Goal: Task Accomplishment & Management: Use online tool/utility

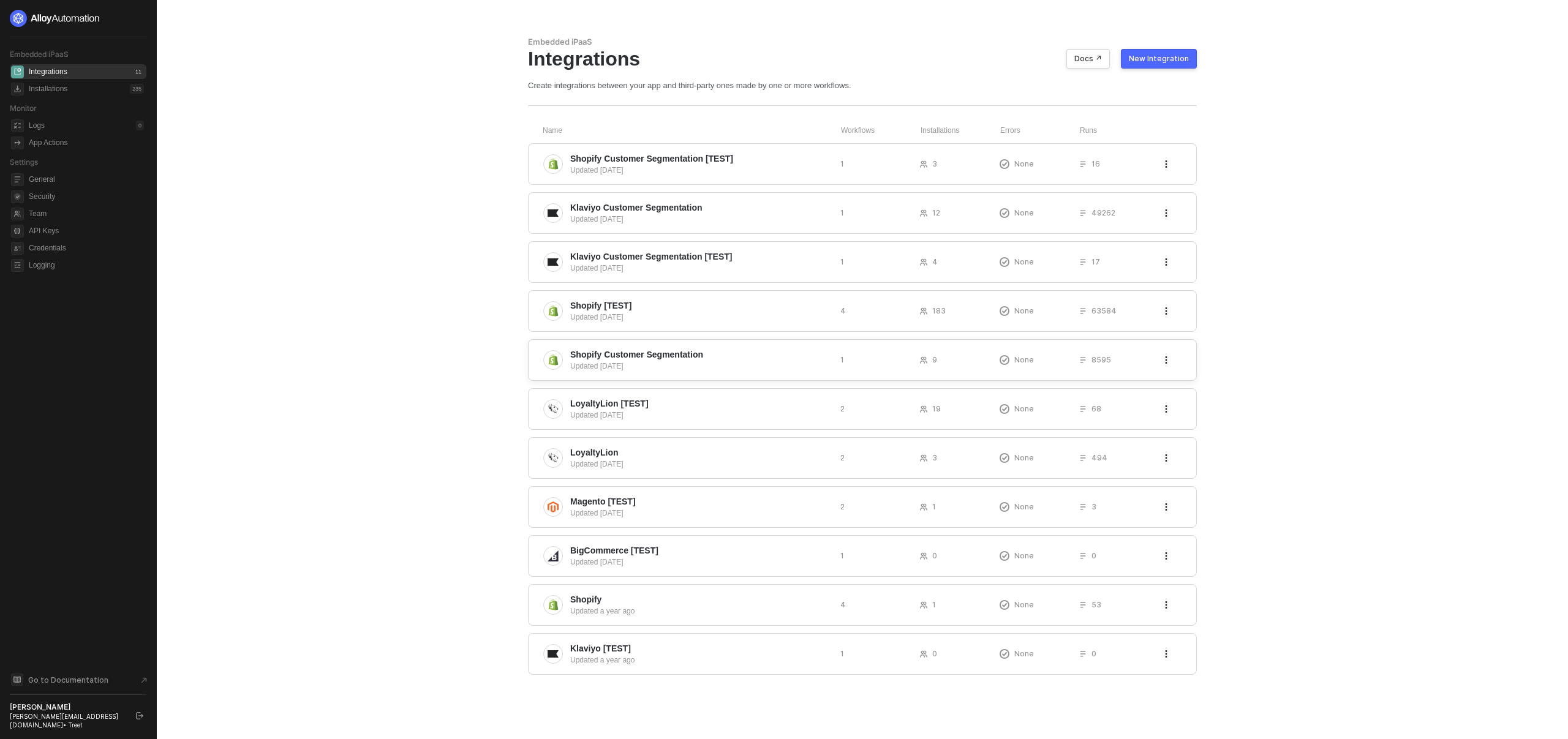
click at [903, 376] on div "Shopify Customer Segmentation Updated [DATE] 1 9 None 8595" at bounding box center [861, 360] width 668 height 42
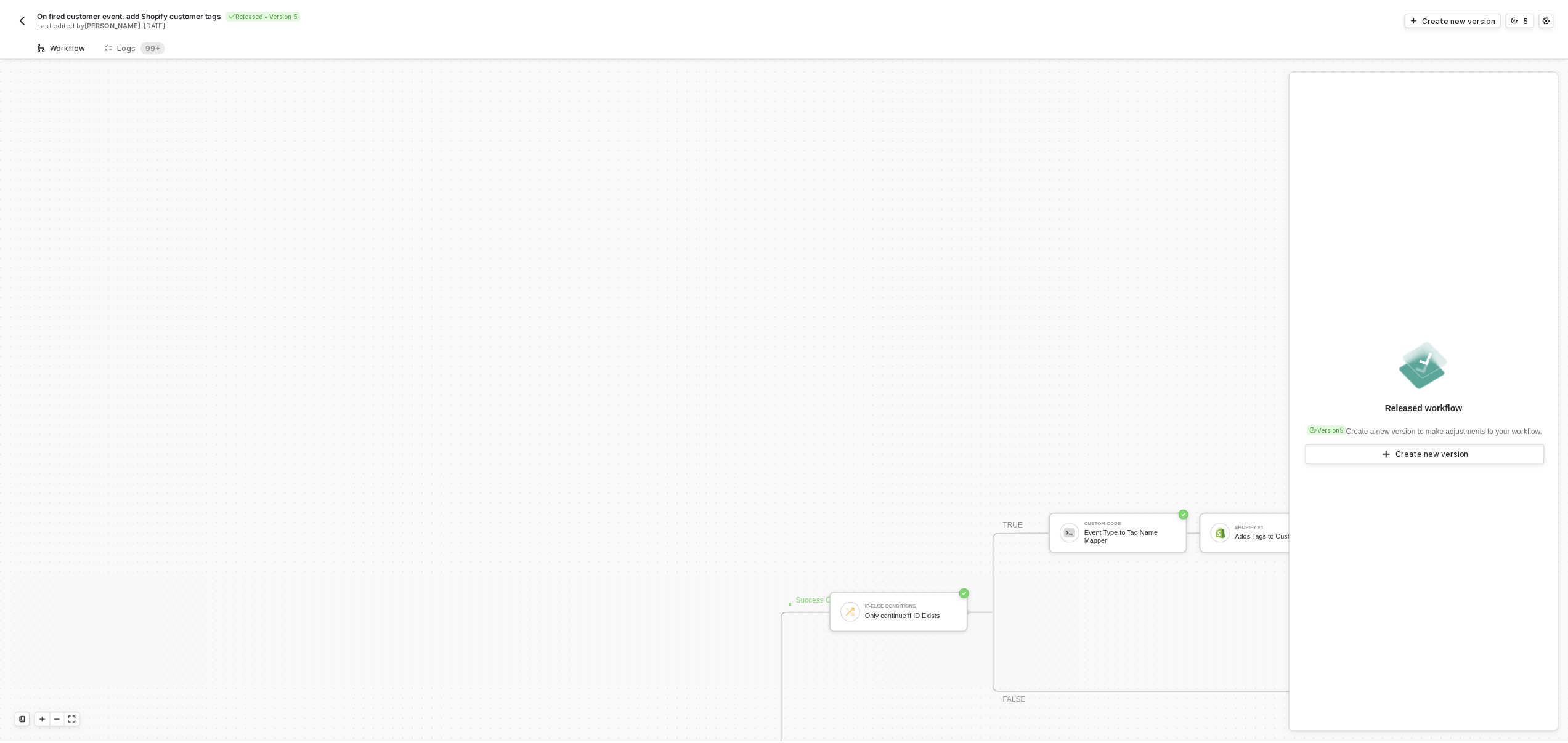
scroll to position [417, 0]
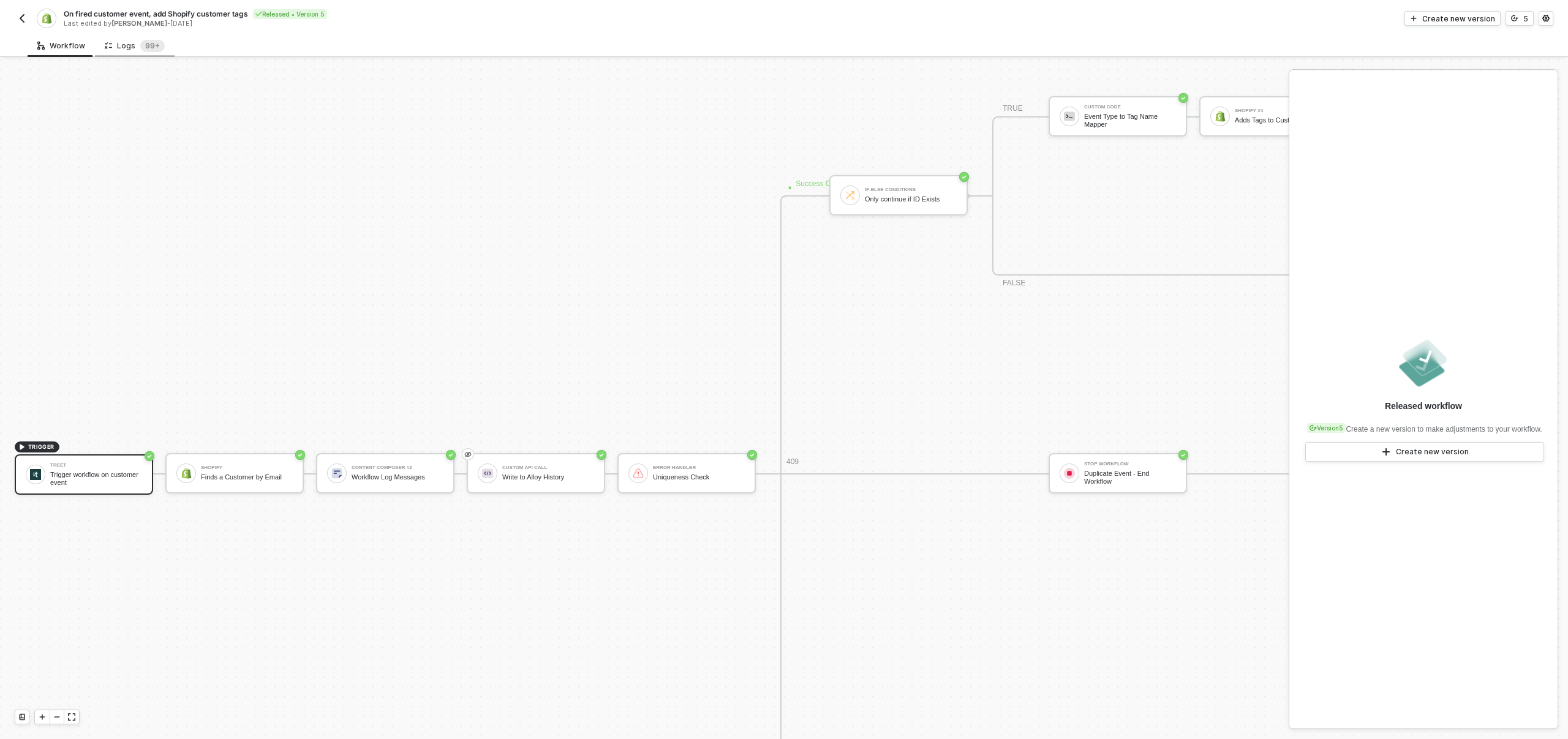
click at [114, 49] on div "Logs 99+" at bounding box center [134, 46] width 60 height 12
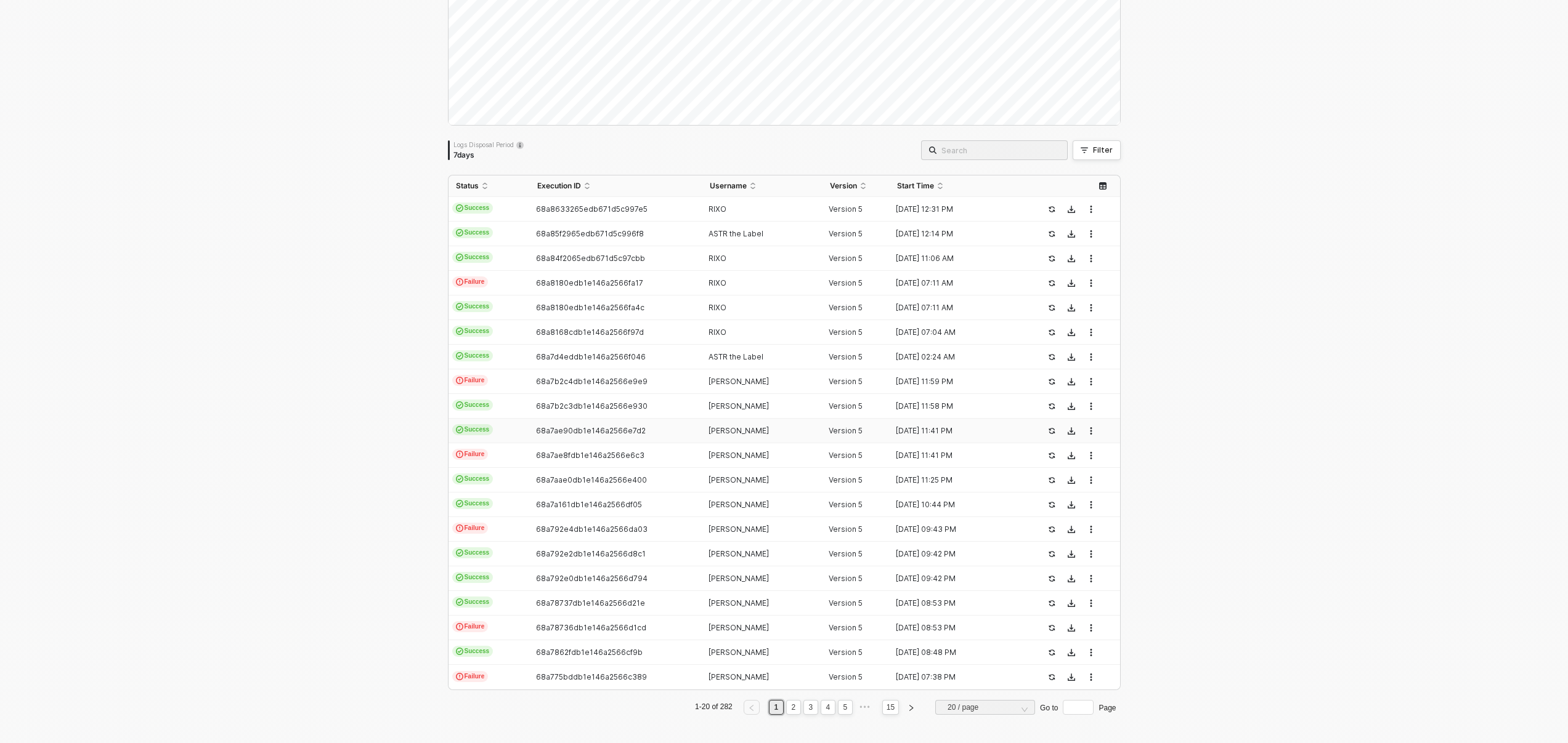
scroll to position [128, 0]
click at [566, 253] on span "68a84f2065edb671d5c97cbb" at bounding box center [590, 257] width 109 height 10
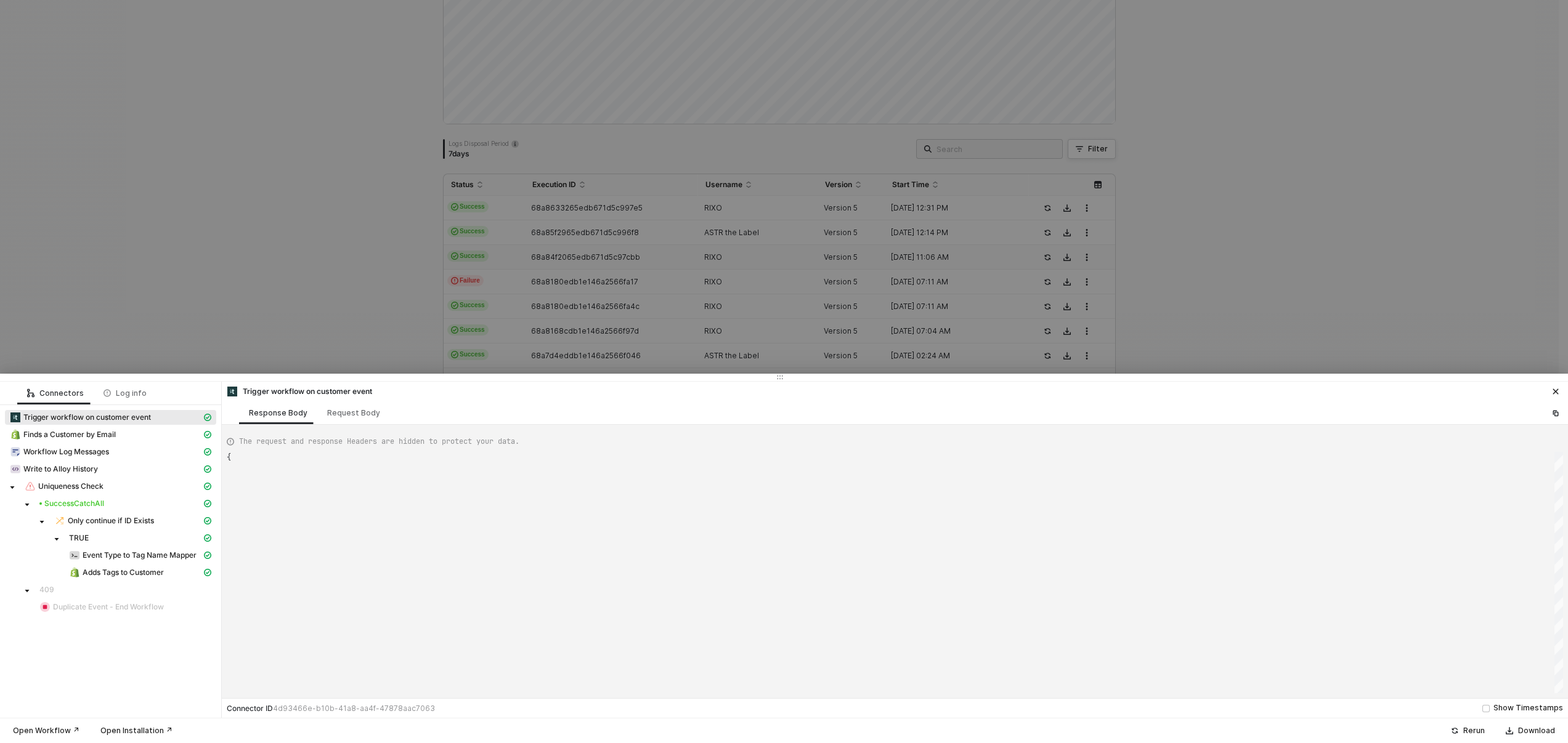
type textarea "{ "json": { "customerEmail": "[EMAIL_ADDRESS][DOMAIN_NAME]", "eventName": "sign…"
click at [564, 237] on div at bounding box center [784, 372] width 1568 height 743
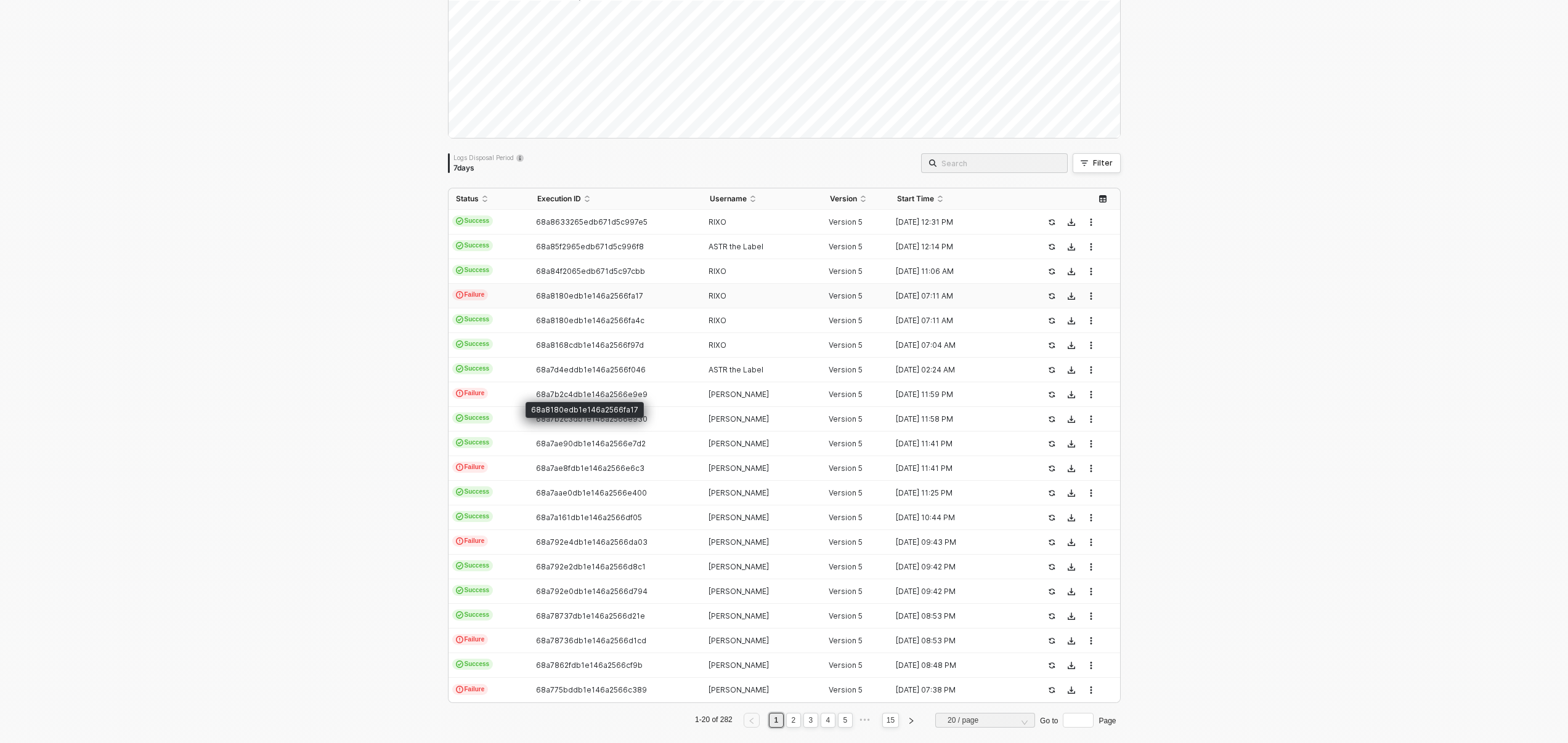
scroll to position [128, 0]
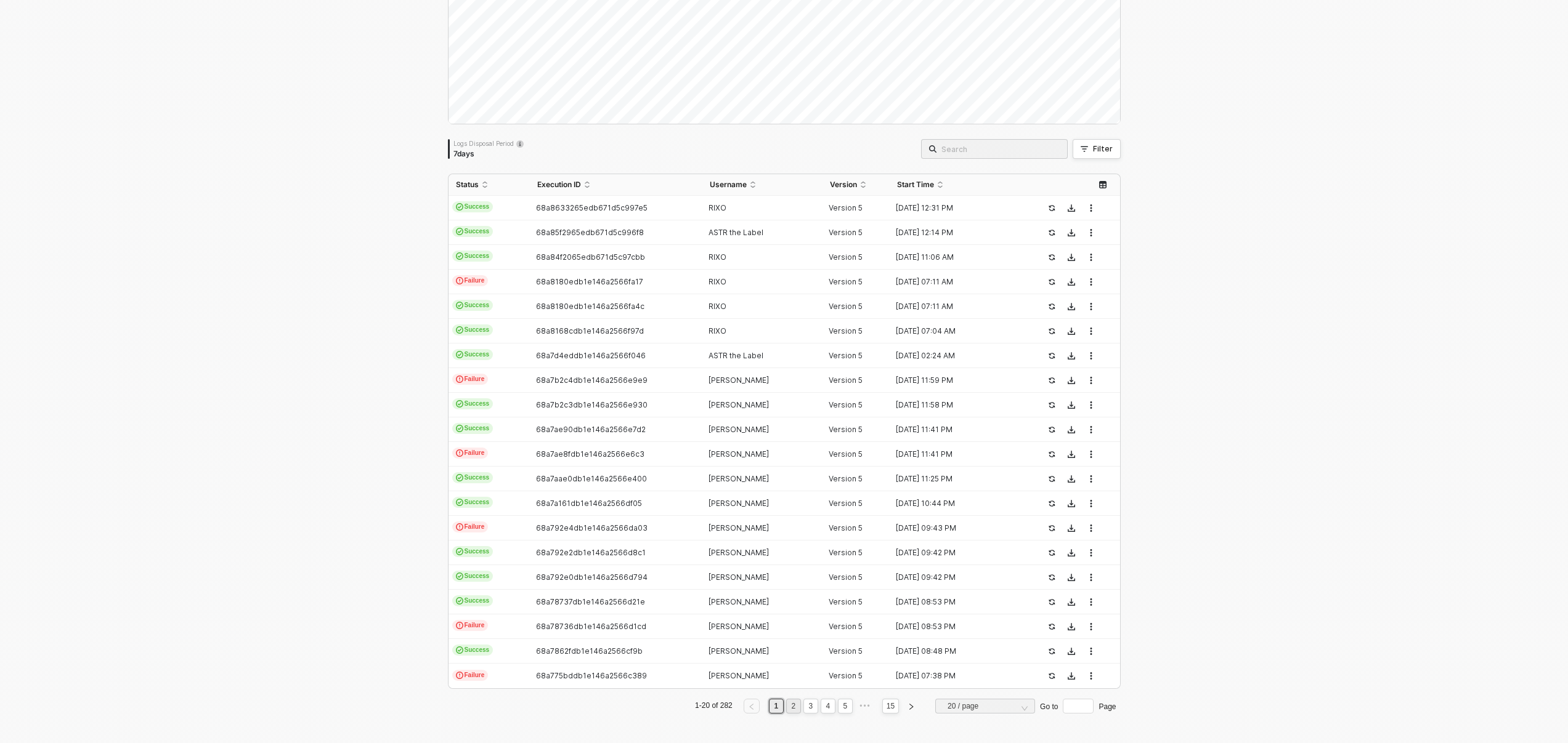
click at [788, 706] on link "2" at bounding box center [793, 706] width 11 height 14
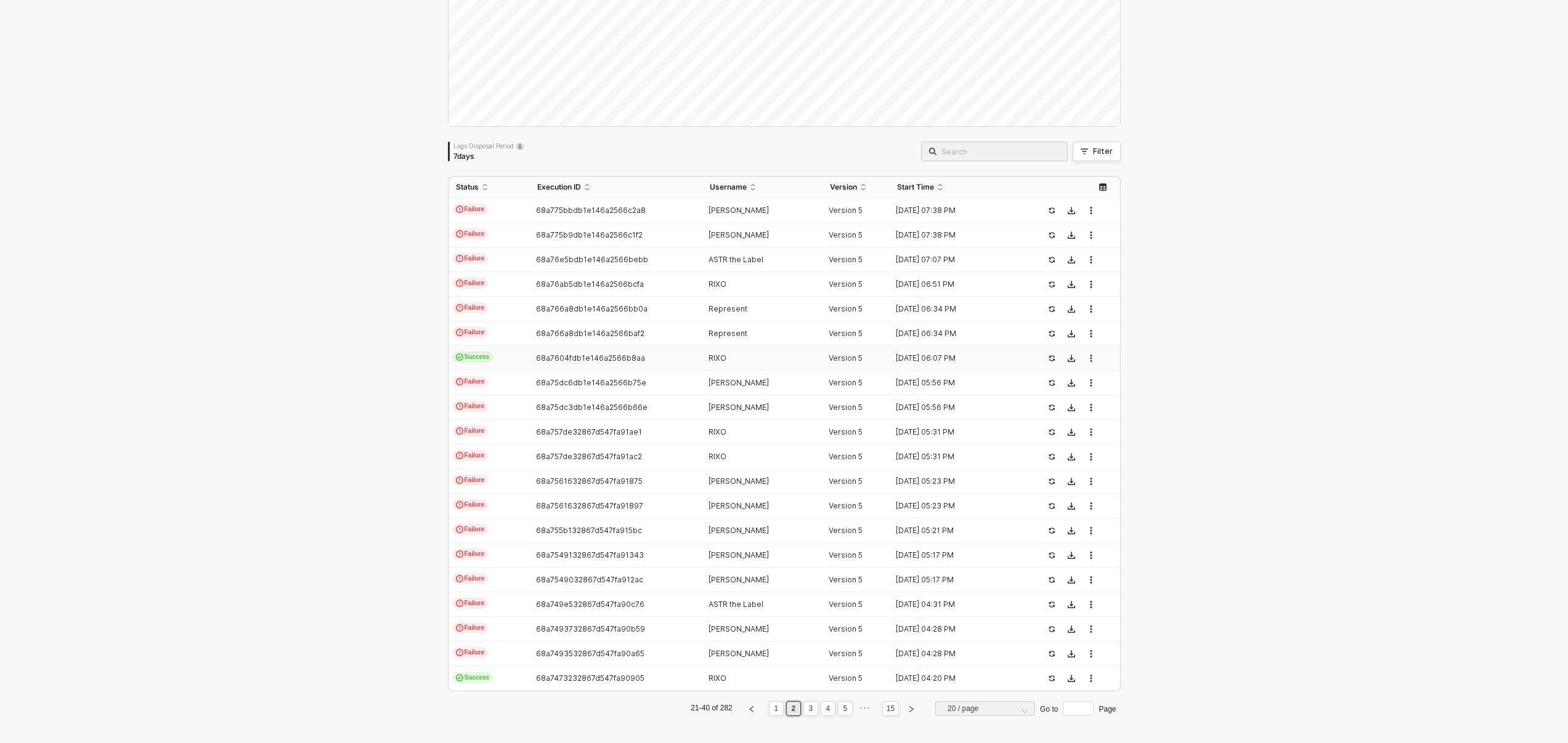
scroll to position [107, 0]
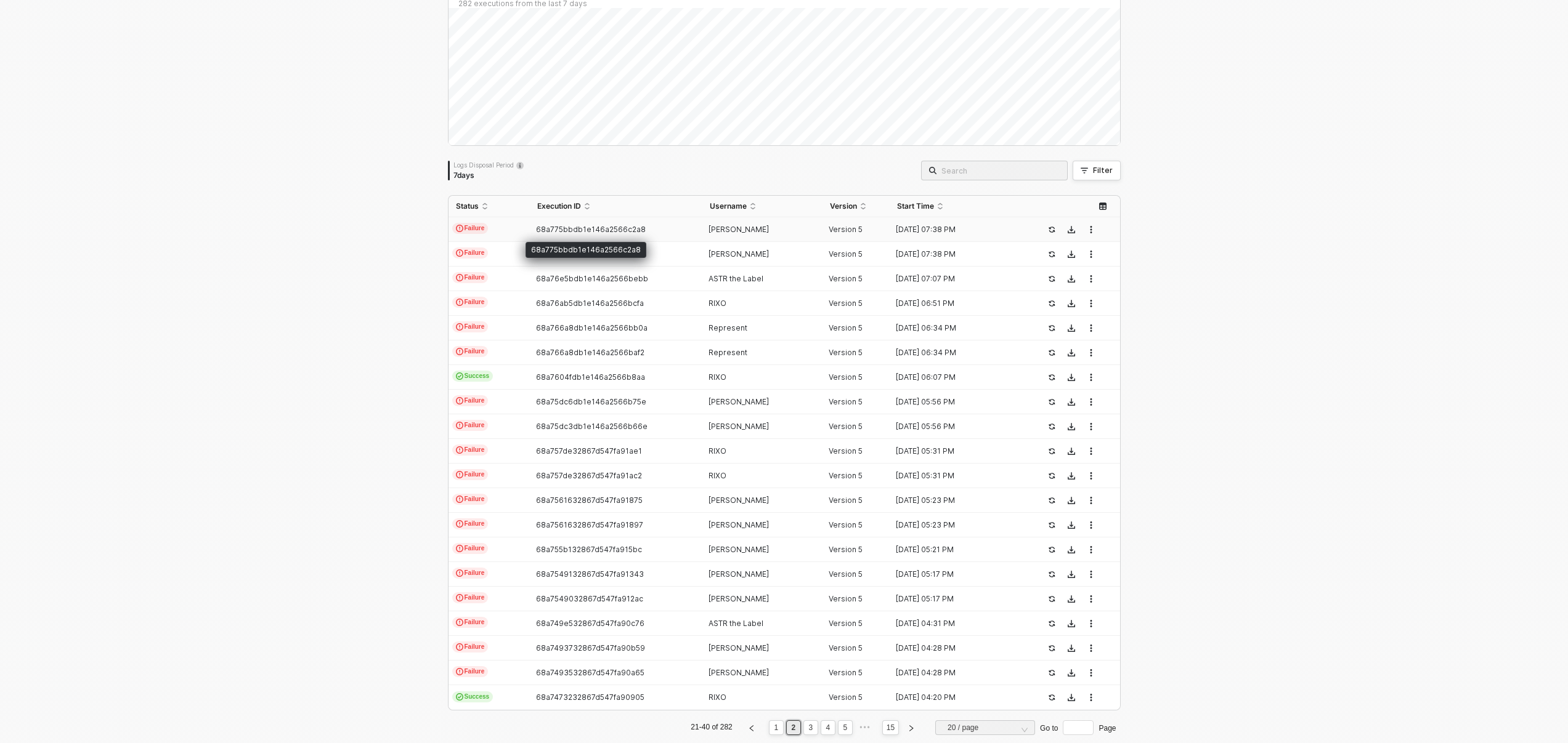
click at [568, 227] on span "68a775bbdb1e146a2566c2a8" at bounding box center [590, 229] width 109 height 10
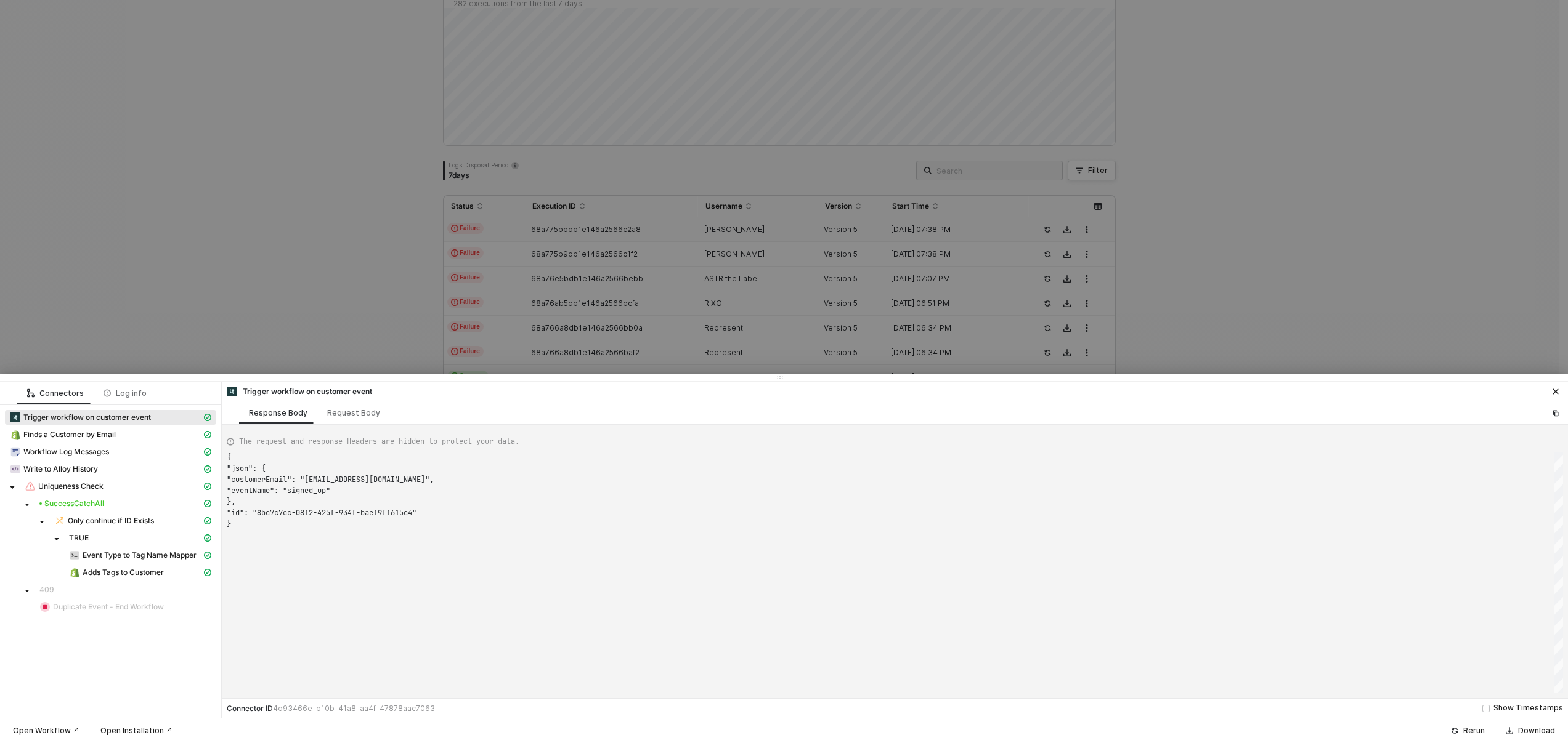
scroll to position [66, 0]
type textarea "{ "json": { "customerEmail": "[EMAIL_ADDRESS][DOMAIN_NAME]", "eventName": "purc…"
click at [518, 251] on div at bounding box center [784, 372] width 1568 height 743
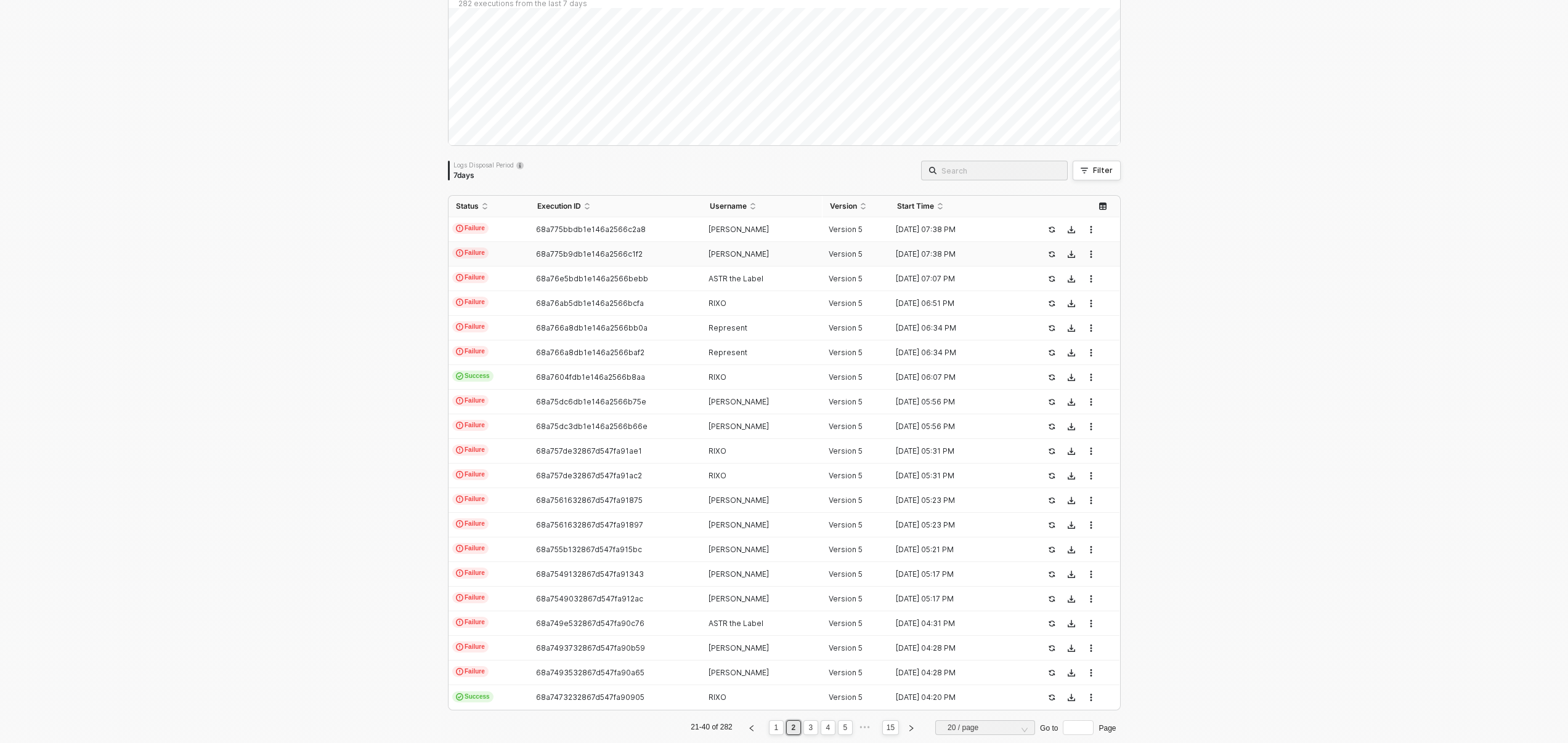
click at [629, 254] on span "68a775b9db1e146a2566c1f2" at bounding box center [589, 253] width 107 height 10
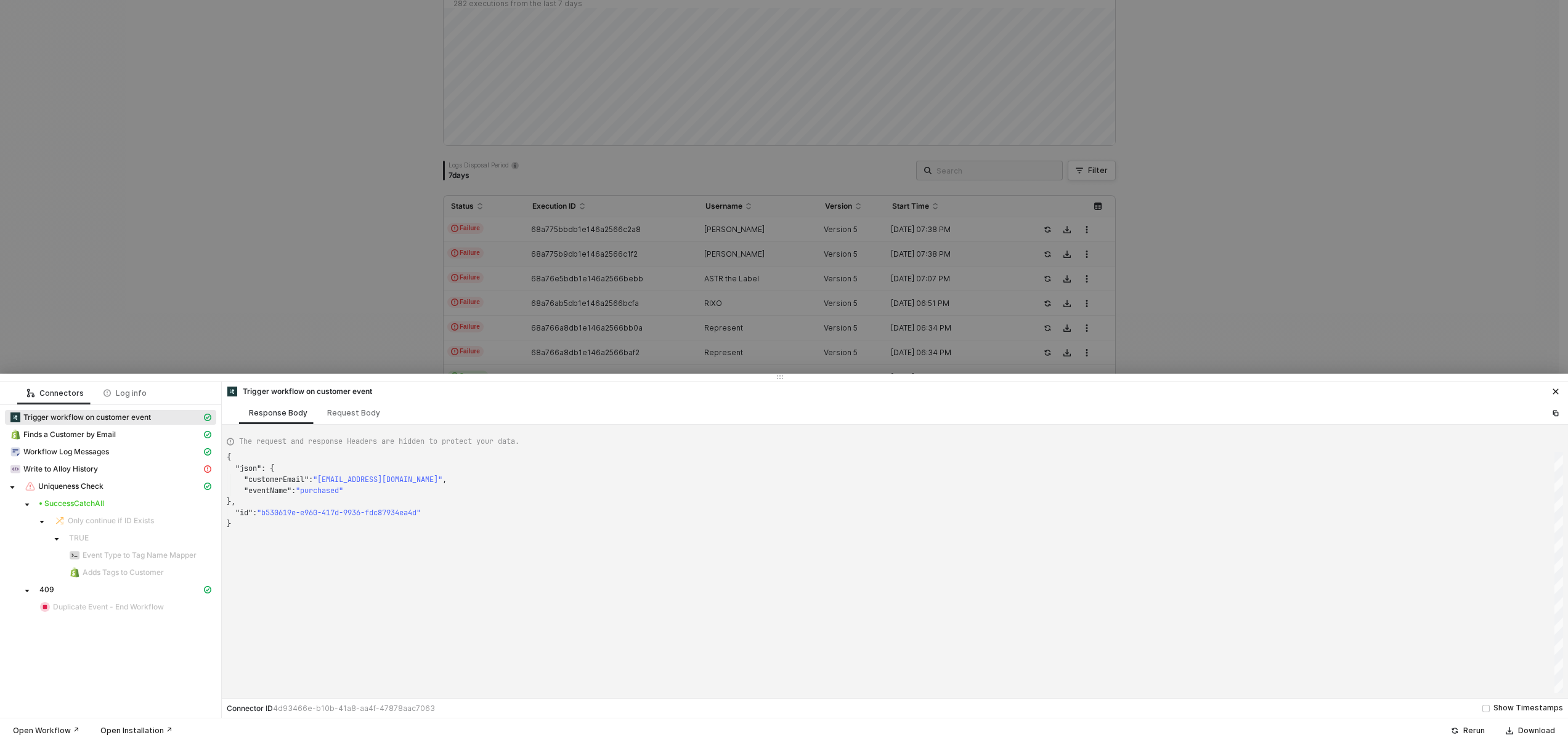
type textarea "{ "json": { "customerEmail": "[PERSON_NAME][EMAIL_ADDRESS][PERSON_NAME][DOMAIN_…"
drag, startPoint x: 1250, startPoint y: 194, endPoint x: 1232, endPoint y: 221, distance: 32.4
click at [1249, 193] on div at bounding box center [784, 372] width 1568 height 743
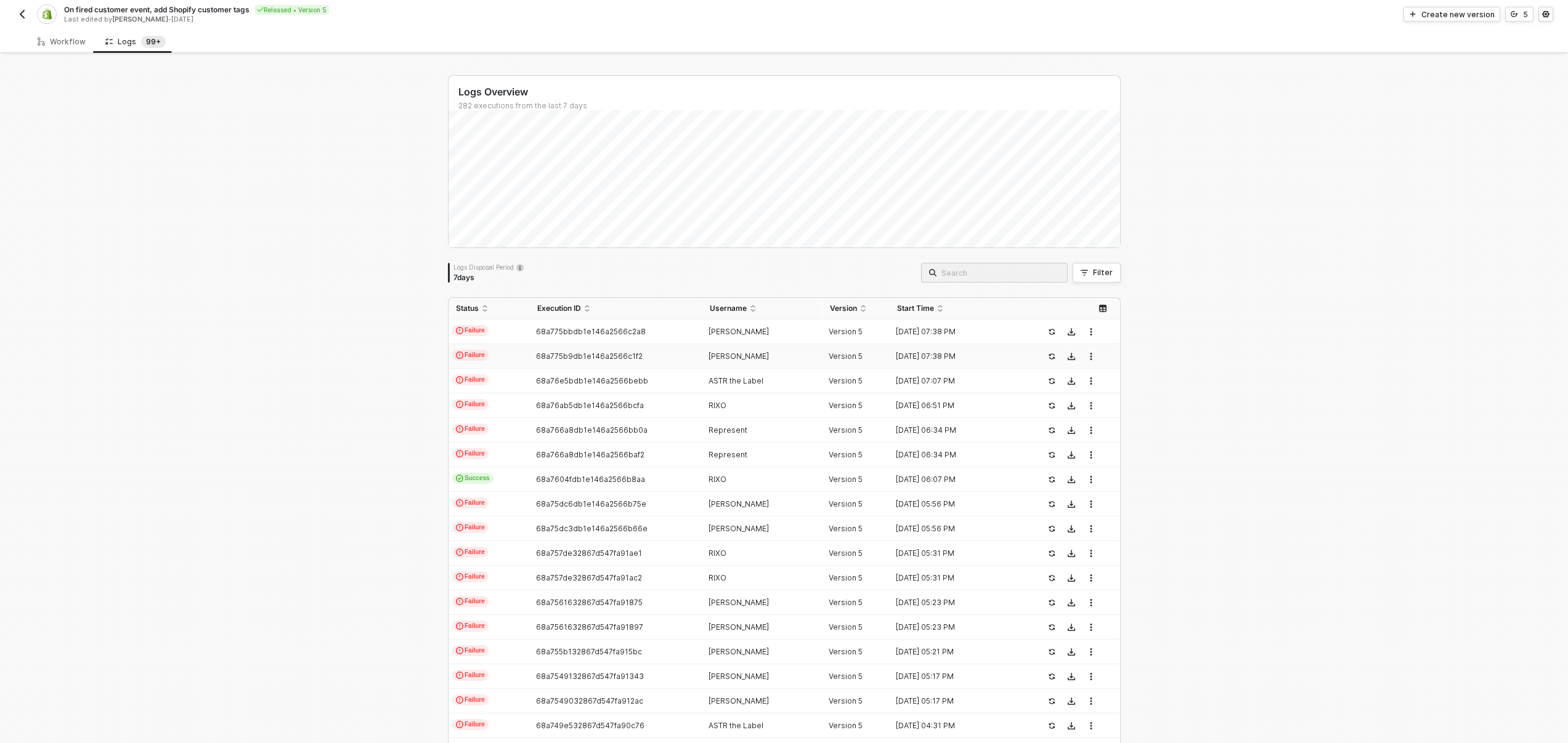
scroll to position [0, 0]
click at [736, 483] on div "RIXO" at bounding box center [757, 483] width 110 height 10
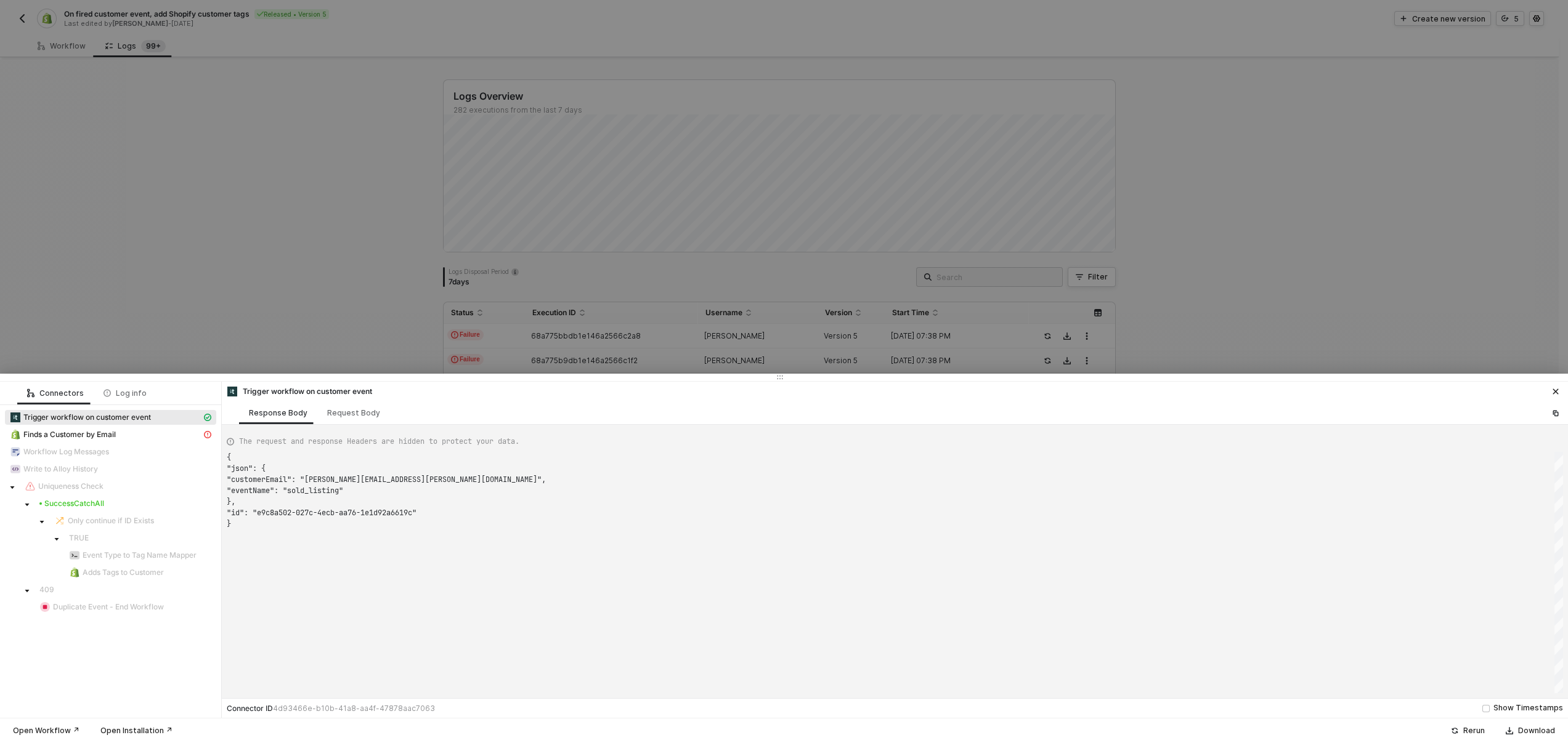
scroll to position [66, 0]
type textarea "{ "json": { "customerEmail": "[EMAIL_ADDRESS][PERSON_NAME][DOMAIN_NAME]", "even…"
click at [755, 363] on div at bounding box center [784, 372] width 1568 height 743
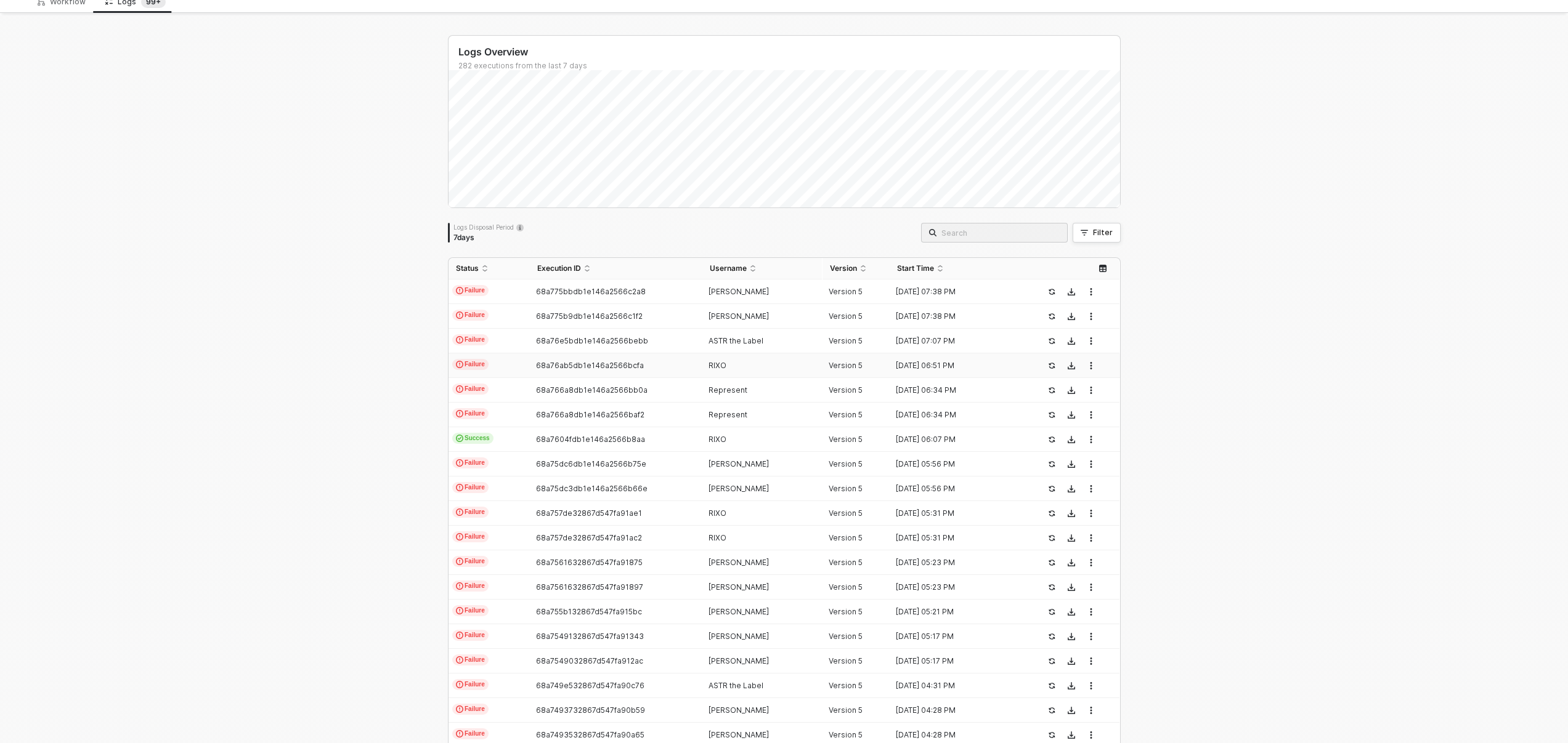
scroll to position [128, 0]
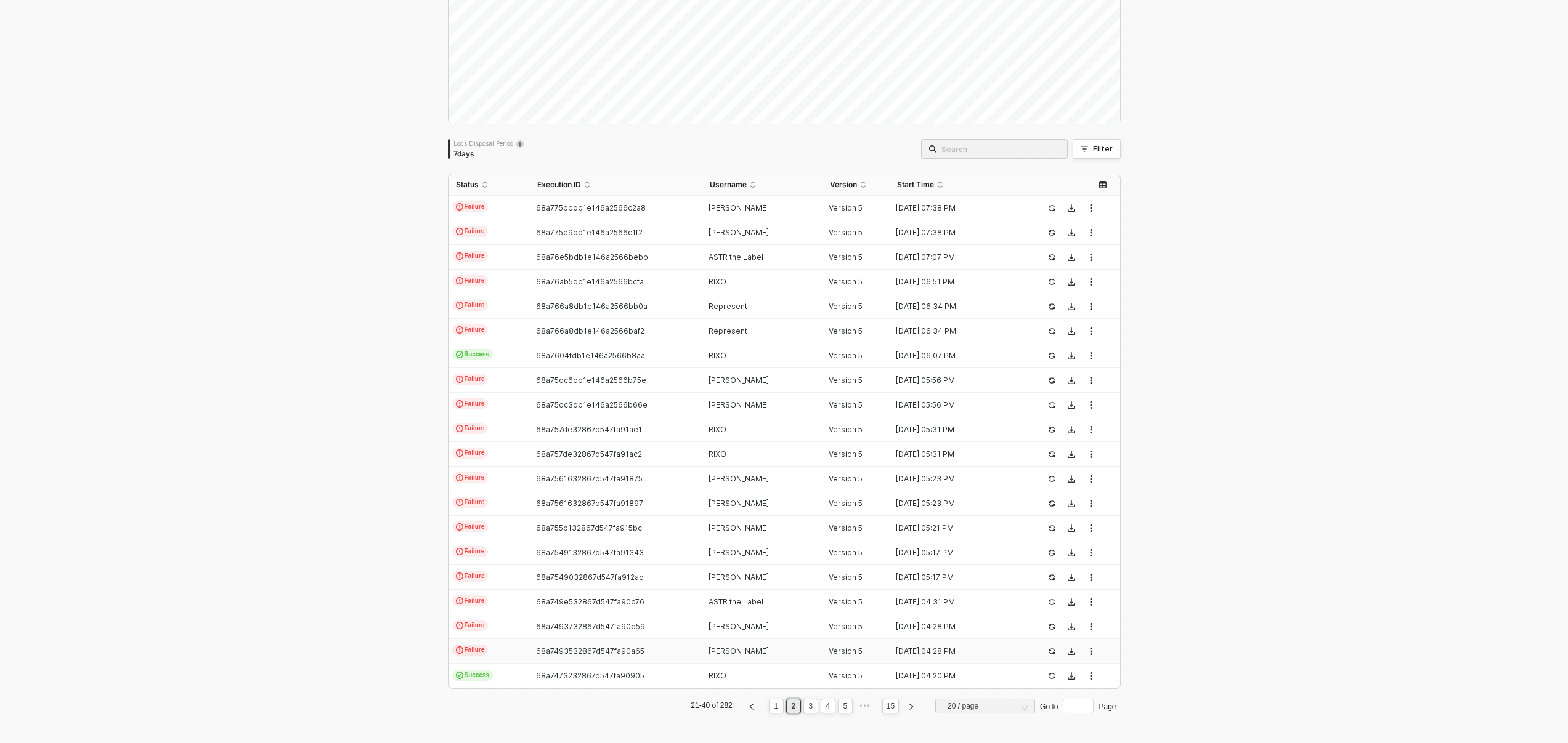
click at [767, 655] on div "[PERSON_NAME]" at bounding box center [757, 651] width 110 height 10
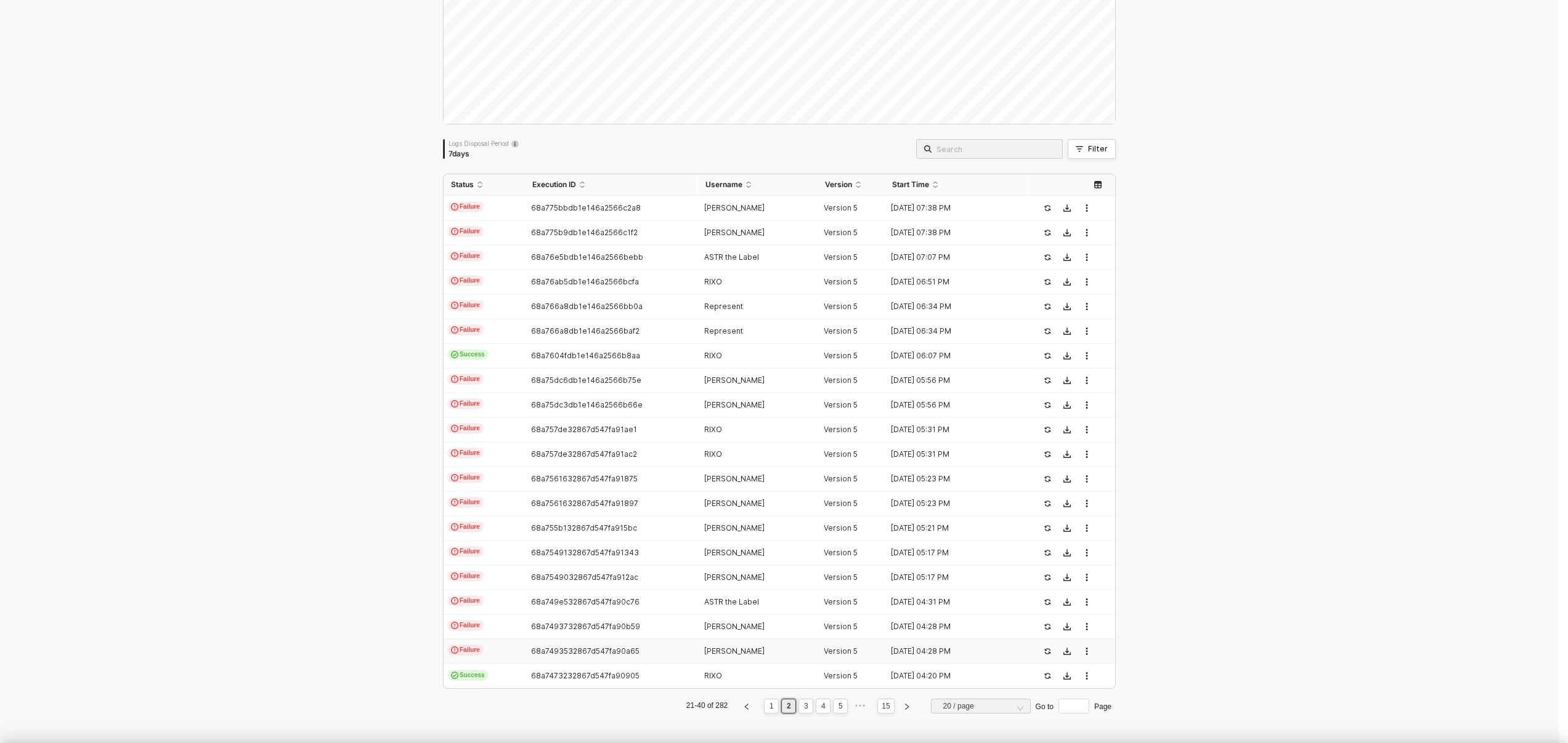
scroll to position [66, 0]
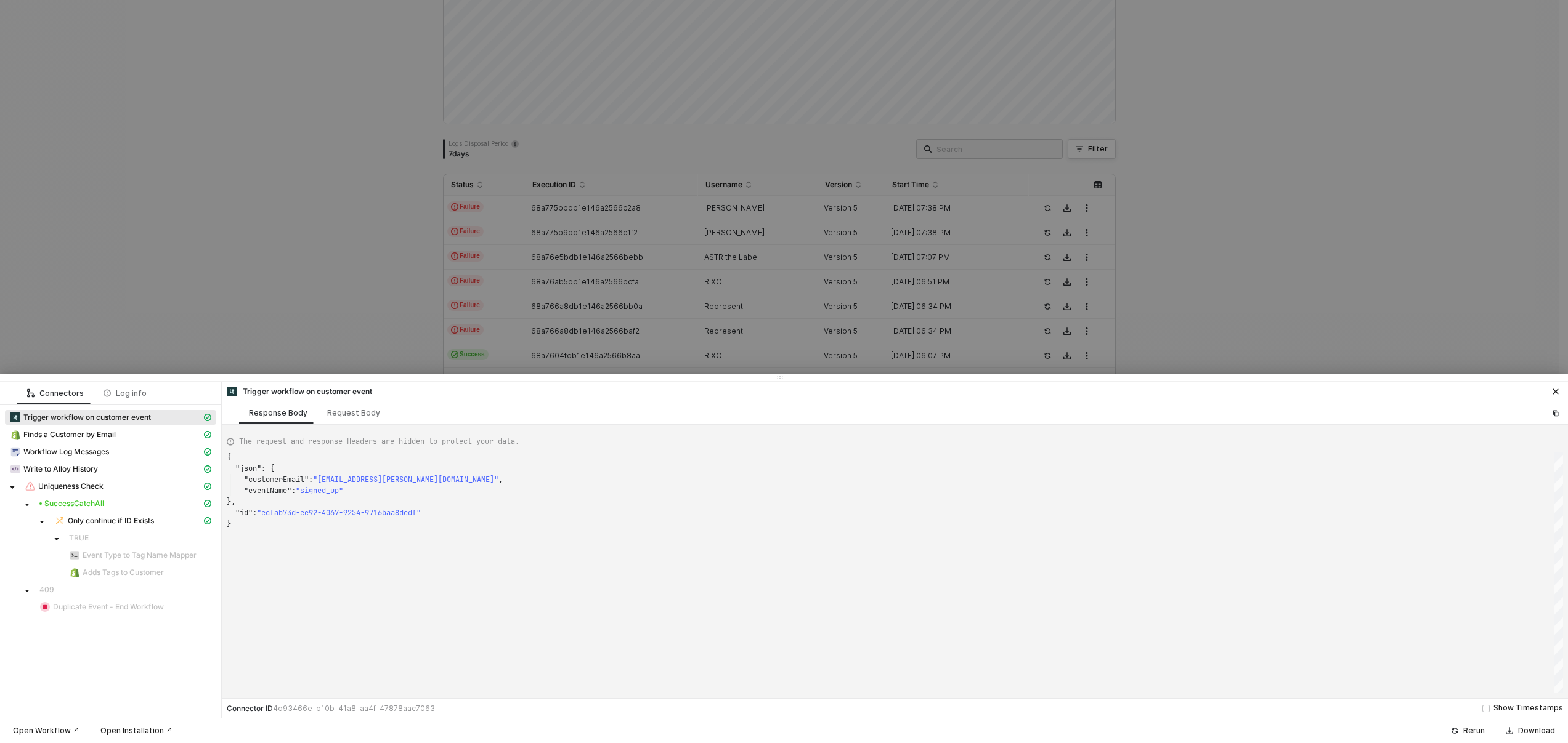
type textarea "{ "json": { "customerEmail": "[EMAIL_ADDRESS][DOMAIN_NAME]", "eventName": "purc…"
click at [815, 305] on div at bounding box center [784, 372] width 1568 height 743
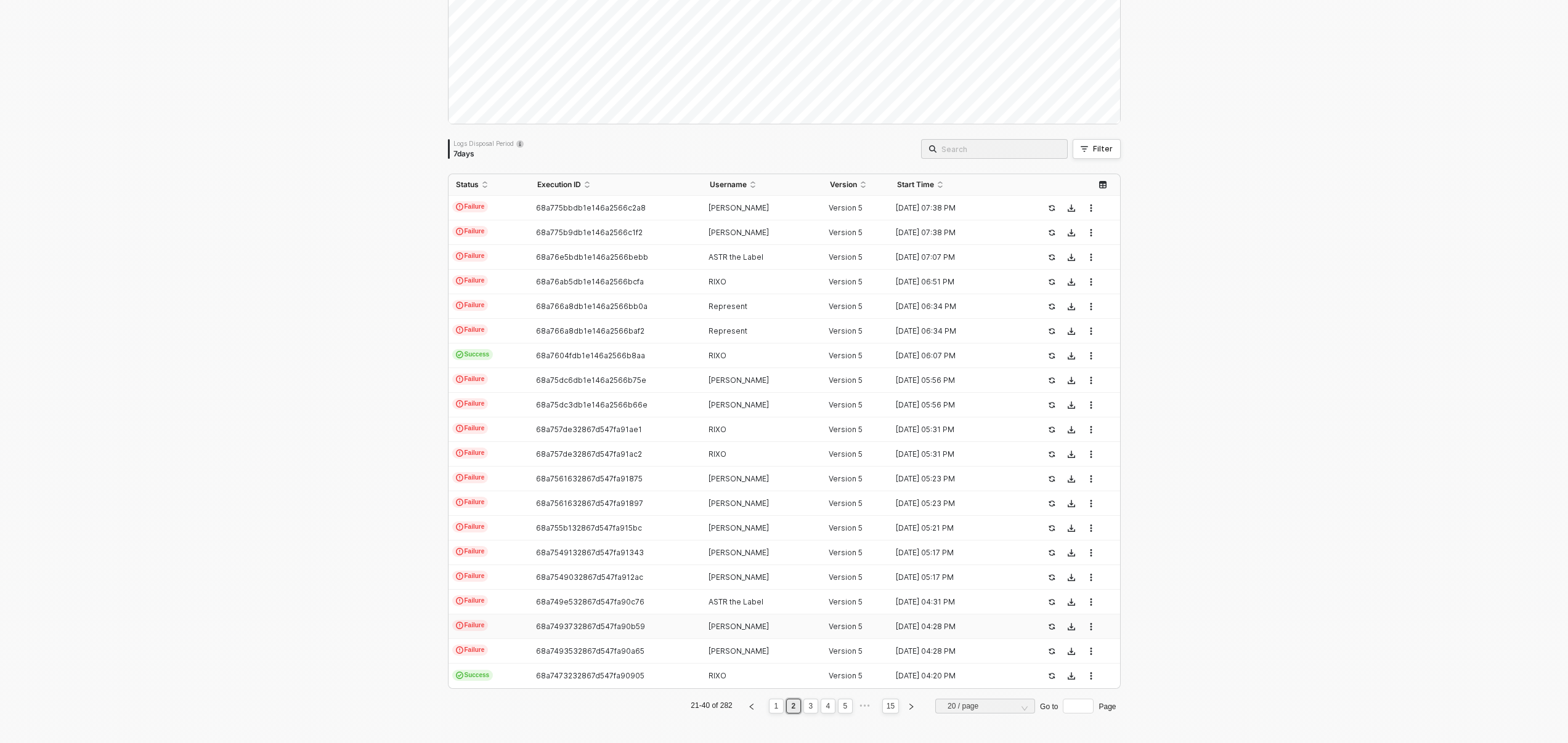
click at [754, 622] on div "[PERSON_NAME]" at bounding box center [757, 627] width 110 height 10
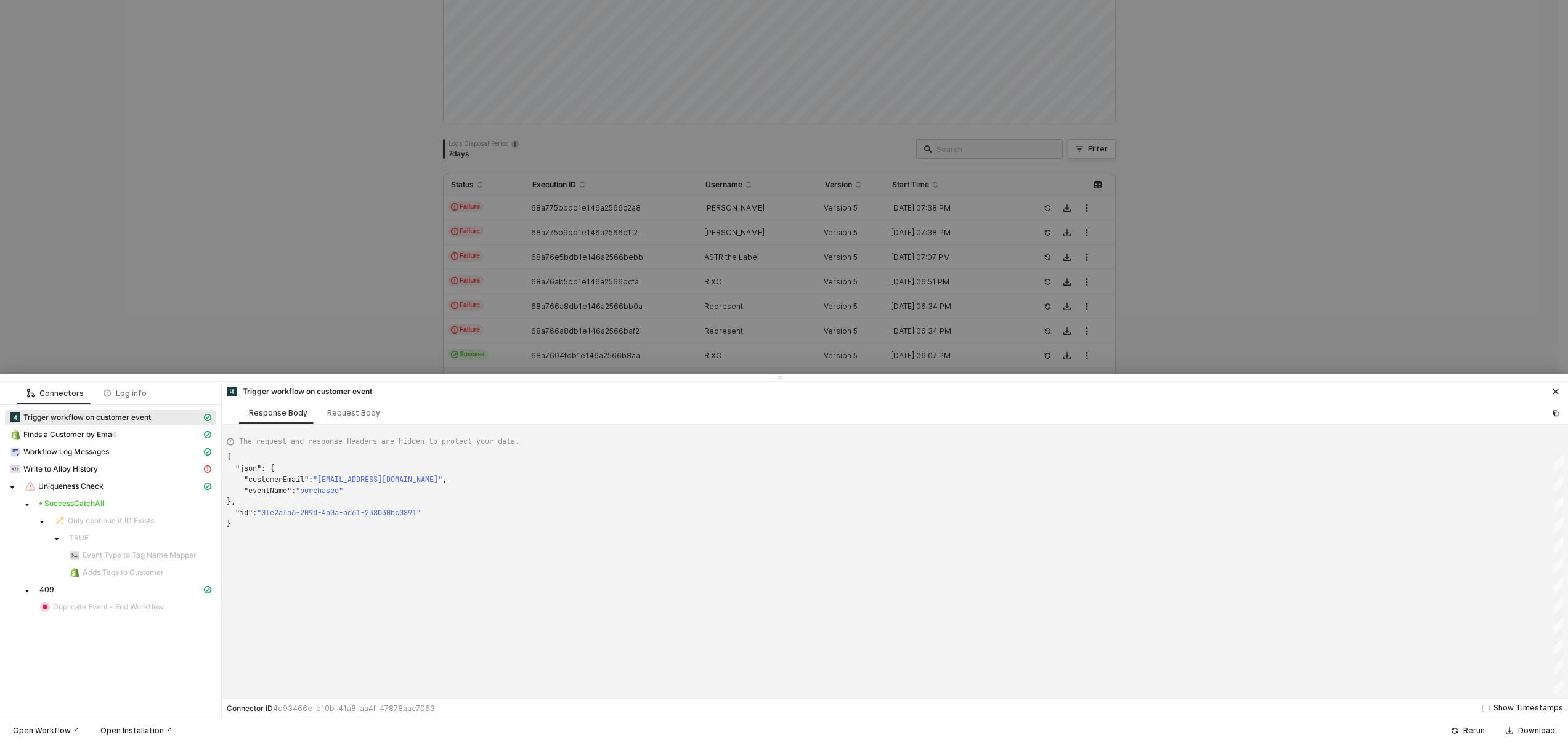
type textarea "{ "json": { "customerEmail": "[EMAIL_ADDRESS][DOMAIN_NAME]", "eventName": "sold…"
click at [1392, 243] on div at bounding box center [784, 372] width 1568 height 743
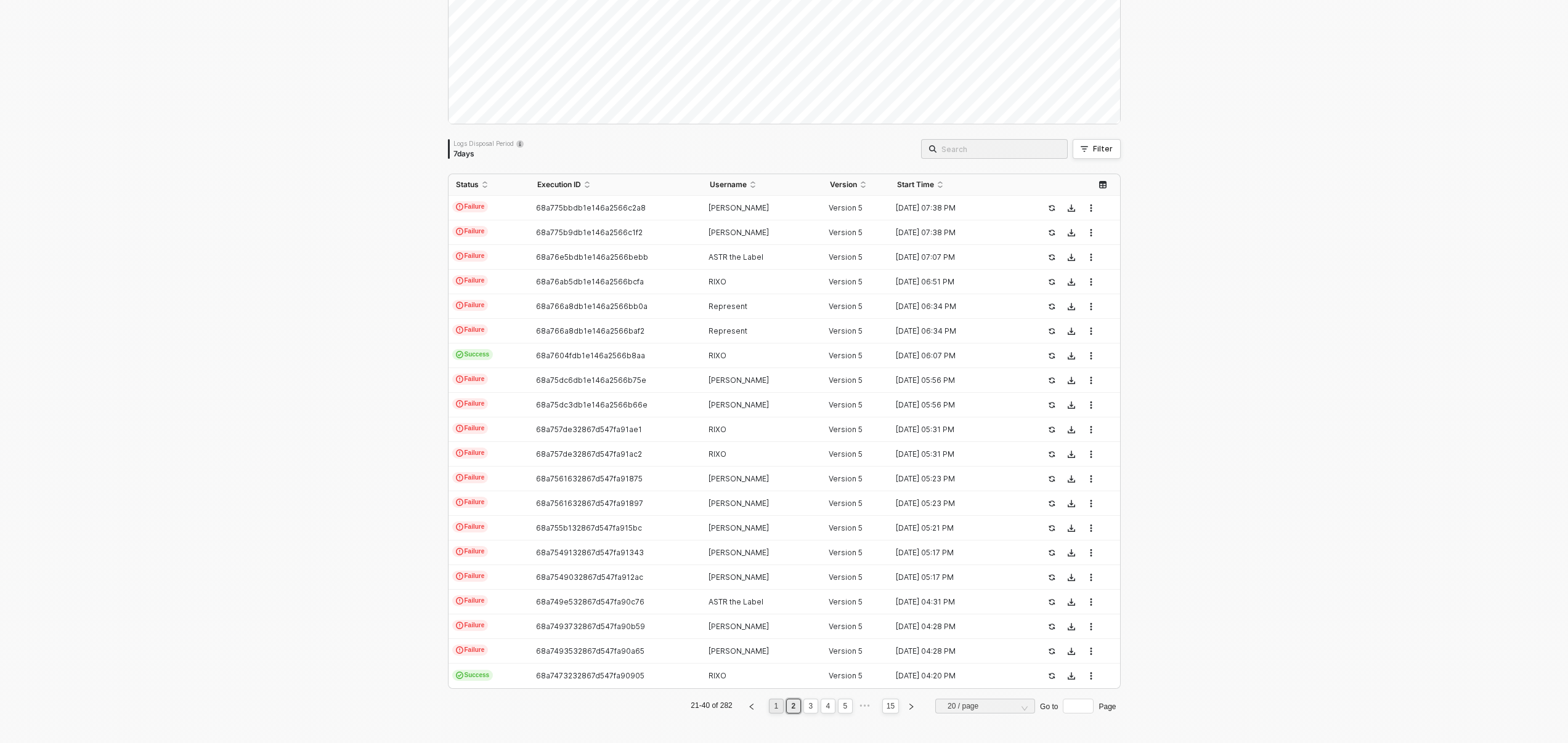
click at [770, 712] on link "1" at bounding box center [776, 706] width 11 height 14
click at [794, 710] on link "2" at bounding box center [793, 706] width 11 height 14
click at [805, 710] on link "3" at bounding box center [810, 706] width 11 height 14
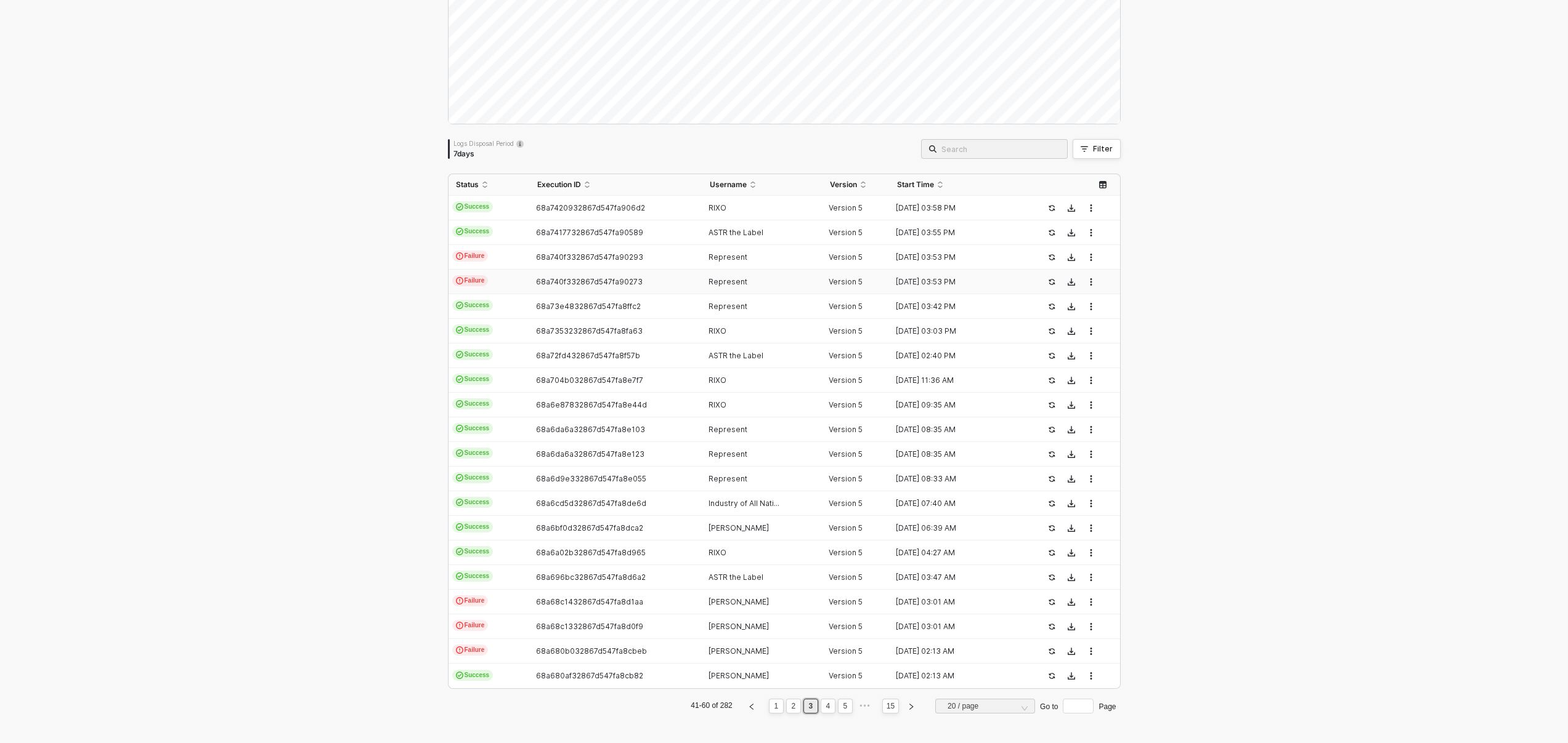
click at [782, 282] on div "Represent" at bounding box center [757, 281] width 110 height 10
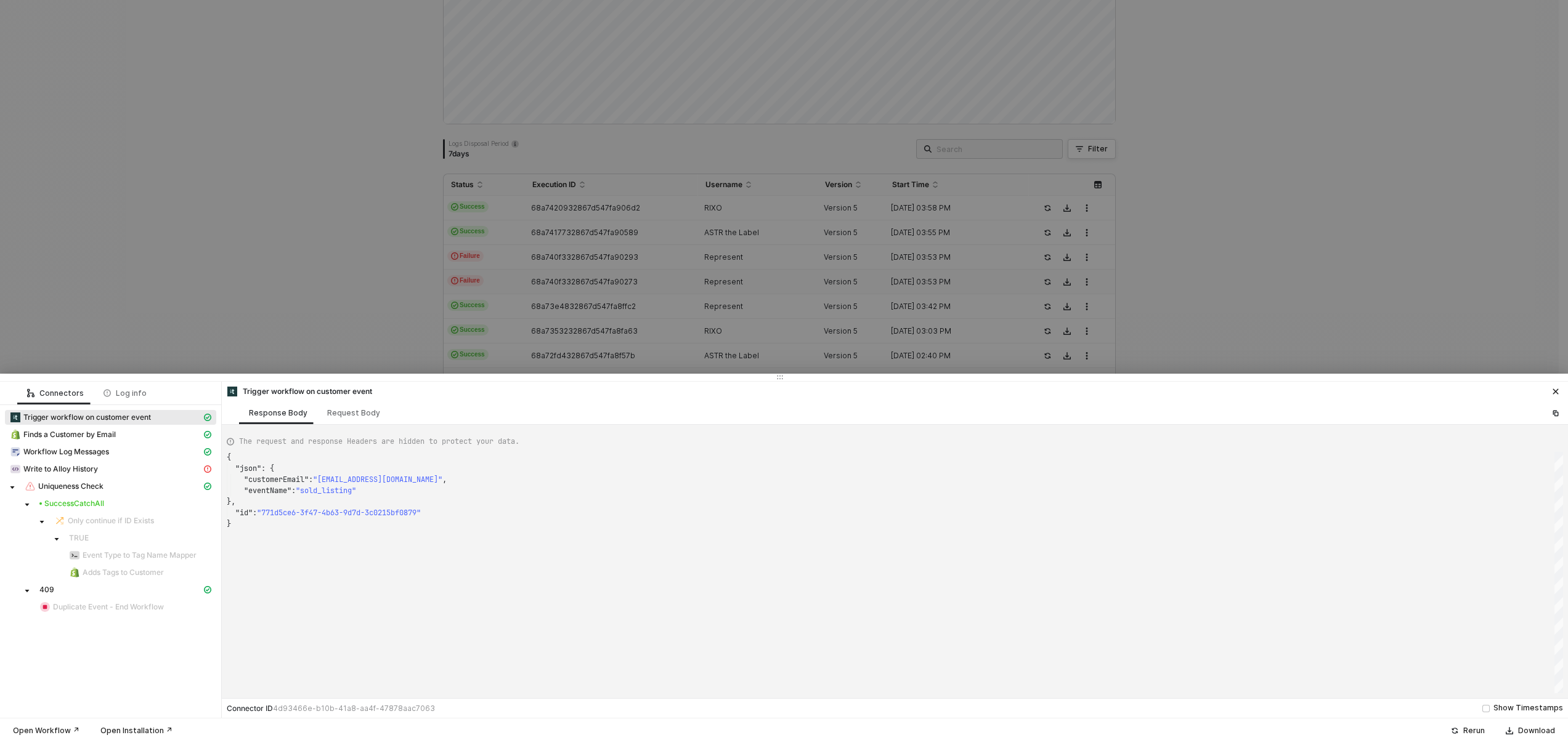
type textarea "{ "json": { "customerEmail": "[EMAIL_ADDRESS][DOMAIN_NAME]", "eventName": "sold…"
click at [786, 270] on div at bounding box center [784, 372] width 1568 height 743
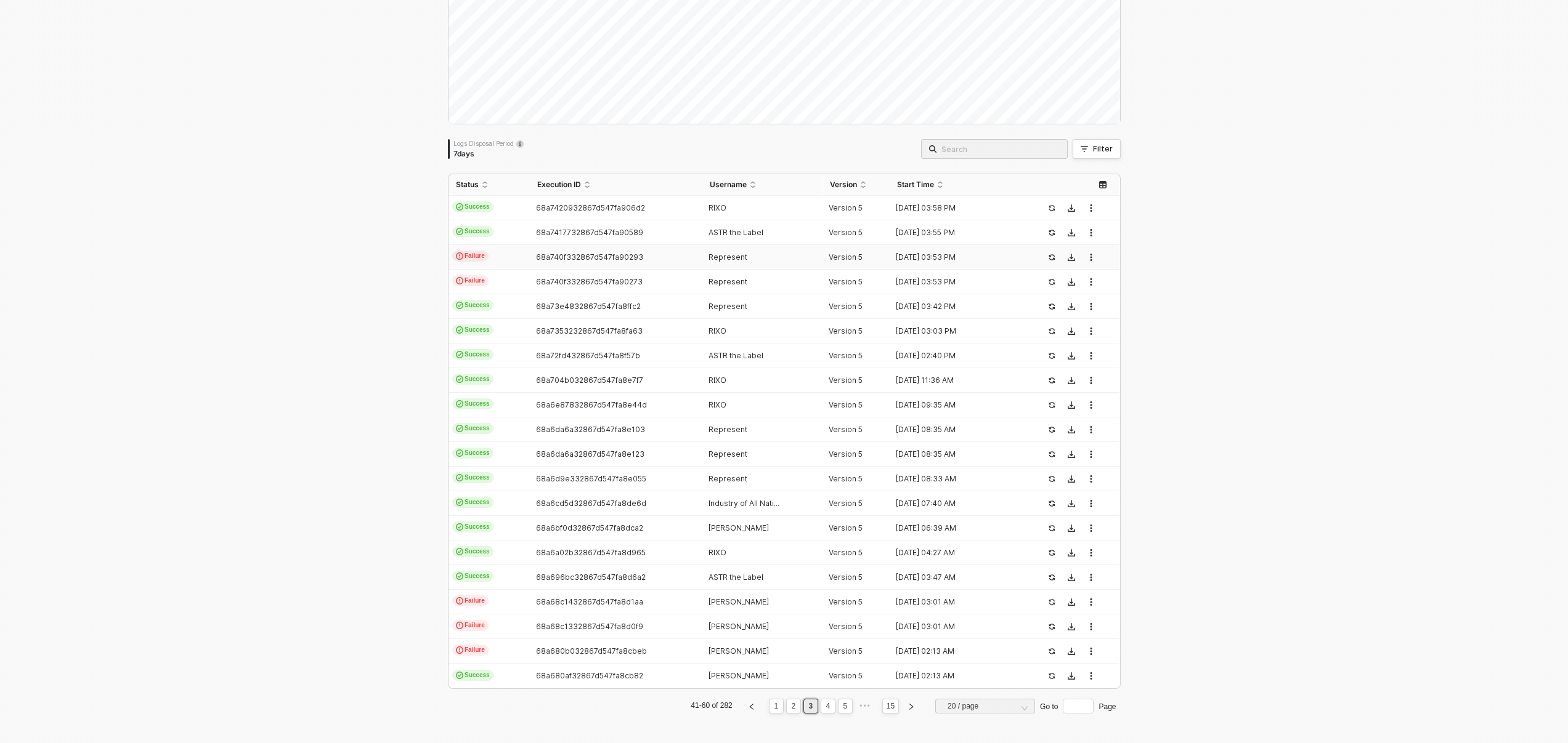
click at [791, 260] on div "Represent" at bounding box center [757, 257] width 110 height 10
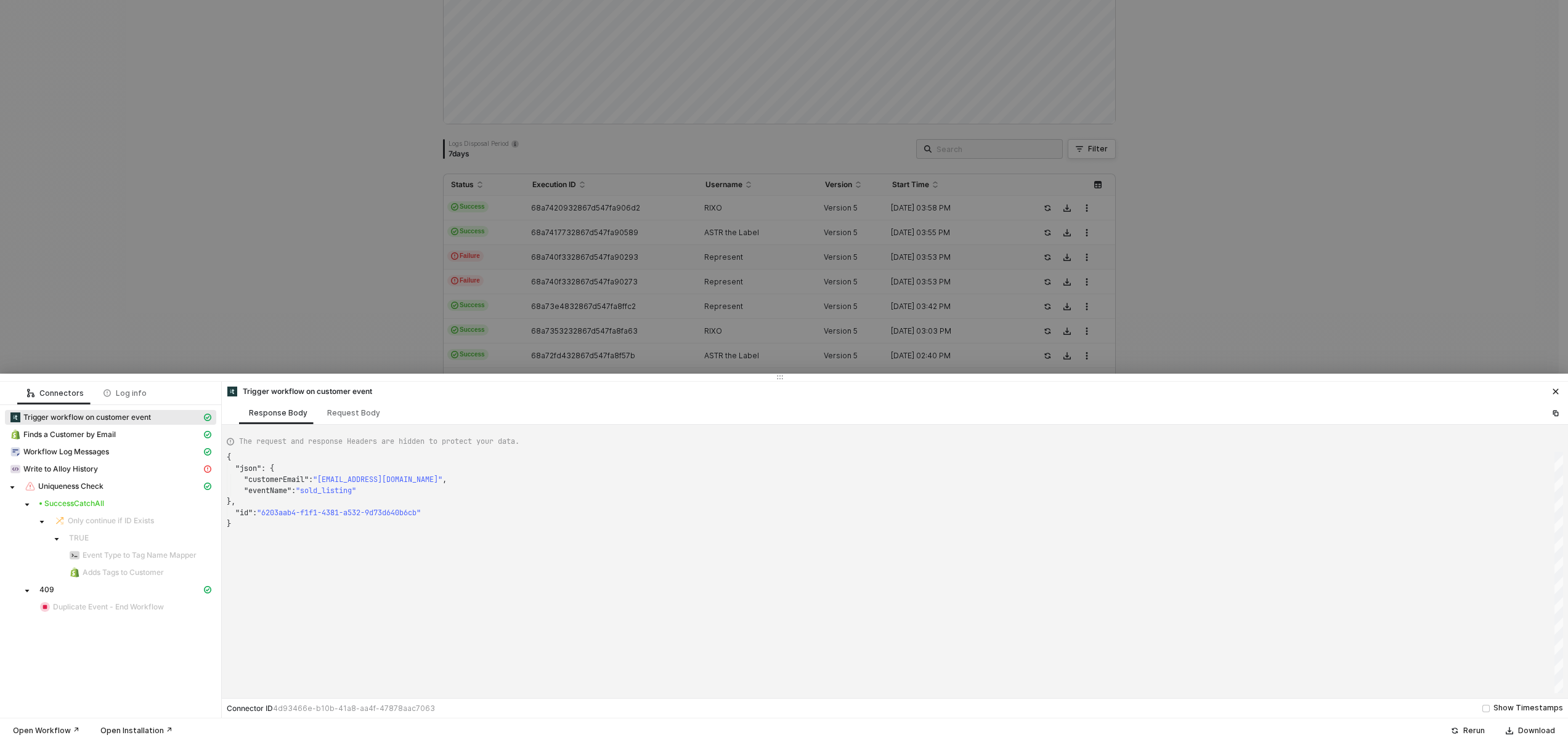
type textarea "{ "json": { "customerEmail": "[EMAIL_ADDRESS][DOMAIN_NAME]", "eventName": "purc…"
click at [791, 260] on div at bounding box center [784, 372] width 1568 height 743
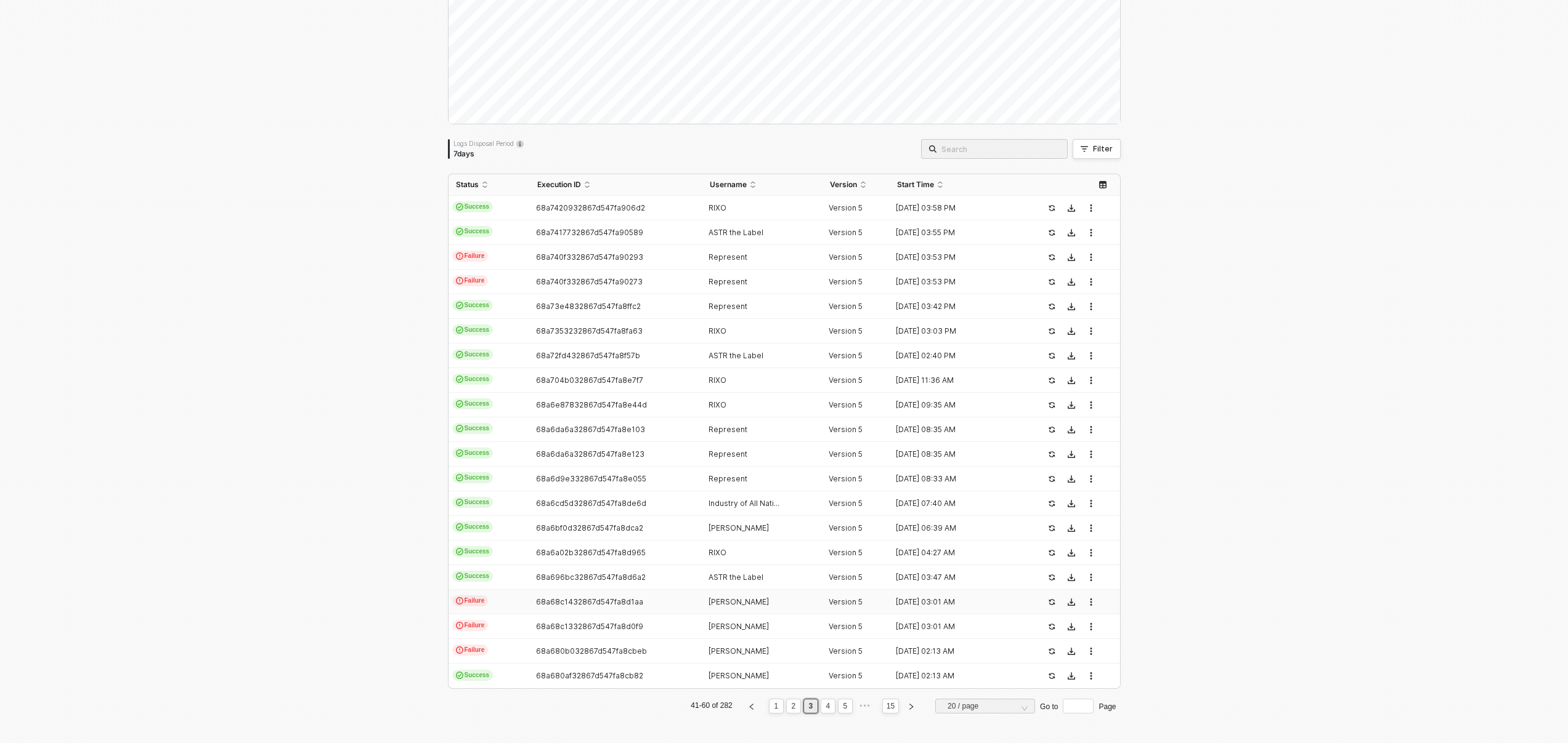
click at [743, 600] on div "[PERSON_NAME]" at bounding box center [757, 601] width 110 height 10
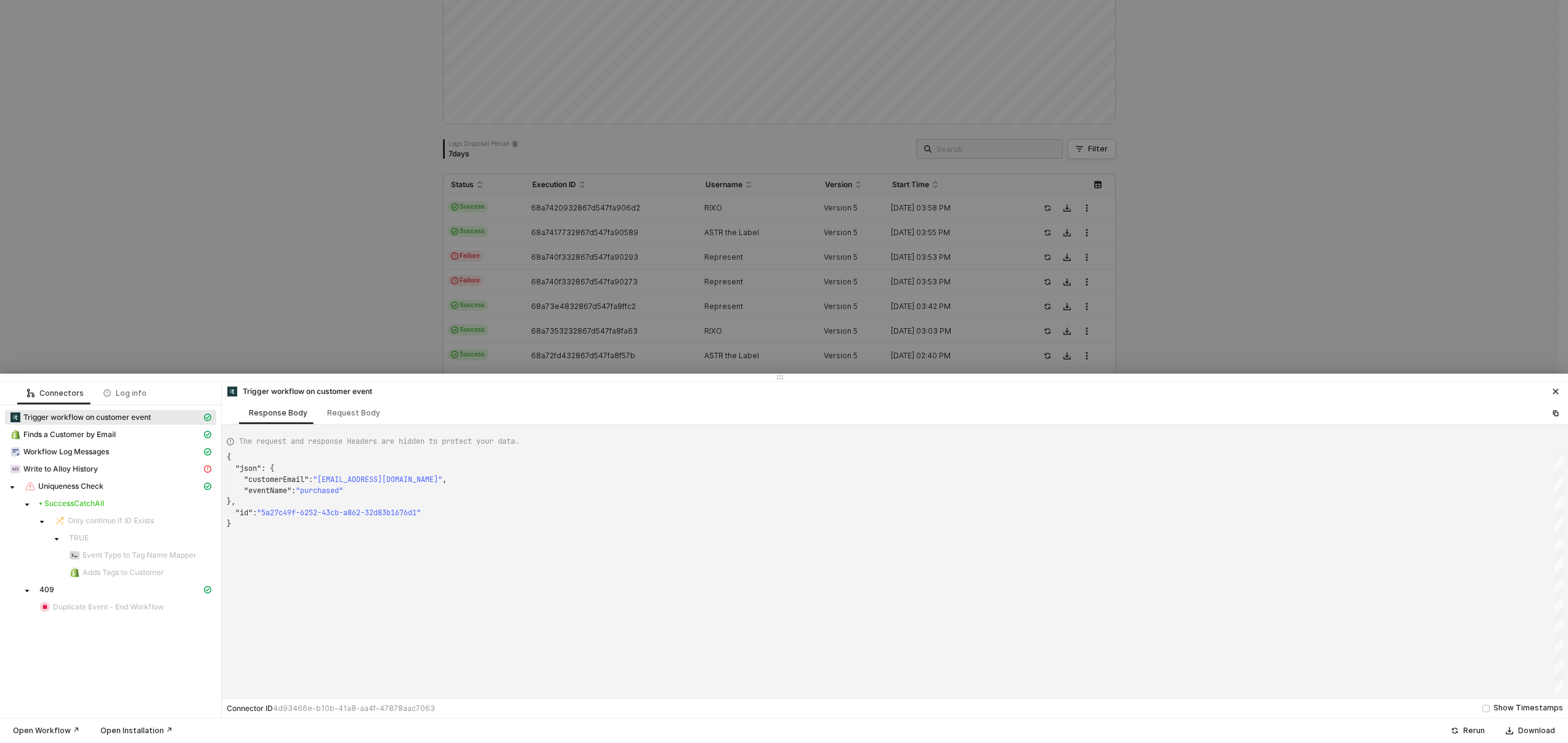
type textarea "{ "json": { "customerEmail": "[EMAIL_ADDRESS][DOMAIN_NAME]", "eventName": "sold…"
drag, startPoint x: 789, startPoint y: 289, endPoint x: 780, endPoint y: 346, distance: 57.7
click at [789, 288] on div at bounding box center [784, 372] width 1568 height 743
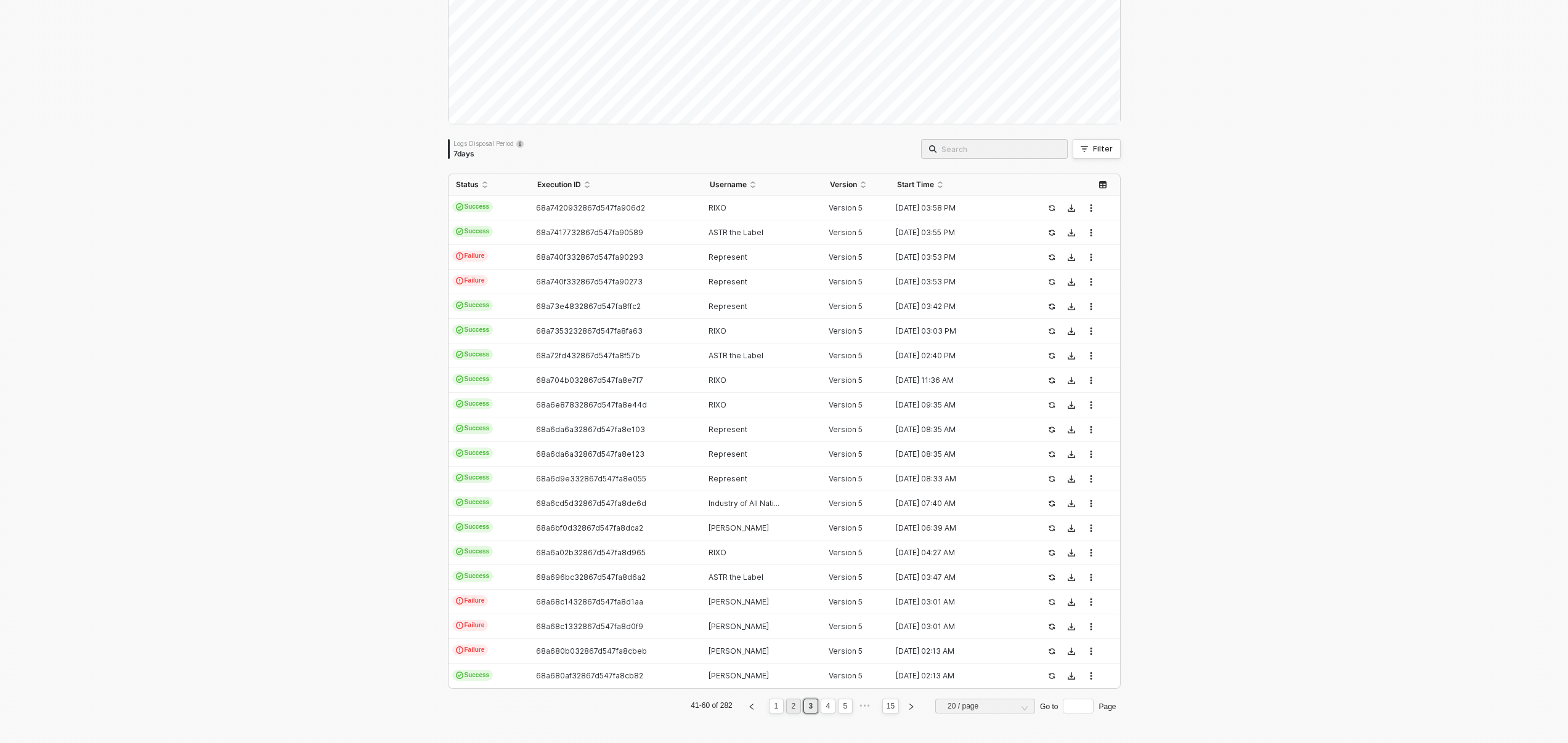
click at [788, 710] on link "2" at bounding box center [793, 706] width 11 height 14
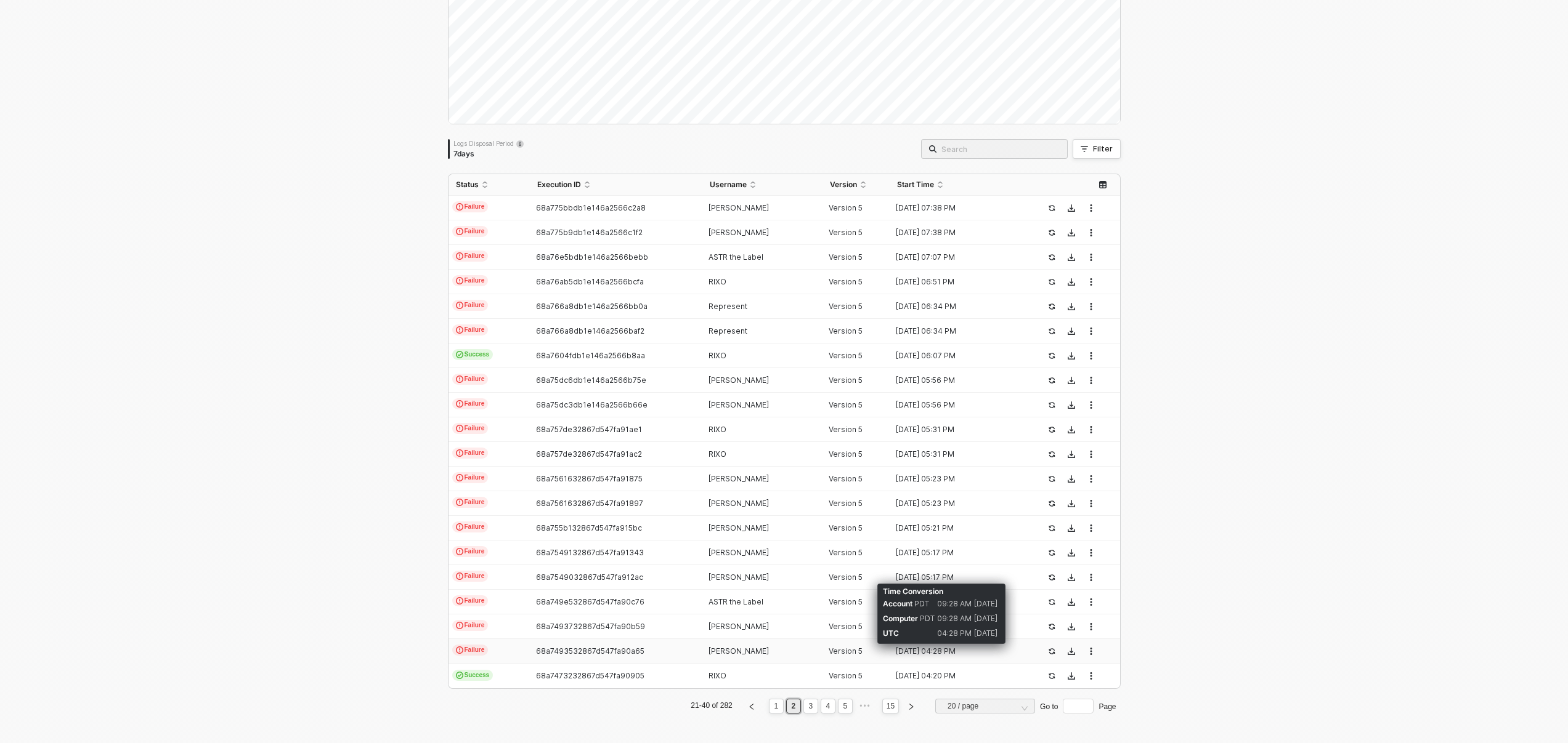
click at [906, 649] on div "[DATE] 04:28 PM" at bounding box center [957, 651] width 135 height 10
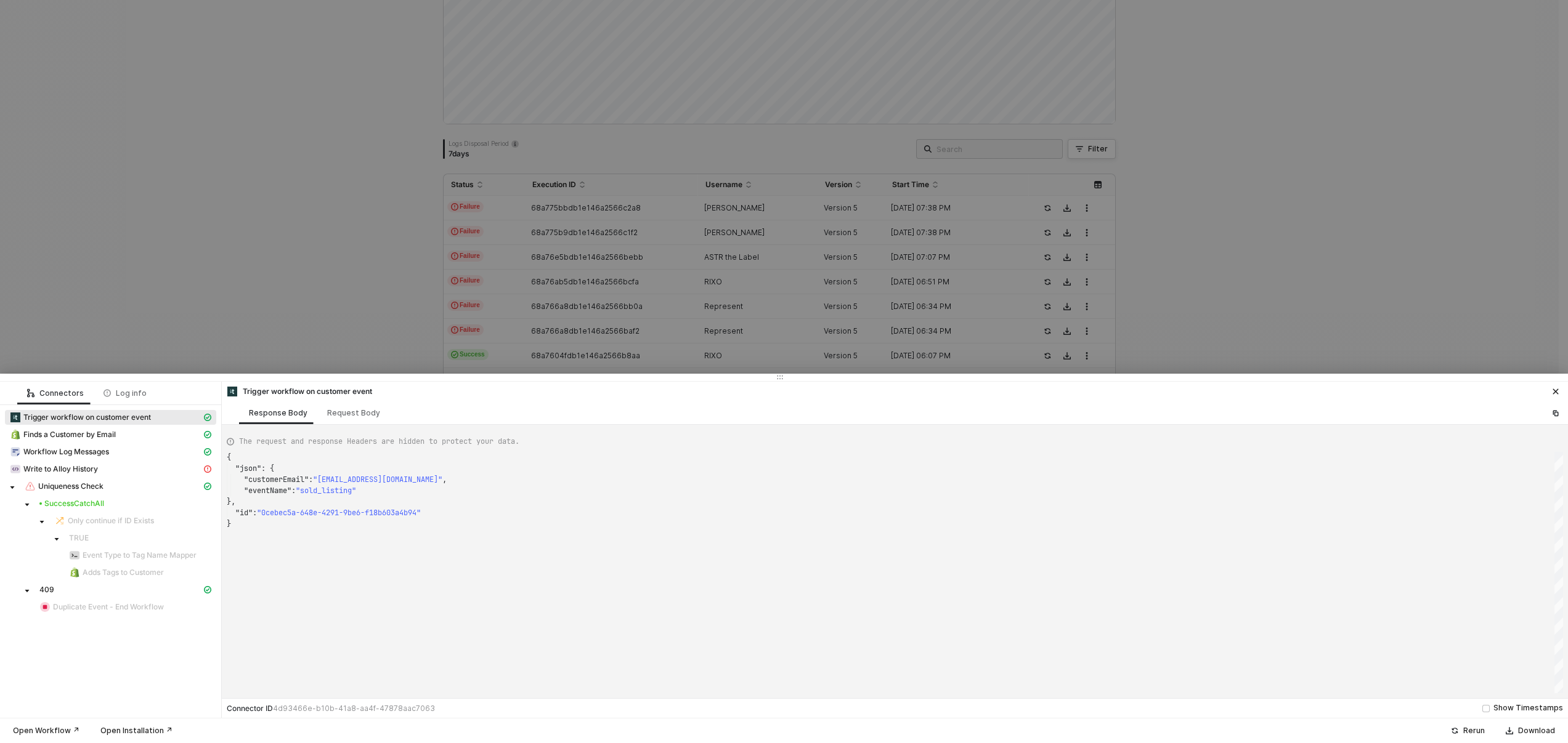
type textarea "{ "json": { "customerEmail": "[EMAIL_ADDRESS][DOMAIN_NAME]", "eventName": "purc…"
click at [1220, 249] on div at bounding box center [784, 372] width 1568 height 743
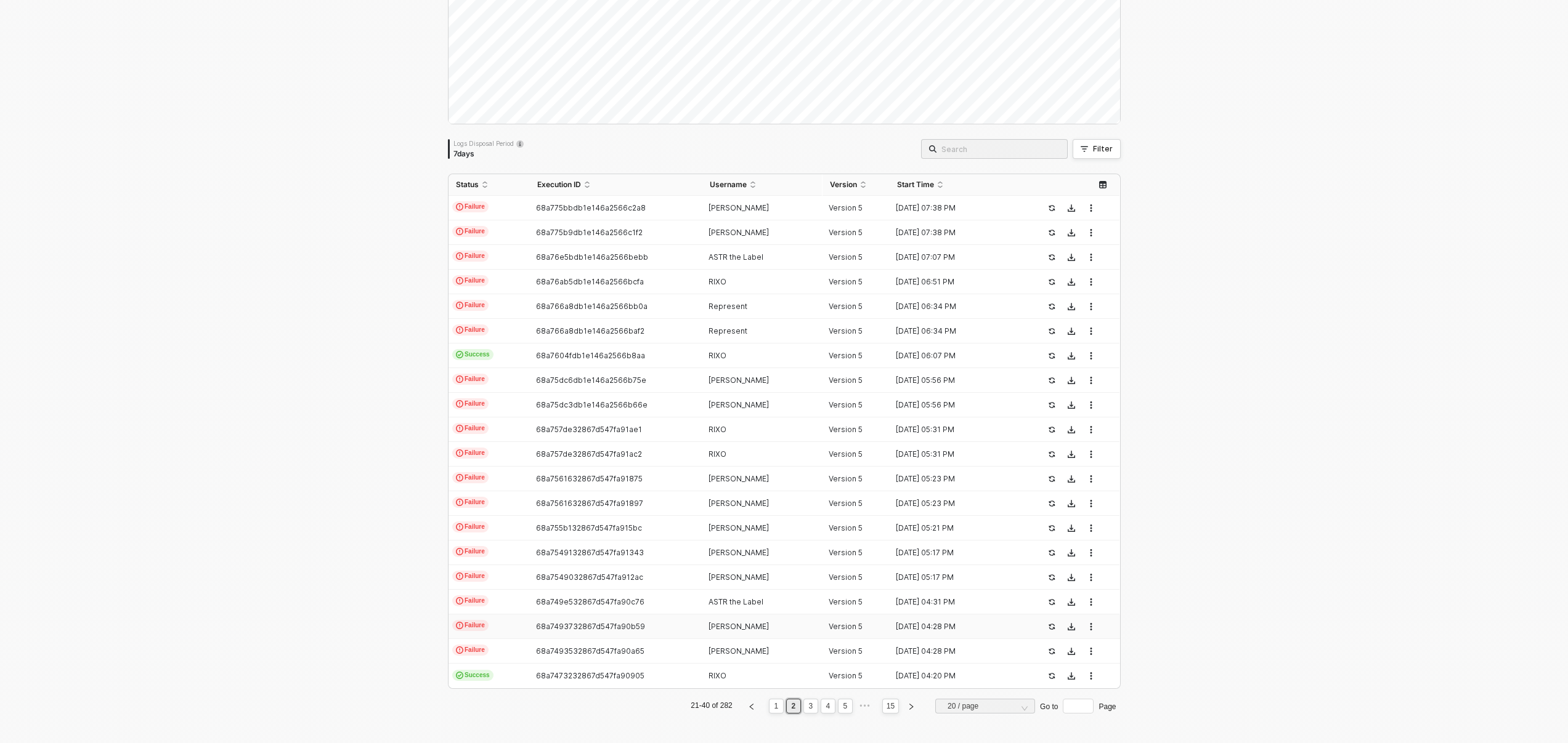
click at [823, 624] on div "Version 5" at bounding box center [852, 627] width 58 height 10
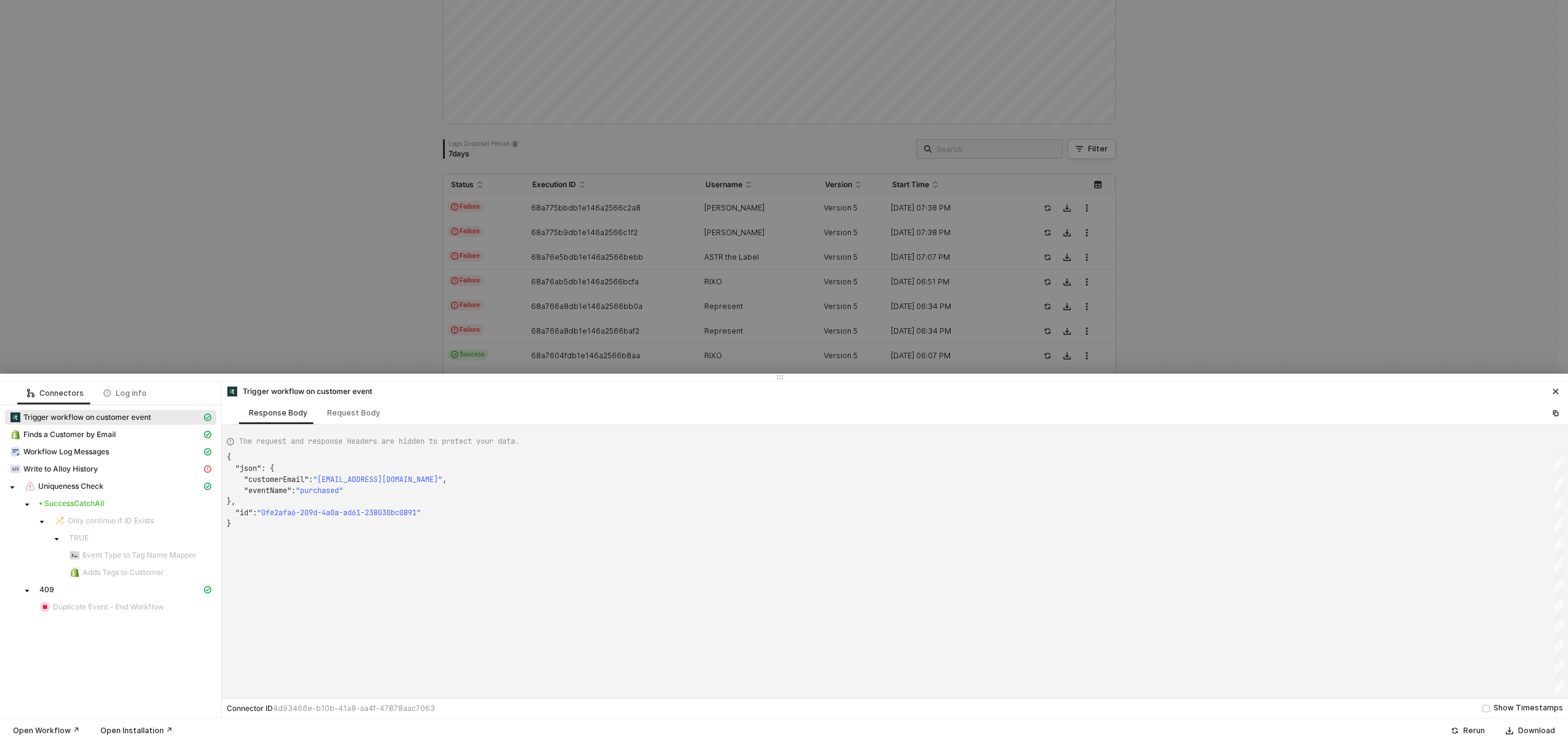
type textarea "{ "json": { "customerEmail": "[EMAIL_ADDRESS][DOMAIN_NAME]", "eventName": "sold…"
drag, startPoint x: 1333, startPoint y: 184, endPoint x: 1267, endPoint y: 253, distance: 95.5
click at [1333, 183] on div at bounding box center [784, 372] width 1568 height 743
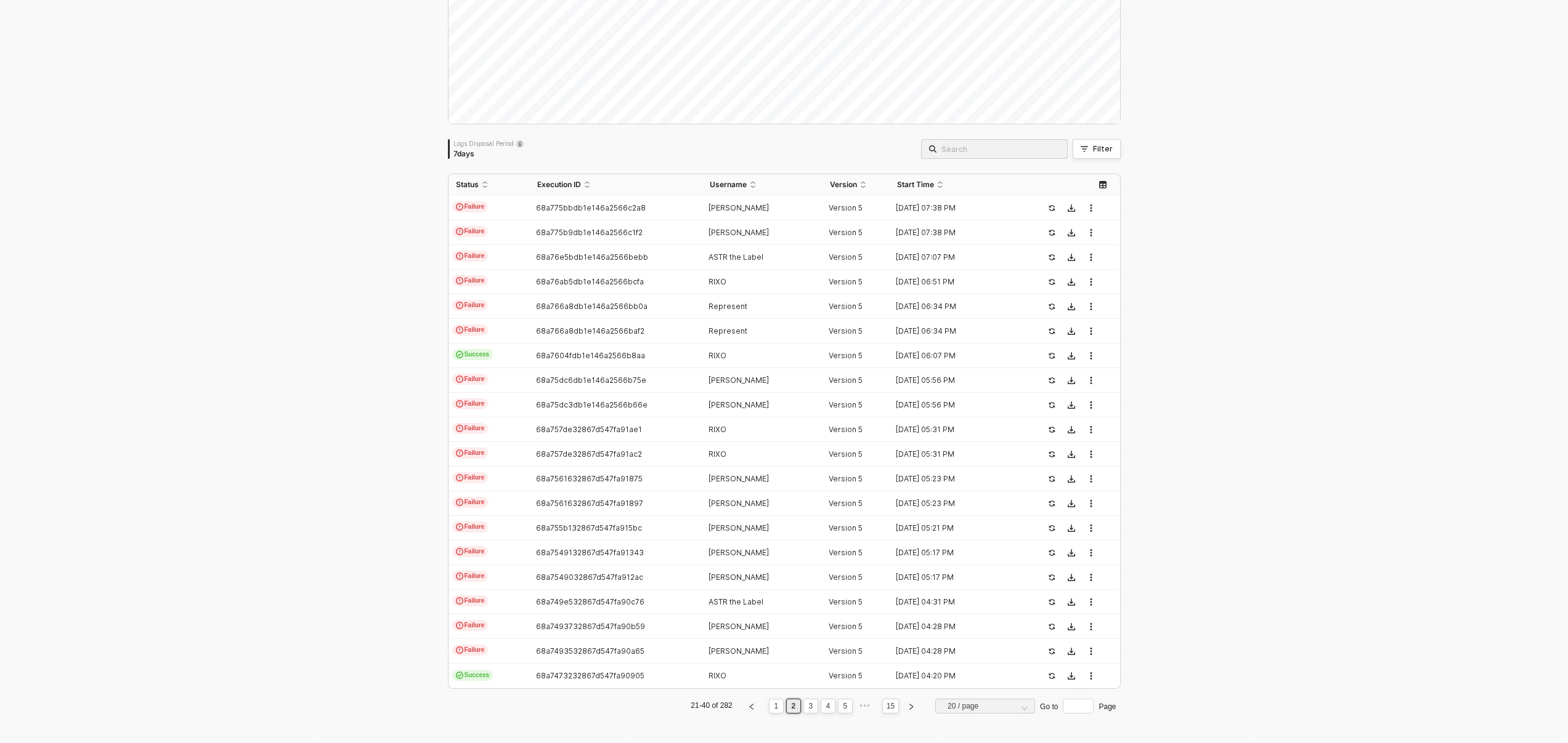
click at [991, 150] on input "search" at bounding box center [1000, 149] width 118 height 14
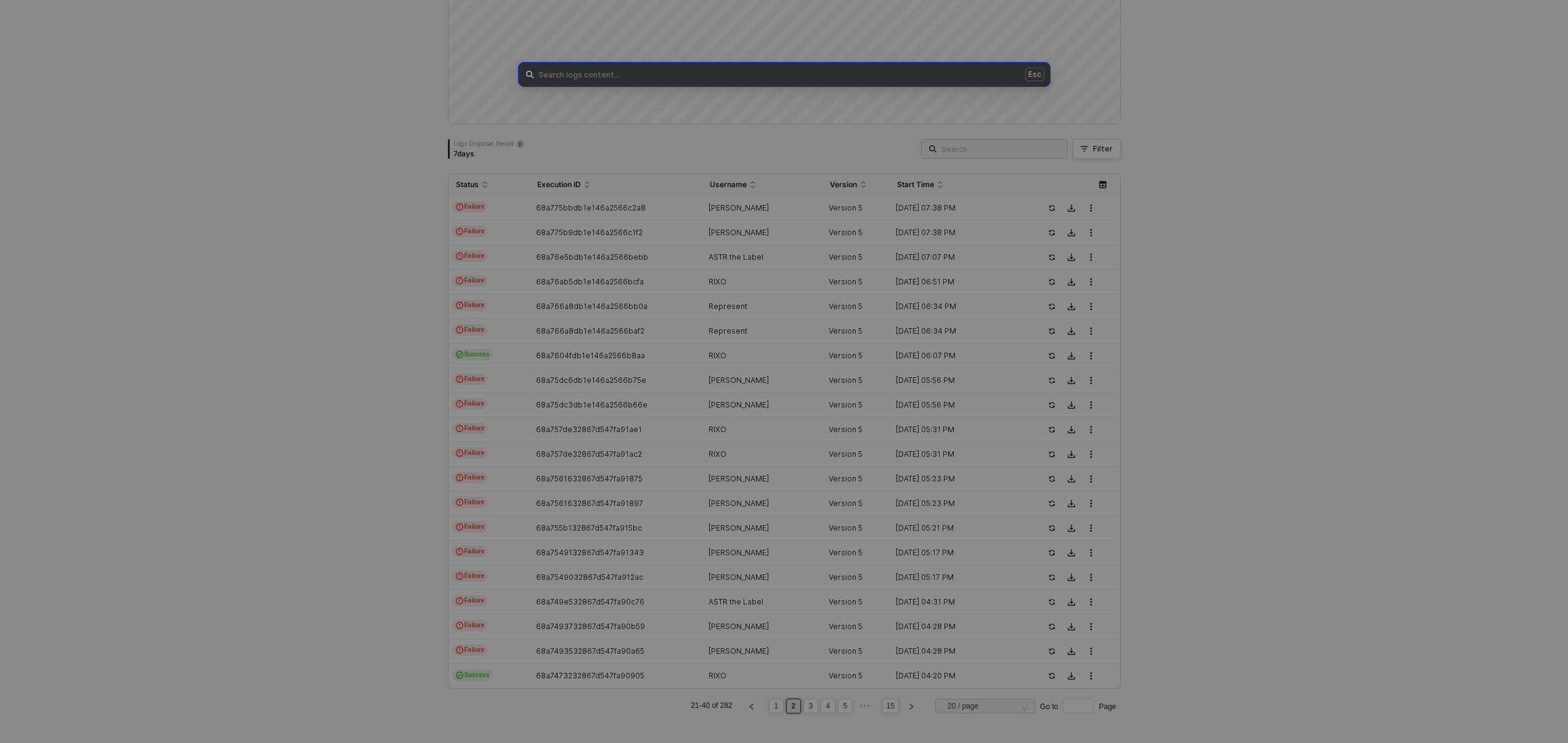
click at [991, 150] on div "Esc" at bounding box center [784, 372] width 1568 height 743
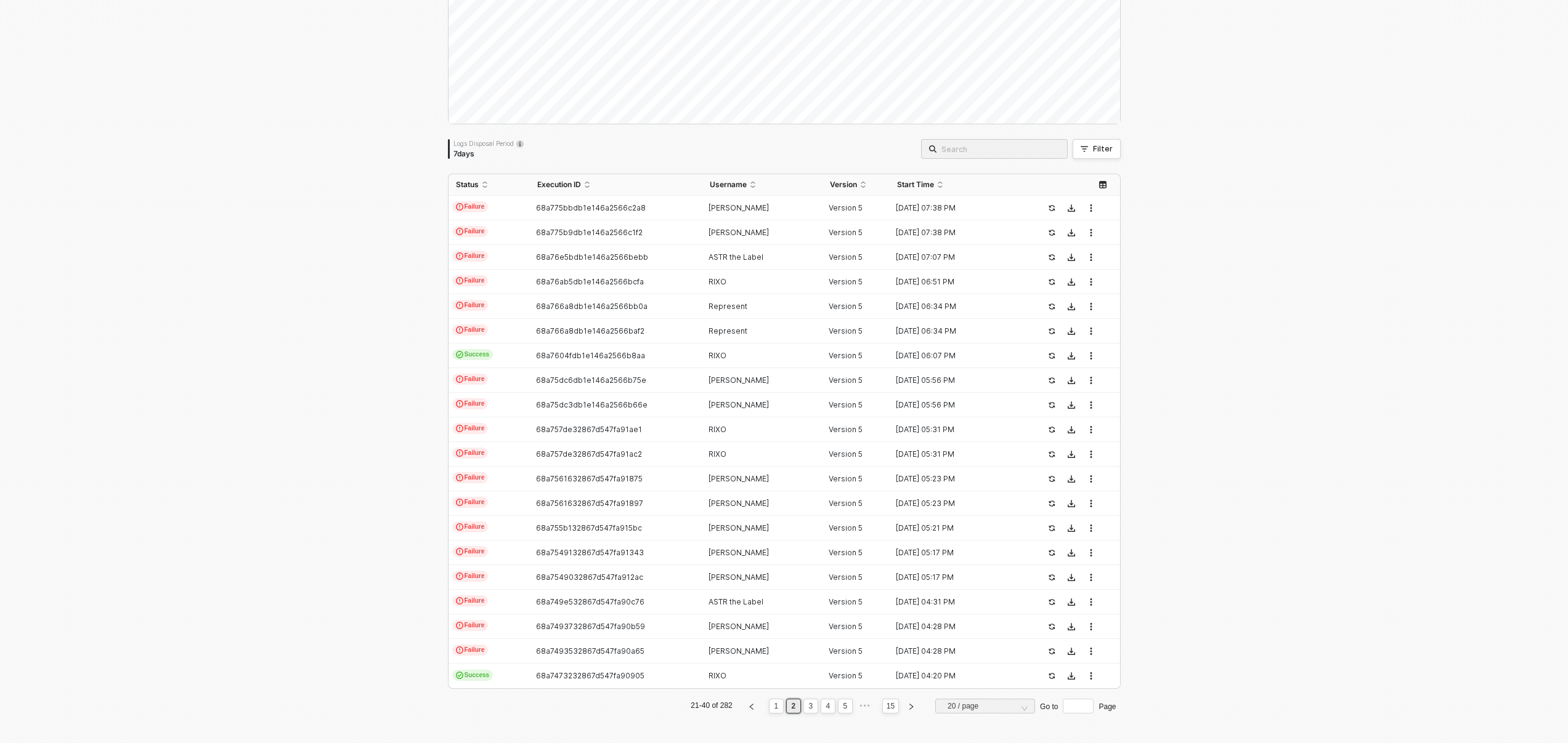
click at [1151, 161] on div "Logs Overview 282 executions from the last 7 days Logs Disposal Period 7 days E…" at bounding box center [784, 337] width 1568 height 812
click at [1105, 152] on div "Filter" at bounding box center [1103, 149] width 20 height 10
click at [1230, 206] on span at bounding box center [1194, 205] width 94 height 18
click at [1422, 417] on div "Logs Overview 282 executions from the last 7 days Logs Disposal Period 7 days E…" at bounding box center [784, 337] width 1568 height 812
click at [1015, 146] on input "search" at bounding box center [1000, 149] width 118 height 14
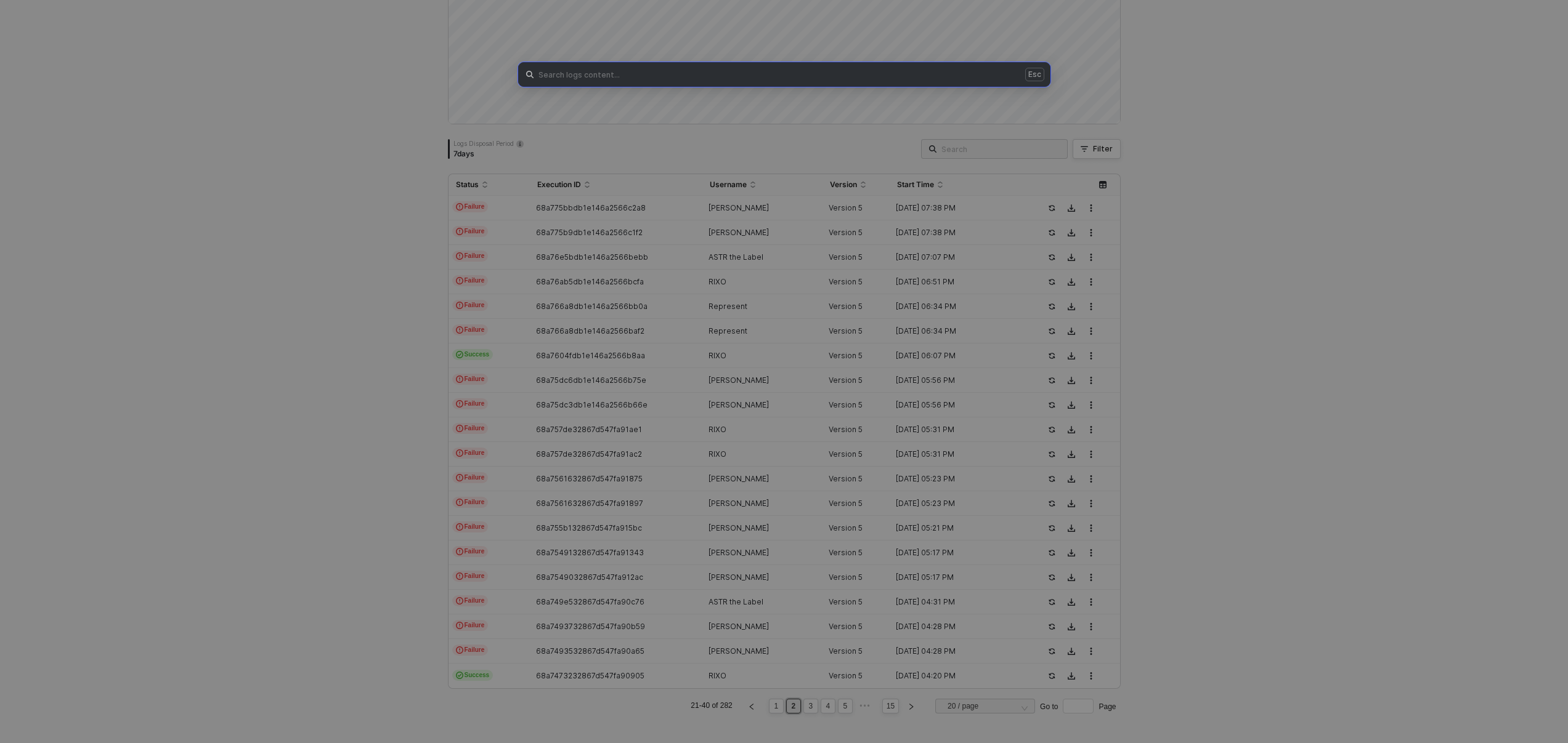
paste input "68a76e5bdb1e146a2566bebb"
type input "68a76e5bdb1e146a2566bebb"
click at [883, 143] on div "68a76e5bdb1e146a2566bebb Esc" at bounding box center [784, 372] width 1568 height 743
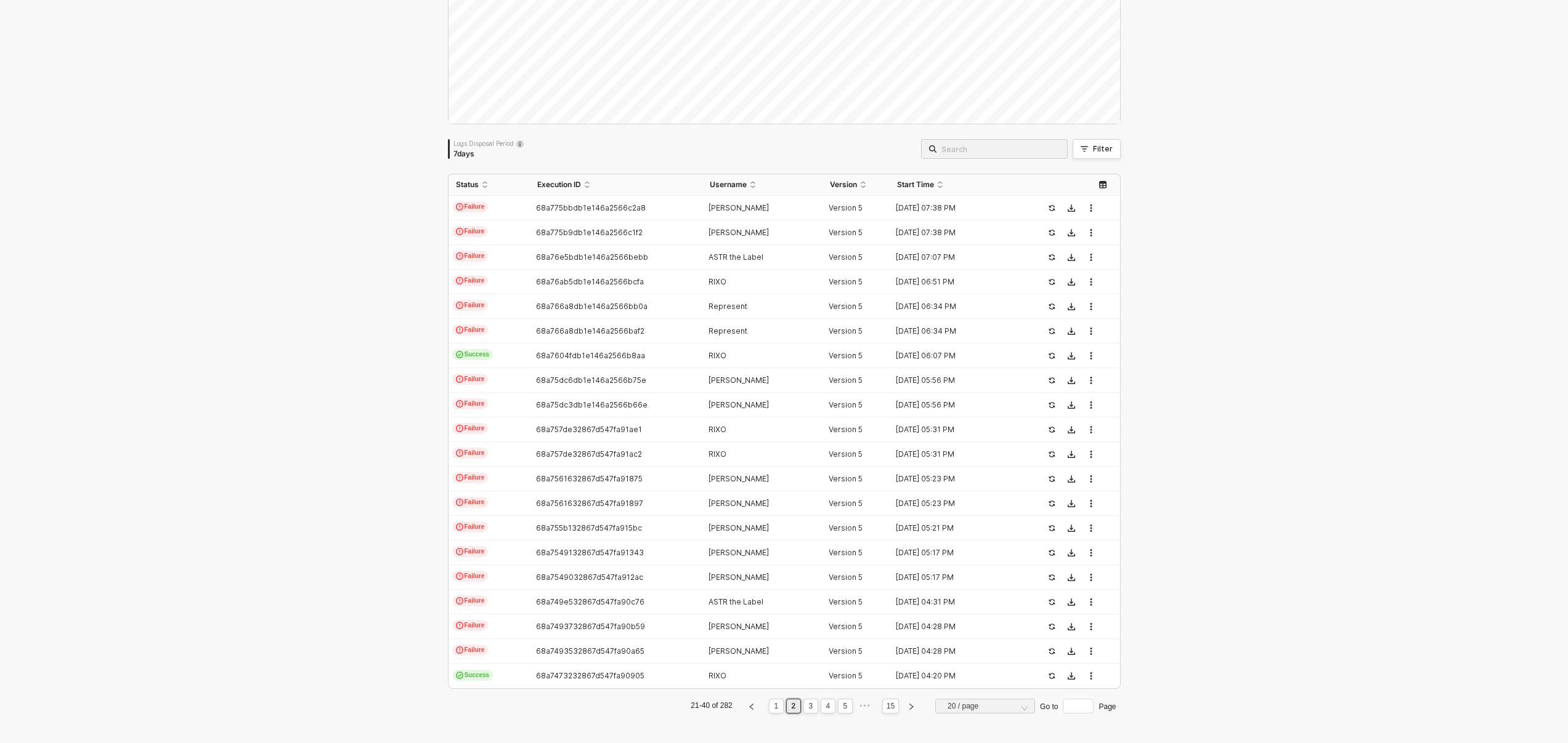
click at [965, 140] on div "Logs Overview 282 executions from the last 7 days Logs Disposal Period 7 days 6…" at bounding box center [784, 337] width 672 height 773
click at [980, 149] on input "search" at bounding box center [1000, 149] width 118 height 14
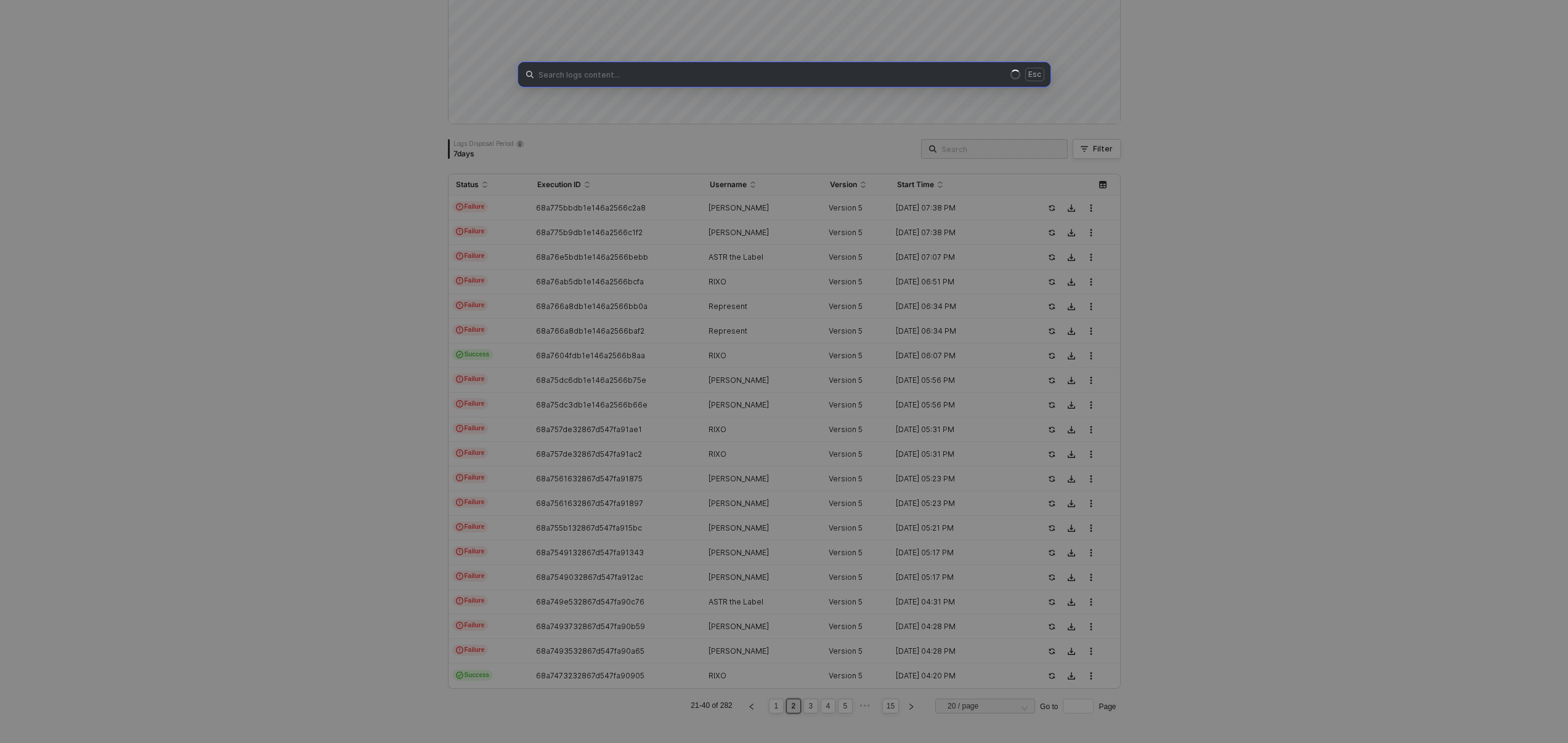
click at [817, 68] on span "Esc" at bounding box center [784, 74] width 533 height 24
click at [863, 148] on div "Esc" at bounding box center [784, 372] width 1568 height 743
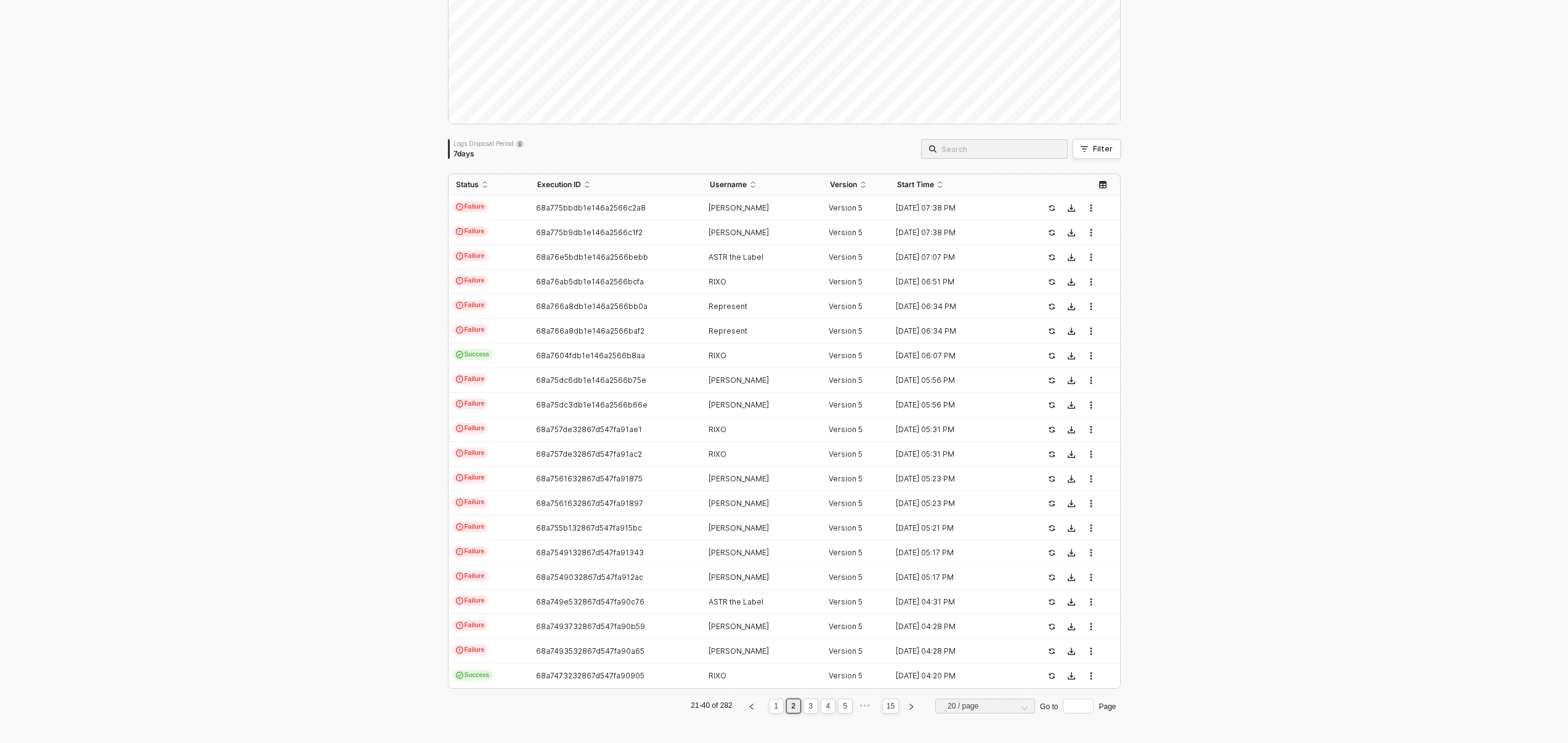
click at [371, 543] on div "Logs Overview 282 executions from the last 7 days Logs Disposal Period 7 days E…" at bounding box center [784, 337] width 1568 height 812
click at [648, 260] on div "68a76e5bdb1e146a2566bebb" at bounding box center [611, 257] width 163 height 10
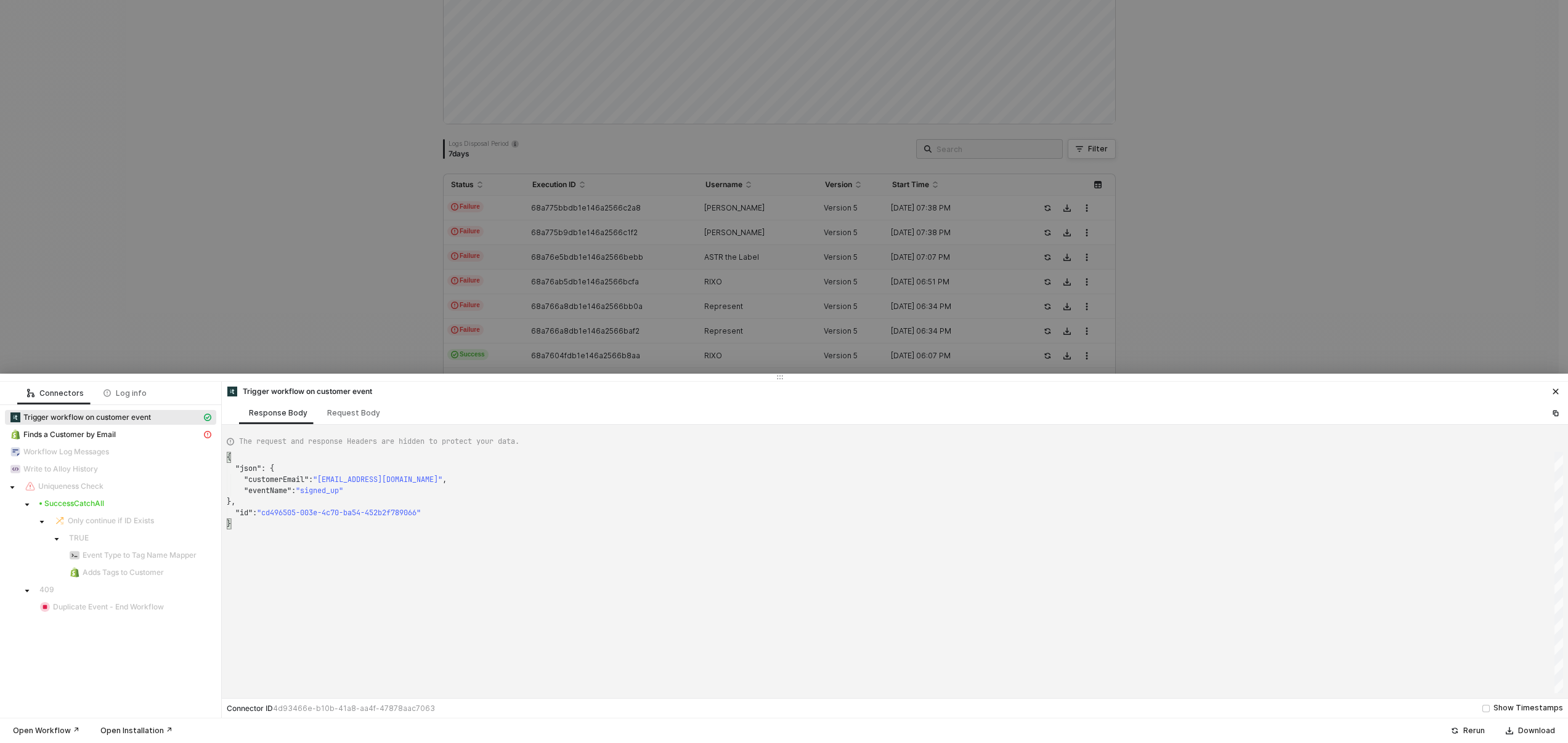
click at [318, 602] on div "{ "json" : { "customerEmail" : "[EMAIL_ADDRESS][DOMAIN_NAME]" , "eventName" : "…" at bounding box center [895, 573] width 1336 height 241
click at [157, 437] on div "Finds a Customer by Email" at bounding box center [105, 434] width 192 height 11
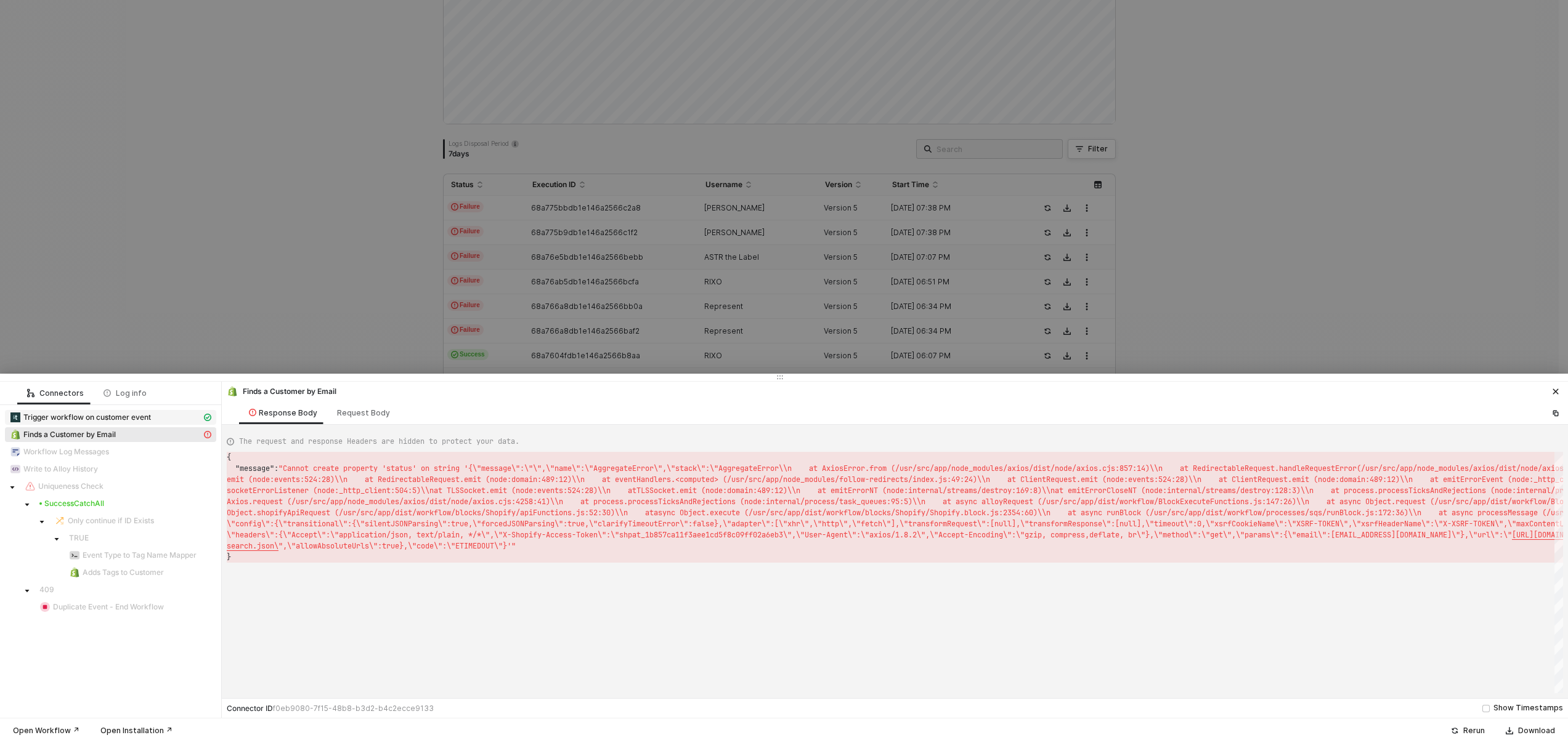
click at [162, 422] on div "Trigger workflow on customer event" at bounding box center [105, 417] width 192 height 11
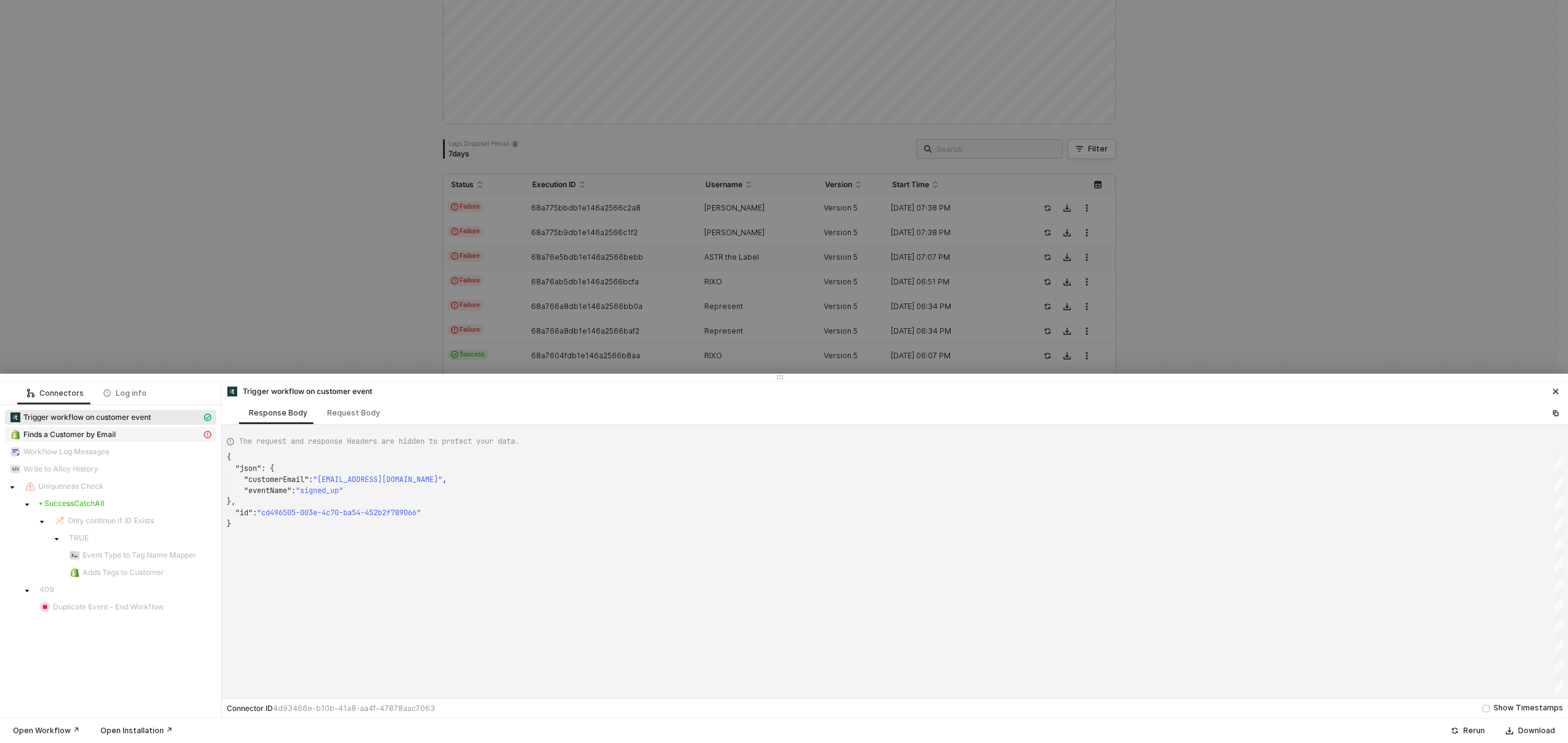
click at [168, 435] on div "Finds a Customer by Email" at bounding box center [105, 434] width 192 height 11
type textarea "{ "message": "Cannot create property 'status' on string '{\"message\":\"\",\"na…"
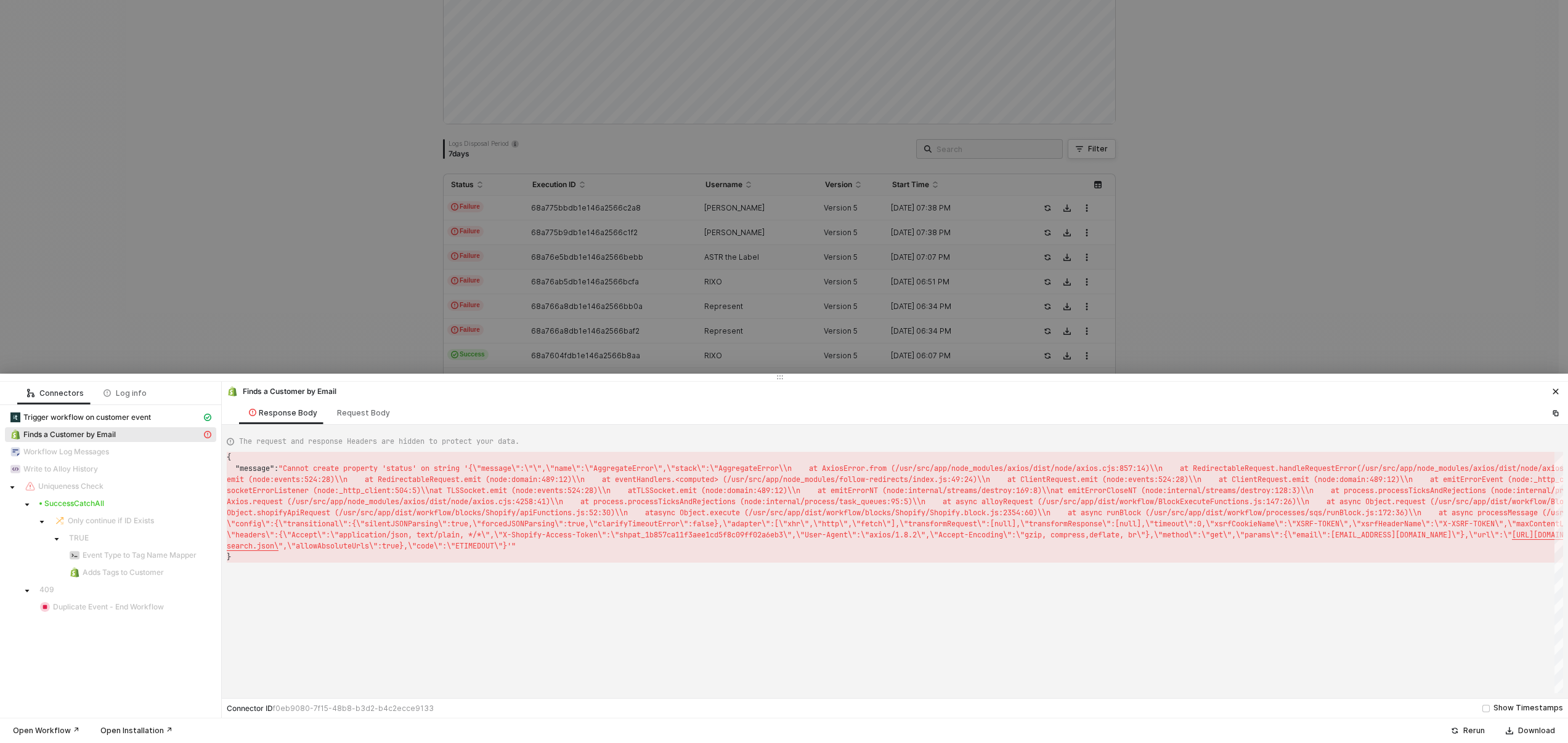
click at [222, 334] on div at bounding box center [784, 372] width 1568 height 743
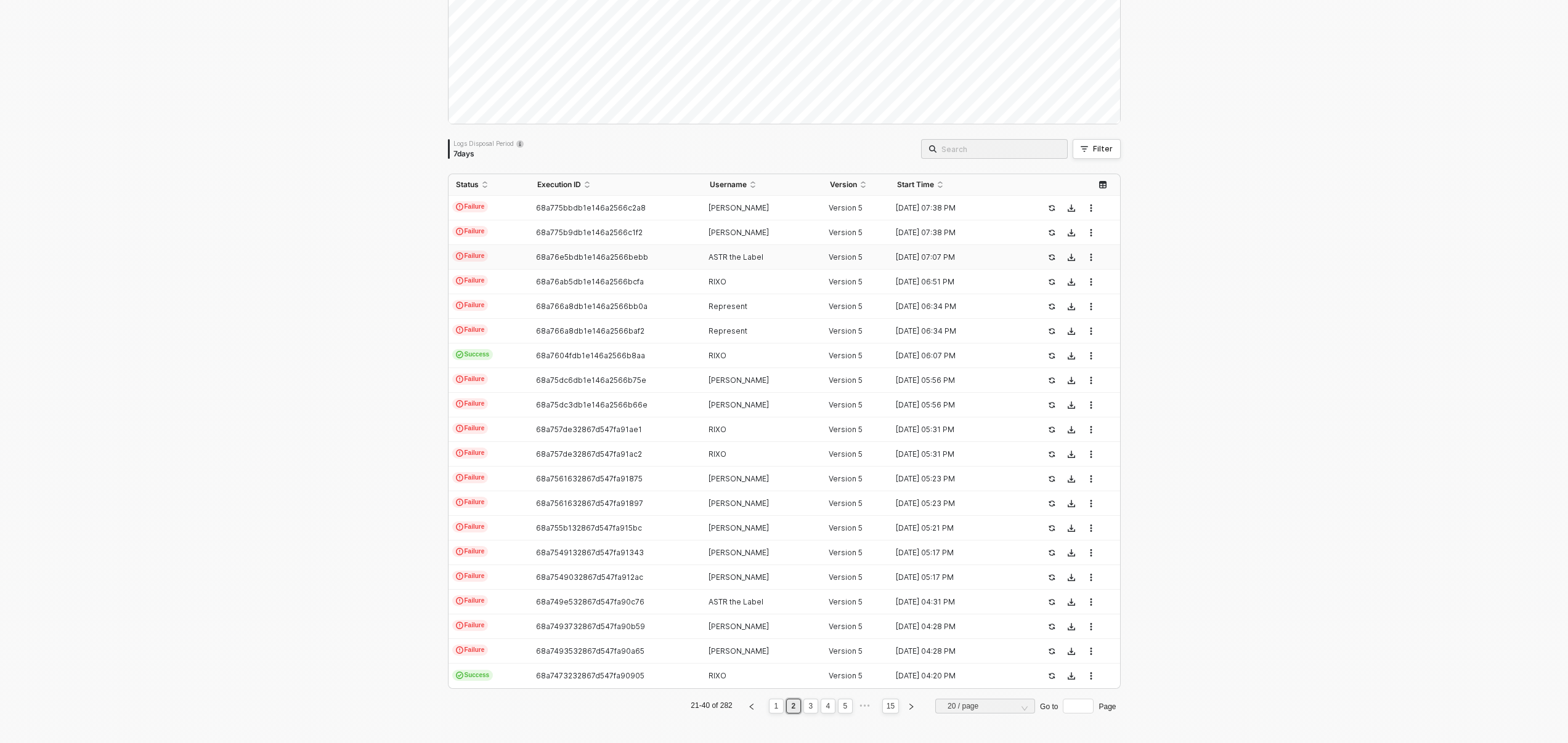
click at [686, 258] on div "68a76e5bdb1e146a2566bebb" at bounding box center [611, 257] width 163 height 10
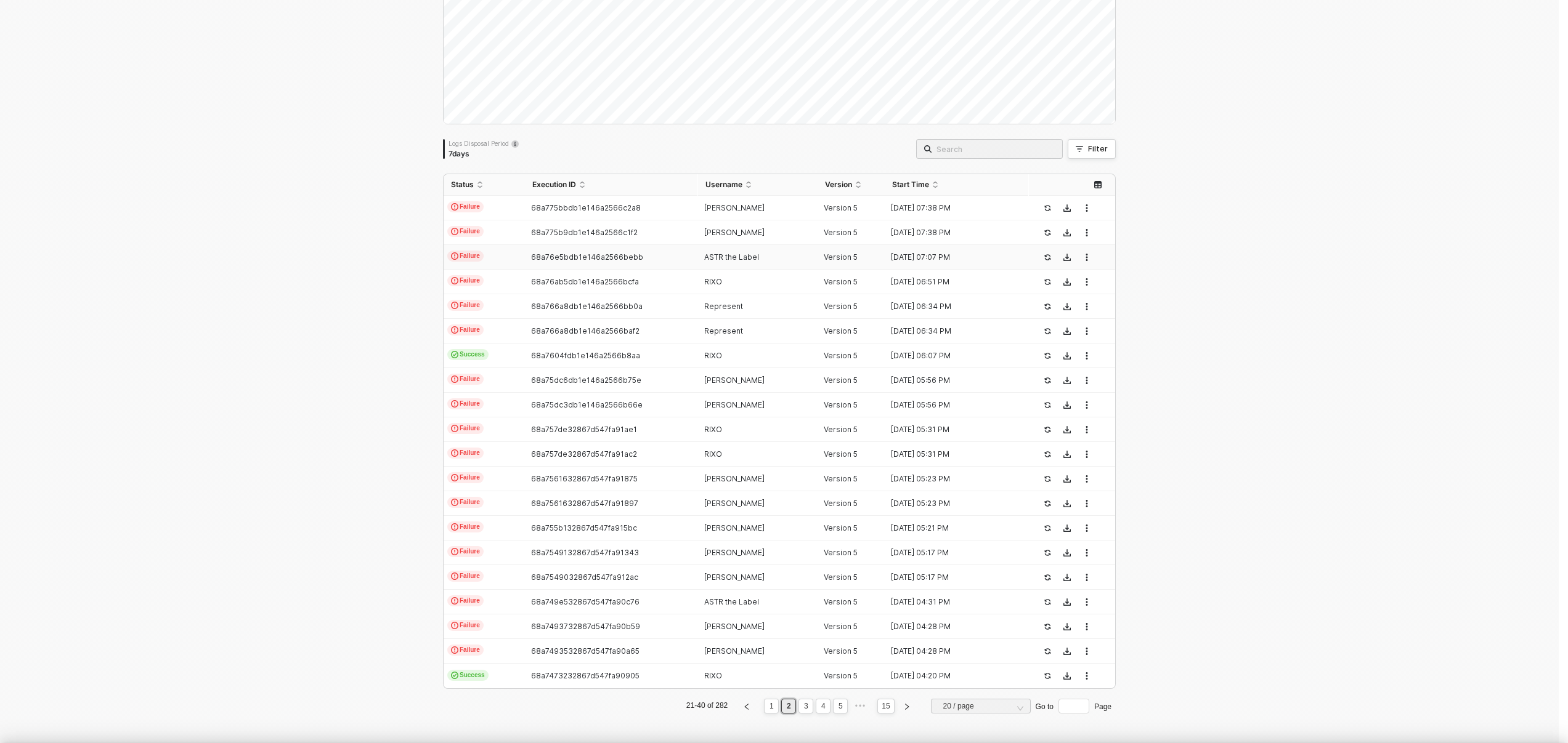
type textarea "{ "json": { "customerEmail": "[EMAIL_ADDRESS][DOMAIN_NAME]", "eventName": "sign…"
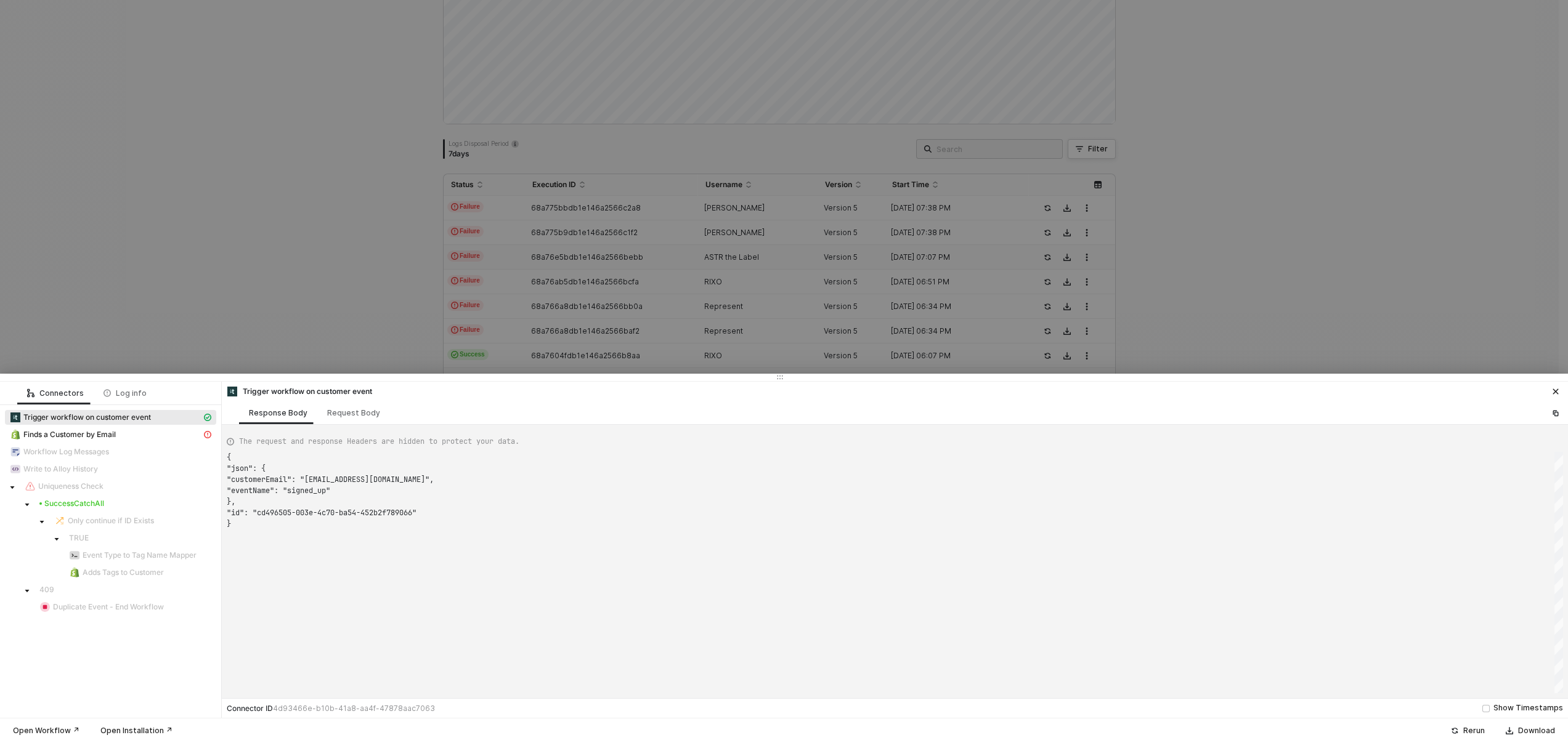
scroll to position [66, 0]
click at [759, 339] on div at bounding box center [784, 372] width 1568 height 743
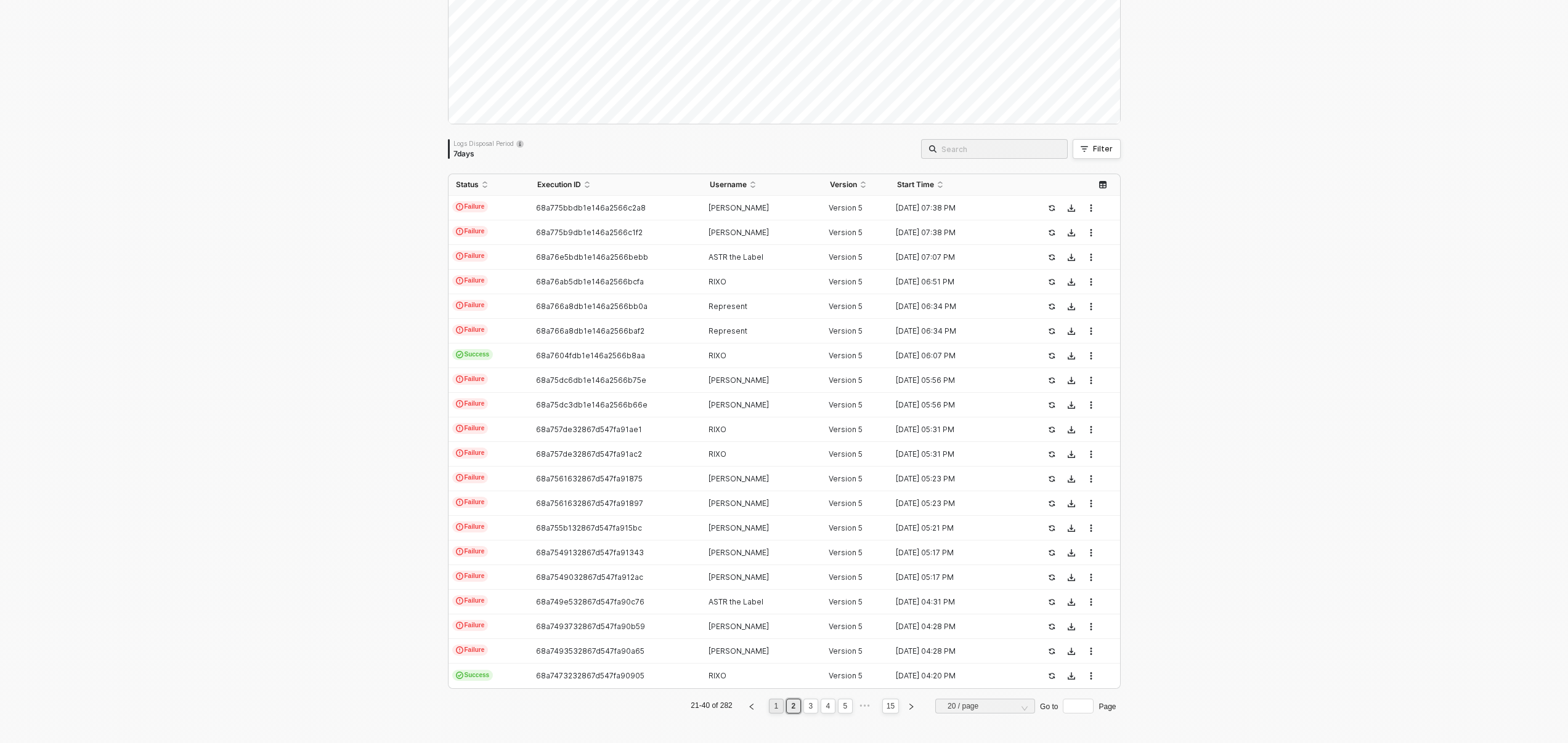
click at [775, 706] on link "1" at bounding box center [776, 706] width 11 height 14
click at [754, 281] on div "RIXO" at bounding box center [757, 281] width 110 height 10
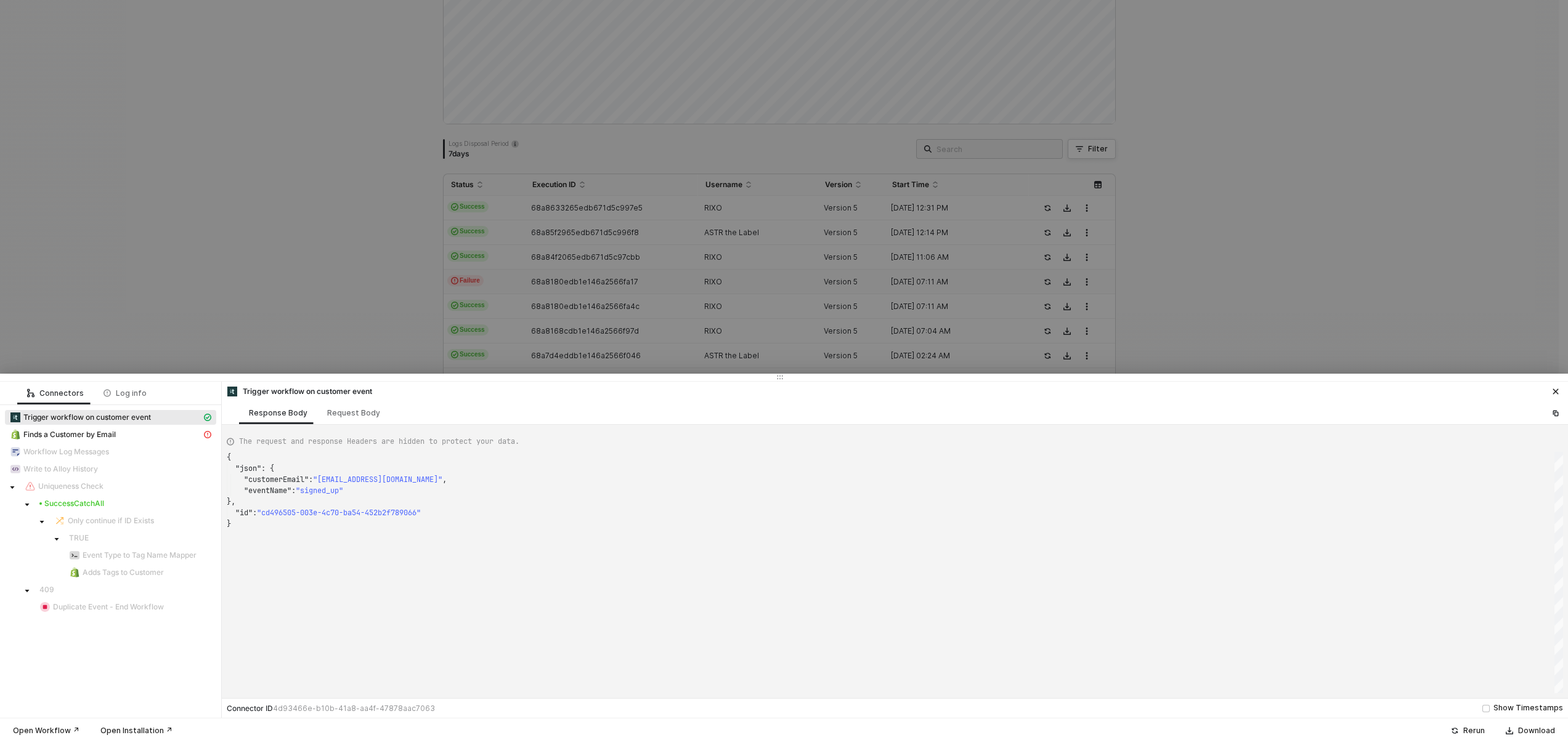
type textarea "{ "json": { "customerEmail": "[EMAIL_ADDRESS][DOMAIN_NAME]", "eventName": "sold…"
click at [1438, 272] on div at bounding box center [784, 372] width 1568 height 743
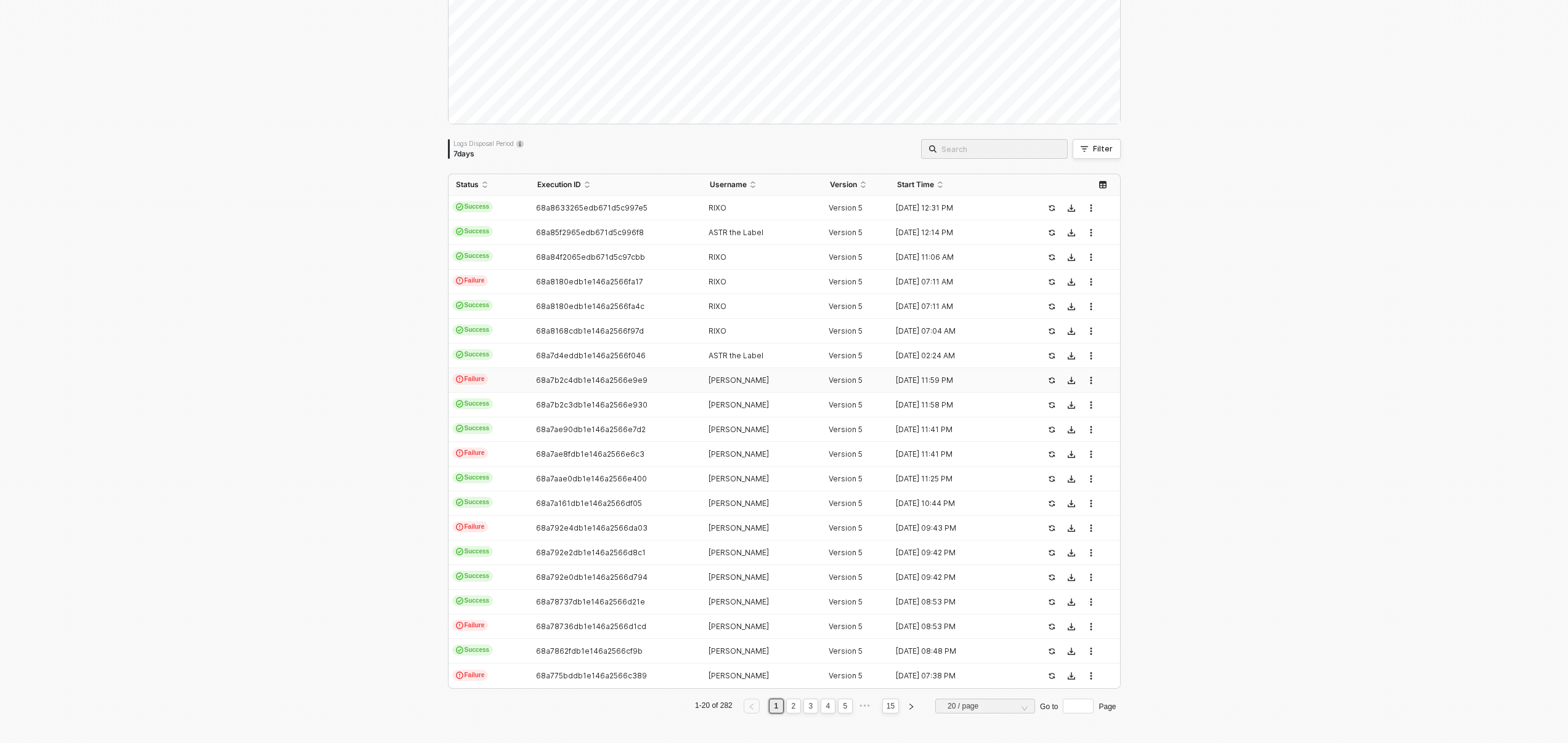
click at [796, 378] on div "[PERSON_NAME]" at bounding box center [757, 380] width 110 height 10
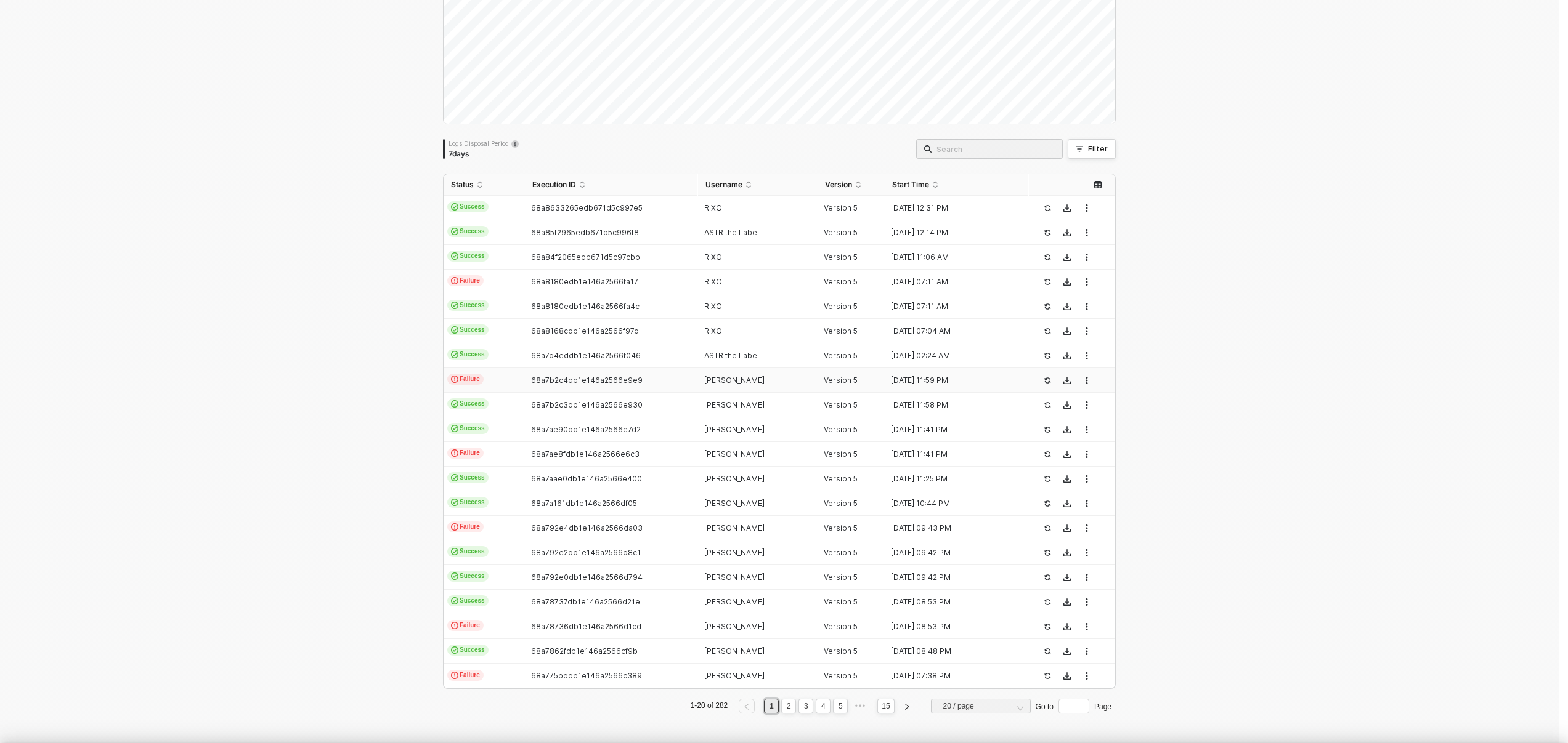
type textarea "{ "json": { "customerEmail": "[EMAIL_ADDRESS][DOMAIN_NAME]", "eventName": "sold…"
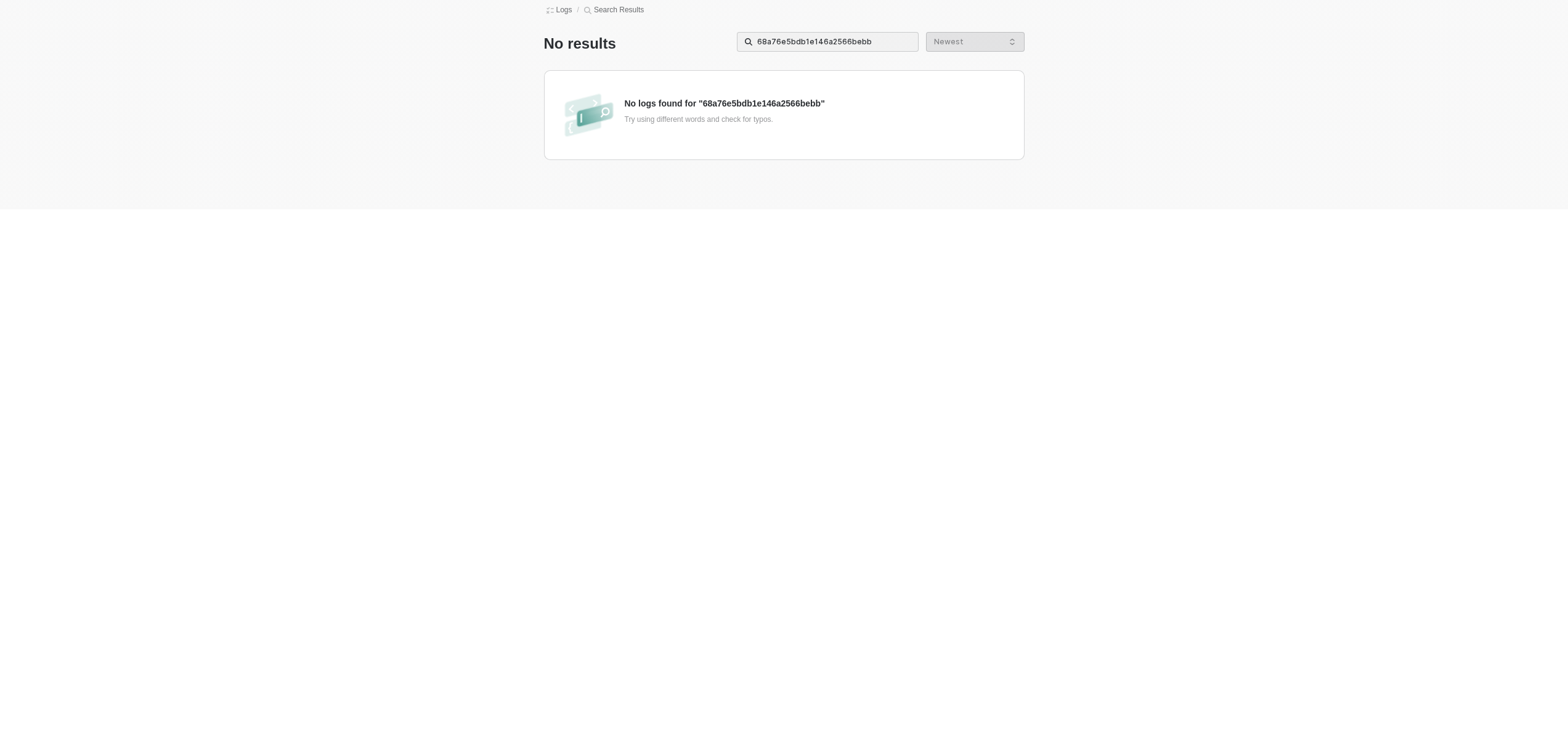
scroll to position [0, 0]
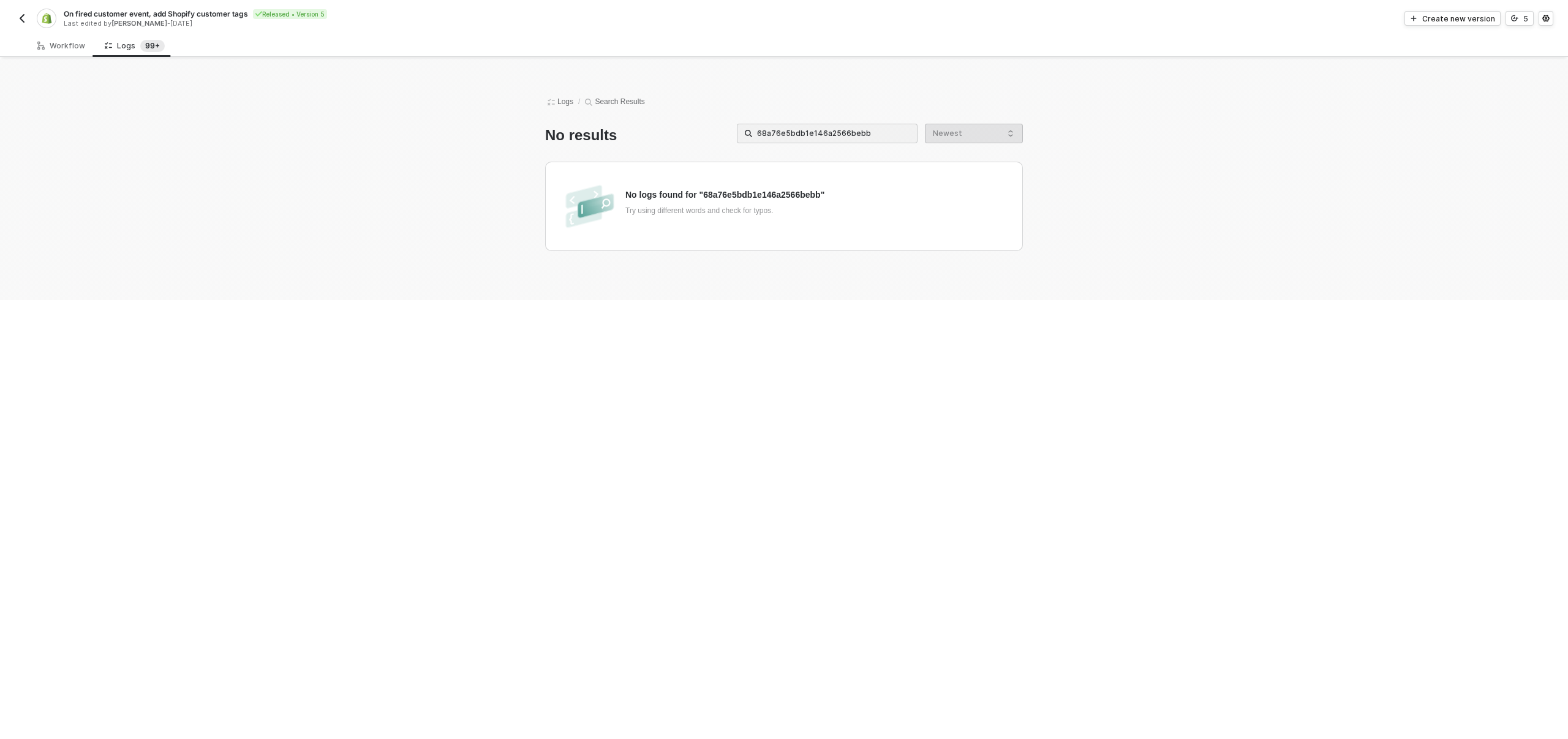
click at [1377, 174] on div "Logs / Search Results No results 68a76e5bdb1e146a2566bebb Newest No logs found …" at bounding box center [784, 179] width 1568 height 241
click at [142, 170] on div "Logs / Search Results No results 68a76e5bdb1e146a2566bebb Newest No logs found …" at bounding box center [784, 179] width 1568 height 241
click at [140, 41] on span "99+" at bounding box center [152, 46] width 24 height 12
click at [608, 102] on div "Logs / Search Results" at bounding box center [784, 103] width 478 height 12
click at [567, 102] on span "Logs" at bounding box center [560, 103] width 30 height 12
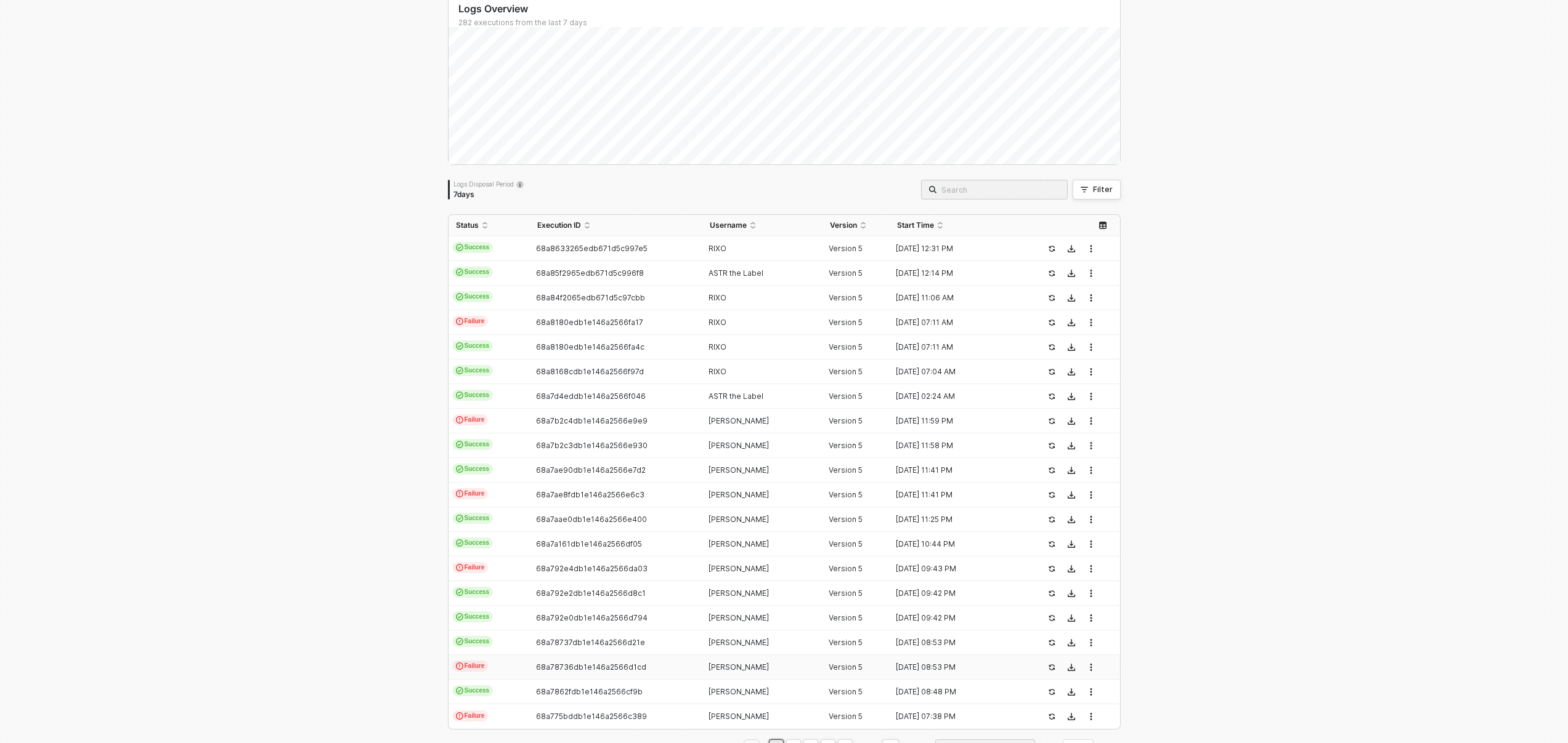
scroll to position [128, 0]
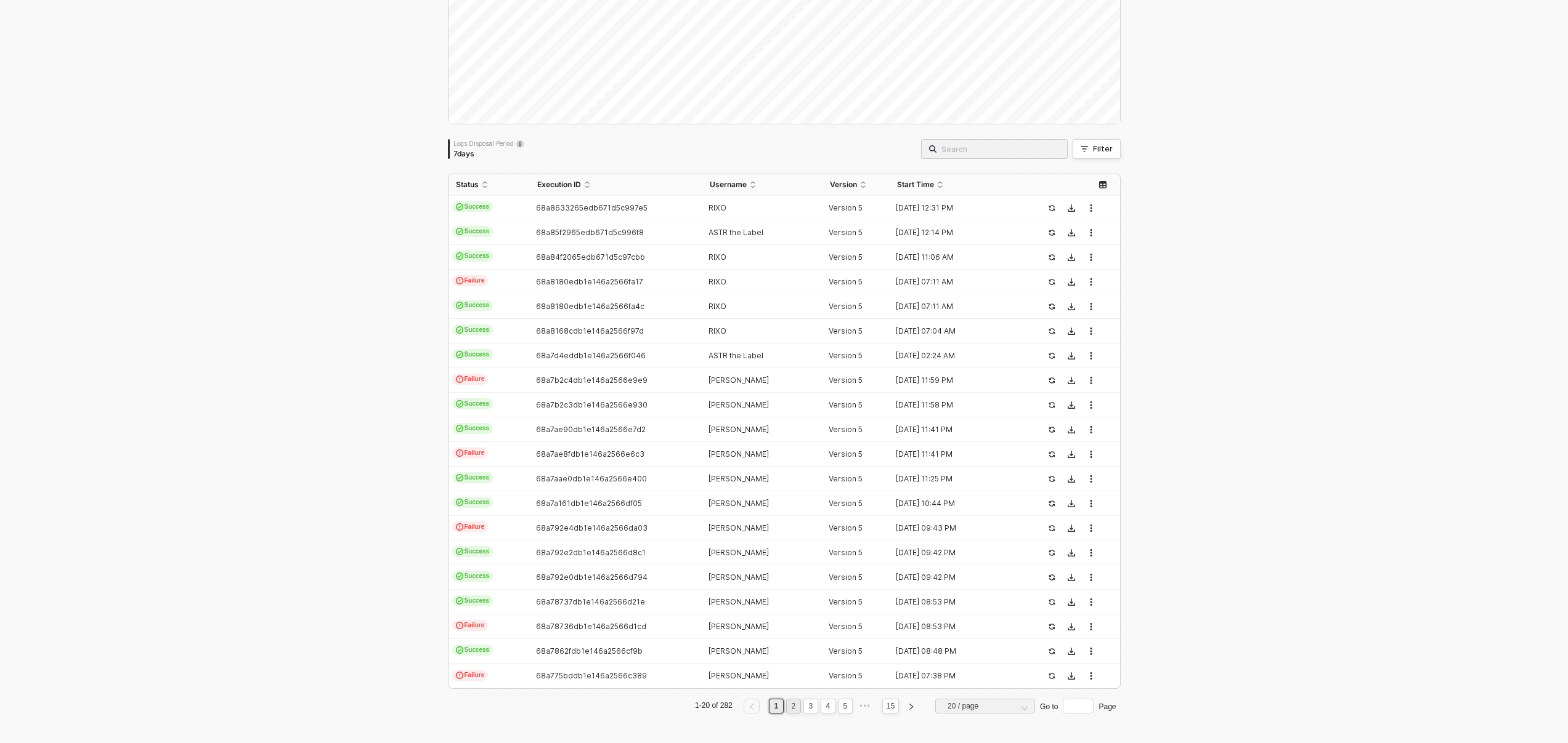
click at [790, 703] on link "2" at bounding box center [793, 706] width 11 height 14
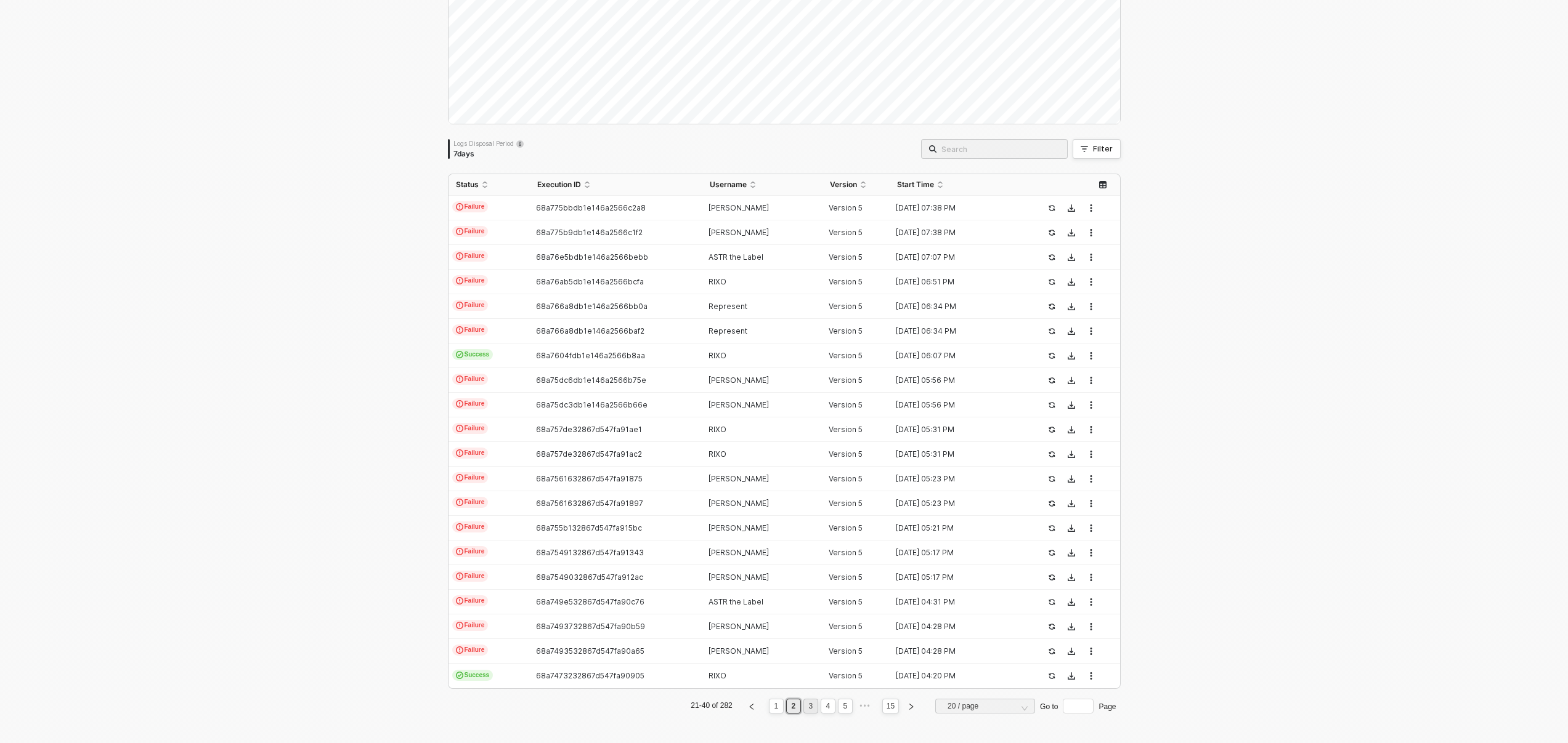
click at [810, 708] on link "3" at bounding box center [810, 706] width 11 height 14
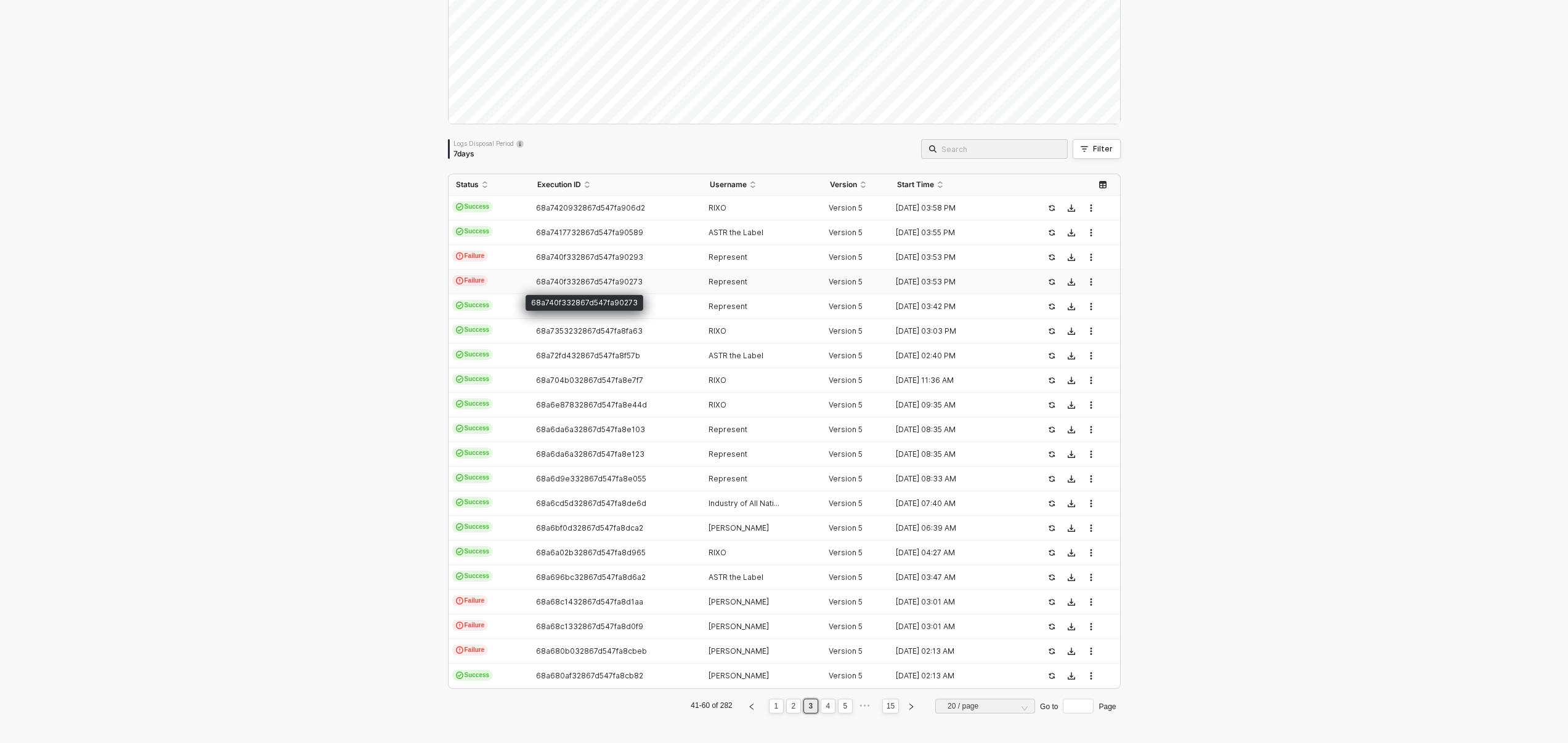
click at [629, 283] on span "68a740f332867d547fa90273" at bounding box center [589, 281] width 107 height 10
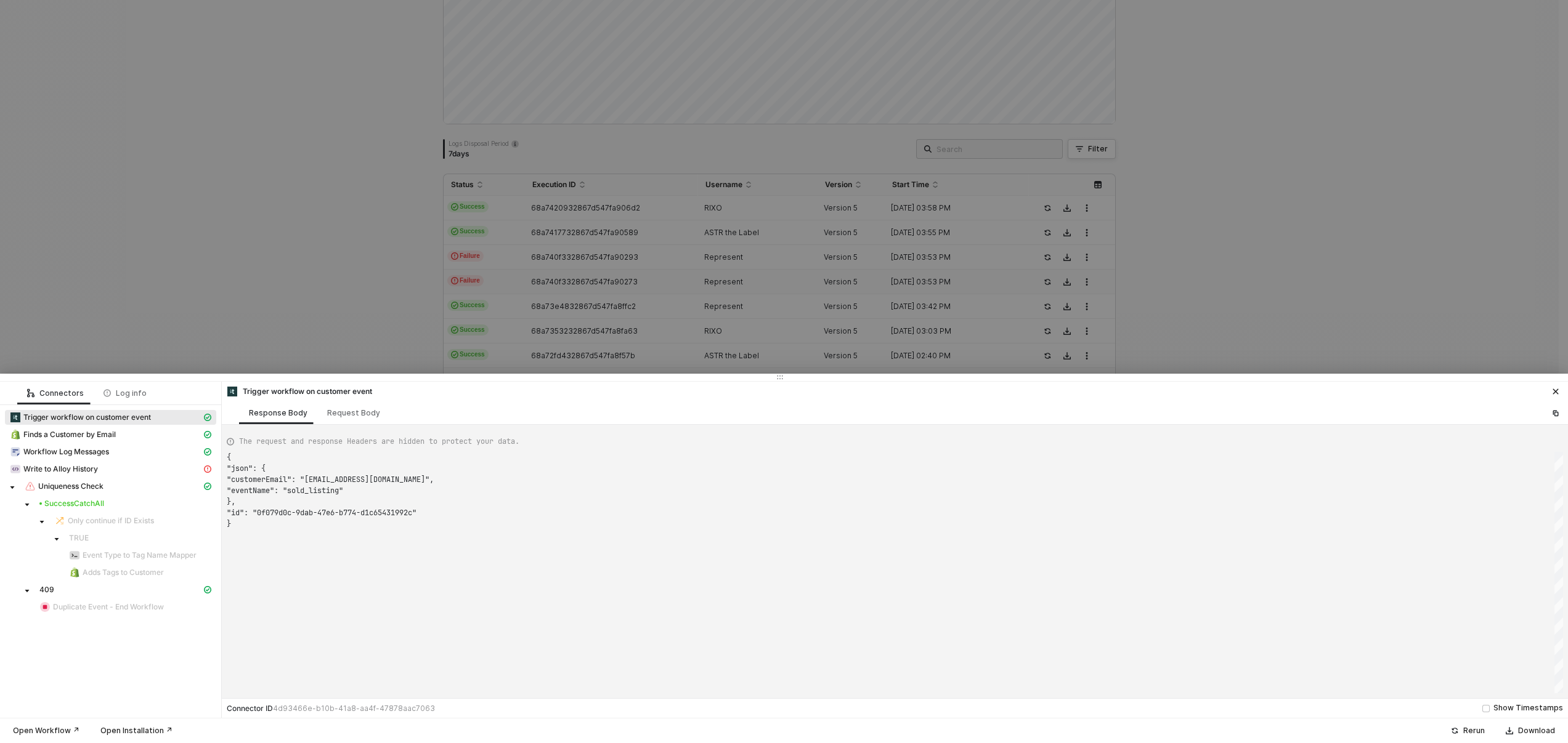
scroll to position [66, 0]
type textarea "{ "json": { "customerEmail": "[EMAIL_ADDRESS][DOMAIN_NAME]", "eventName": "sold…"
click at [634, 256] on div at bounding box center [784, 372] width 1568 height 743
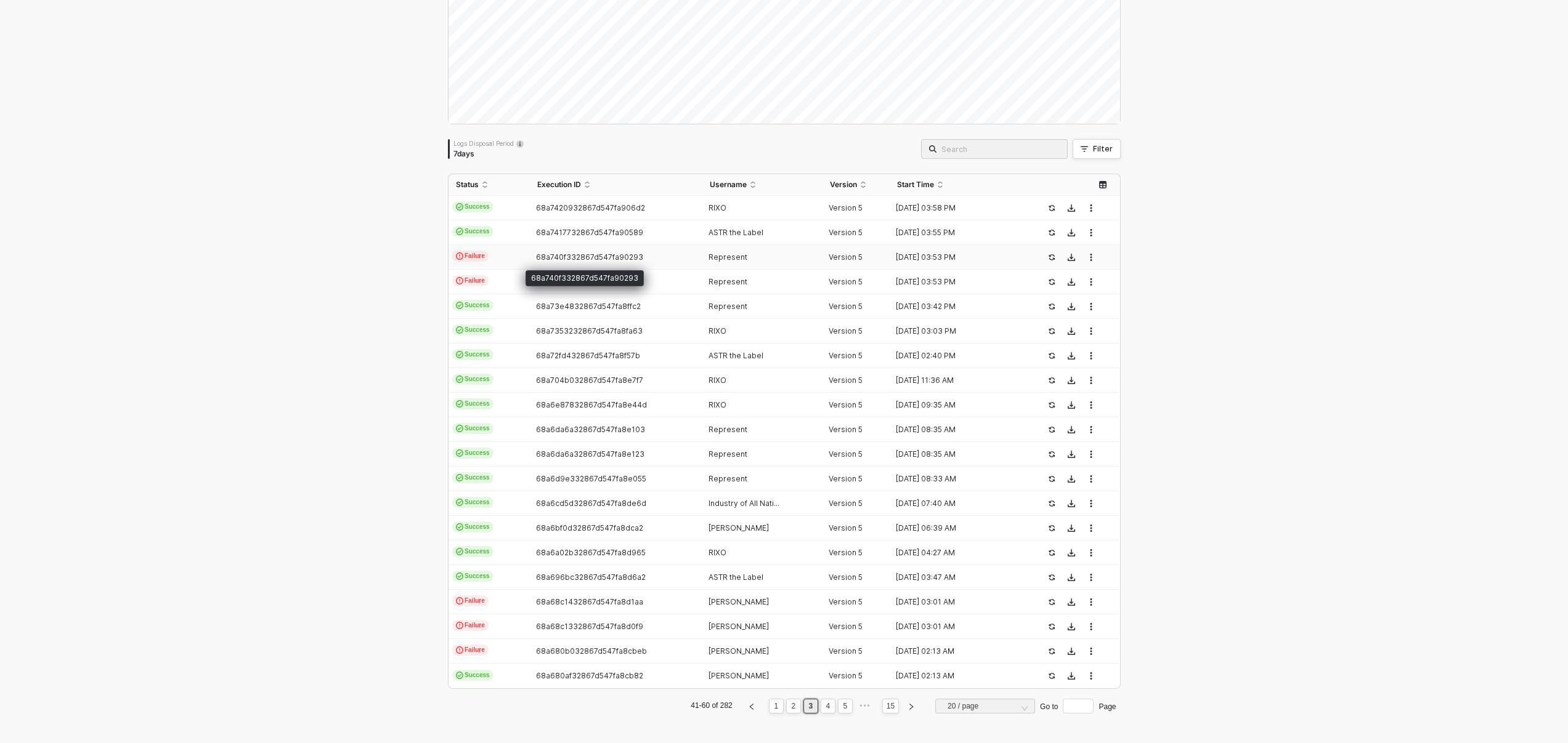
click at [608, 260] on span "68a740f332867d547fa90293" at bounding box center [589, 257] width 108 height 10
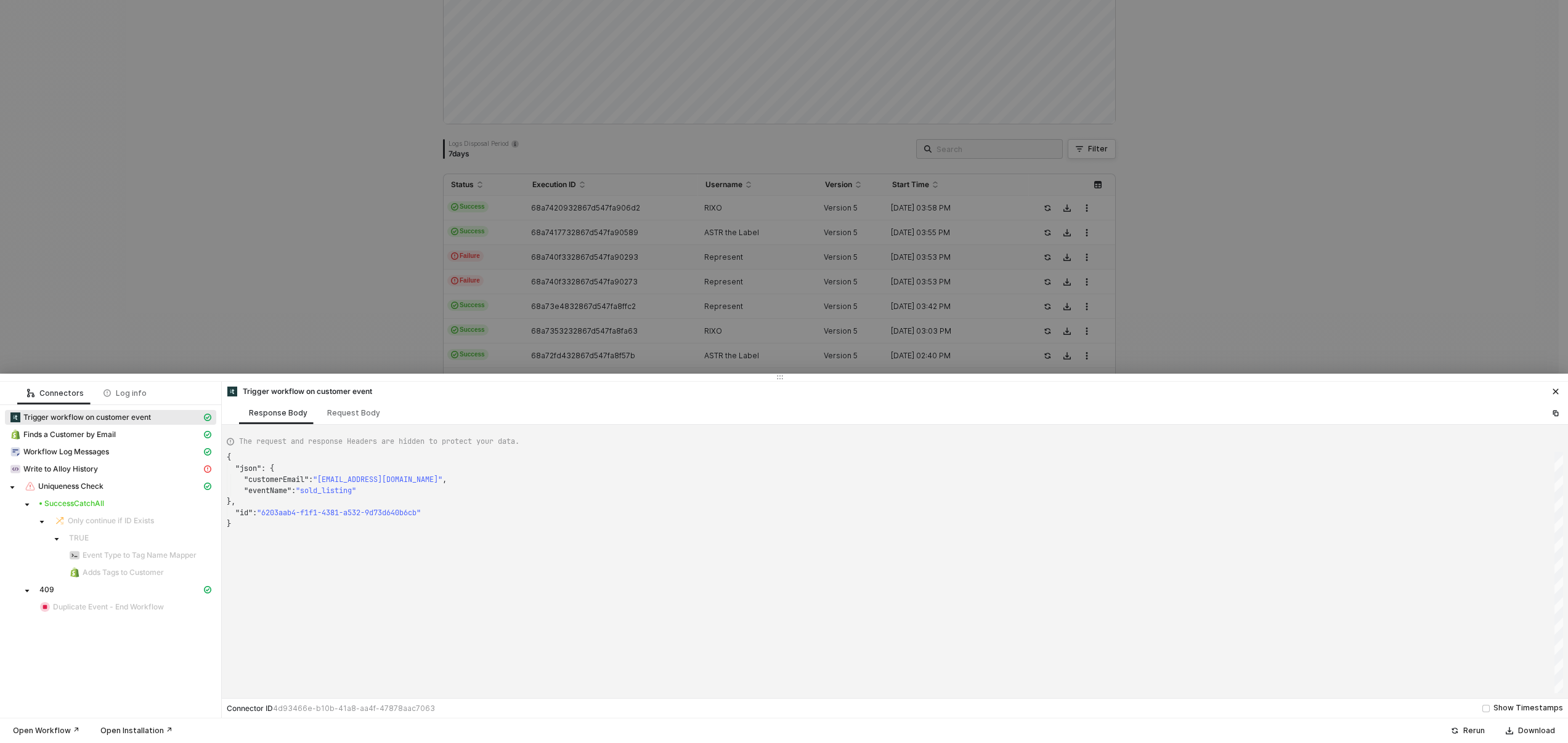
type textarea "{ "json": { "customerEmail": "[EMAIL_ADDRESS][DOMAIN_NAME]", "eventName": "purc…"
click at [608, 260] on div at bounding box center [784, 372] width 1568 height 743
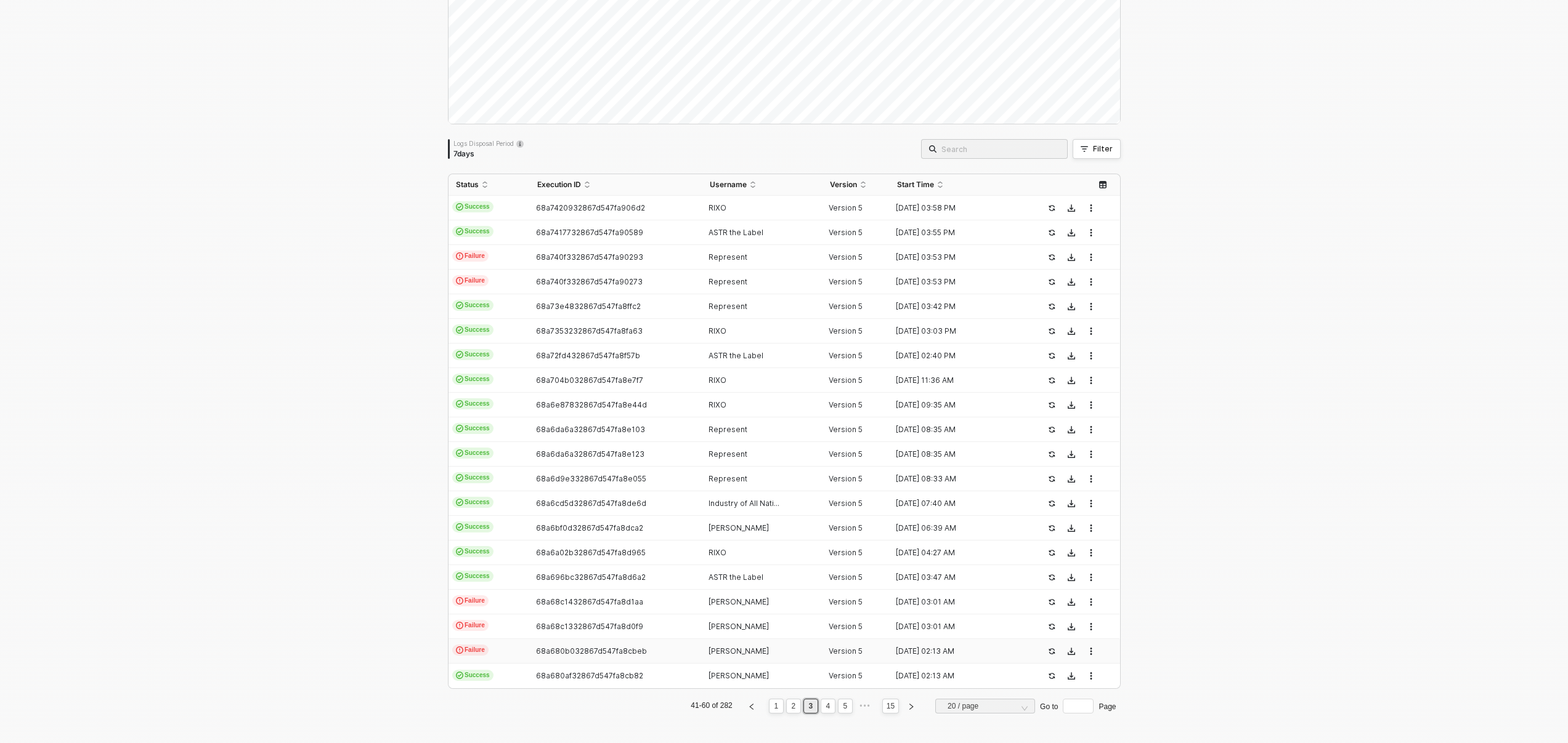
click at [623, 647] on div "68a680b032867d547fa8cbeb" at bounding box center [611, 651] width 163 height 10
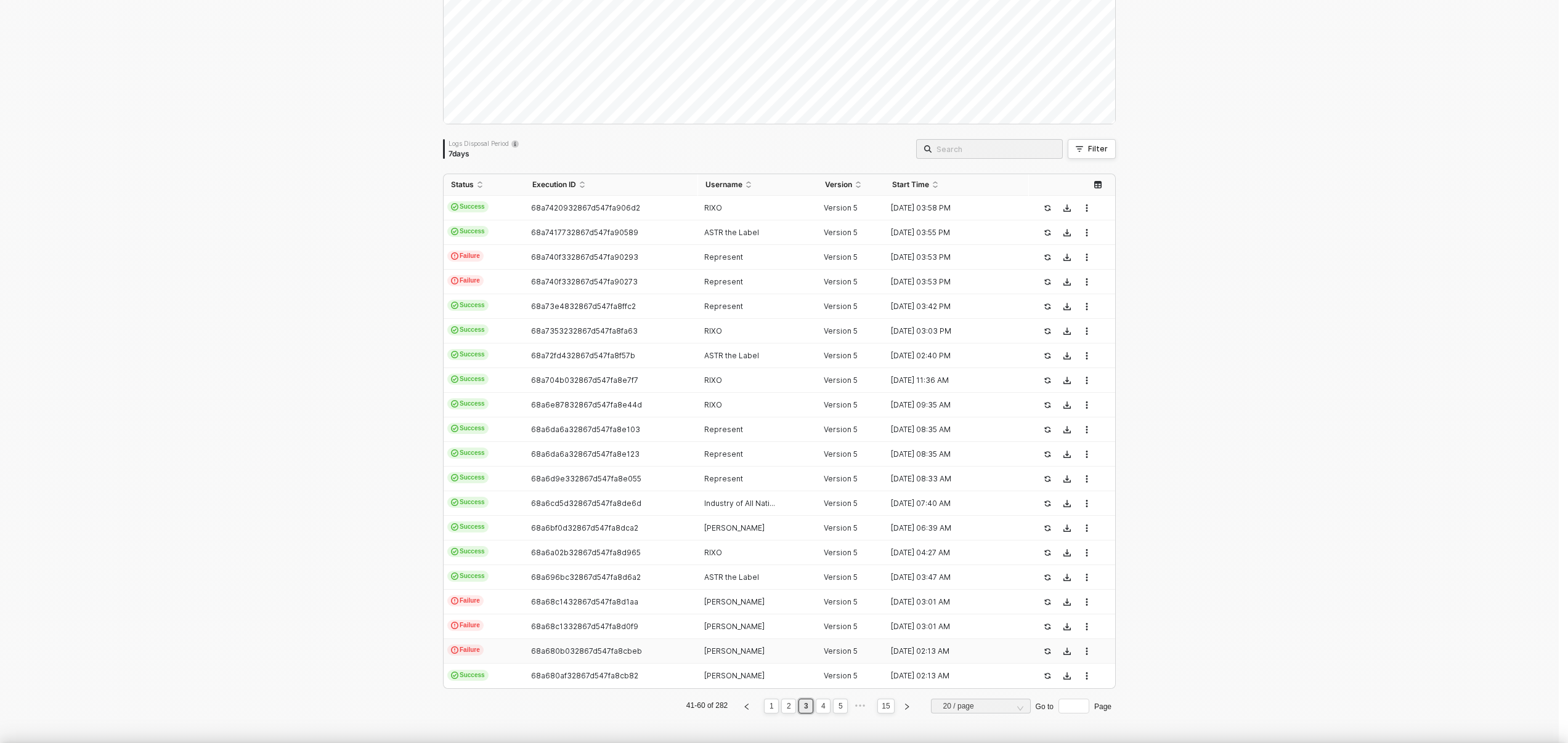
type textarea "{ "json": { "customerEmail": "[PERSON_NAME][EMAIL_ADDRESS][PERSON_NAME][DOMAIN_…"
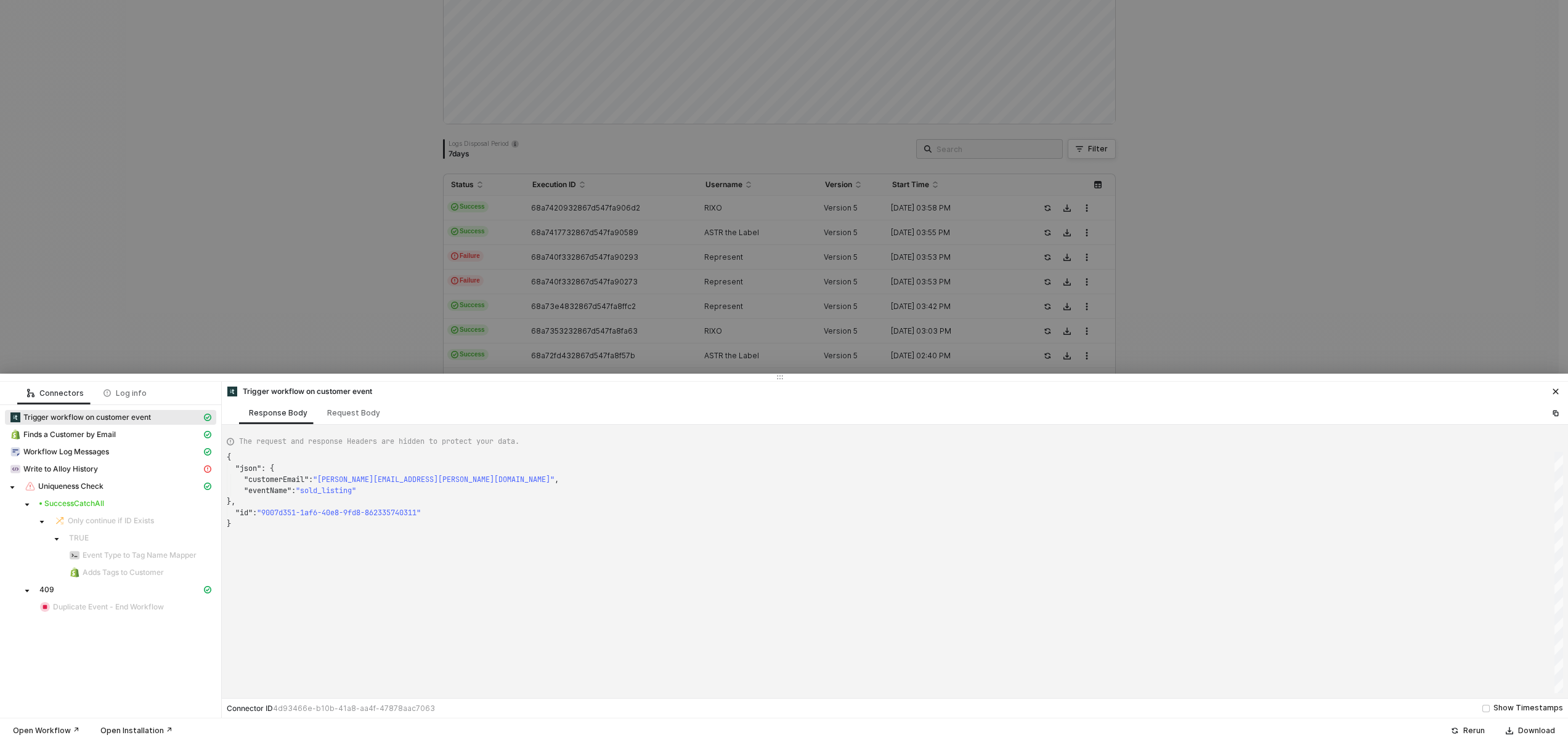
drag, startPoint x: 146, startPoint y: 191, endPoint x: 303, endPoint y: 285, distance: 183.0
click at [147, 191] on div at bounding box center [784, 372] width 1568 height 743
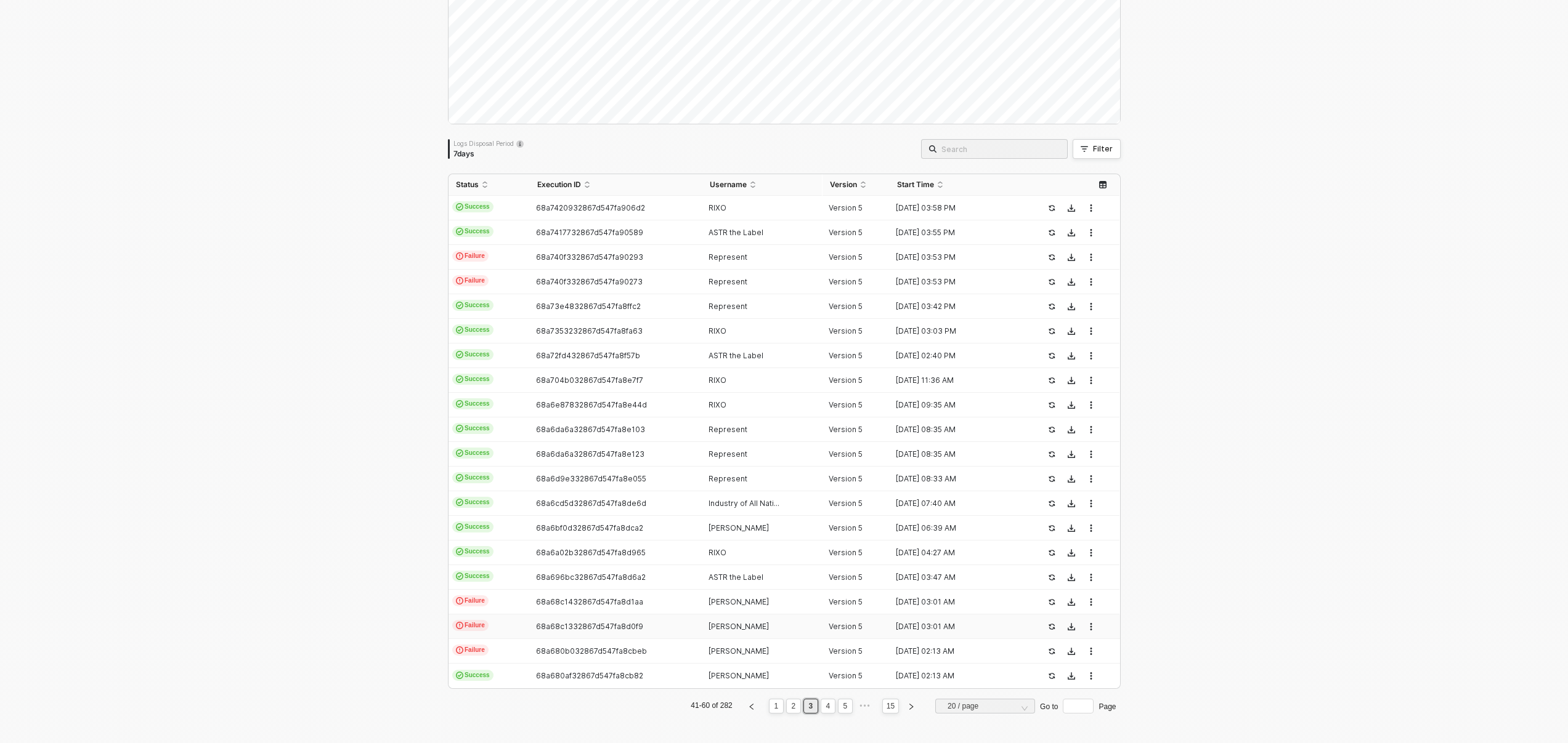
click at [681, 625] on div "68a68c1332867d547fa8d0f9" at bounding box center [611, 627] width 163 height 10
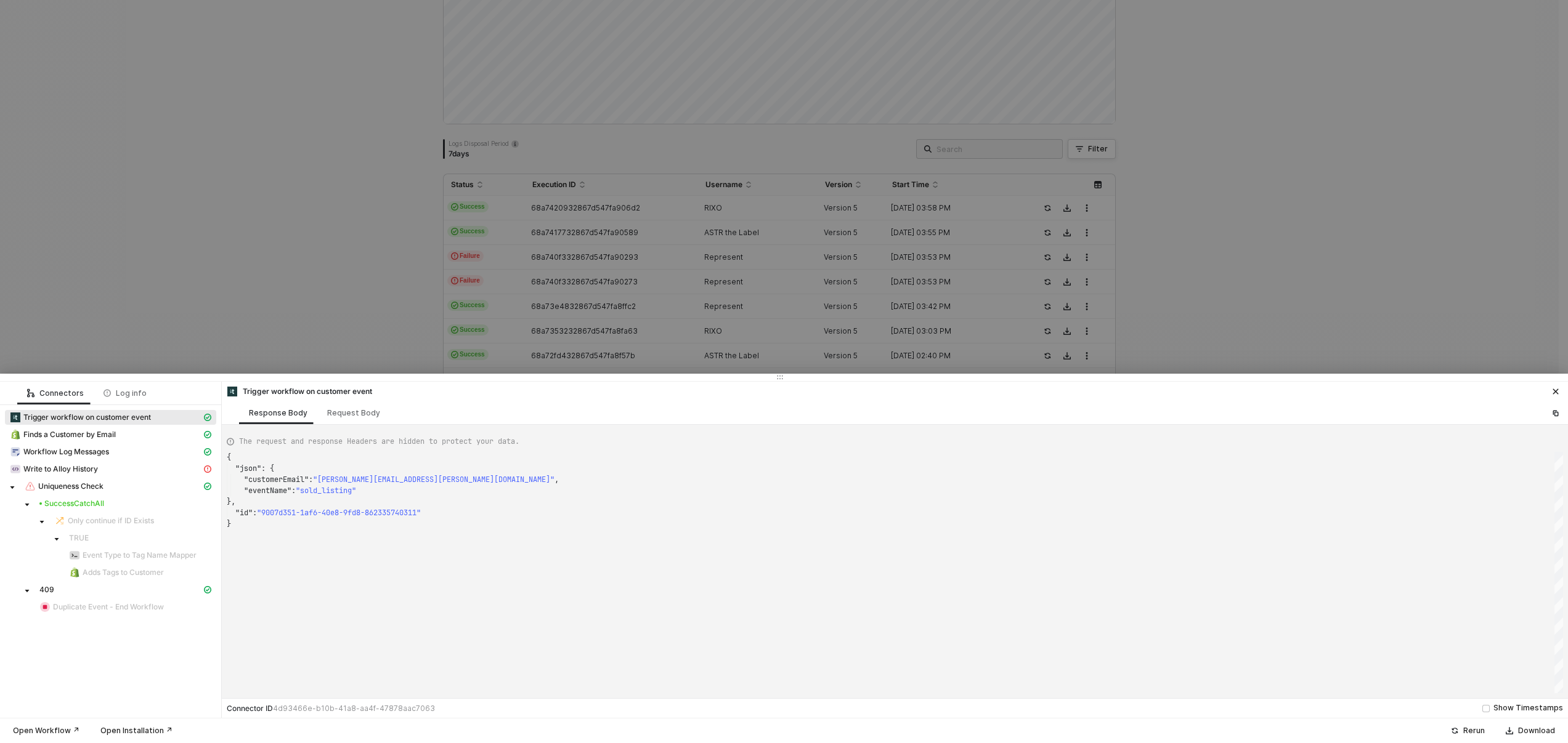
type textarea "{ "json": { "customerEmail": "[PERSON_NAME][EMAIL_ADDRESS][PERSON_NAME][DOMAIN_…"
drag, startPoint x: 137, startPoint y: 99, endPoint x: 200, endPoint y: 159, distance: 87.0
click at [137, 99] on div at bounding box center [784, 372] width 1568 height 743
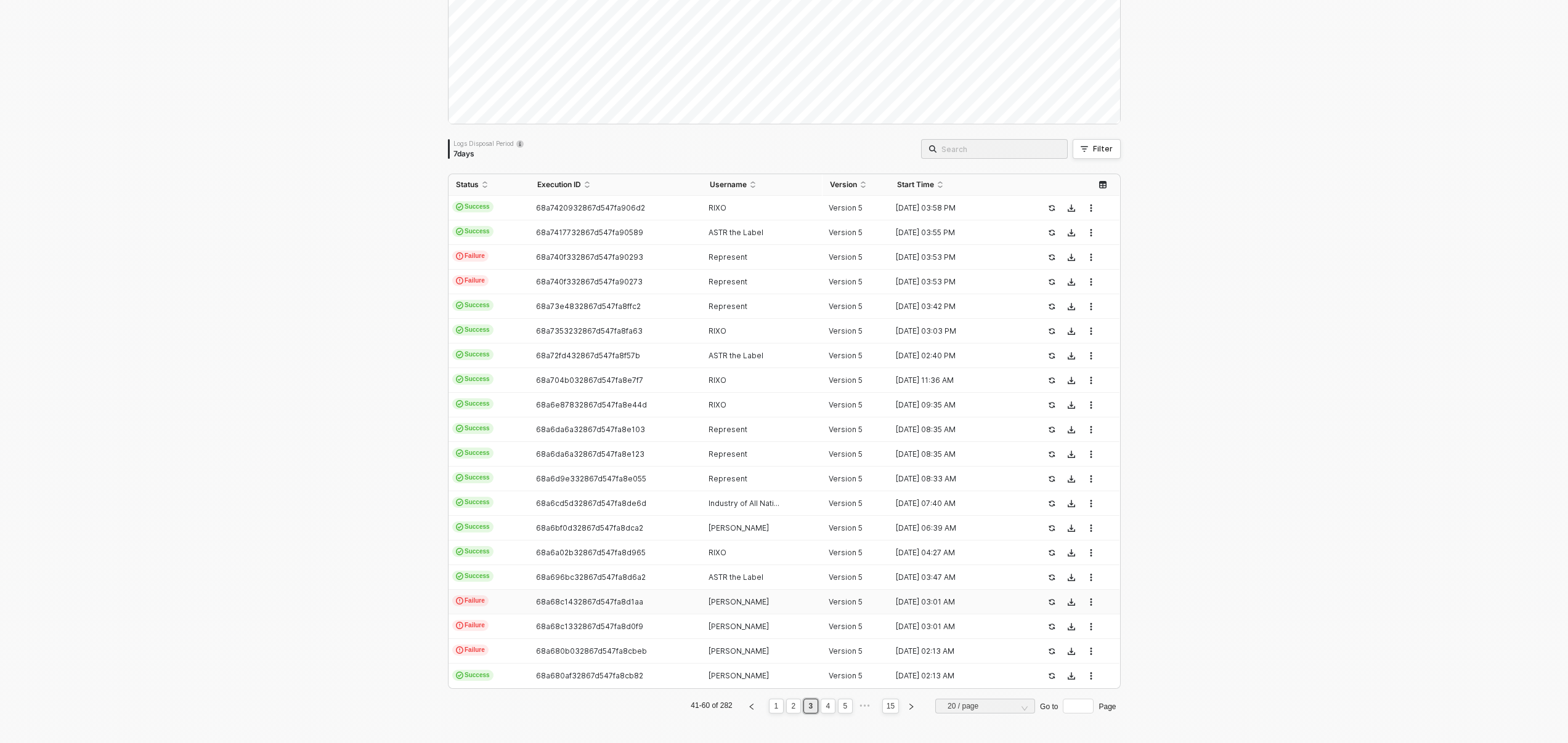
click at [620, 604] on span "68a68c1432867d547fa8d1aa" at bounding box center [589, 601] width 108 height 10
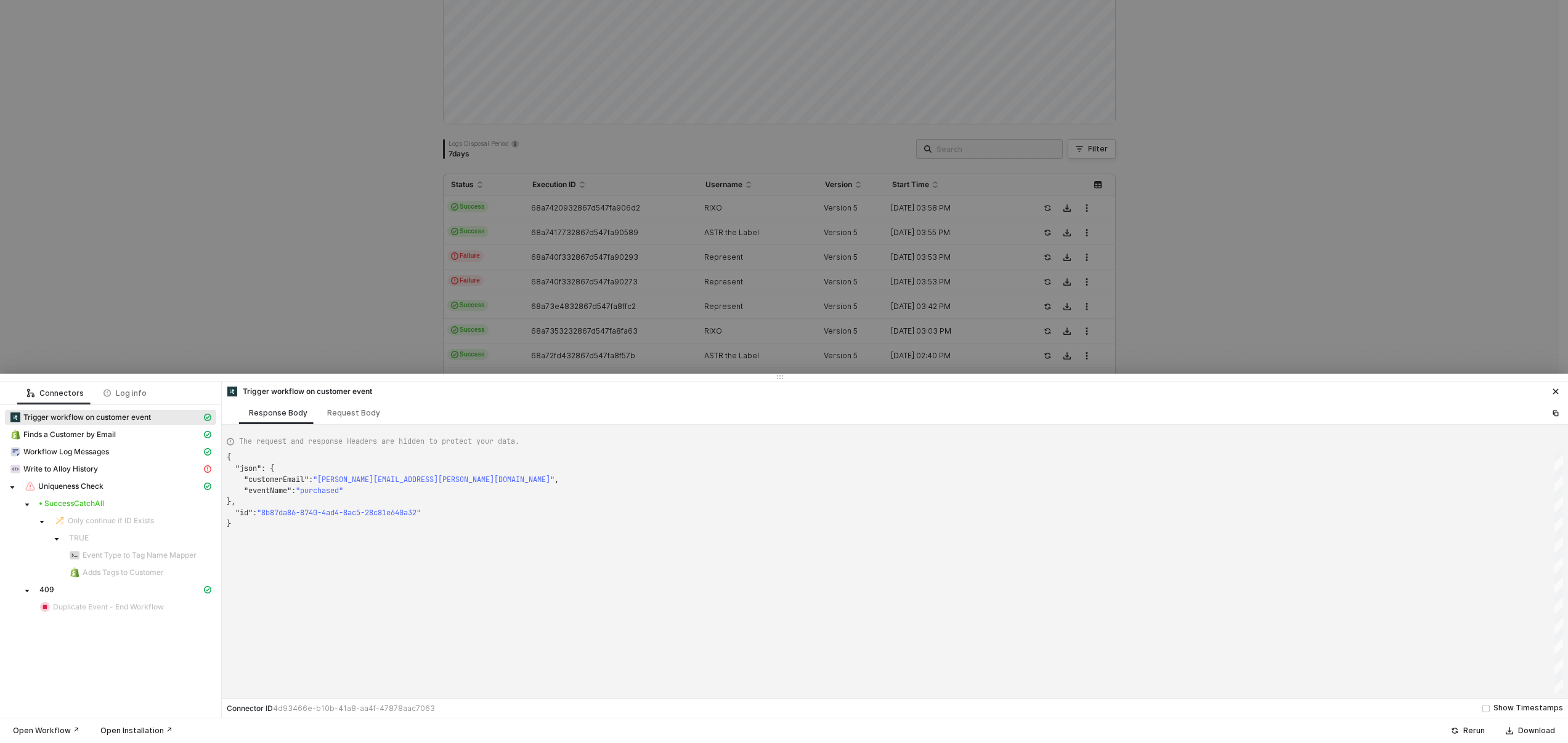
type textarea "{ "json": { "customerEmail": "[EMAIL_ADDRESS][DOMAIN_NAME]", "eventName": "sold…"
click at [196, 279] on div at bounding box center [784, 372] width 1568 height 743
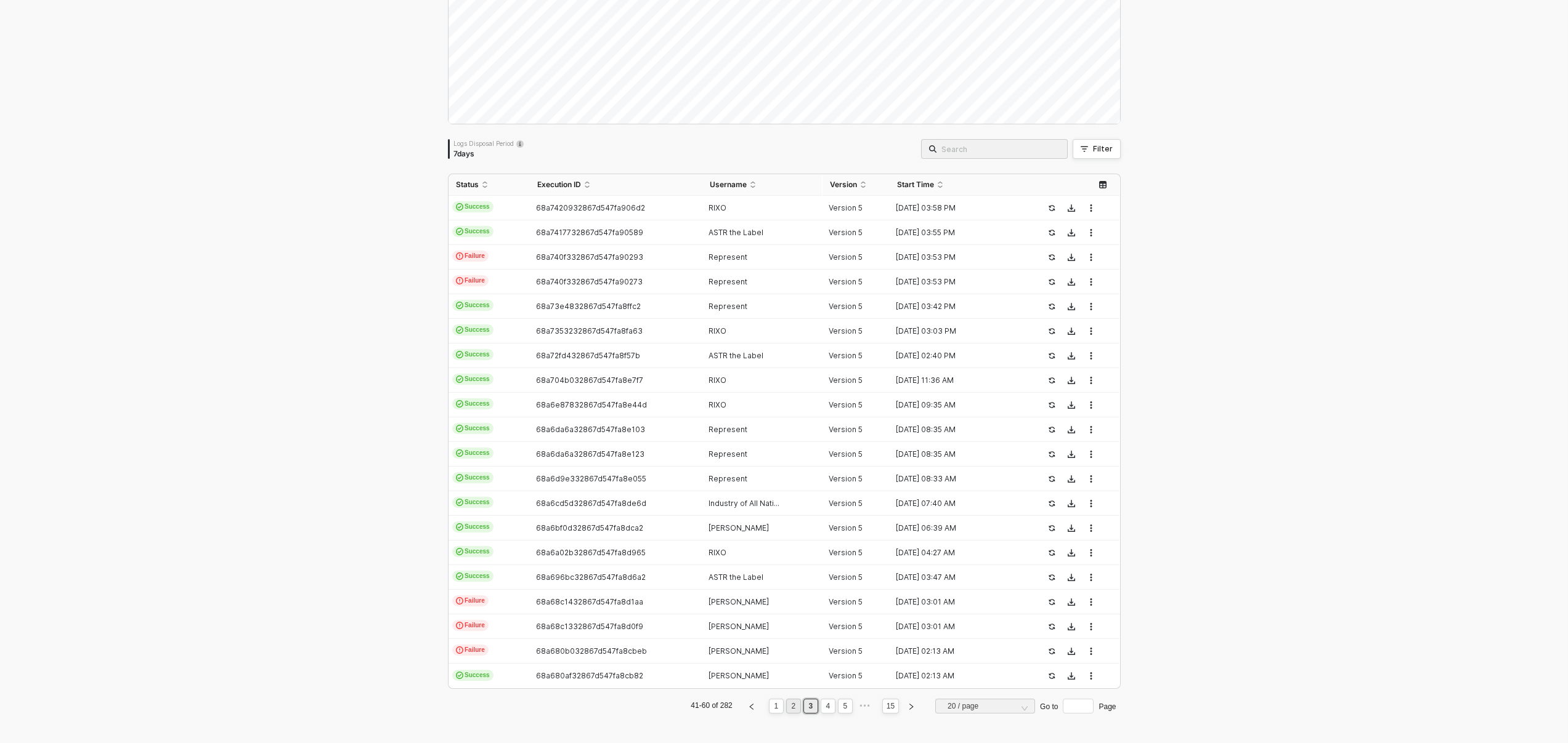
click at [791, 705] on link "2" at bounding box center [793, 706] width 11 height 14
click at [659, 645] on td "68a7493532867d547fa90a65" at bounding box center [616, 651] width 172 height 24
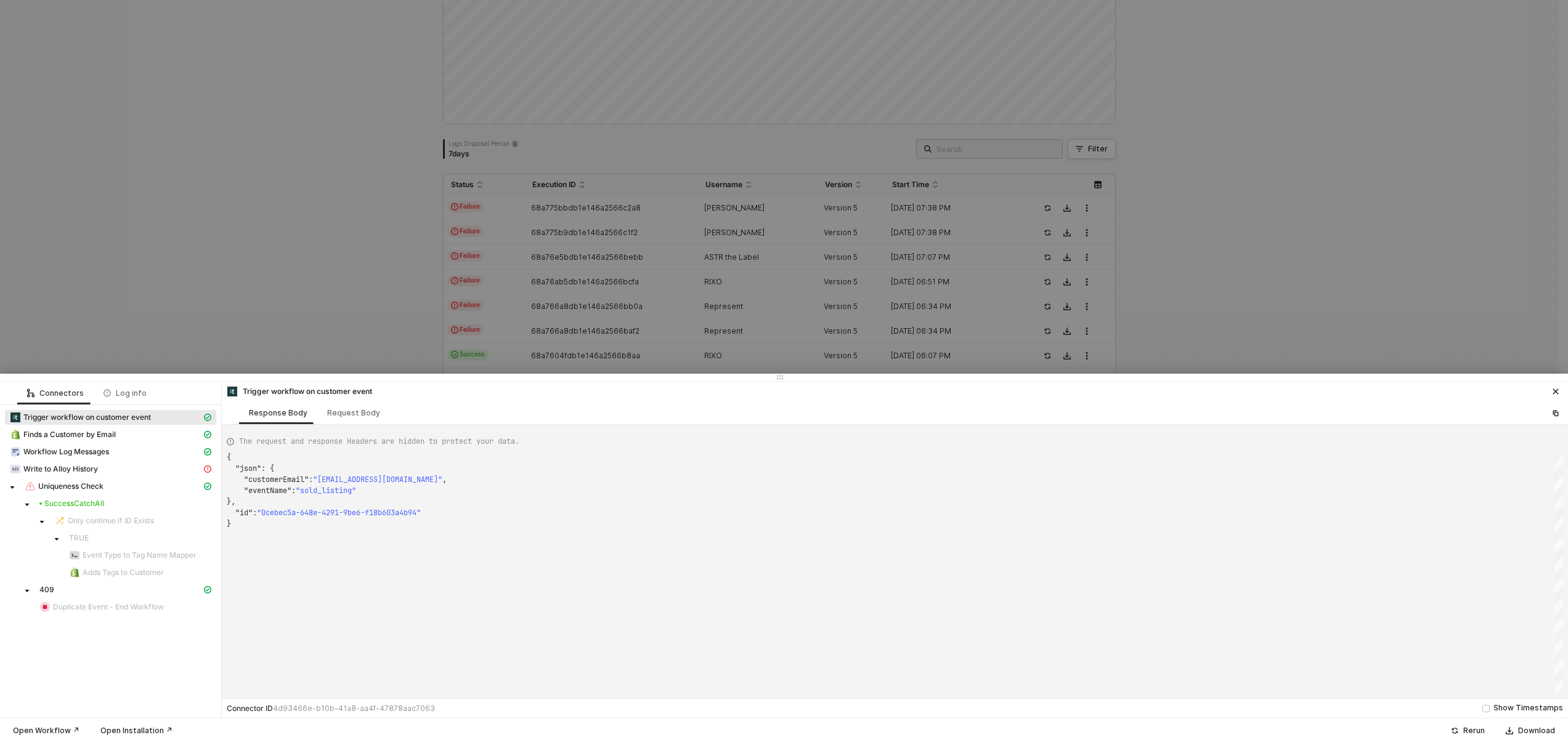
type textarea "{ "json": { "customerEmail": "[EMAIL_ADDRESS][DOMAIN_NAME]", "eventName": "purc…"
click at [659, 279] on div at bounding box center [784, 372] width 1568 height 743
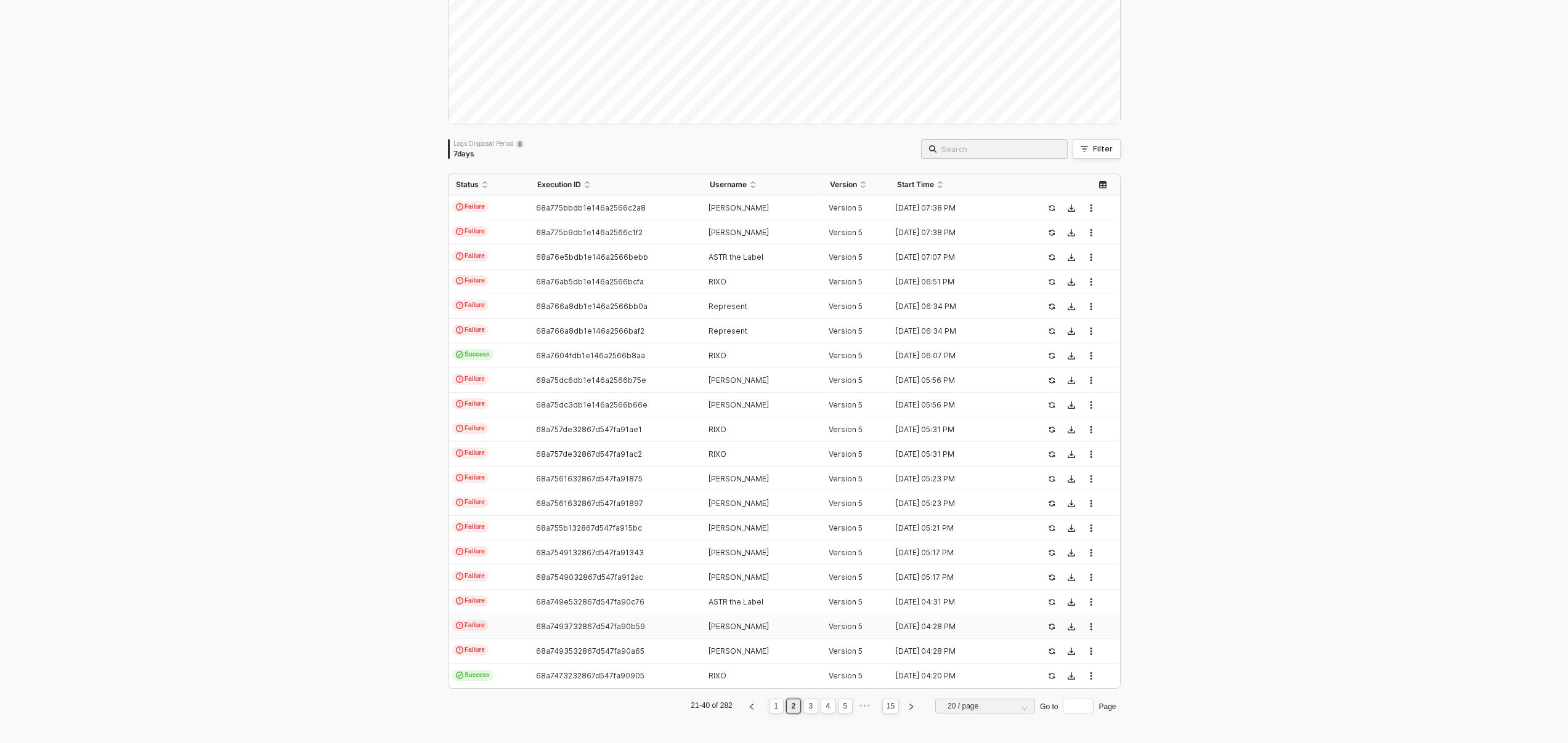
click at [624, 633] on td "68a7493732867d547fa90b59" at bounding box center [616, 627] width 172 height 24
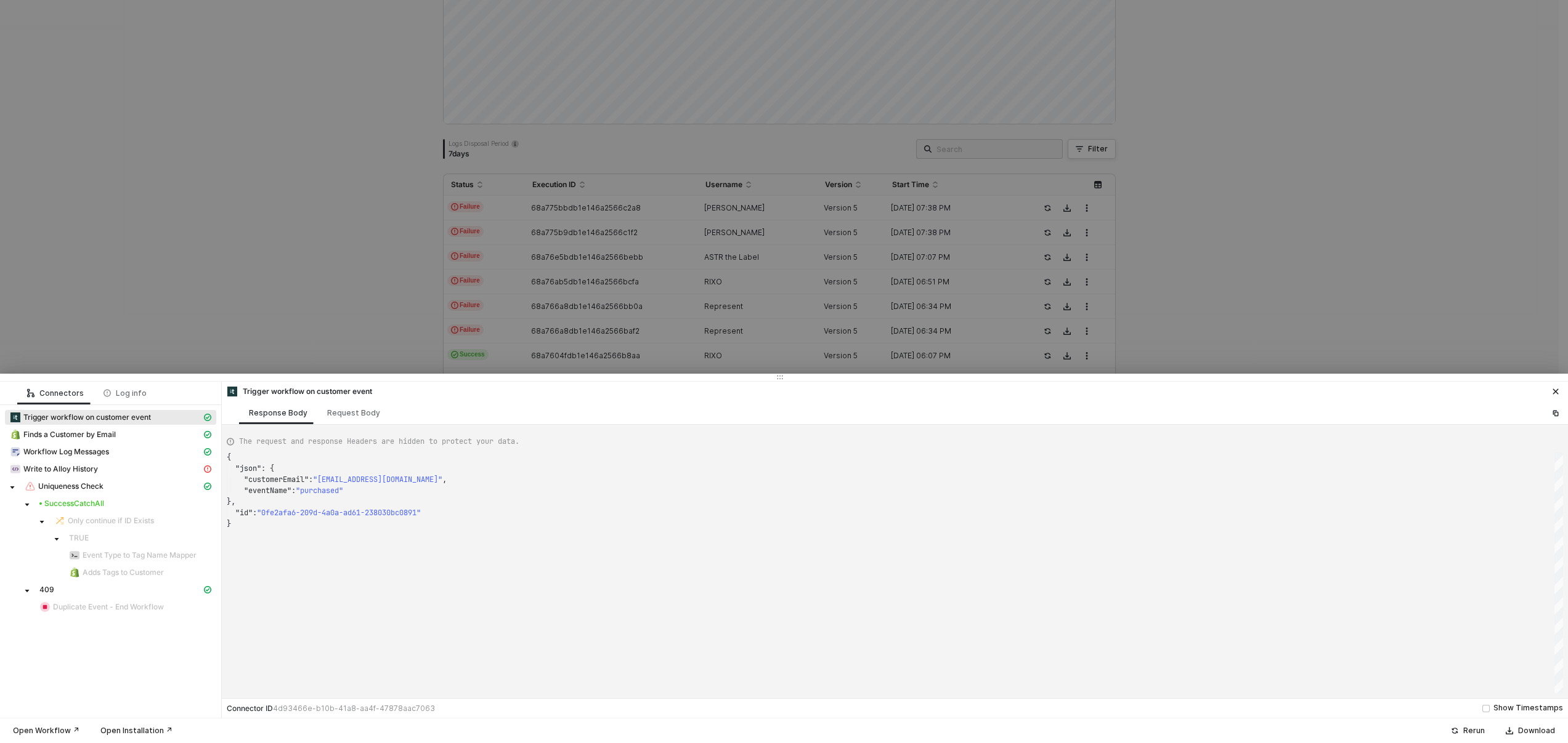
type textarea "{ "json": { "customerEmail": "[EMAIL_ADDRESS][DOMAIN_NAME]", "eventName": "sold…"
click at [708, 291] on div at bounding box center [784, 372] width 1568 height 743
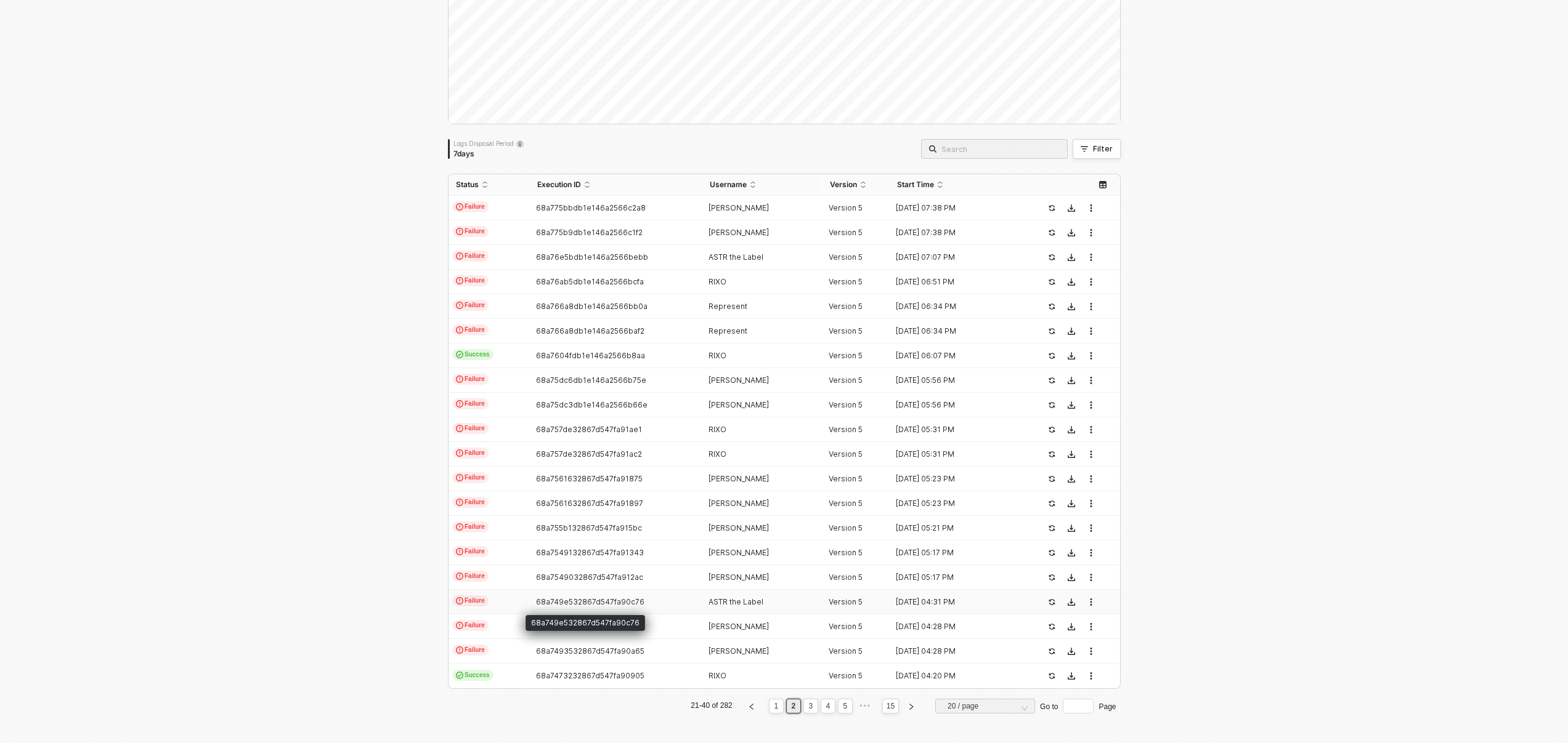
click at [604, 601] on span "68a749e532867d547fa90c76" at bounding box center [590, 601] width 108 height 10
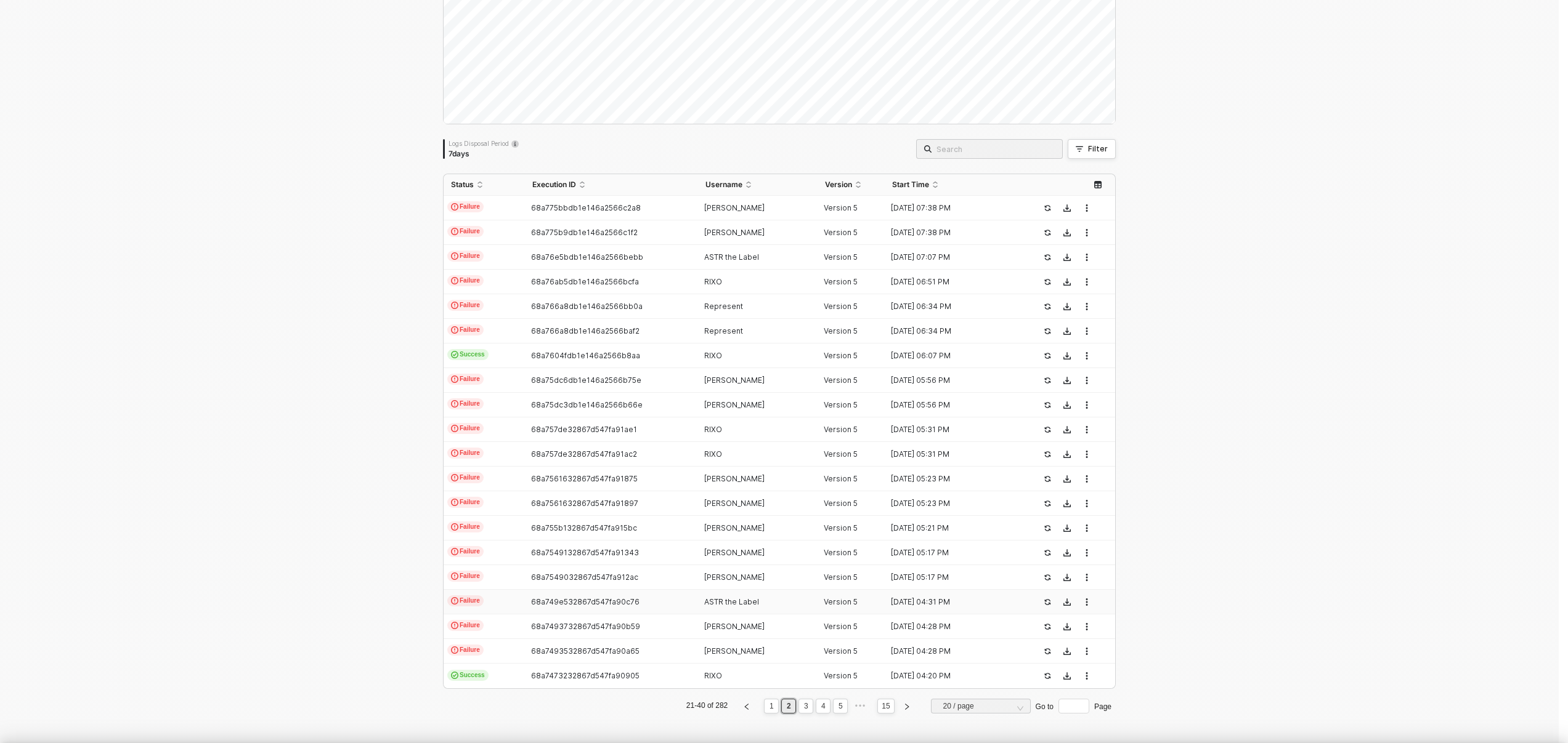
type textarea "{ "json": { "customerEmail": "[PERSON_NAME][EMAIL_ADDRESS][DOMAIN_NAME]", "even…"
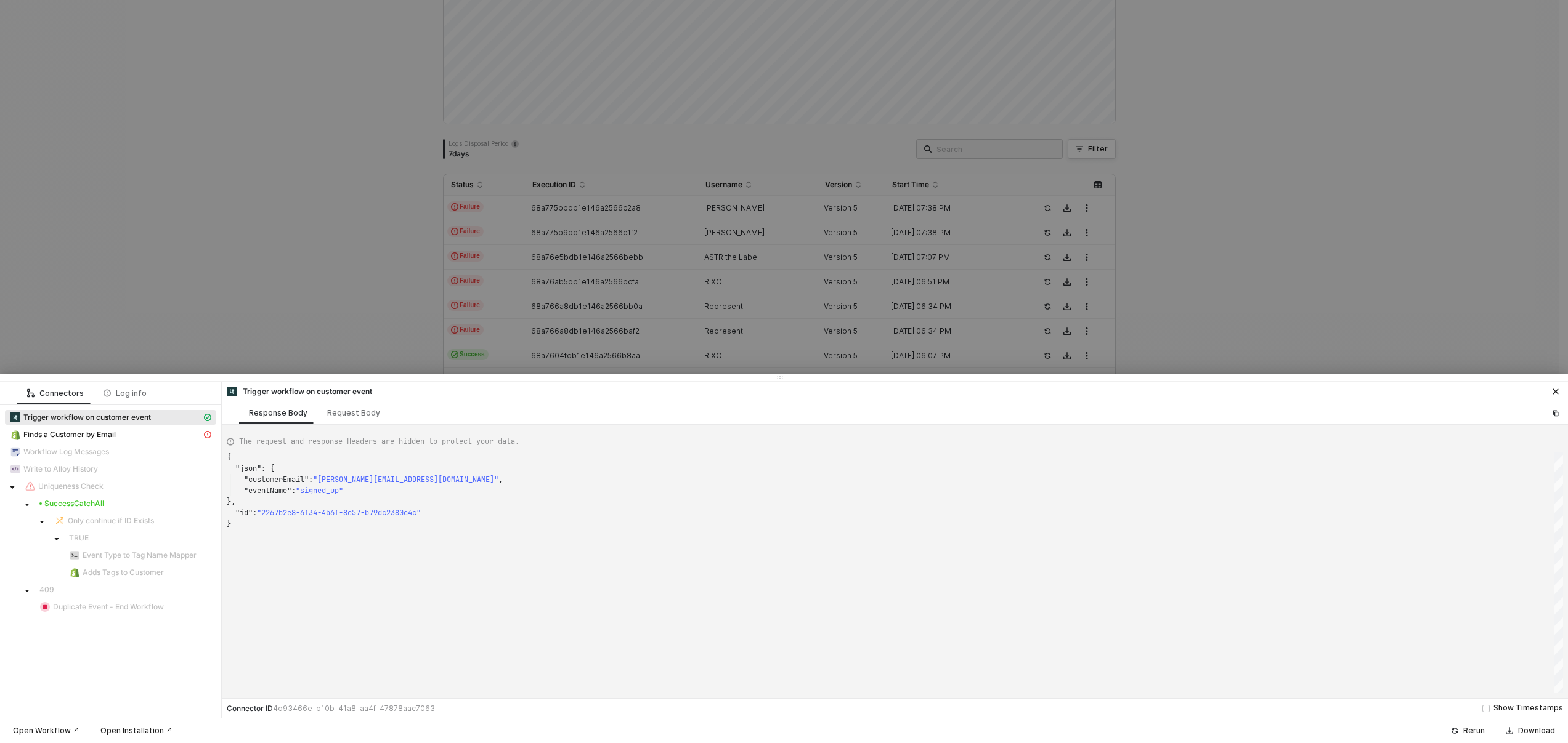
click at [244, 172] on div at bounding box center [784, 372] width 1568 height 743
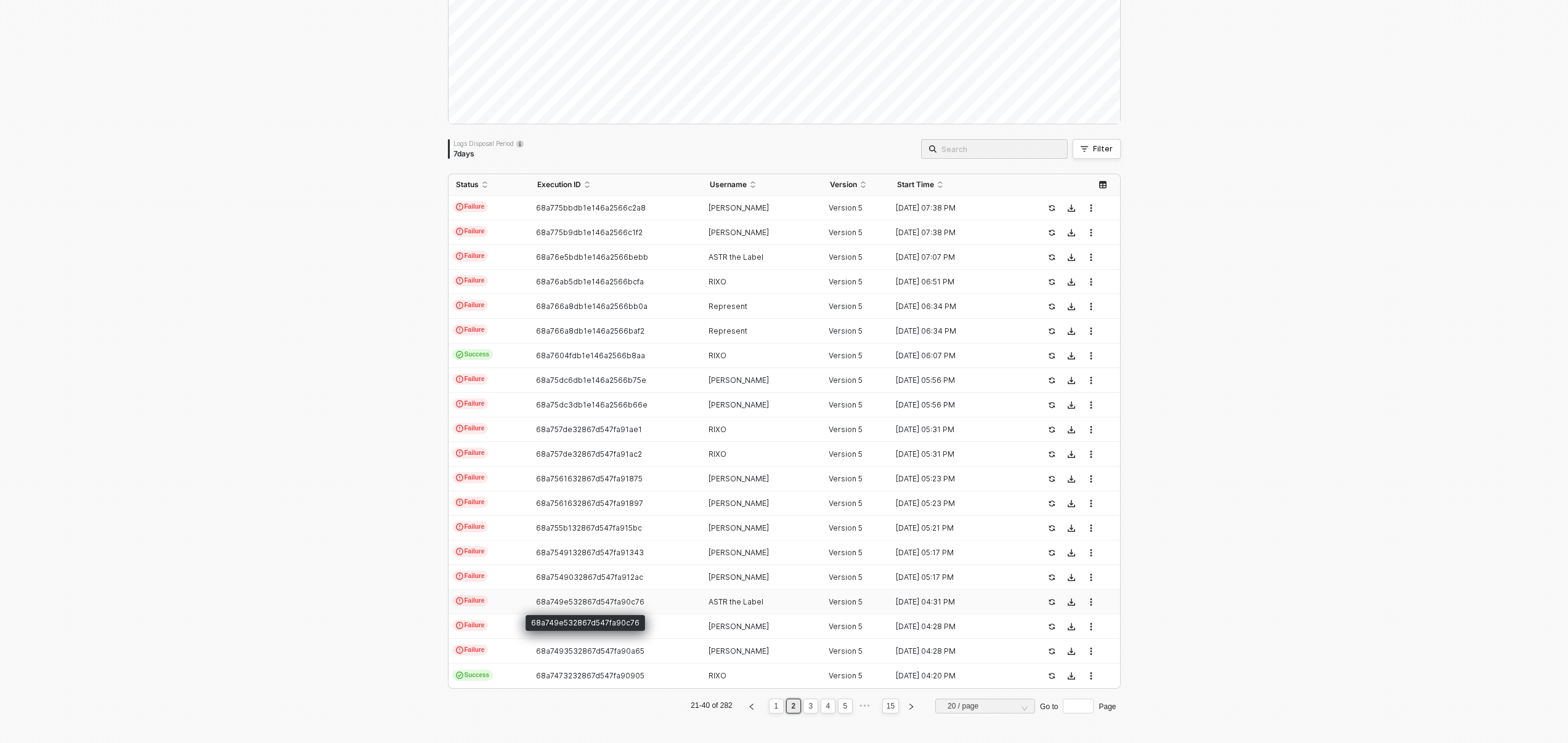
click at [624, 601] on span "68a749e532867d547fa90c76" at bounding box center [590, 601] width 108 height 10
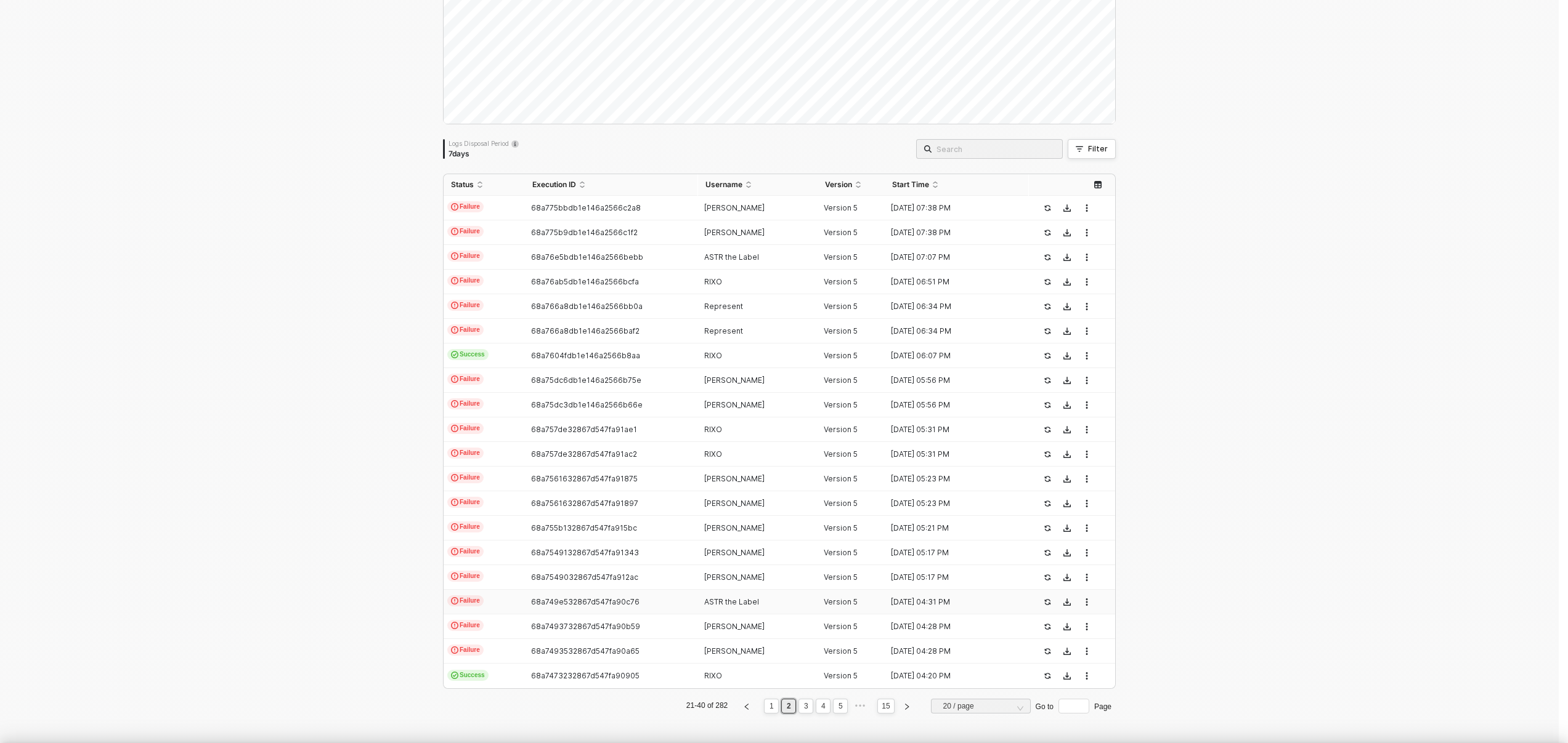
type textarea "{ "json": { "customerEmail": "[PERSON_NAME][EMAIL_ADDRESS][DOMAIN_NAME]", "even…"
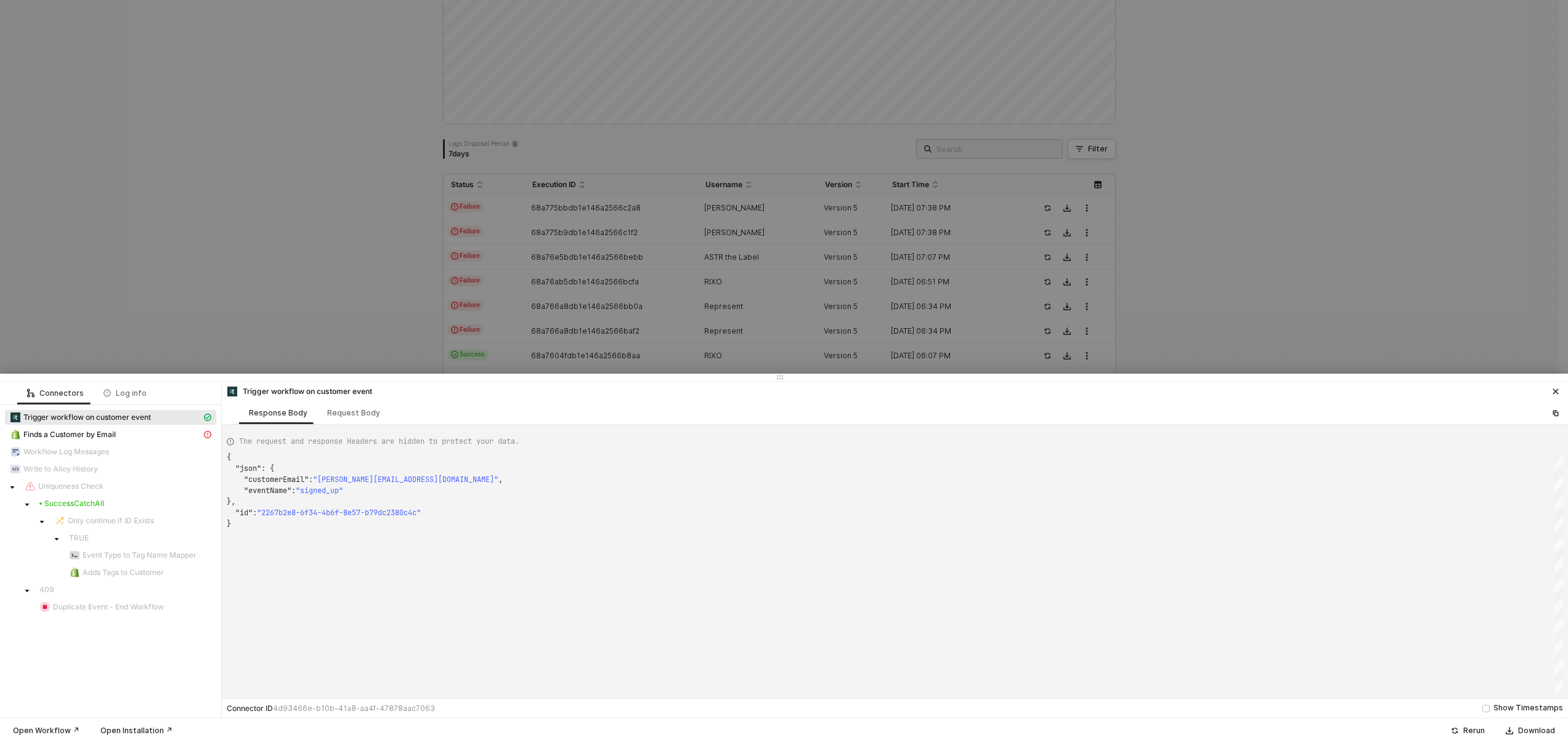
drag, startPoint x: 1286, startPoint y: 227, endPoint x: 1201, endPoint y: 250, distance: 88.1
click at [1286, 226] on div at bounding box center [784, 372] width 1568 height 743
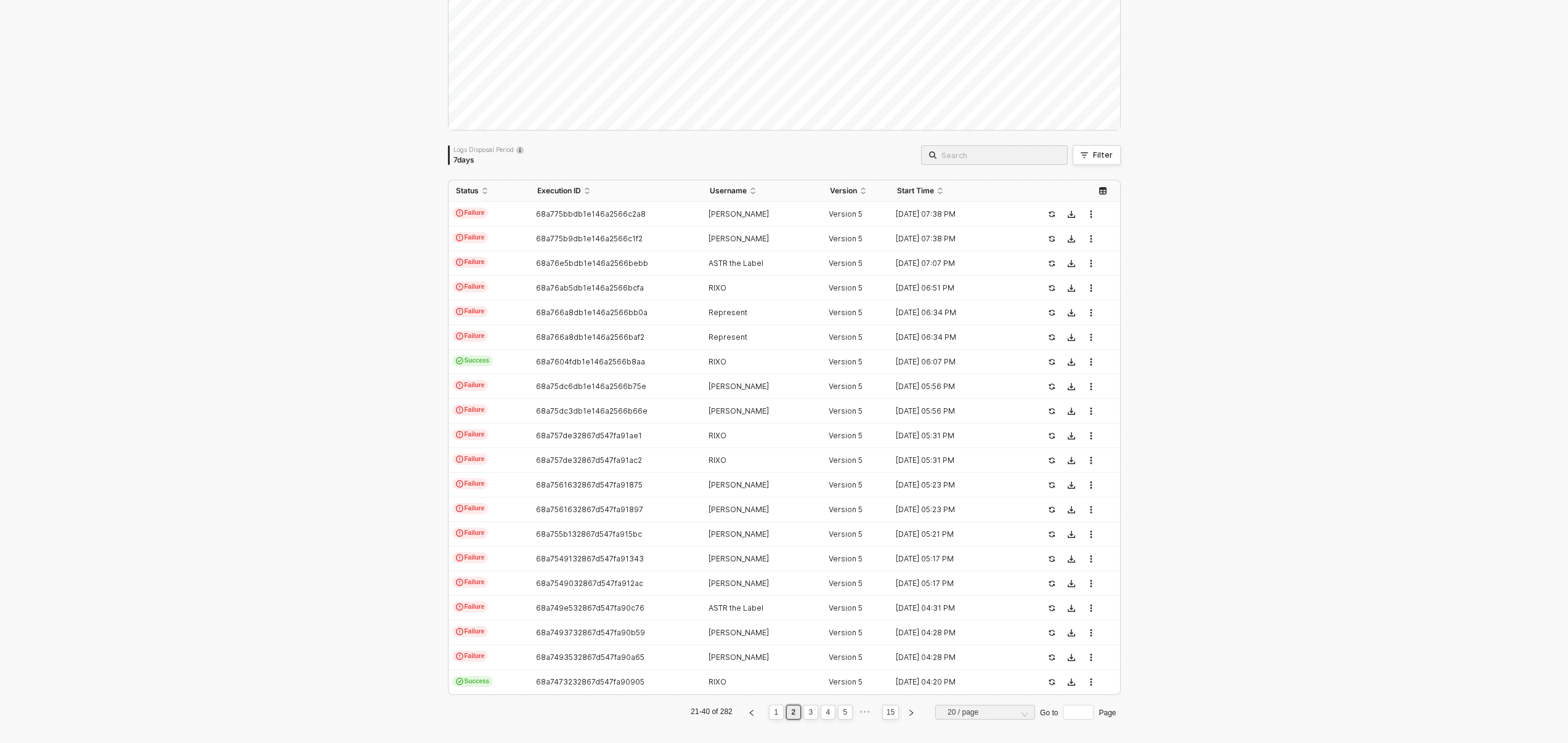
scroll to position [0, 0]
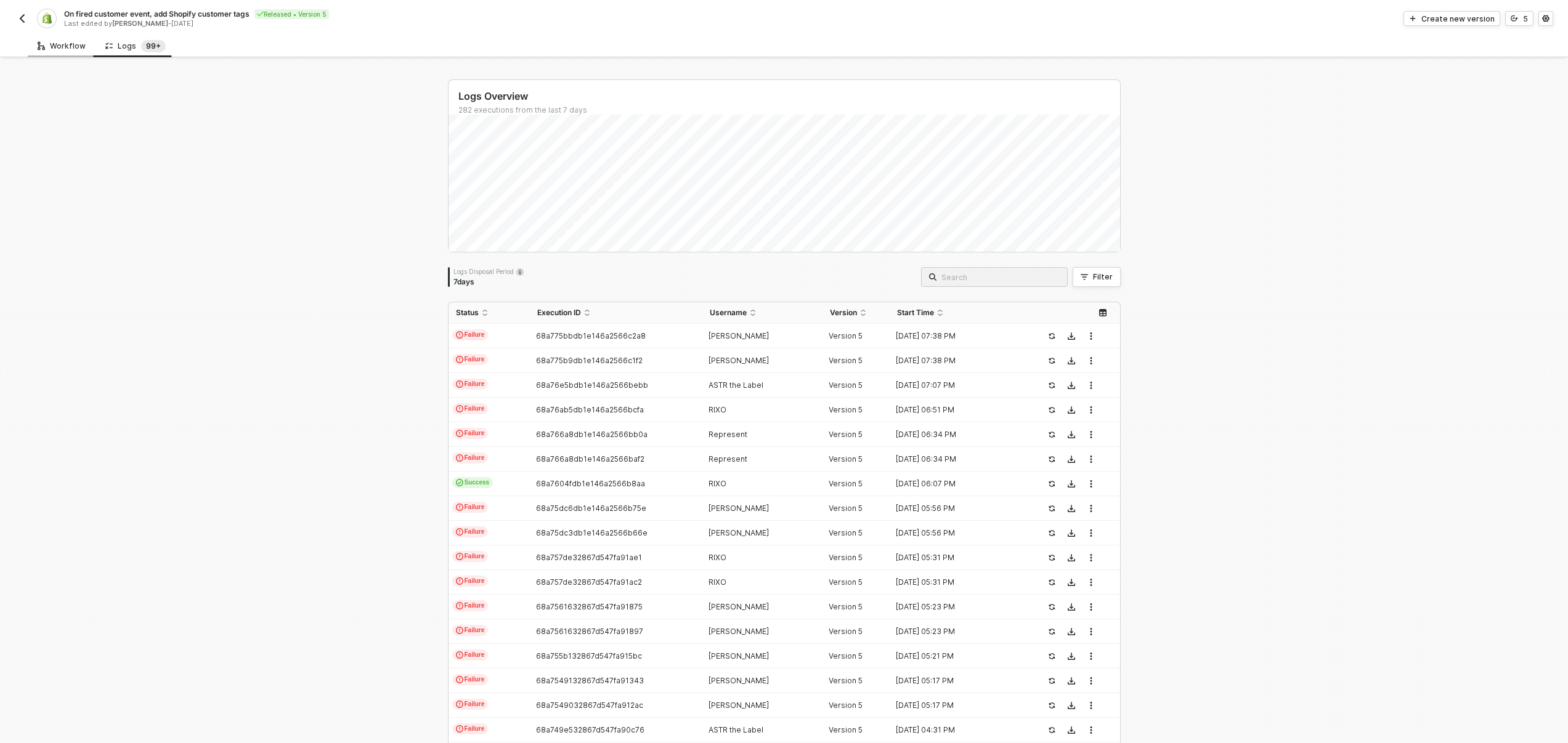
click at [82, 48] on div "Workflow" at bounding box center [61, 45] width 48 height 10
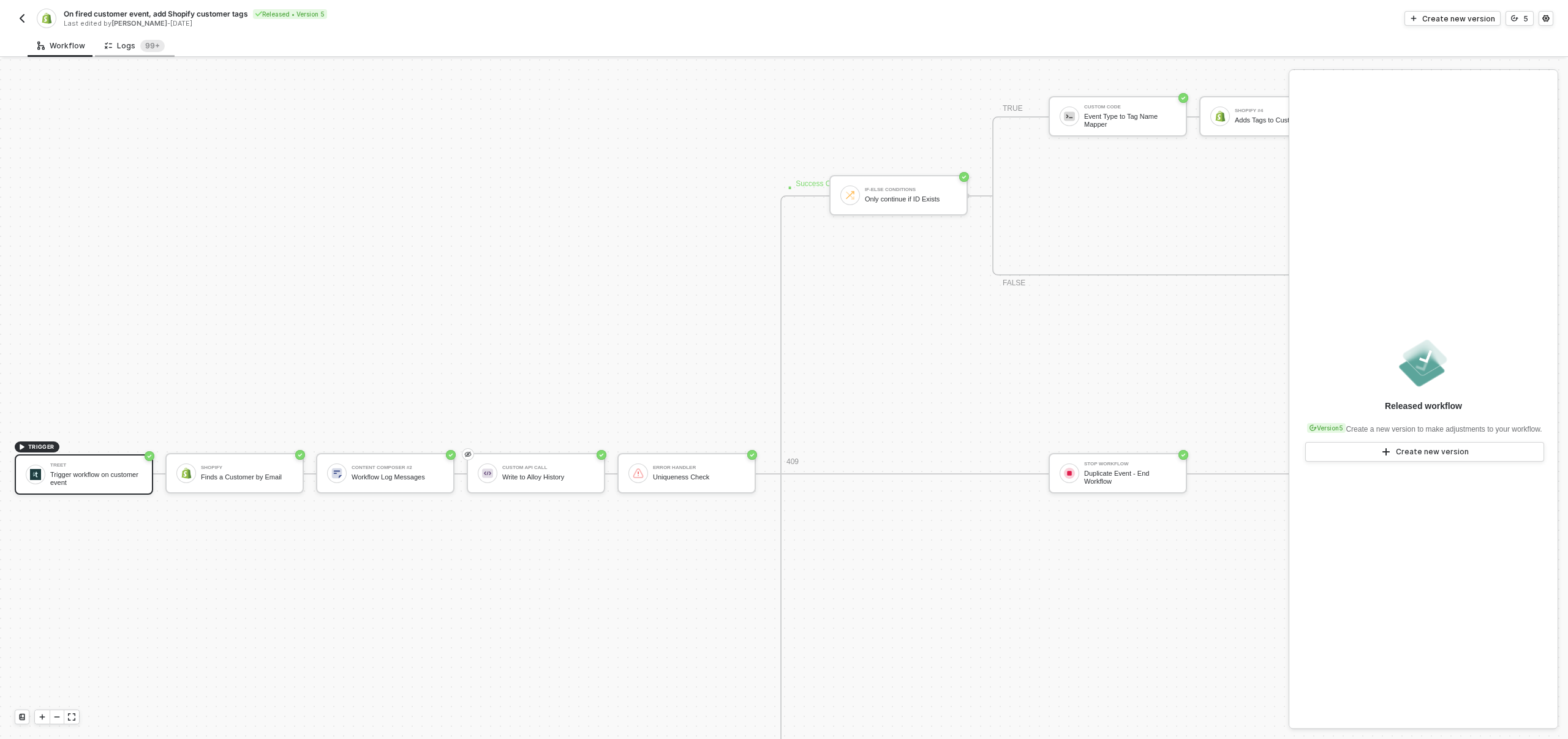
click at [122, 43] on div "Logs 99+" at bounding box center [134, 46] width 60 height 12
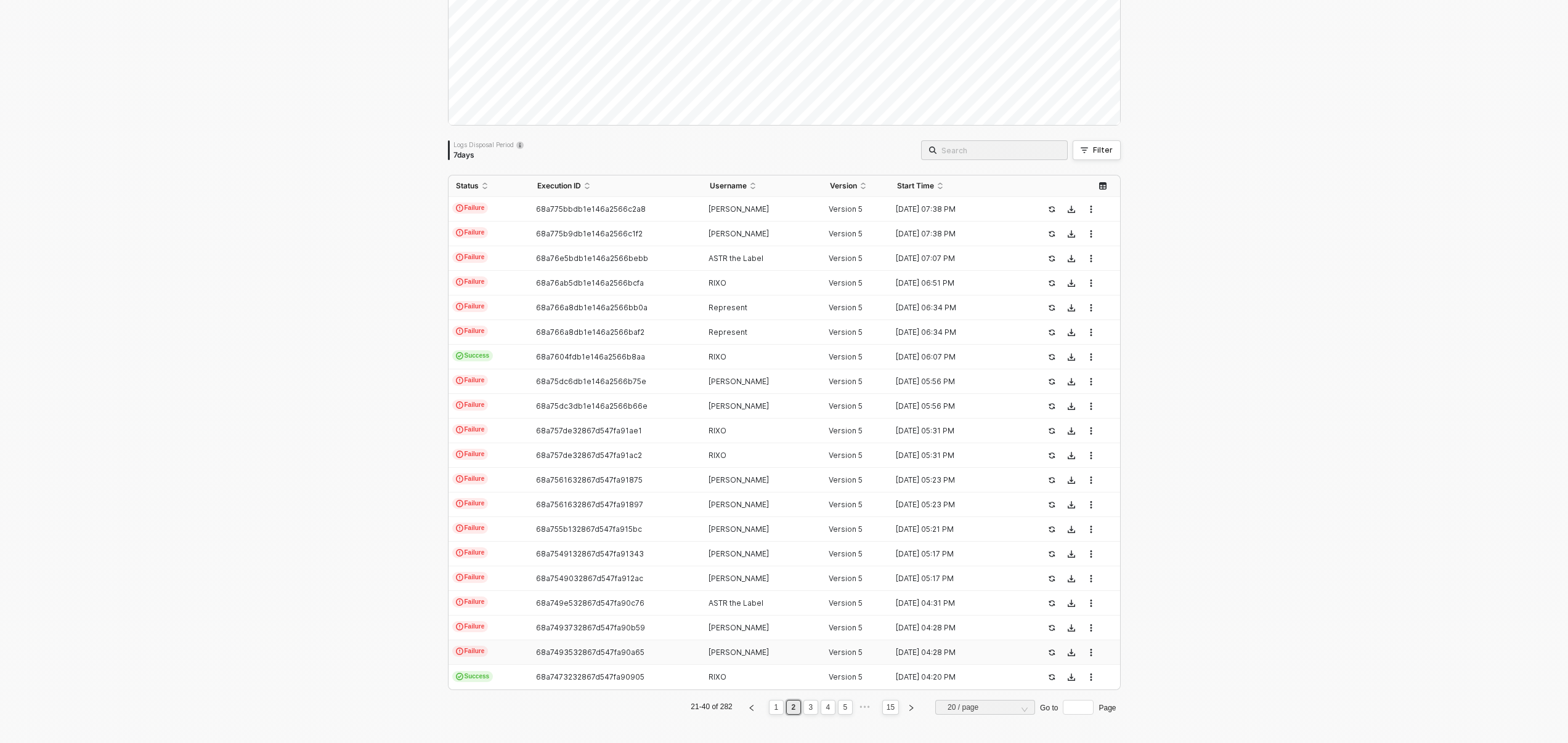
scroll to position [128, 0]
click at [666, 253] on div "68a76e5bdb1e146a2566bebb" at bounding box center [611, 257] width 163 height 10
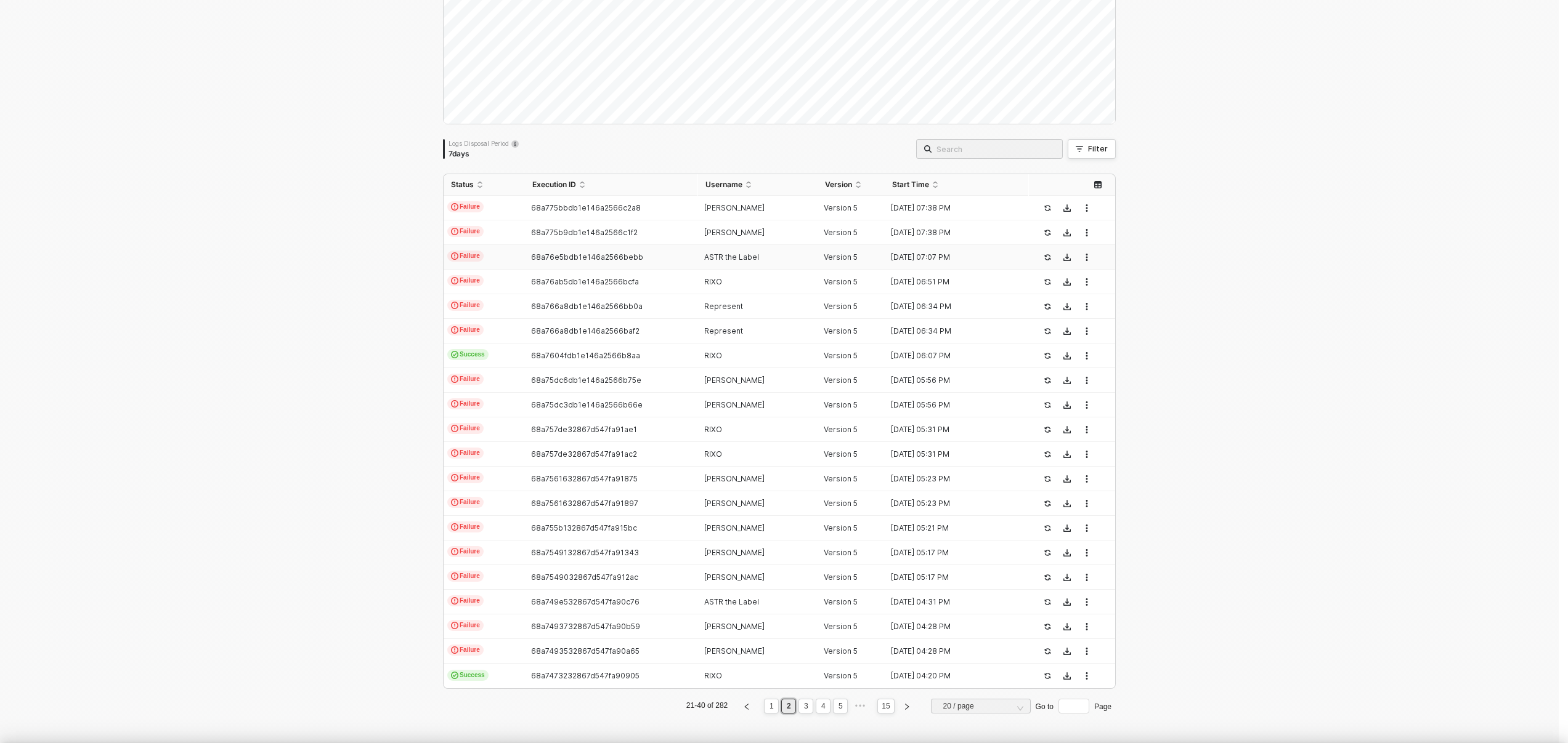
scroll to position [66, 0]
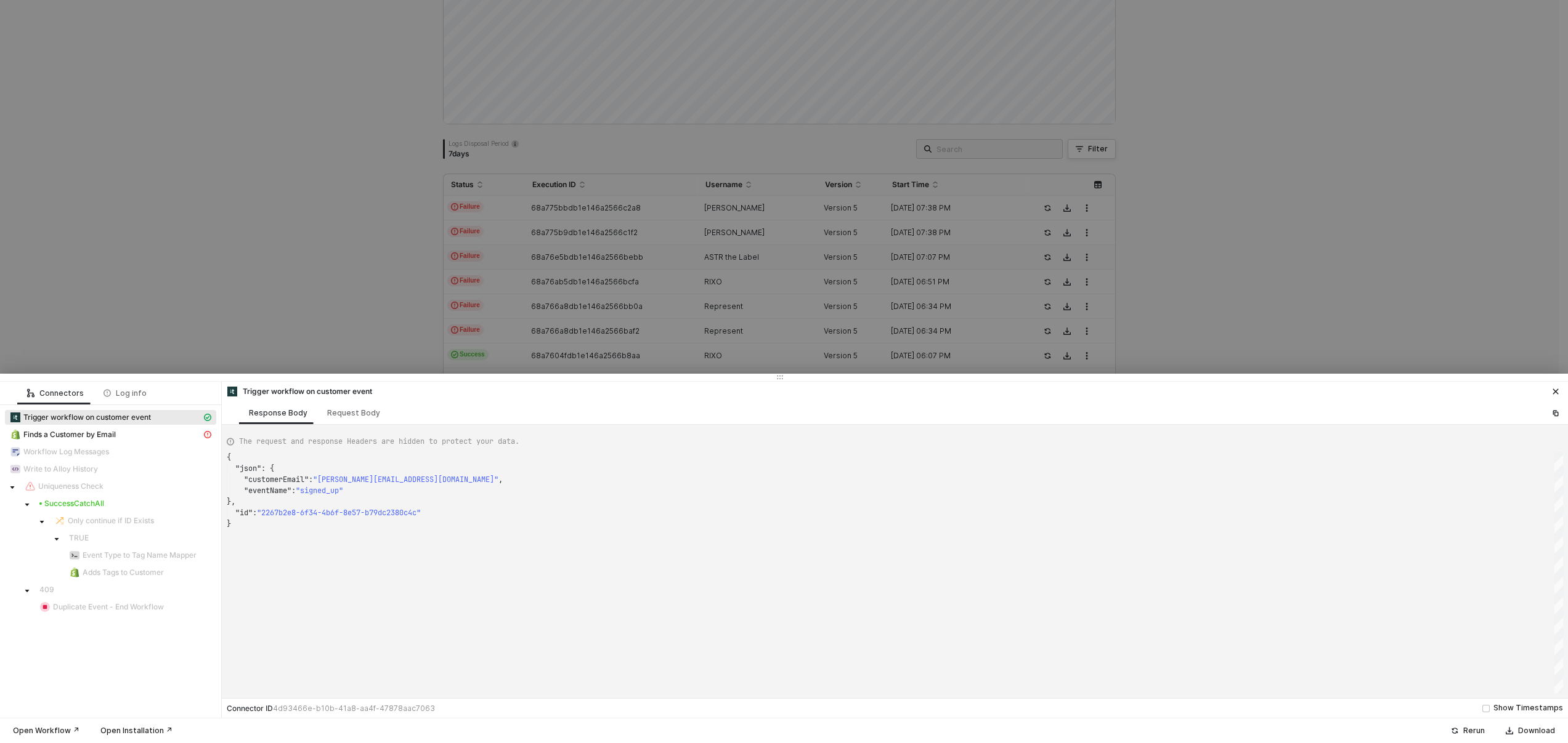
type textarea "{ "json": { "customerEmail": "[EMAIL_ADDRESS][DOMAIN_NAME]", "eventName": "sign…"
click at [671, 260] on div at bounding box center [784, 372] width 1568 height 743
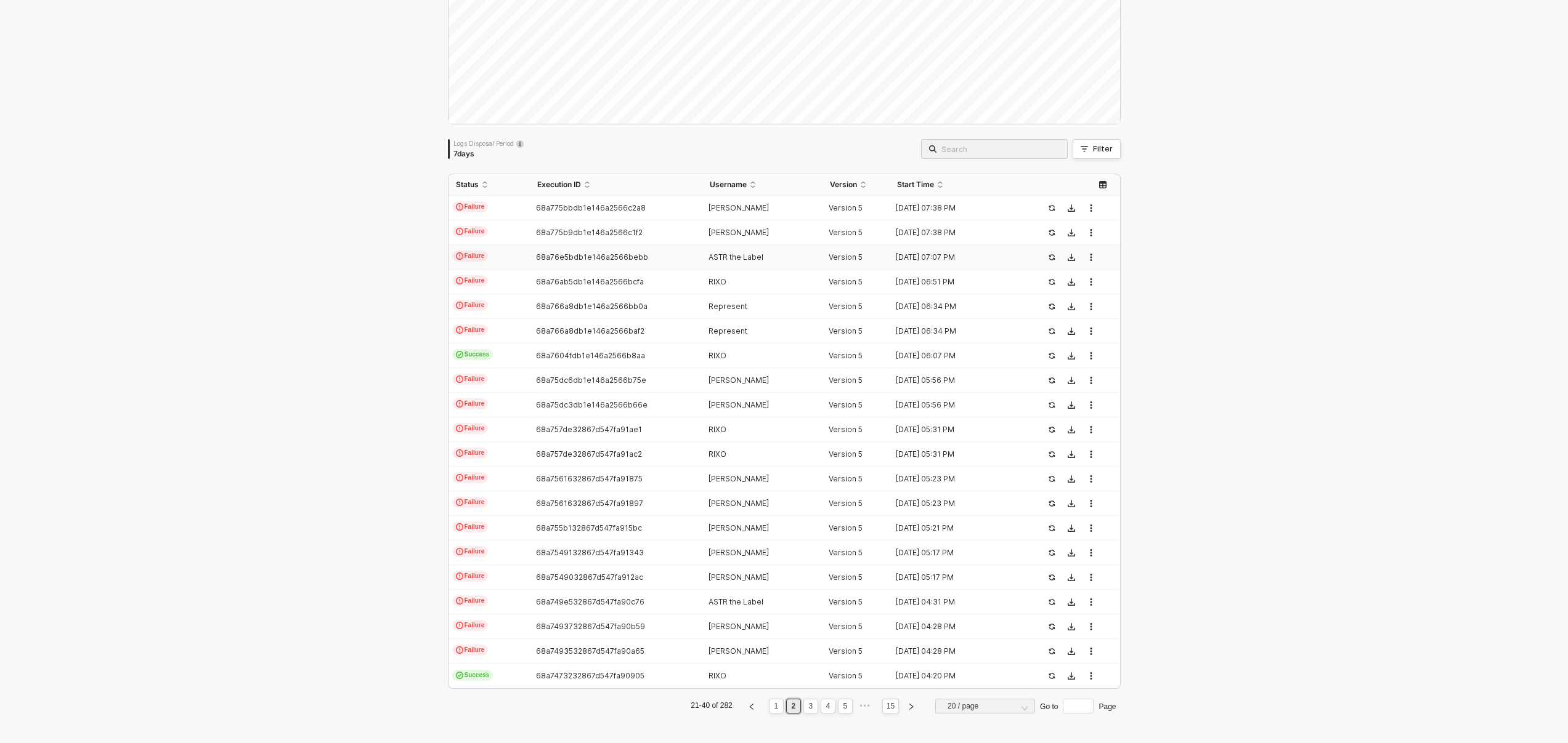
click at [666, 258] on div "68a76e5bdb1e146a2566bebb" at bounding box center [611, 257] width 163 height 10
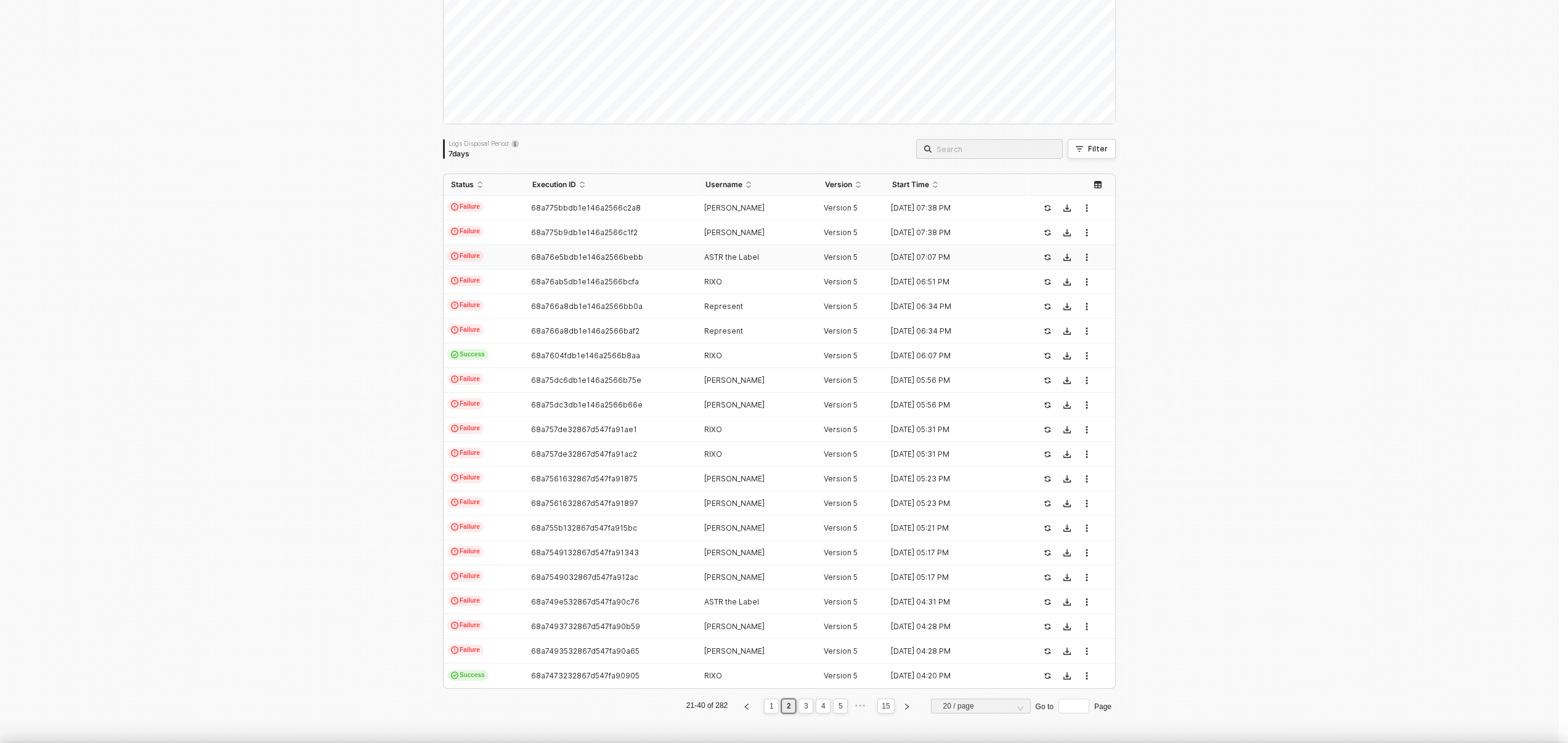
type textarea "{ "json": { "customerEmail": "[EMAIL_ADDRESS][DOMAIN_NAME]", "eventName": "sign…"
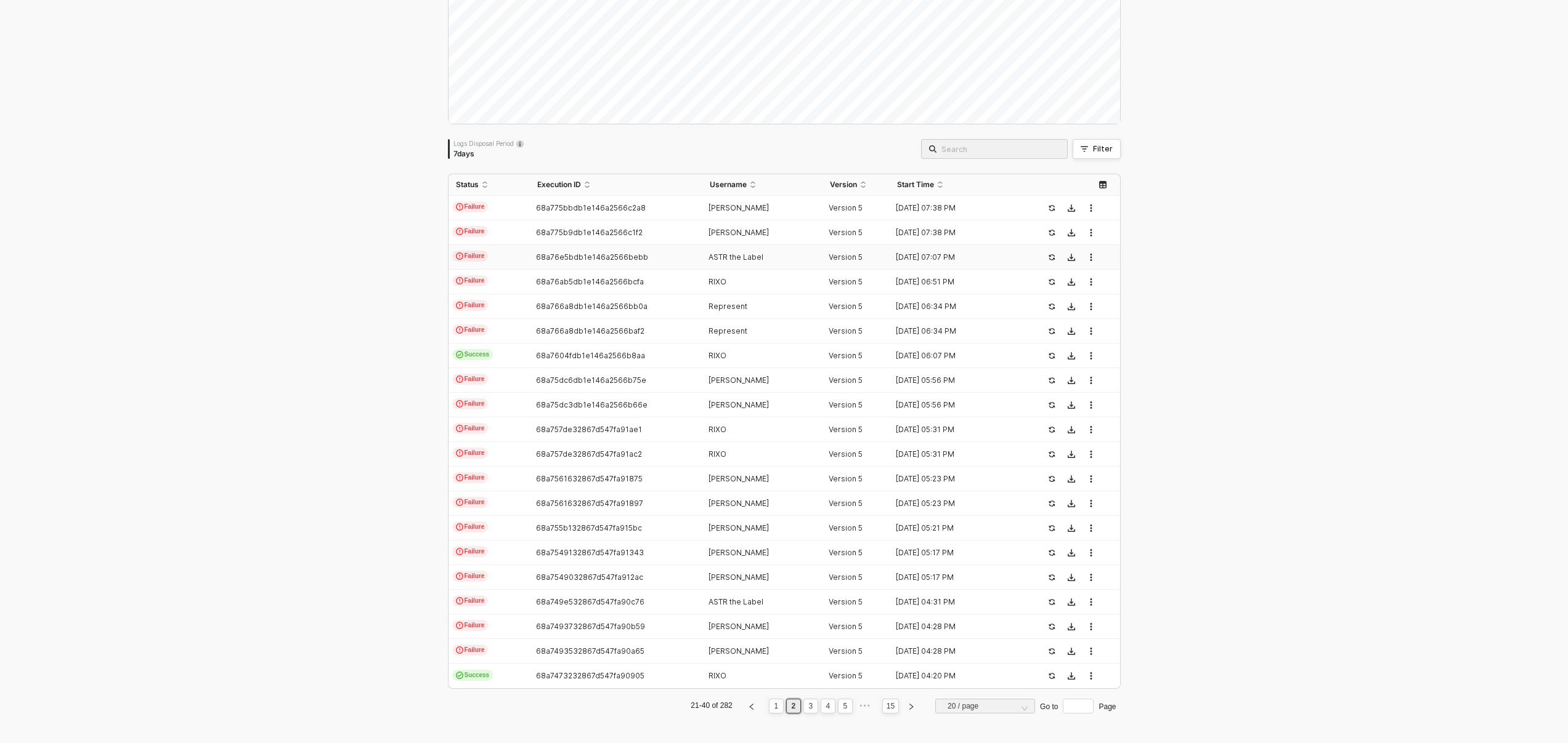
click at [650, 260] on div "68a76e5bdb1e146a2566bebb" at bounding box center [611, 257] width 163 height 10
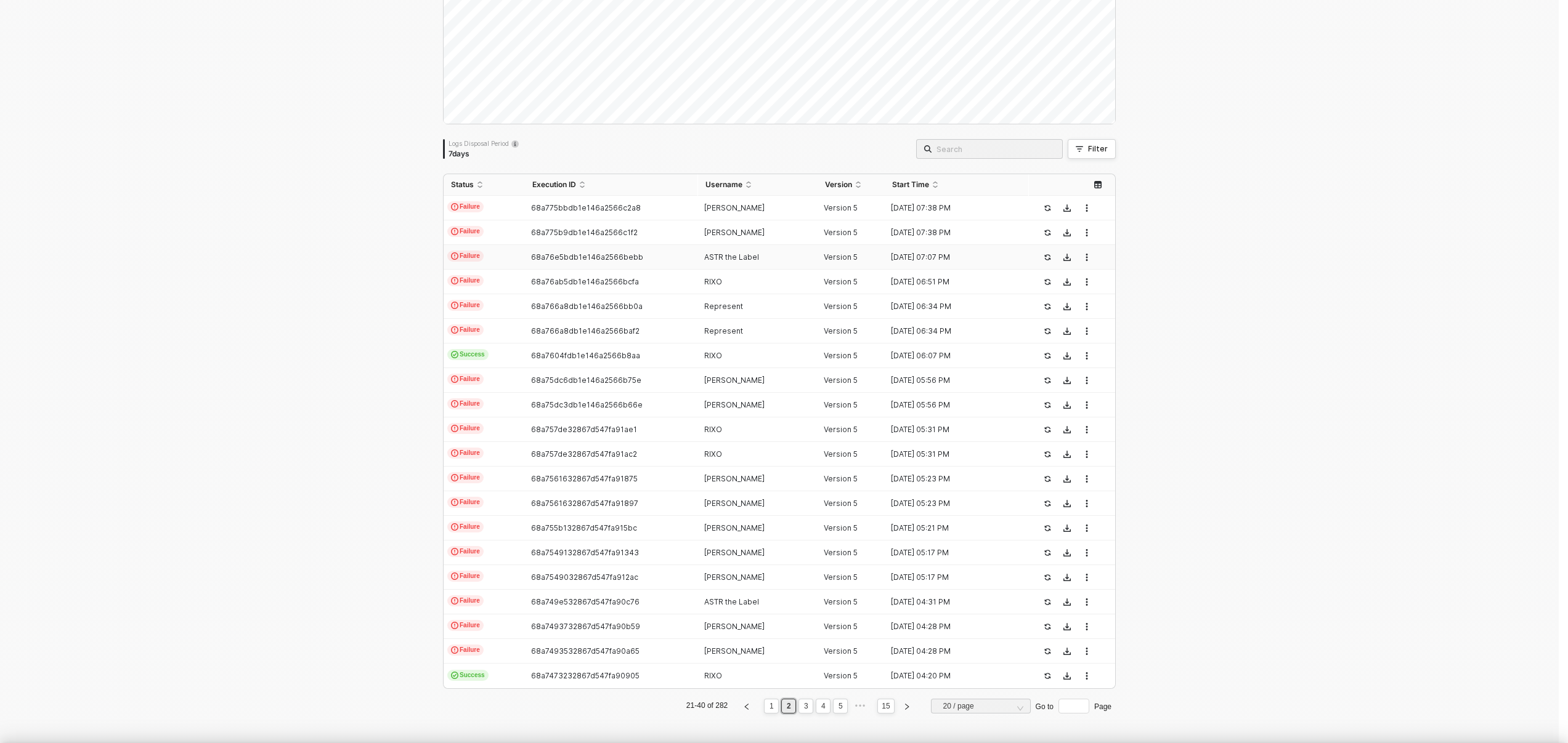
type textarea "{ "json": { "customerEmail": "[EMAIL_ADDRESS][DOMAIN_NAME]", "eventName": "sign…"
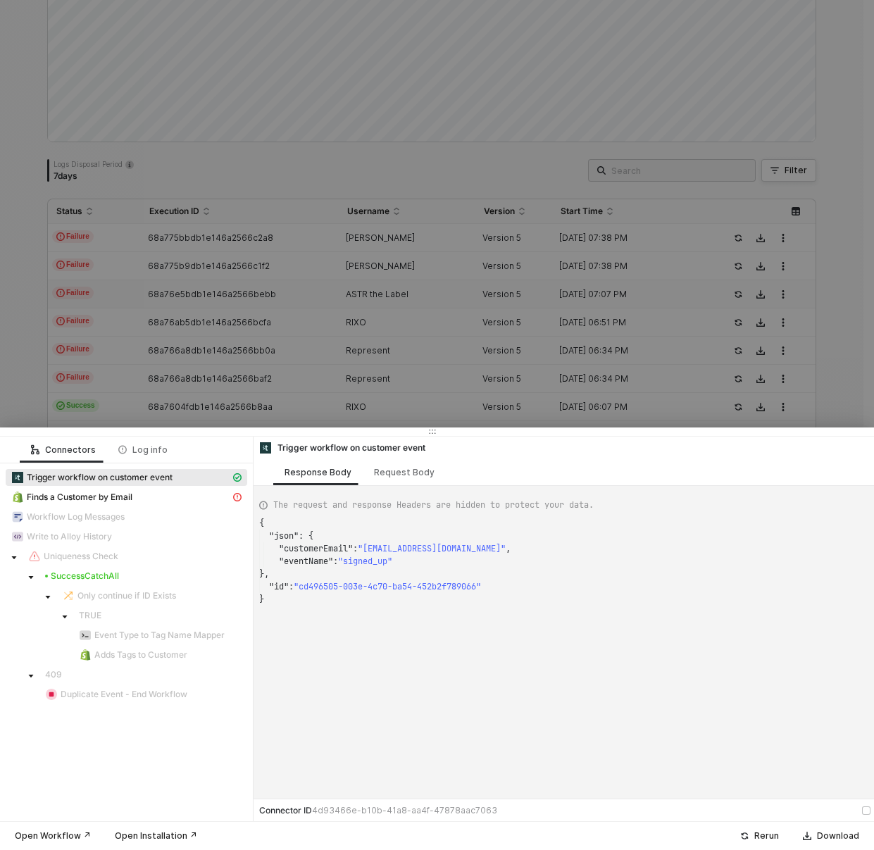
scroll to position [76, 5]
click at [524, 624] on div "{ "json" : { "customerEmail" : "[EMAIL_ADDRESS][DOMAIN_NAME]" , "eventName" : "…" at bounding box center [606, 655] width 695 height 276
click at [767, 839] on div "Rerun" at bounding box center [767, 836] width 25 height 11
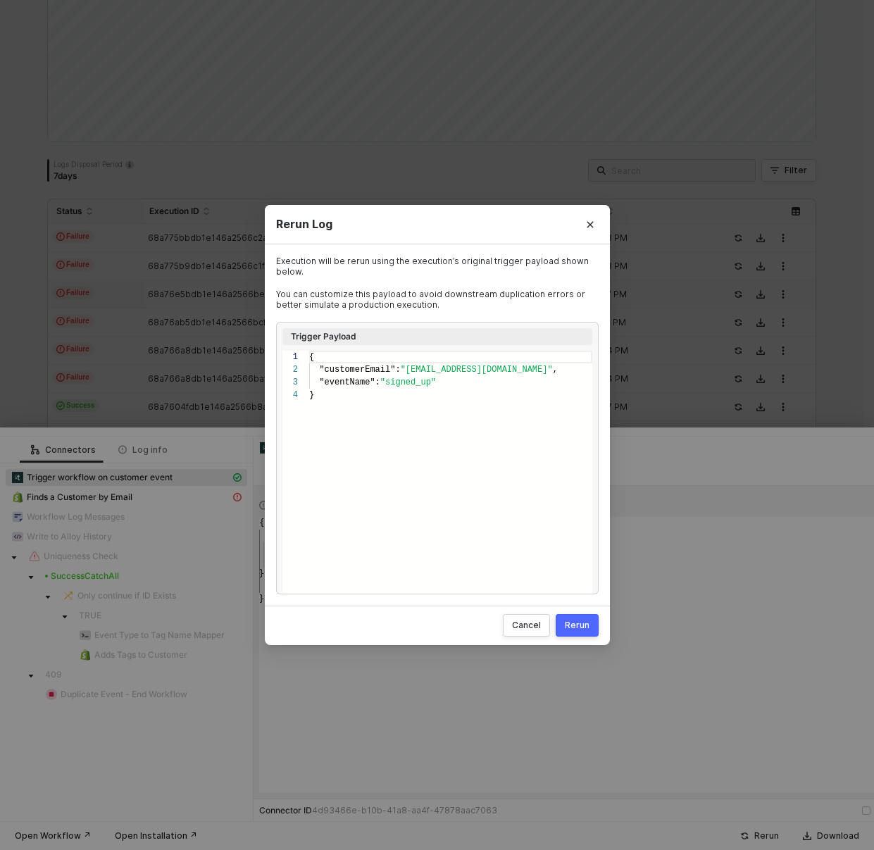
scroll to position [38, 0]
click at [578, 626] on div "Rerun" at bounding box center [577, 625] width 25 height 11
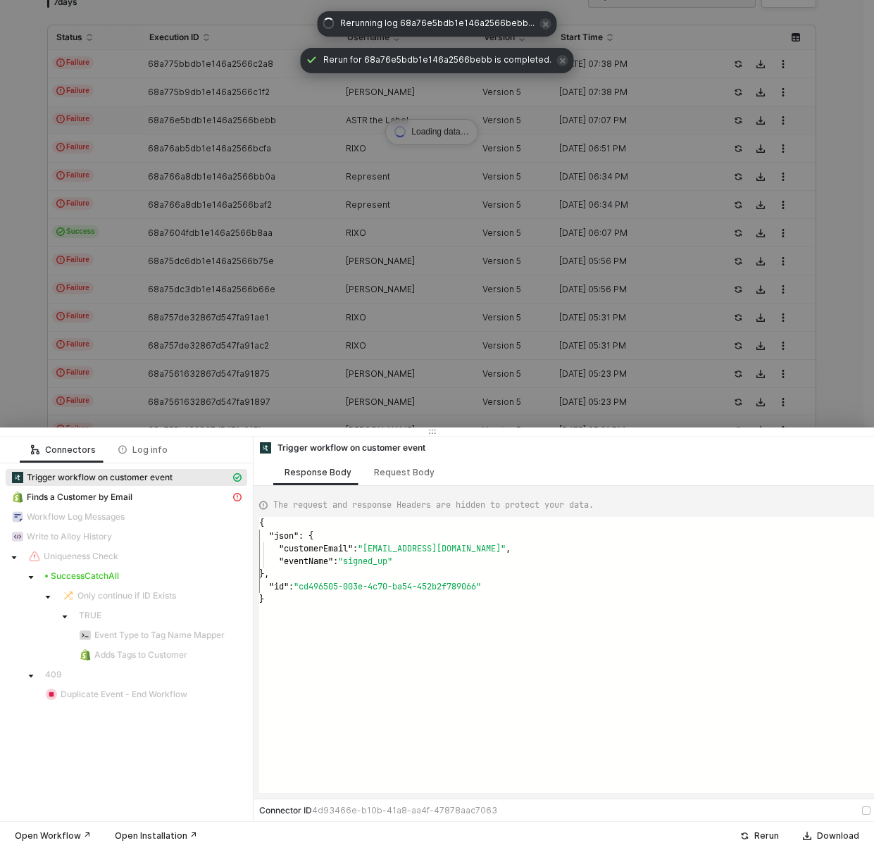
scroll to position [0, 0]
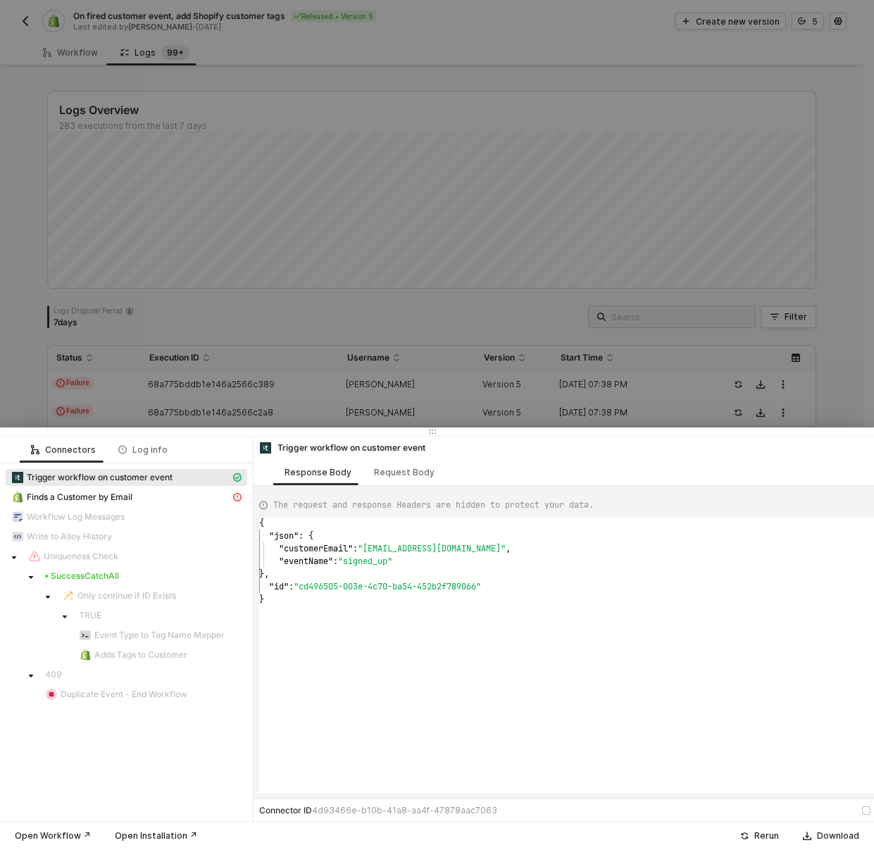
click at [861, 385] on div at bounding box center [437, 425] width 874 height 850
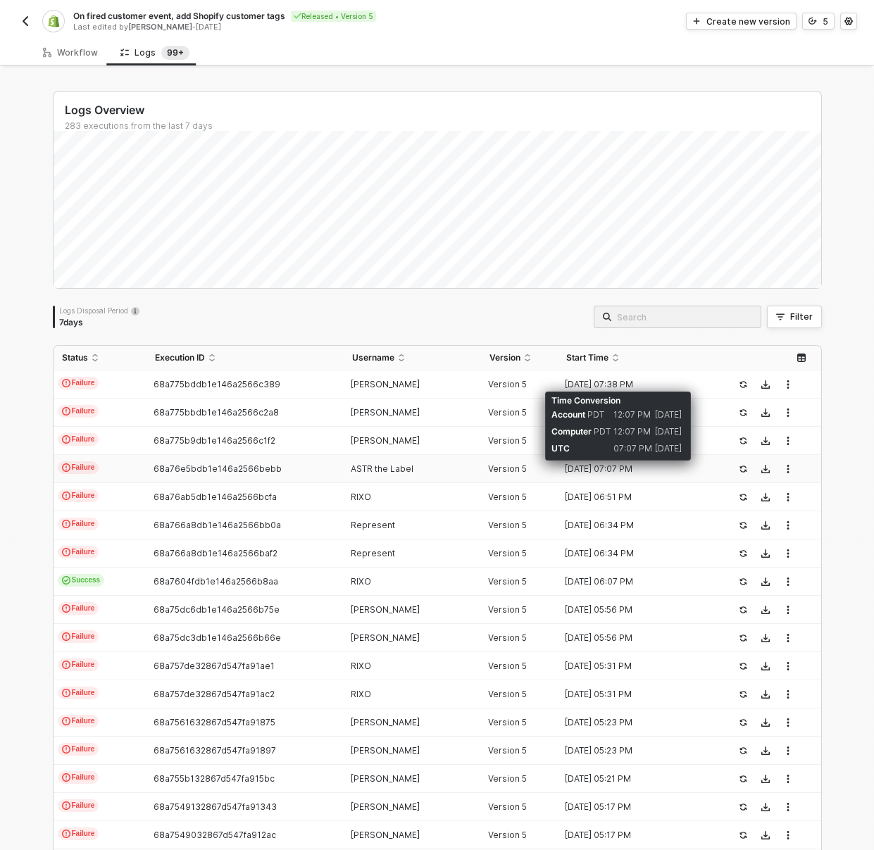
click at [638, 473] on div "[DATE] 07:07 PM" at bounding box center [635, 469] width 154 height 11
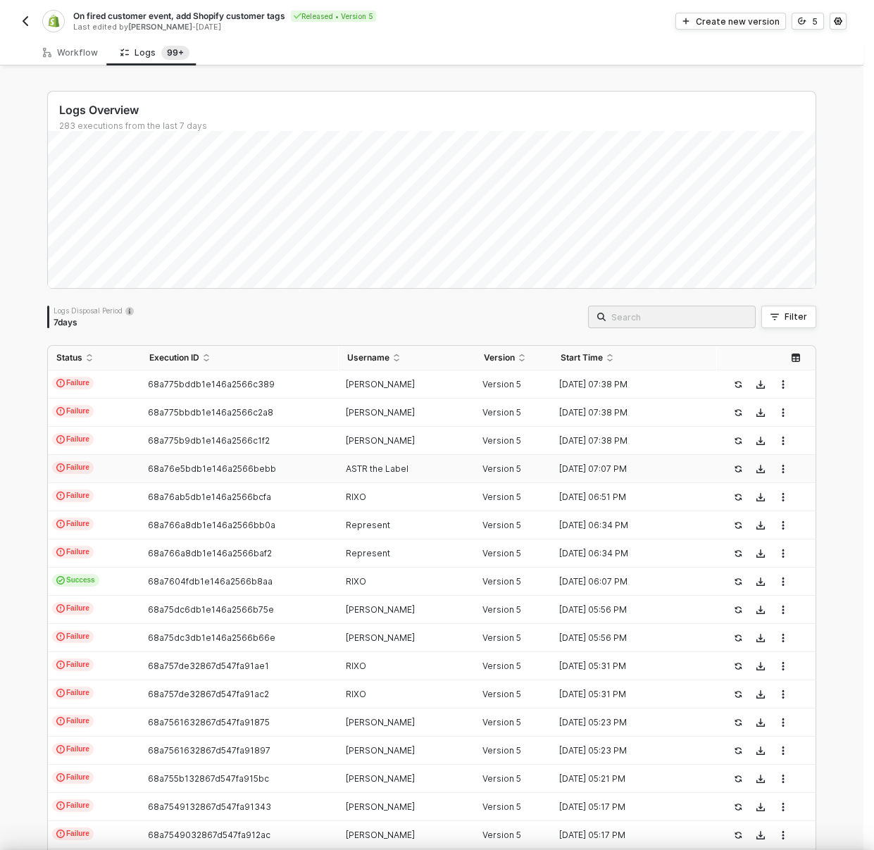
type textarea "{ "json": { "customerEmail": "[EMAIL_ADDRESS][DOMAIN_NAME]", "eventName": "sign…"
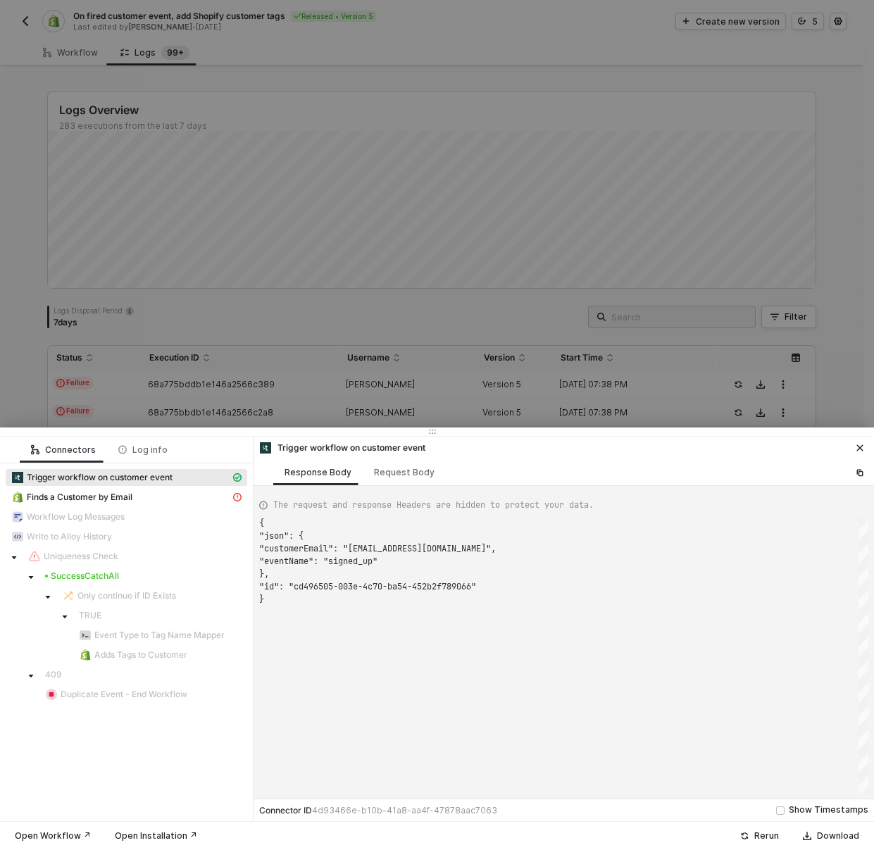
scroll to position [76, 0]
click at [863, 447] on icon "icon-close" at bounding box center [860, 448] width 8 height 8
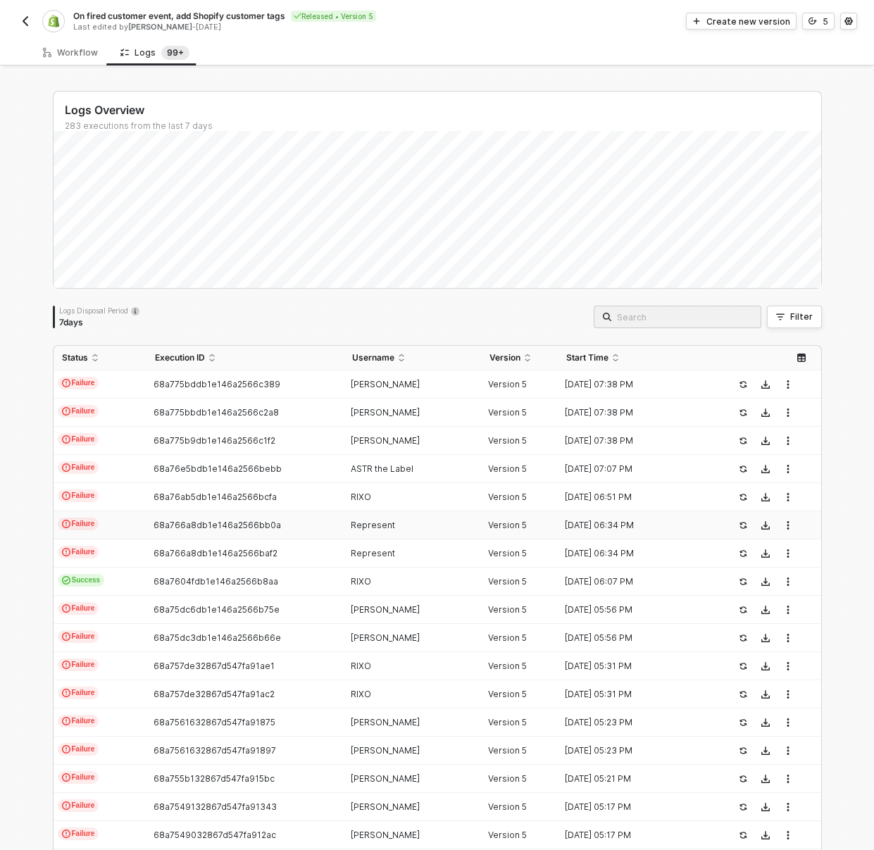
scroll to position [147, 0]
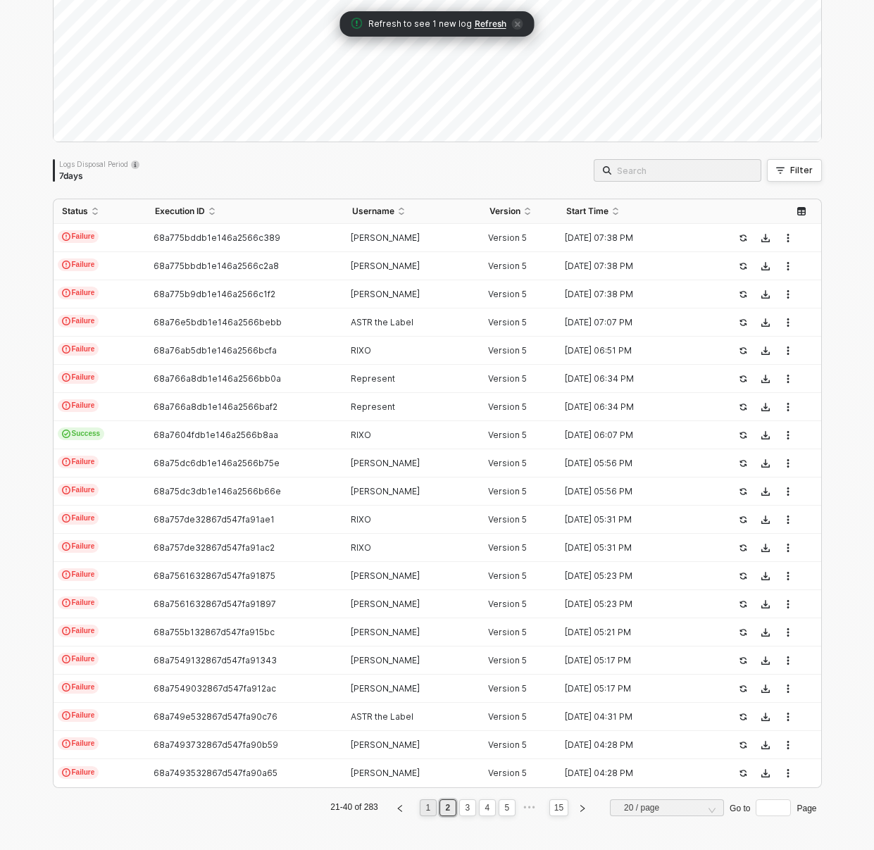
click at [428, 810] on link "1" at bounding box center [427, 808] width 13 height 16
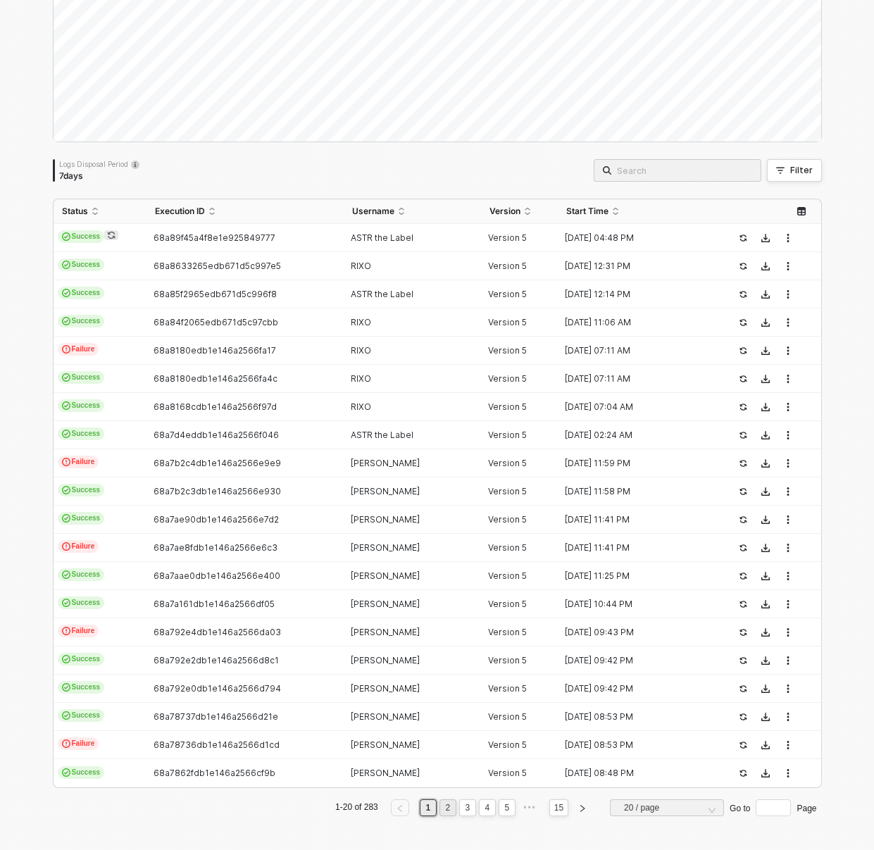
click at [443, 808] on link "2" at bounding box center [447, 808] width 13 height 16
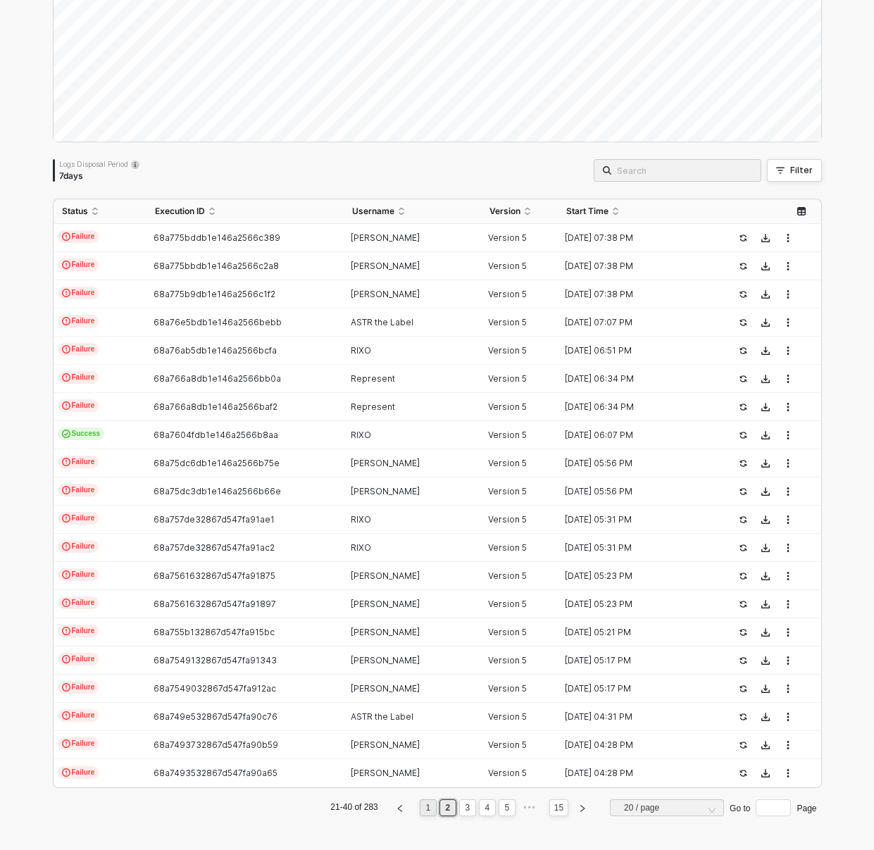
click at [421, 809] on link "1" at bounding box center [427, 808] width 13 height 16
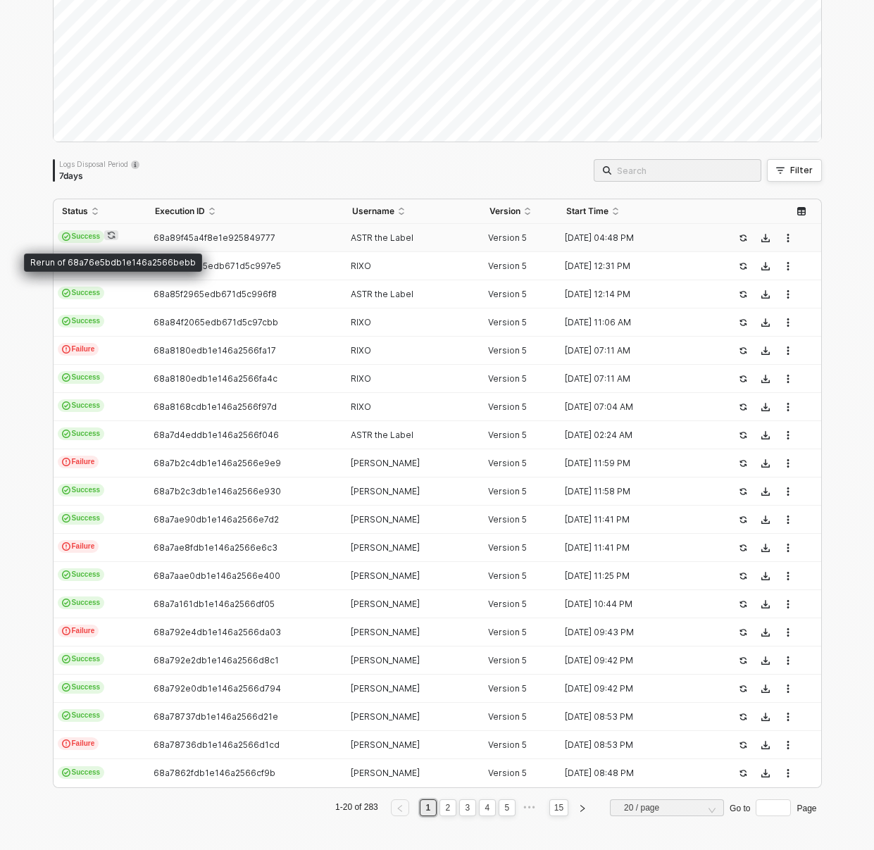
click at [107, 234] on icon "icon-sync" at bounding box center [111, 235] width 8 height 8
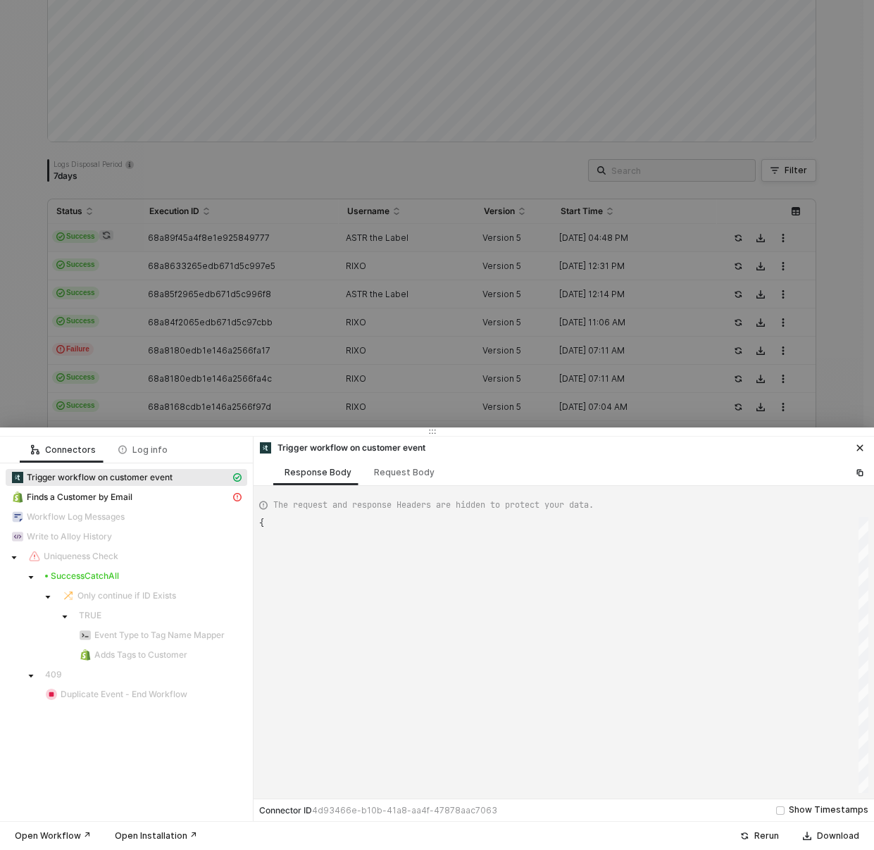
scroll to position [76, 0]
type textarea "{ "json": { "customerEmail": "[EMAIL_ADDRESS][DOMAIN_NAME]", "eventName": "sign…"
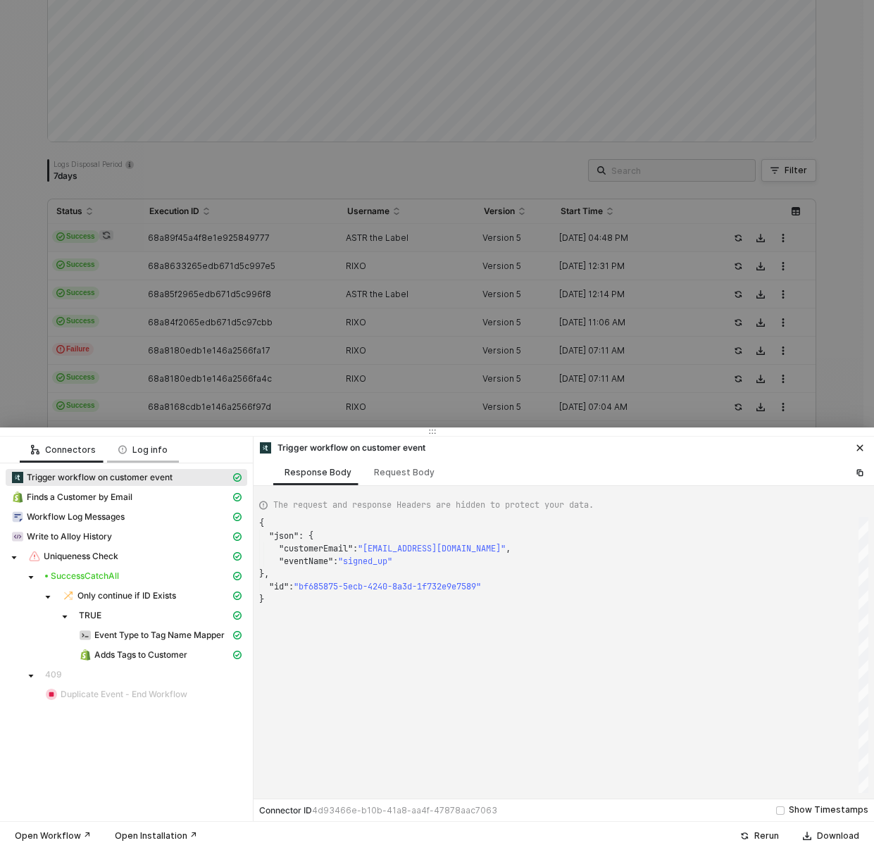
click at [142, 446] on div "Log info" at bounding box center [142, 450] width 49 height 11
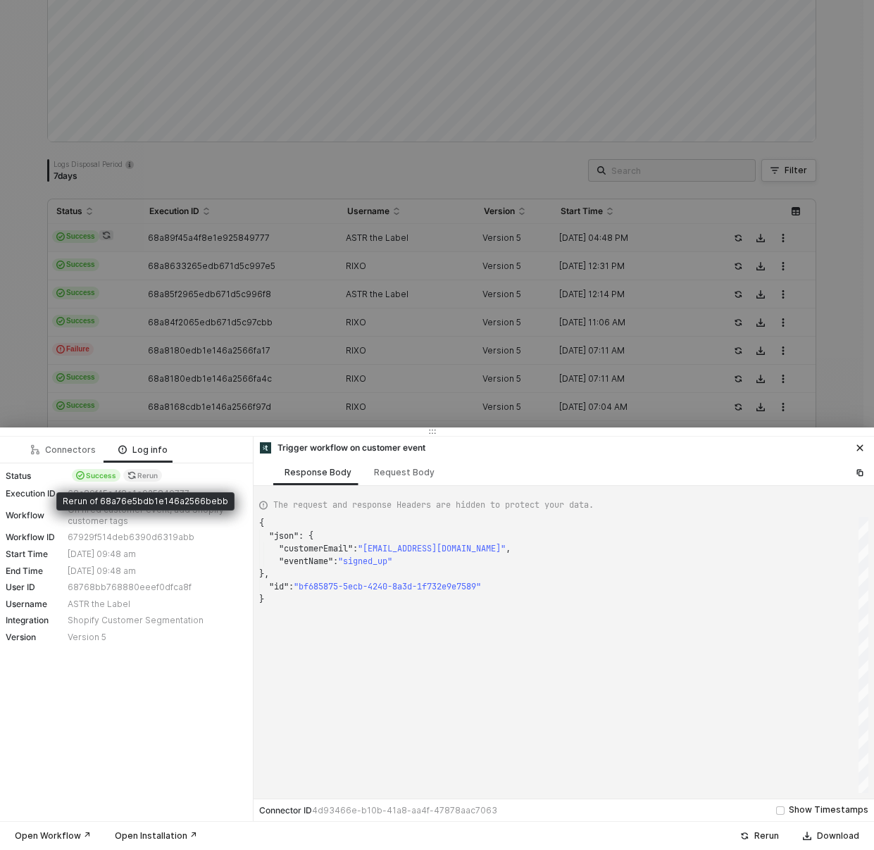
click at [135, 476] on span "Rerun" at bounding box center [142, 475] width 39 height 13
click at [136, 476] on span "Rerun" at bounding box center [142, 475] width 39 height 13
click at [174, 546] on div "Status Success Rerun Execution ID 68a89f45a4f8e1e925849777 Workflow On fired cu…" at bounding box center [126, 556] width 253 height 185
click at [149, 473] on span "Rerun" at bounding box center [142, 475] width 39 height 13
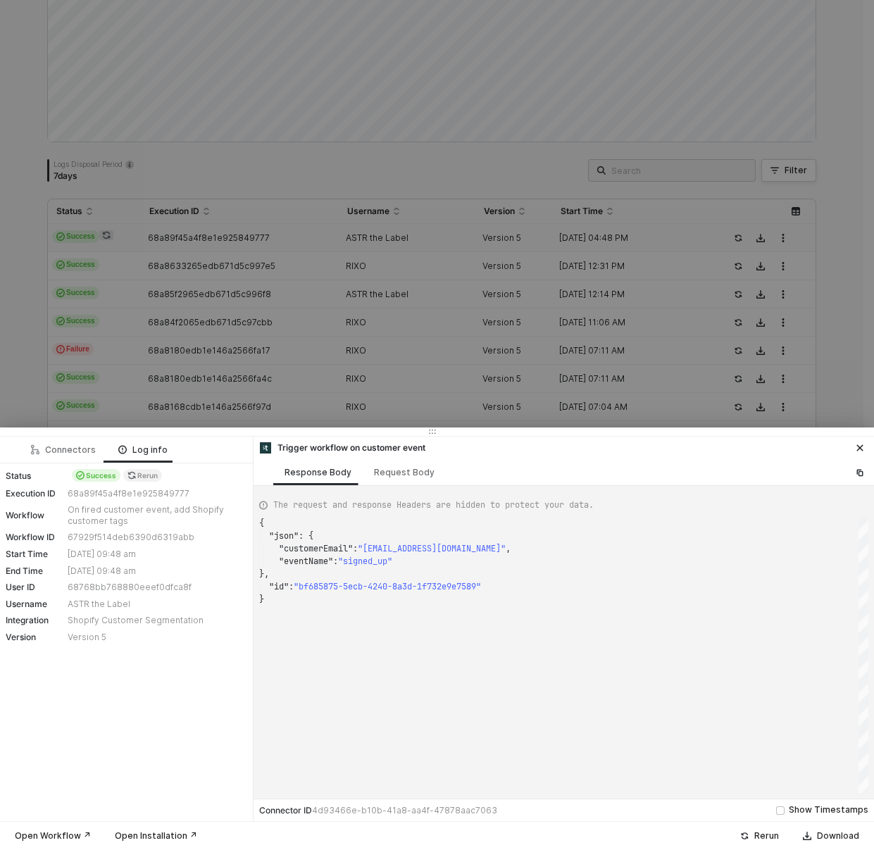
click at [560, 168] on div at bounding box center [437, 425] width 874 height 850
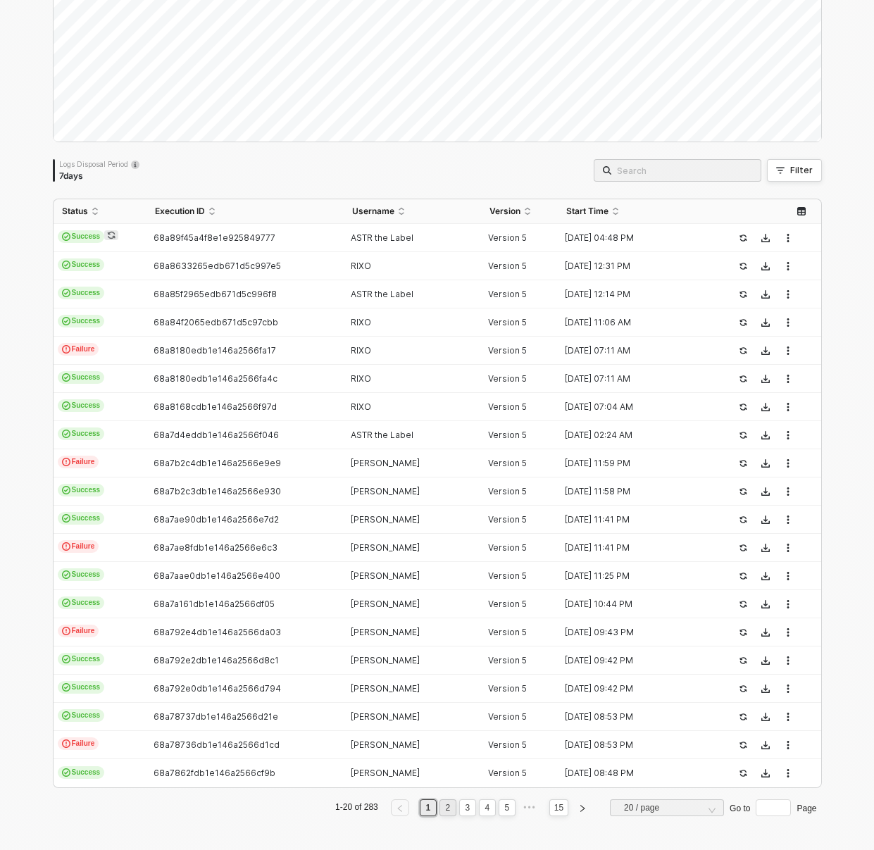
click at [441, 811] on link "2" at bounding box center [447, 808] width 13 height 16
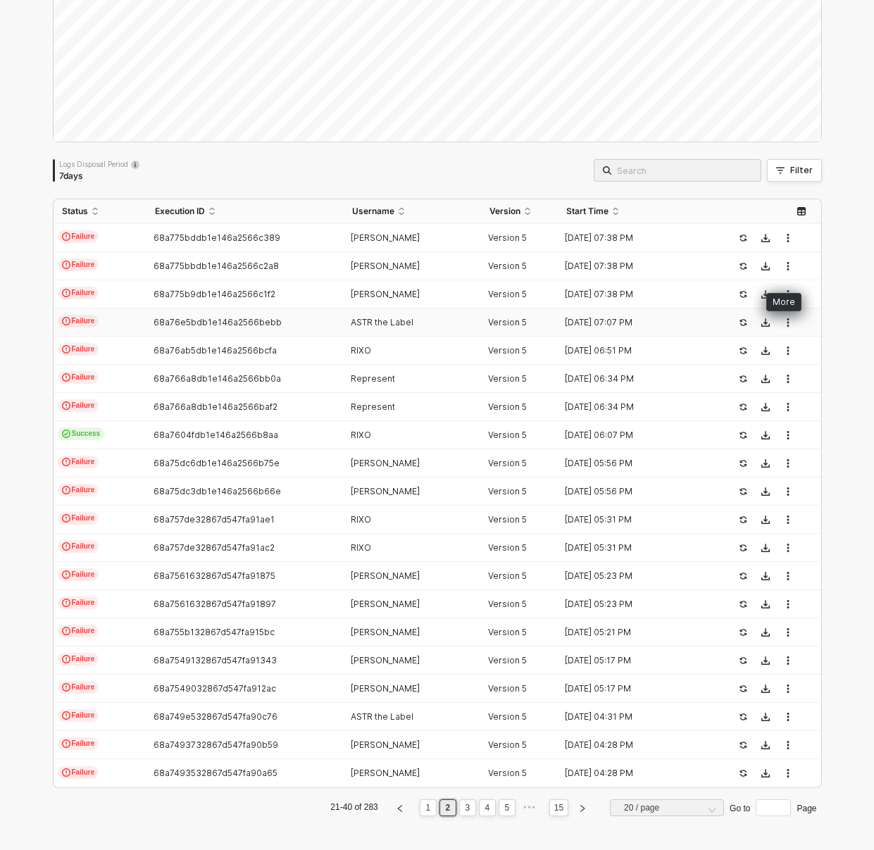
click at [784, 321] on icon "button" at bounding box center [788, 322] width 8 height 8
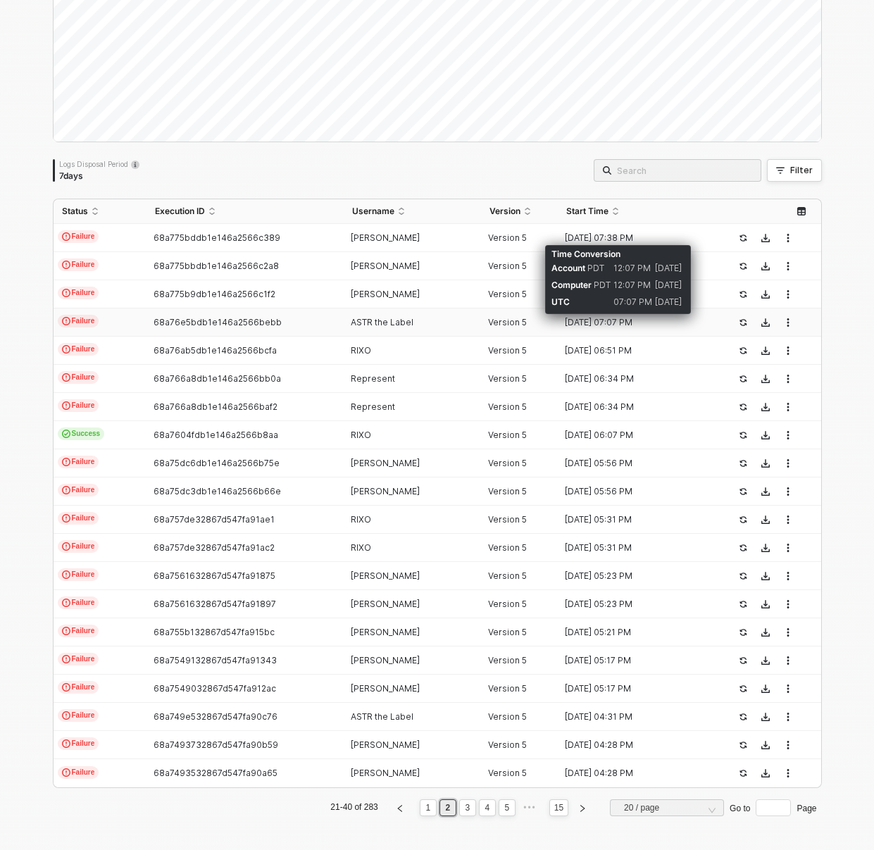
click at [660, 326] on div "[DATE] 07:07 PM" at bounding box center [635, 322] width 154 height 11
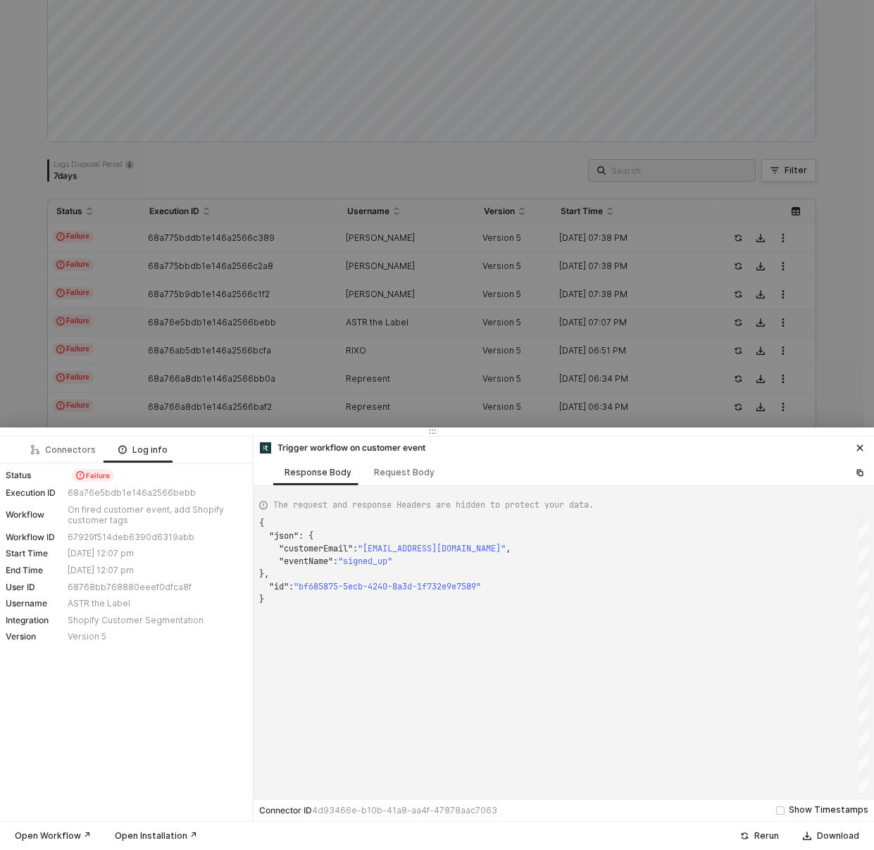
type textarea "{ "json": { "customerEmail": "[EMAIL_ADDRESS][DOMAIN_NAME]", "eventName": "sign…"
click at [54, 452] on div "Connectors" at bounding box center [63, 450] width 65 height 11
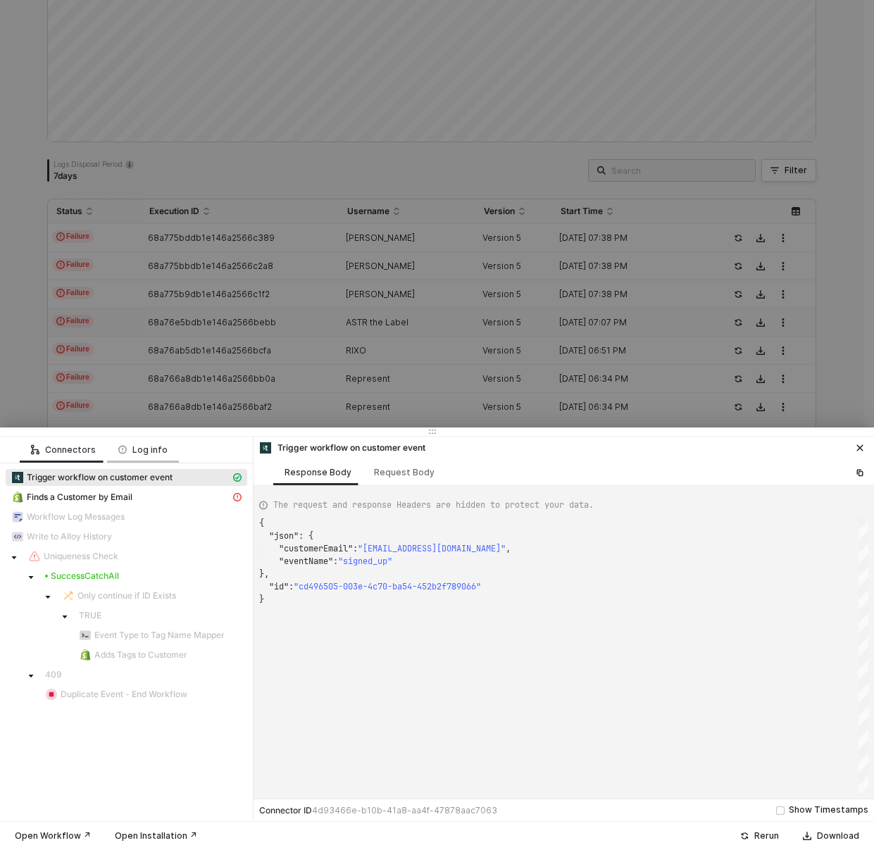
click at [137, 447] on div "Log info" at bounding box center [142, 450] width 49 height 11
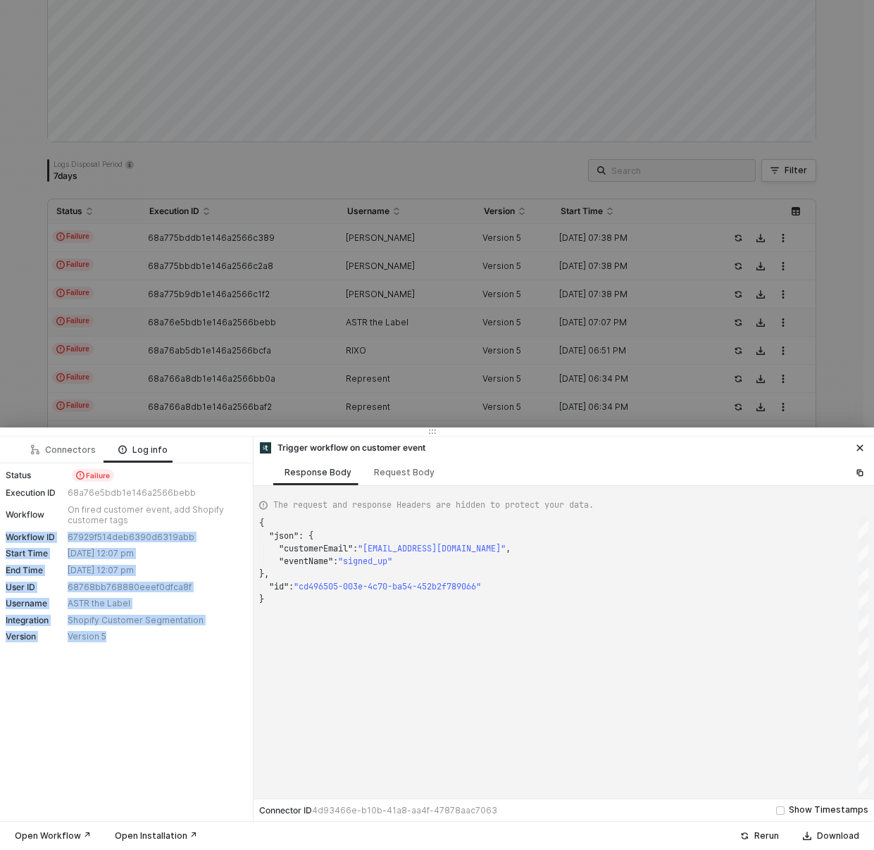
drag, startPoint x: 156, startPoint y: 519, endPoint x: 163, endPoint y: 811, distance: 292.5
click at [163, 811] on div "Connectors Log info Status Failure Execution ID 68a76e5bdb1e146a2566bebb Workfl…" at bounding box center [127, 629] width 254 height 385
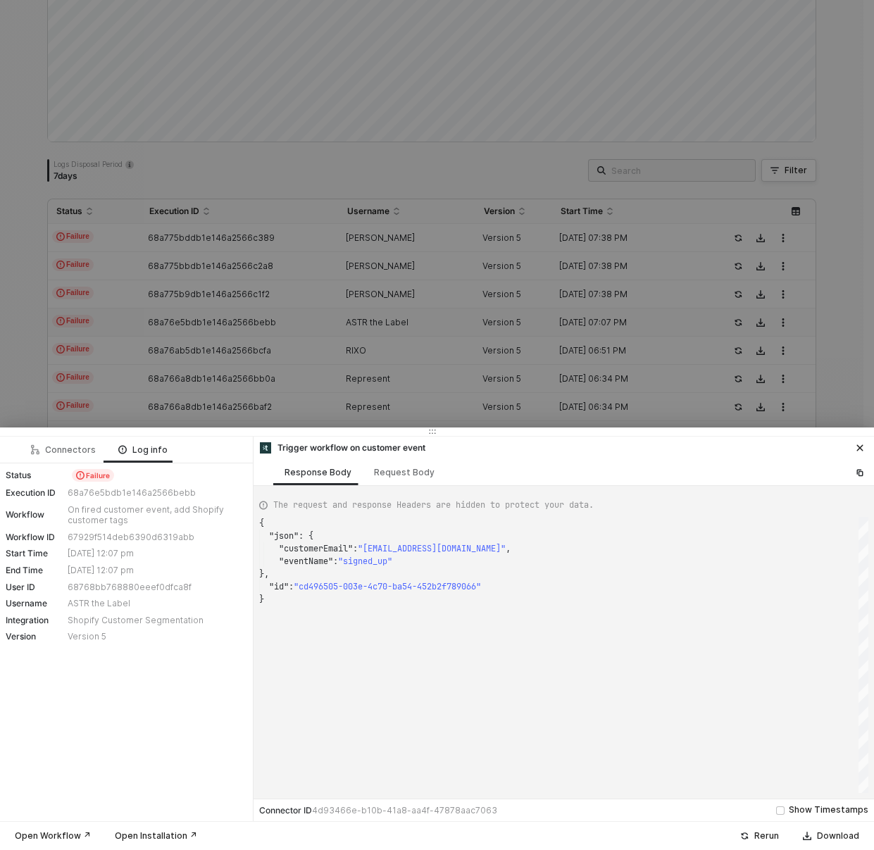
click at [144, 699] on div "Connectors Log info Status Failure Execution ID 68a76e5bdb1e146a2566bebb Workfl…" at bounding box center [127, 629] width 254 height 385
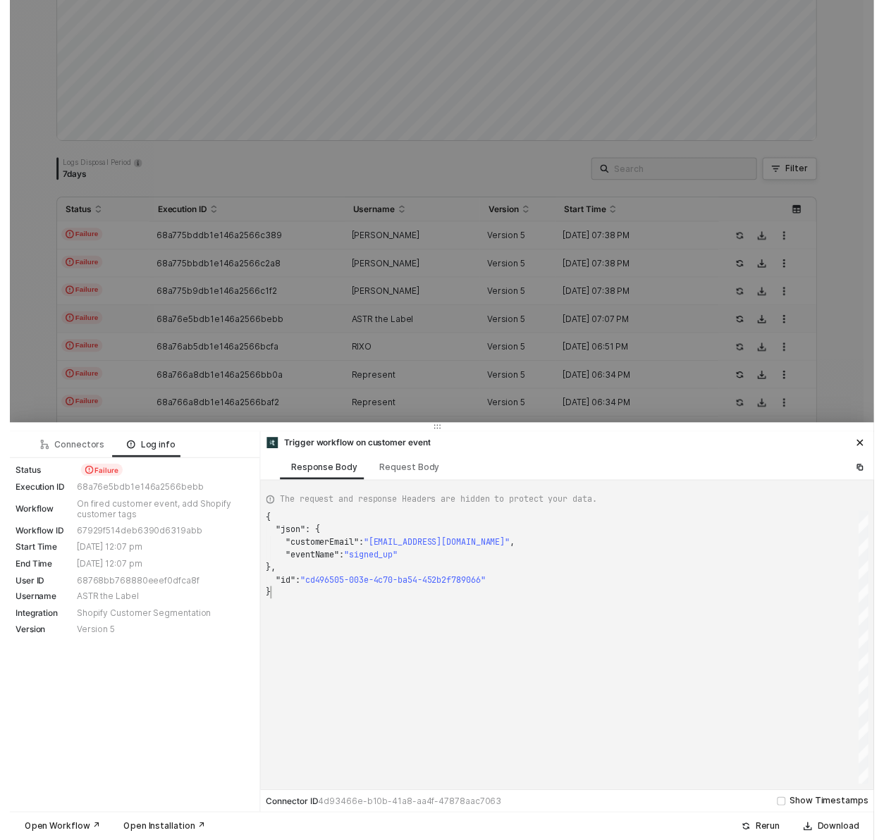
scroll to position [76, 5]
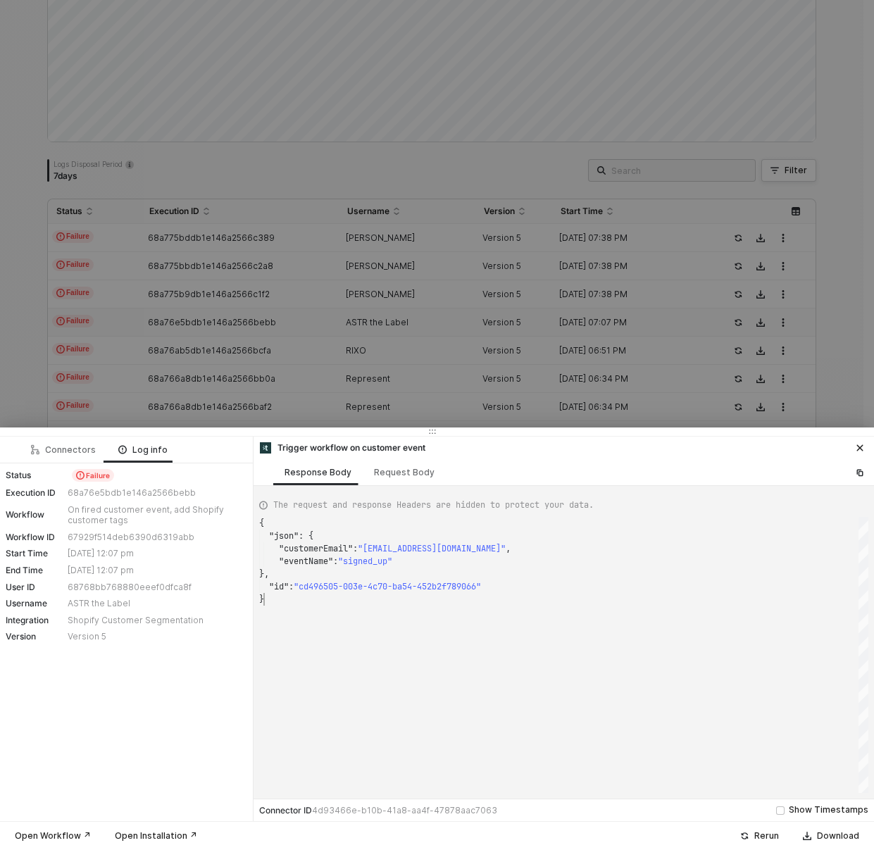
click at [564, 648] on div "{ "json" : { "customerEmail" : "[EMAIL_ADDRESS][DOMAIN_NAME]" , "eventName" : "…" at bounding box center [564, 655] width 610 height 276
click at [858, 446] on icon "icon-close" at bounding box center [861, 448] width 6 height 6
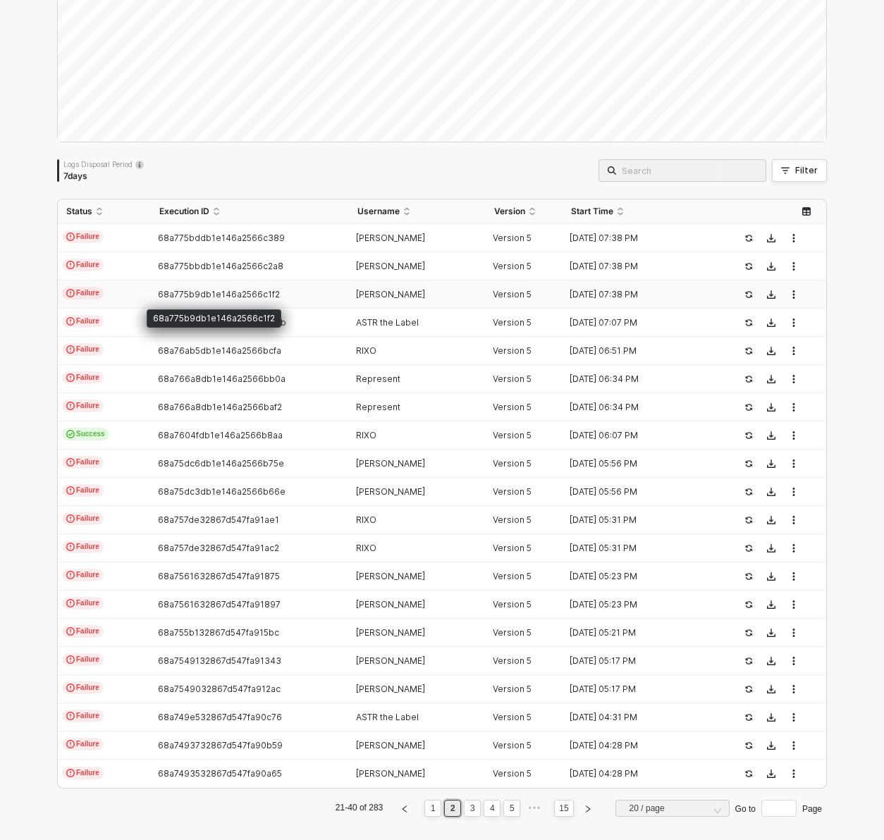
click at [250, 298] on span "68a775b9db1e146a2566c1f2" at bounding box center [219, 294] width 122 height 11
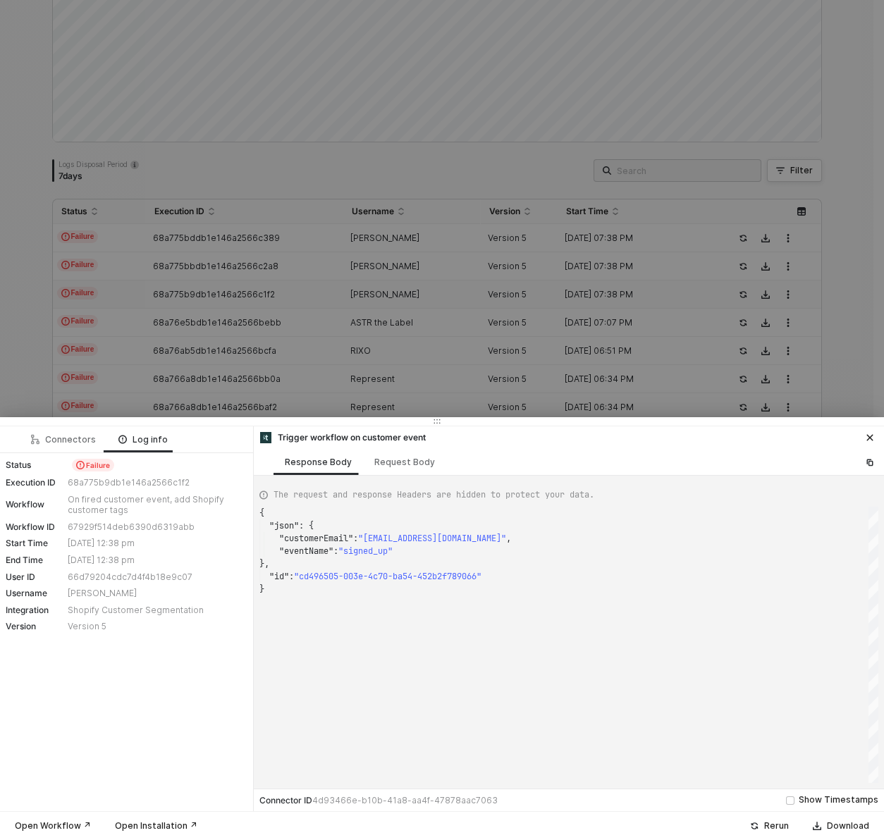
scroll to position [76, 0]
type textarea "{ "json": { "customerEmail": "[PERSON_NAME][EMAIL_ADDRESS][PERSON_NAME][DOMAIN_…"
click at [66, 443] on div "Connectors" at bounding box center [63, 439] width 65 height 11
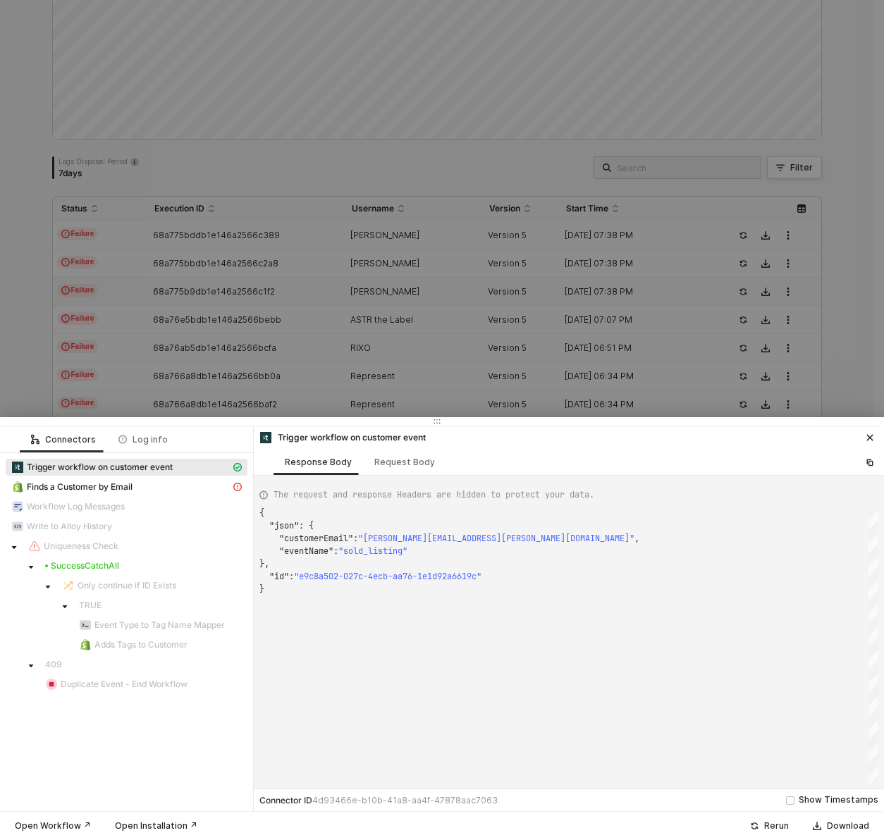
click at [781, 826] on div "Rerun" at bounding box center [776, 825] width 25 height 11
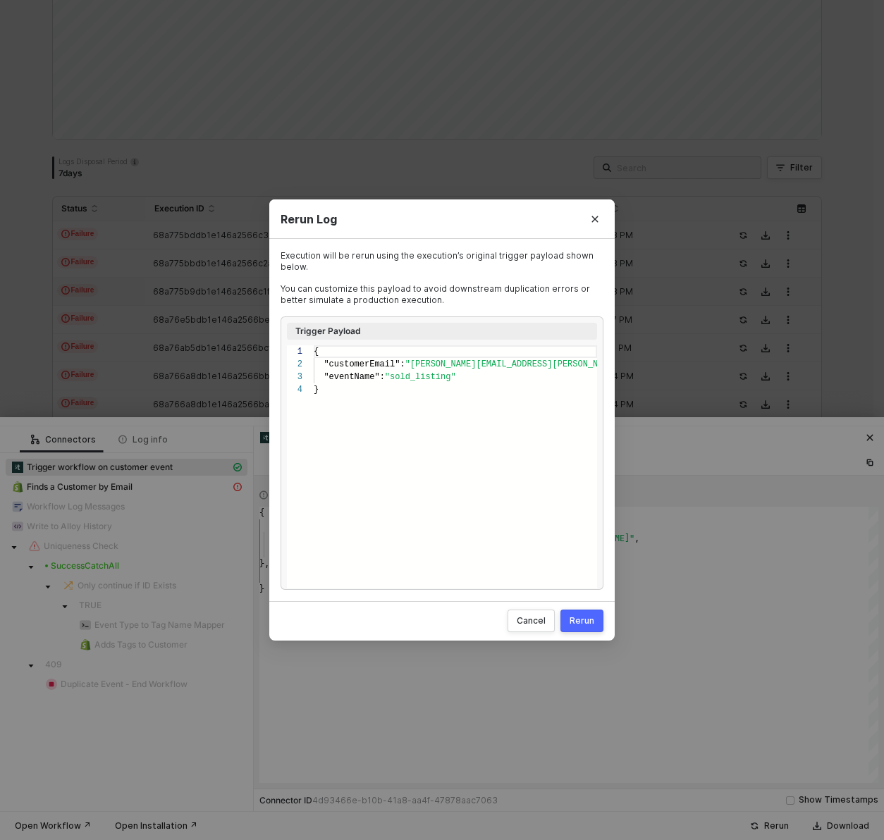
scroll to position [38, 0]
click at [590, 621] on div "Rerun" at bounding box center [581, 620] width 25 height 11
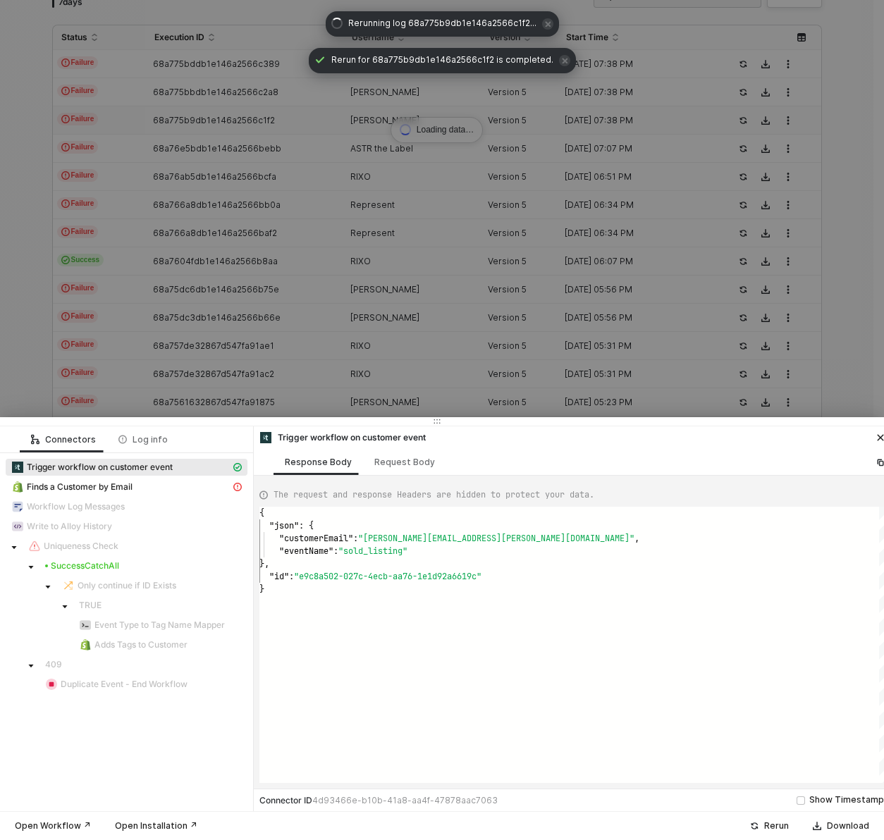
scroll to position [0, 0]
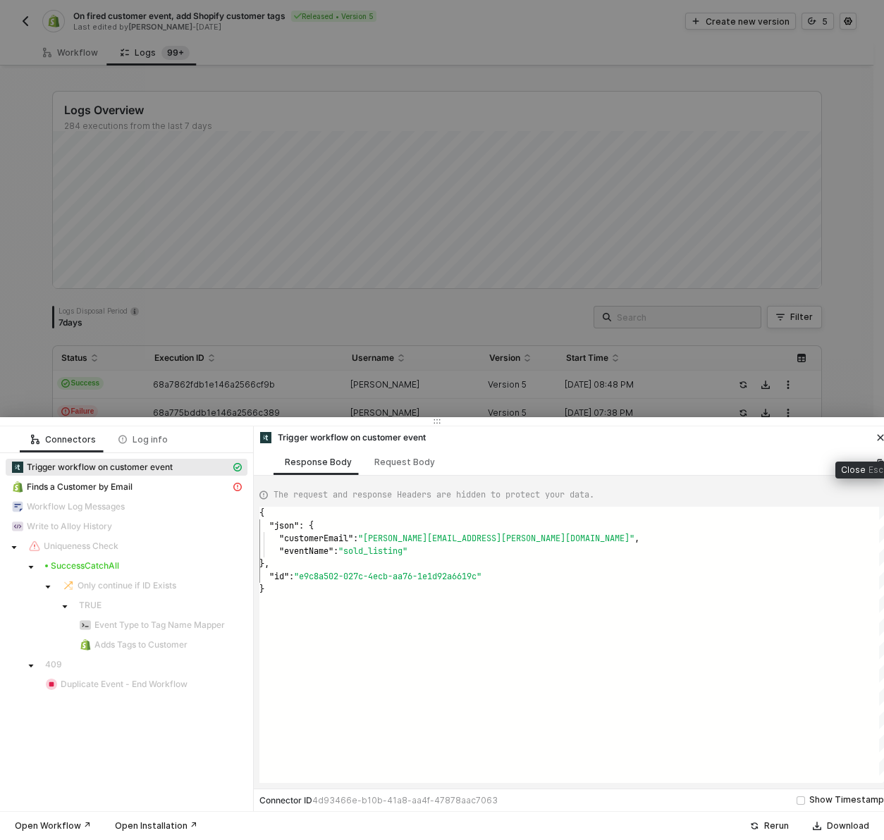
click at [881, 435] on icon "icon-close" at bounding box center [880, 438] width 6 height 6
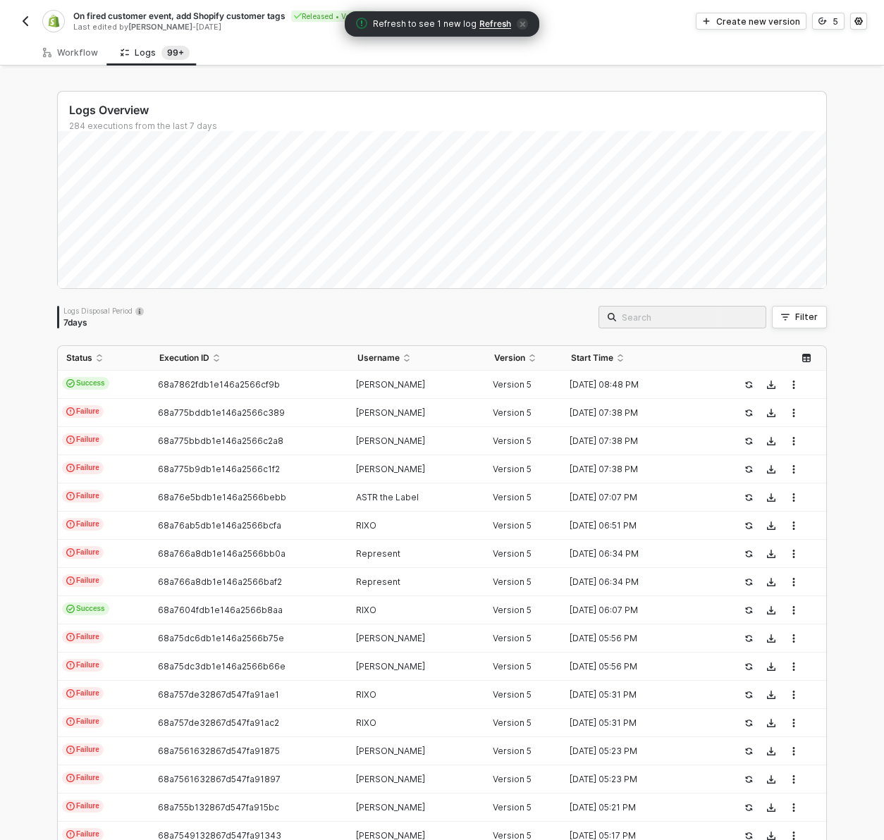
click at [486, 25] on span "Refresh" at bounding box center [495, 23] width 32 height 11
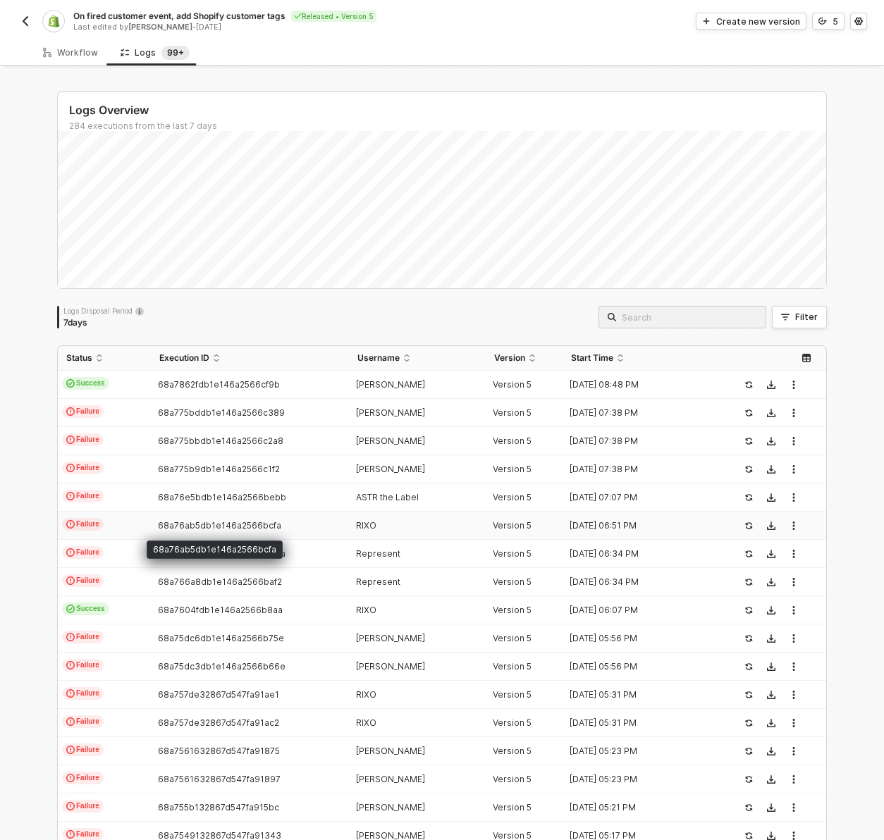
click at [258, 526] on span "68a76ab5db1e146a2566bcfa" at bounding box center [219, 525] width 123 height 11
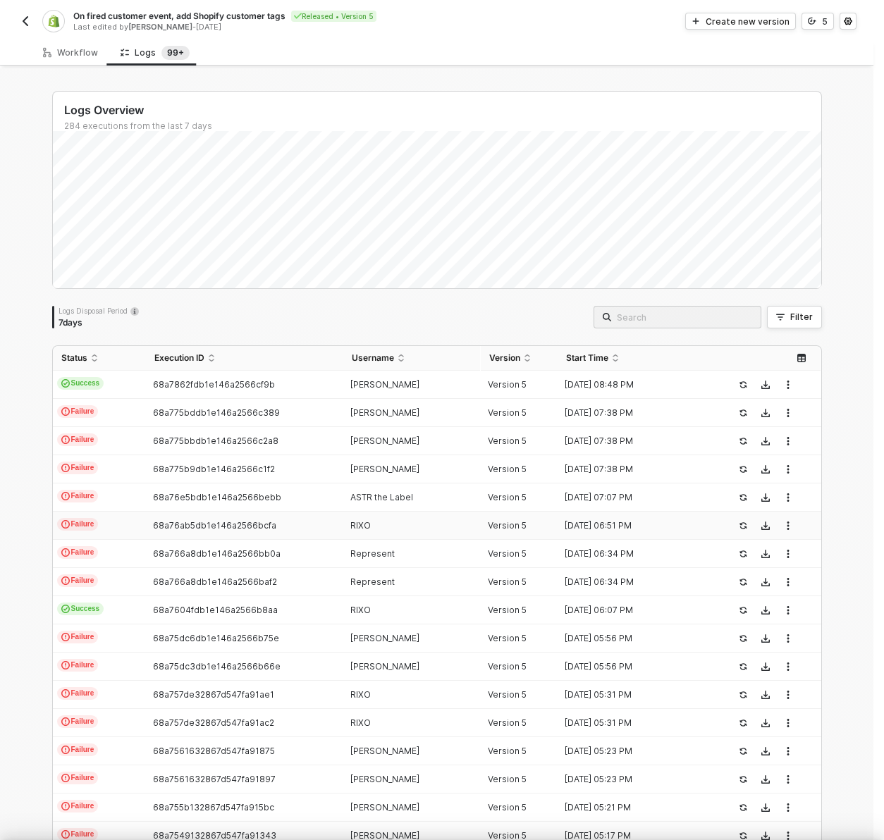
scroll to position [76, 0]
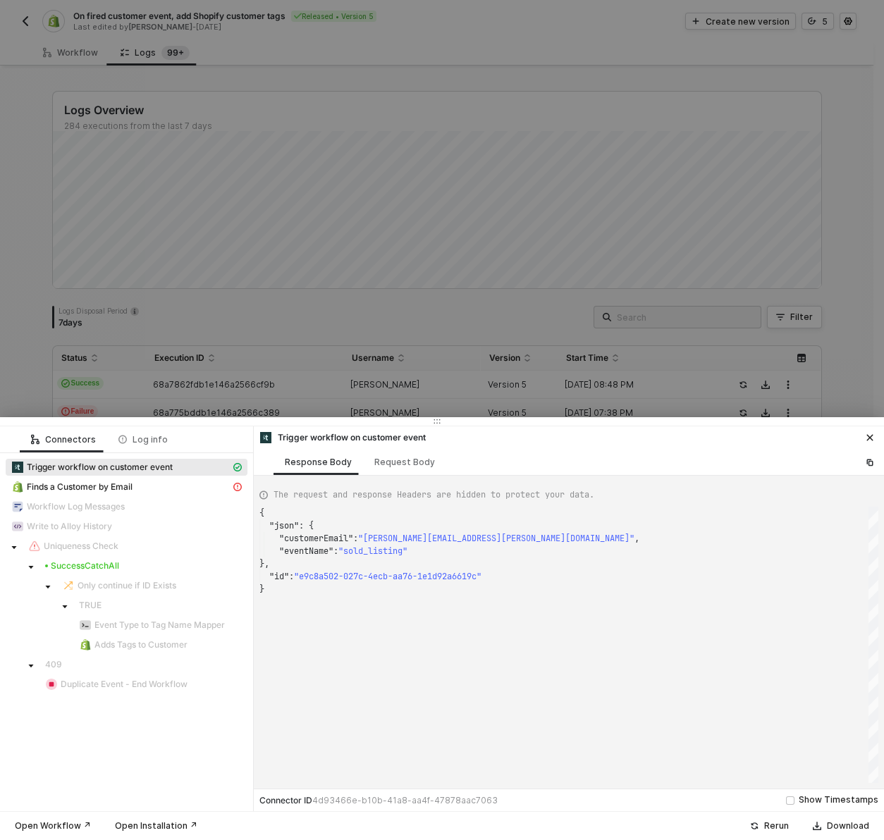
type textarea "{ "json": { "customerEmail": "[EMAIL_ADDRESS][DOMAIN_NAME]", "eventName": "sign…"
click at [783, 826] on div "Rerun" at bounding box center [776, 825] width 25 height 11
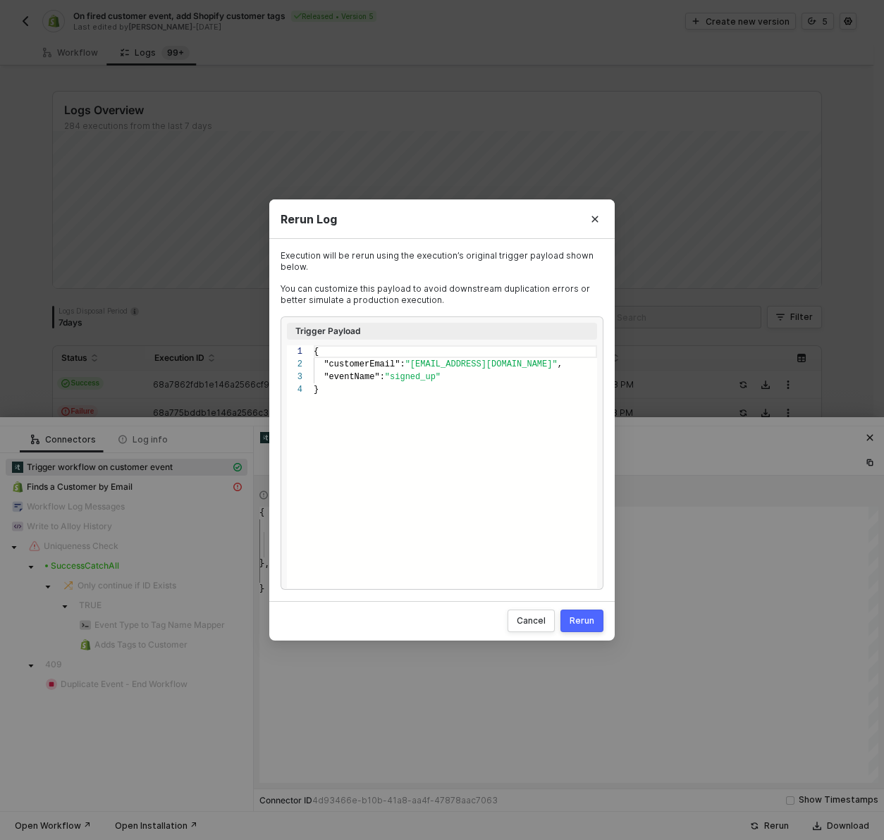
scroll to position [38, 0]
click at [588, 620] on div "Rerun" at bounding box center [581, 620] width 25 height 11
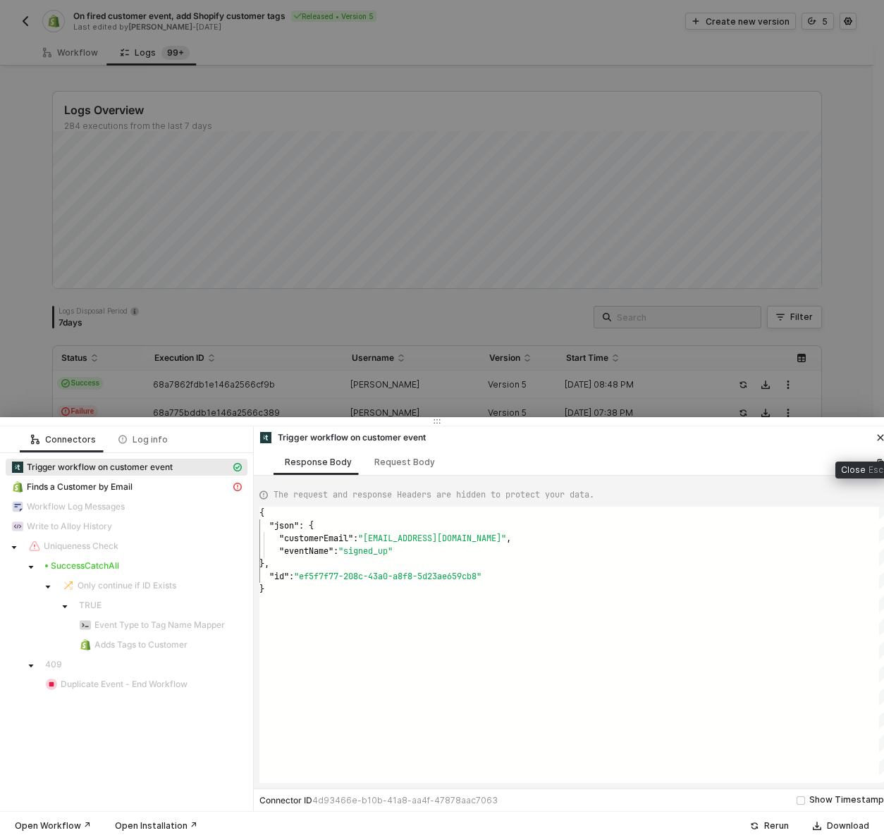
click at [877, 440] on icon "icon-close" at bounding box center [880, 438] width 6 height 6
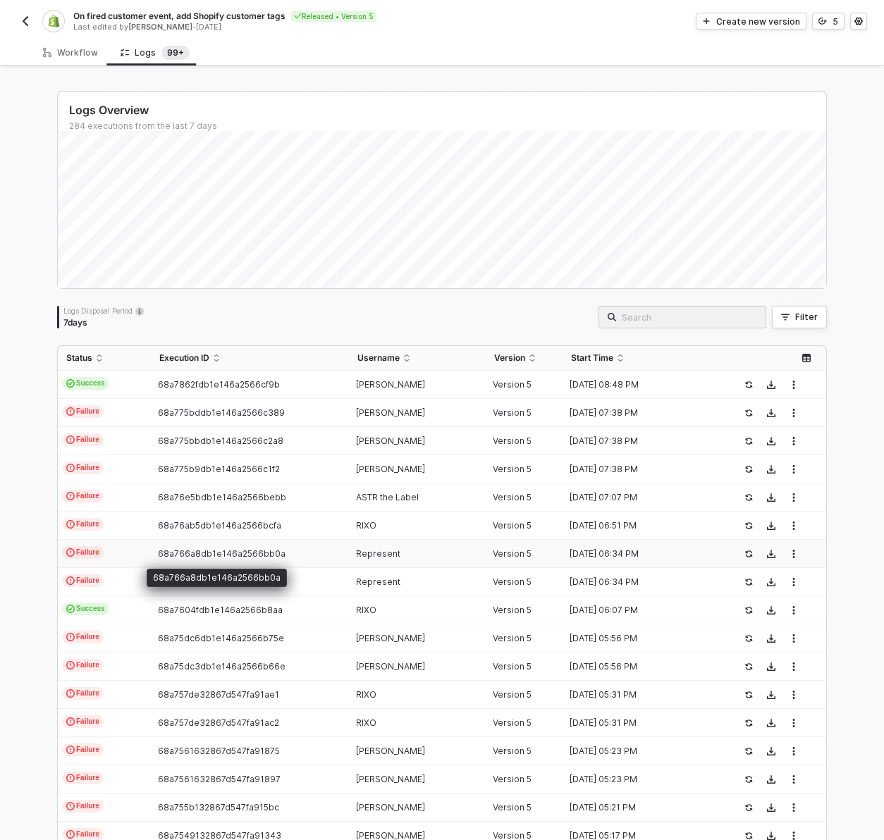
click at [242, 555] on span "68a766a8db1e146a2566bb0a" at bounding box center [222, 553] width 128 height 11
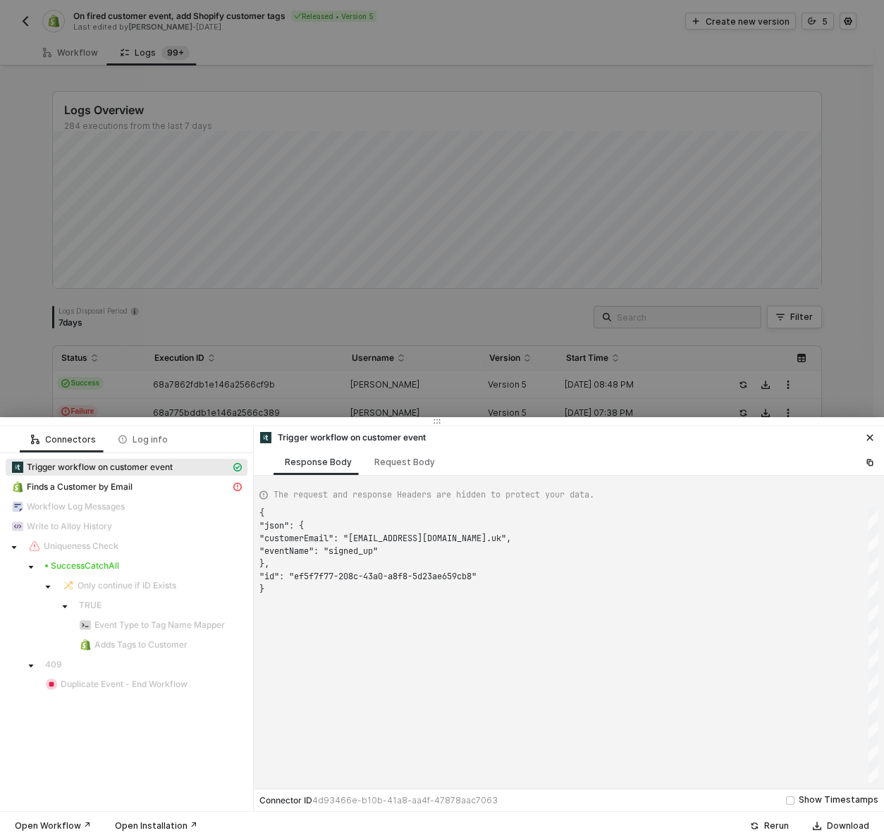
scroll to position [76, 0]
type textarea "{ "json": { "customerEmail": "[EMAIL_ADDRESS][DOMAIN_NAME]", "eventName": "purc…"
click at [770, 828] on div "Rerun" at bounding box center [776, 825] width 25 height 11
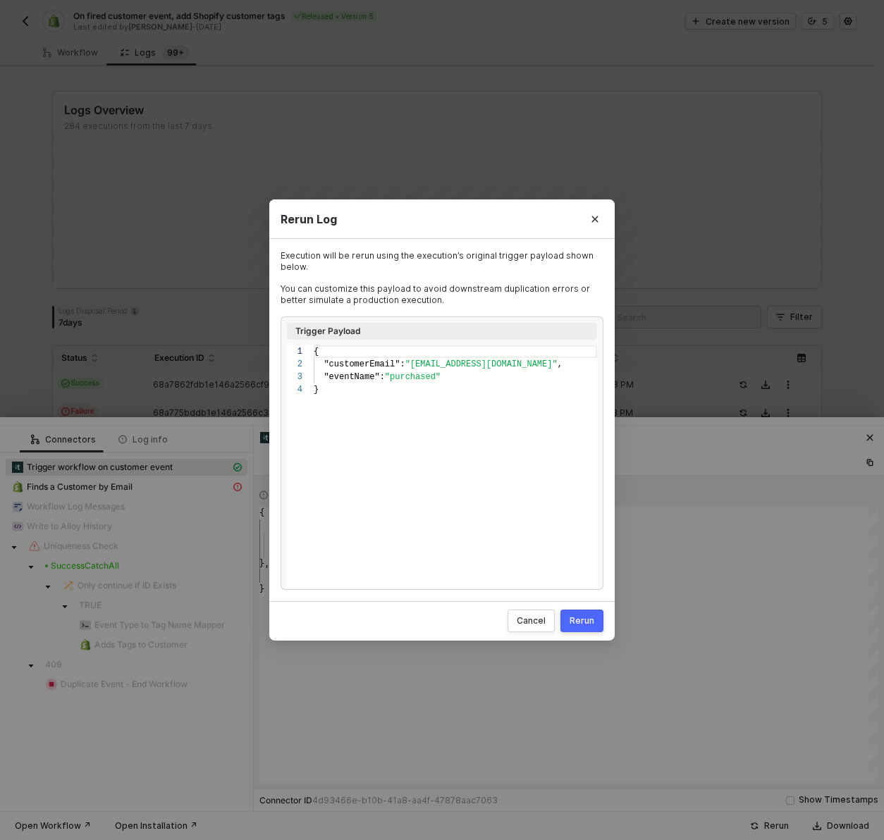
scroll to position [38, 0]
click at [583, 625] on div "Rerun" at bounding box center [581, 620] width 25 height 11
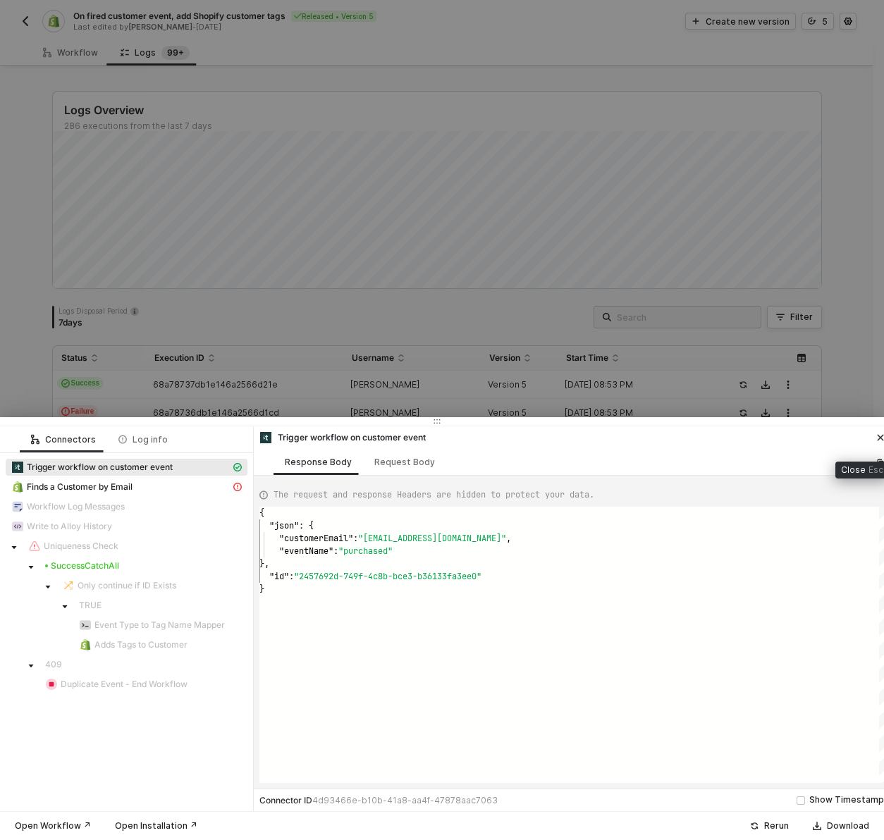
click at [877, 436] on icon "icon-close" at bounding box center [880, 437] width 8 height 8
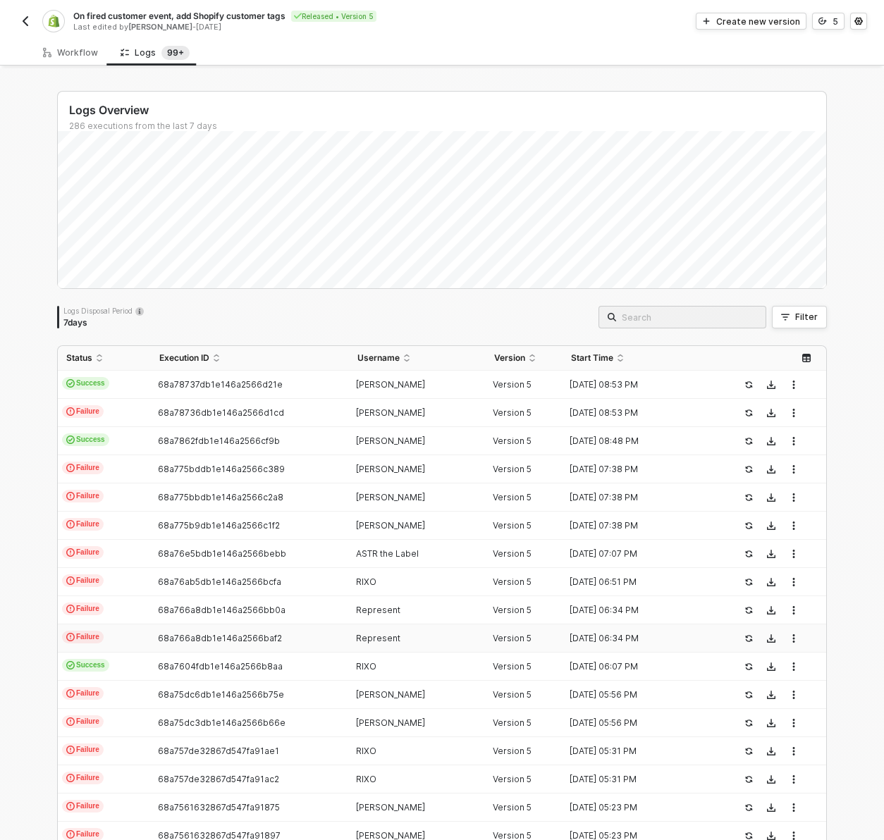
click at [297, 640] on div "68a766a8db1e146a2566baf2" at bounding box center [244, 638] width 186 height 11
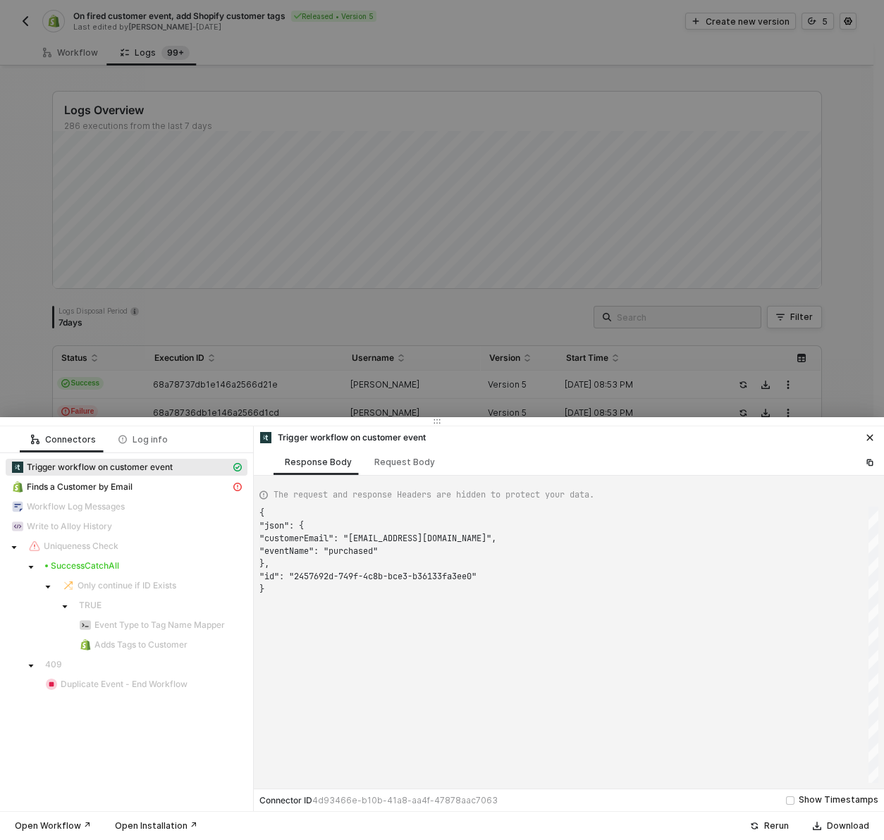
scroll to position [76, 0]
type textarea "{ "json": { "customerEmail": "[EMAIL_ADDRESS][DOMAIN_NAME]", "eventName": "sold…"
click at [778, 823] on div "Rerun" at bounding box center [776, 825] width 25 height 11
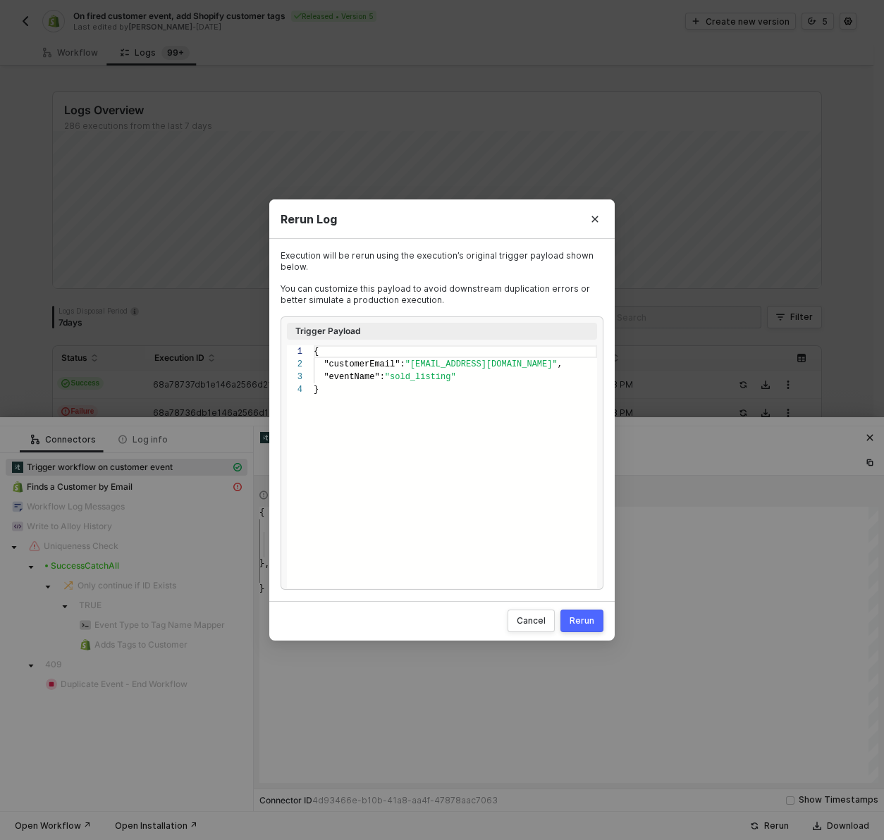
scroll to position [38, 0]
click at [583, 623] on div "Rerun" at bounding box center [581, 620] width 25 height 11
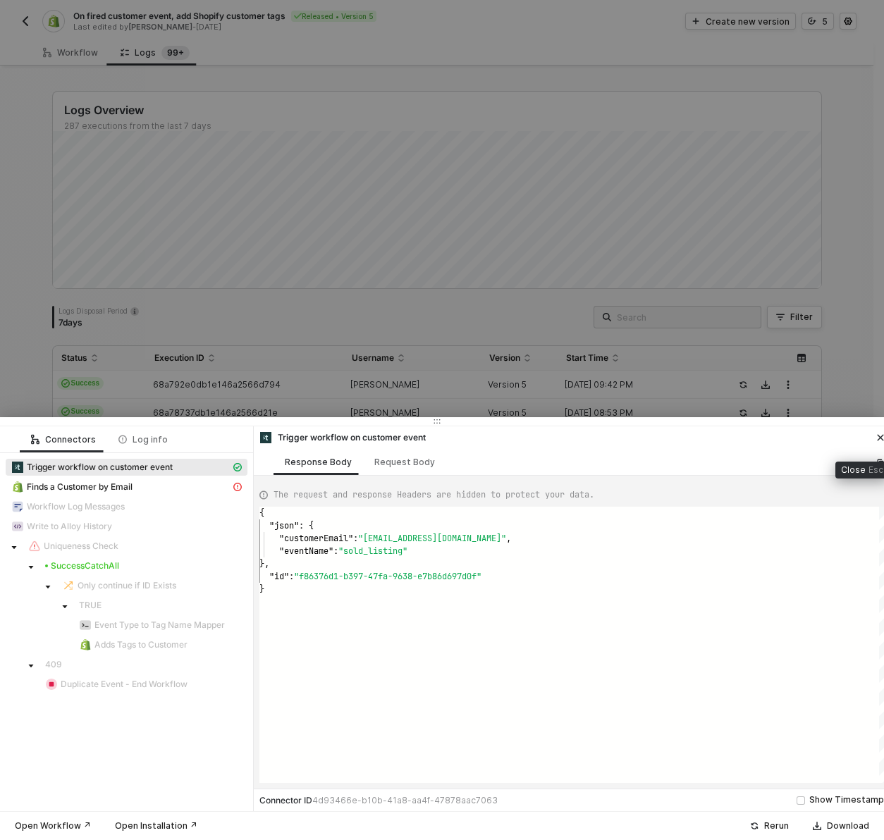
click at [881, 435] on icon "icon-close" at bounding box center [880, 438] width 6 height 6
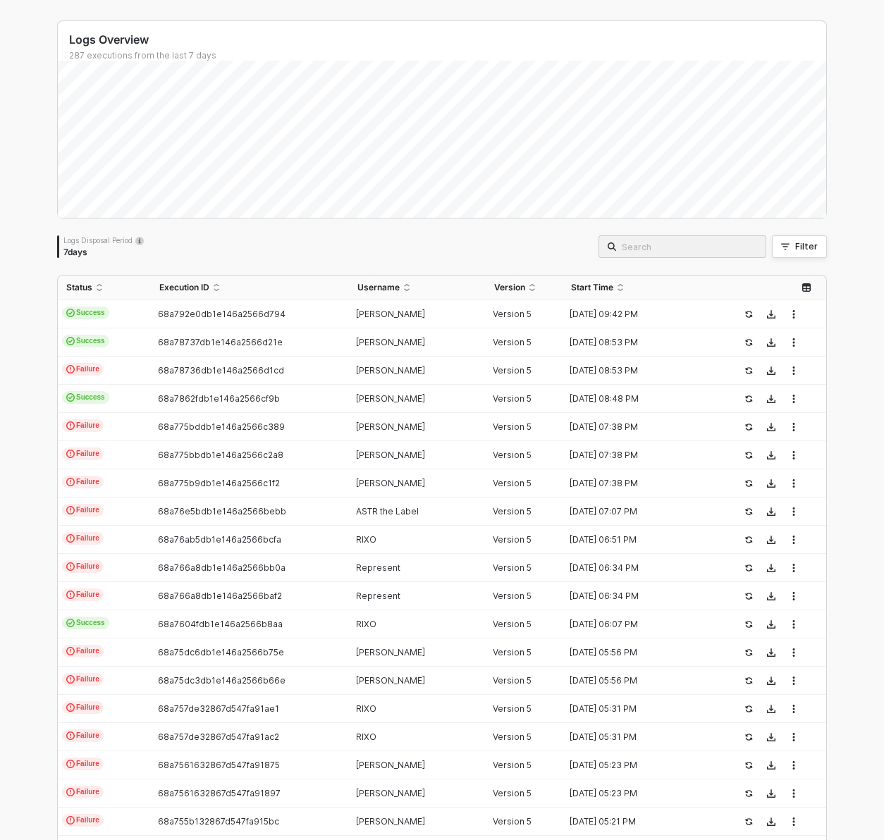
scroll to position [71, 0]
click at [258, 648] on span "68a75dc6db1e146a2566b75e" at bounding box center [221, 651] width 126 height 11
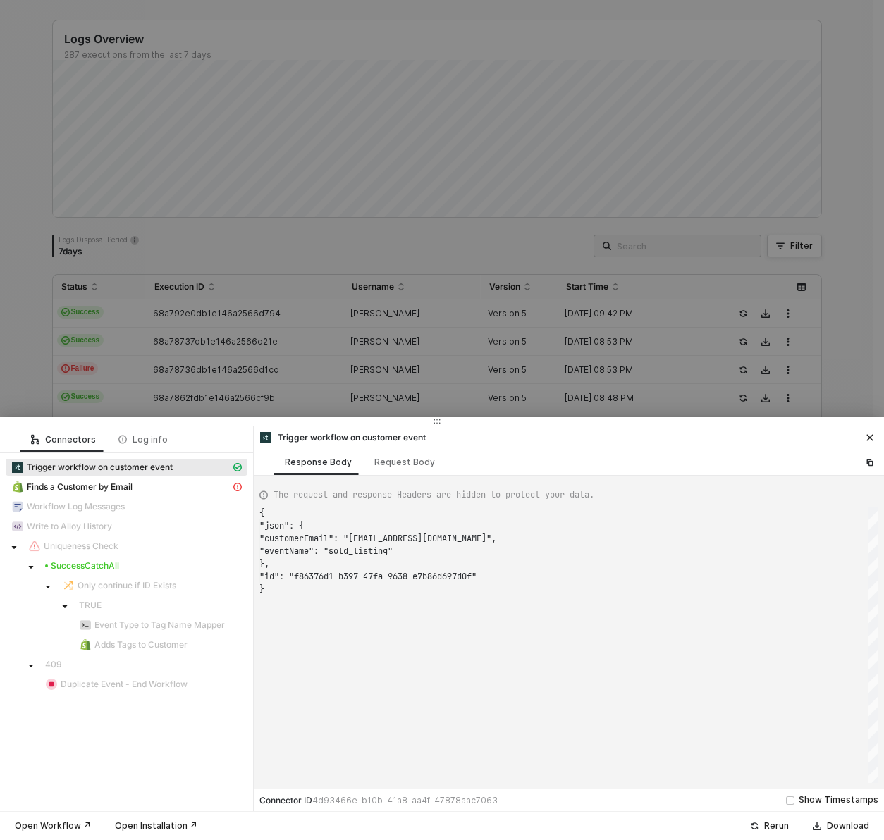
scroll to position [76, 0]
type textarea "{ "json": { "customerEmail": "[PERSON_NAME][EMAIL_ADDRESS][PERSON_NAME][DOMAIN_…"
click at [765, 818] on button "Rerun" at bounding box center [769, 825] width 57 height 17
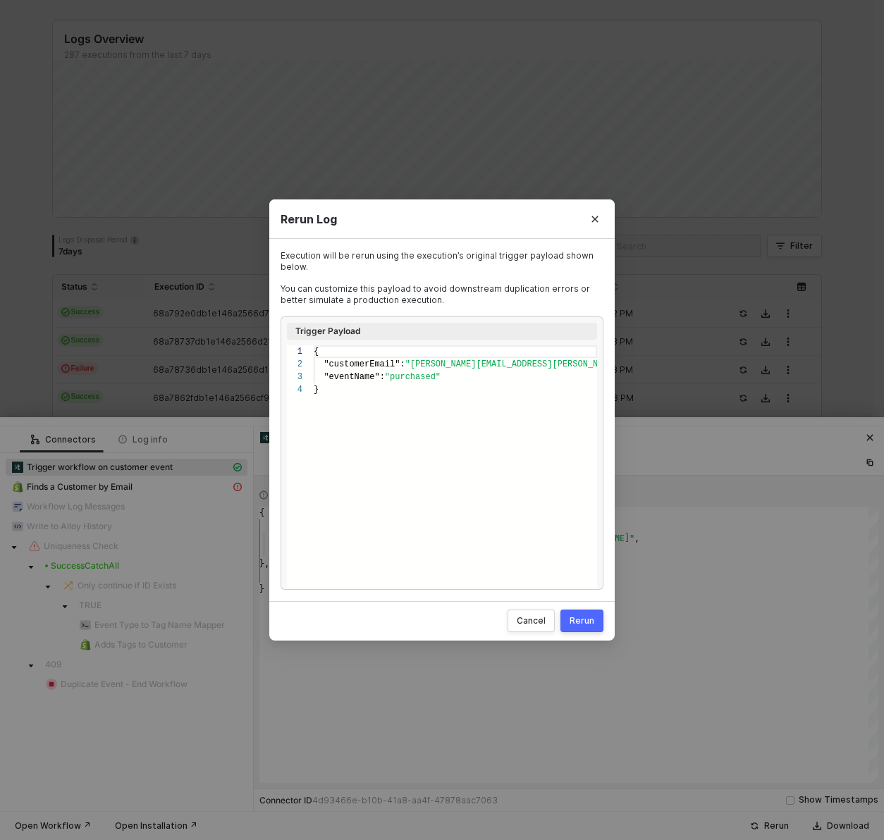
scroll to position [38, 0]
click at [585, 626] on div "Rerun" at bounding box center [581, 620] width 25 height 11
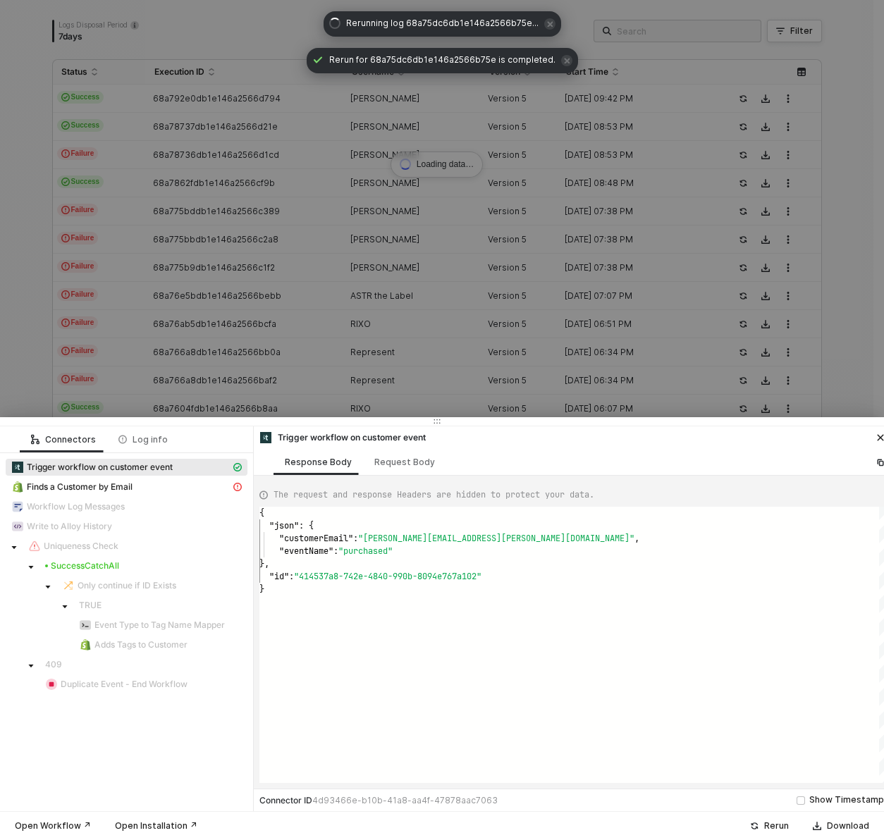
scroll to position [0, 0]
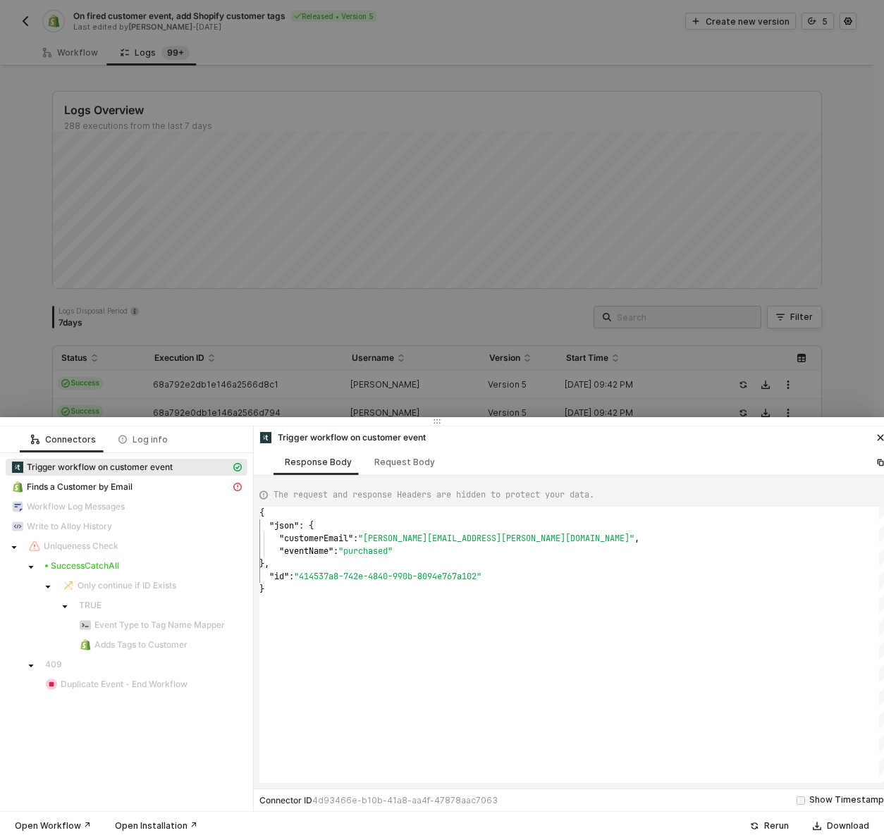
click at [526, 352] on div at bounding box center [442, 420] width 884 height 840
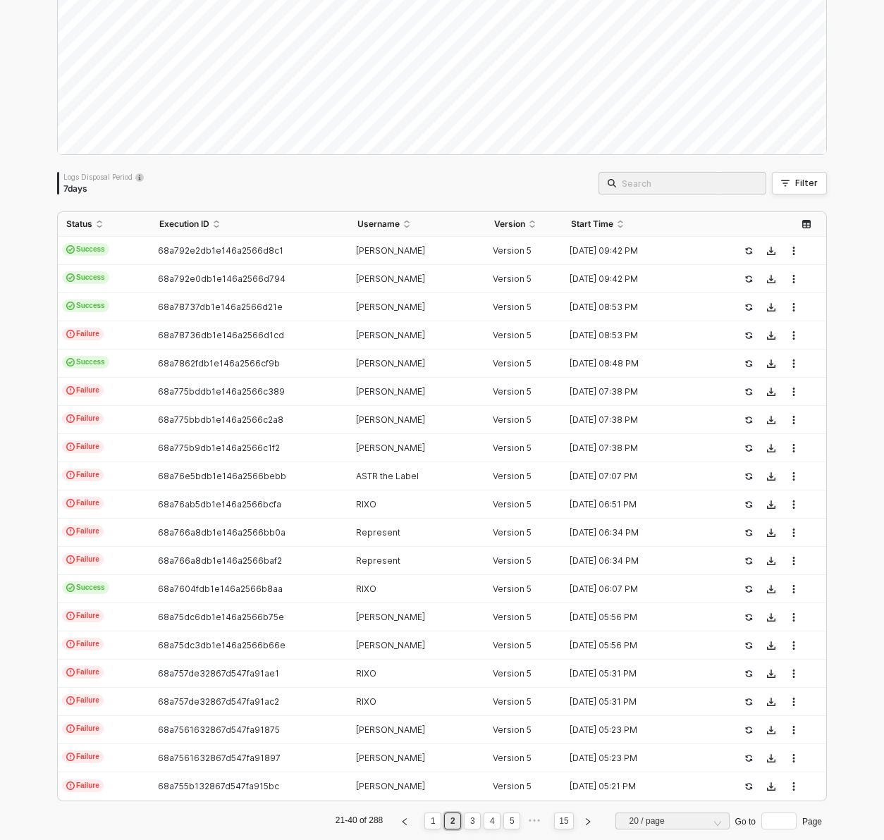
scroll to position [157, 0]
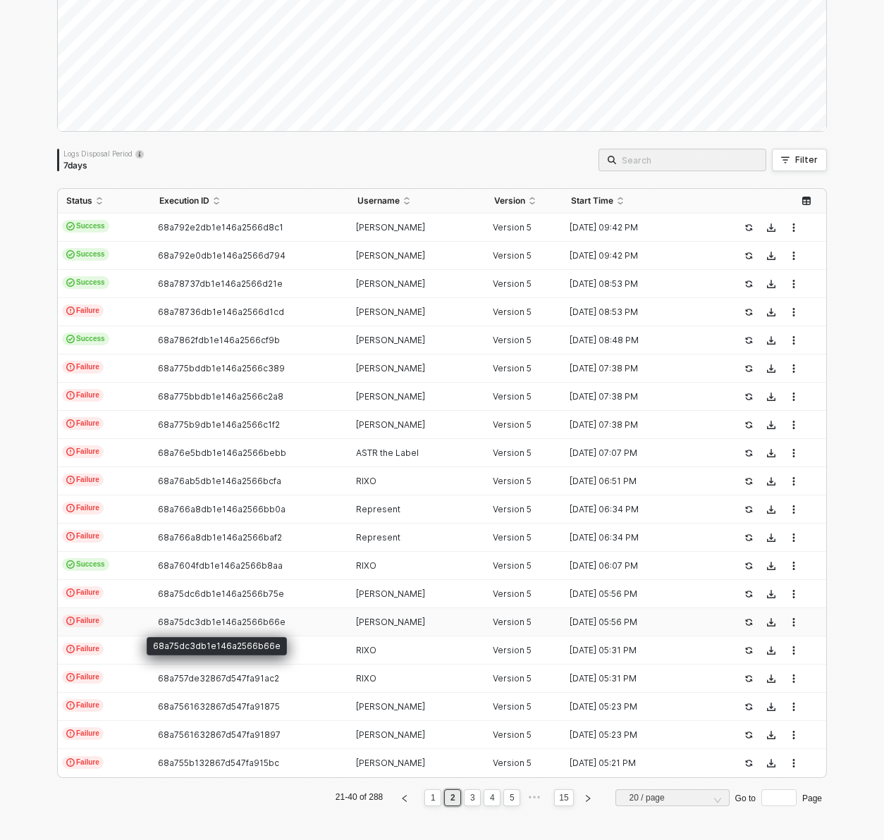
click at [249, 621] on span "68a75dc3db1e146a2566b66e" at bounding box center [222, 622] width 128 height 11
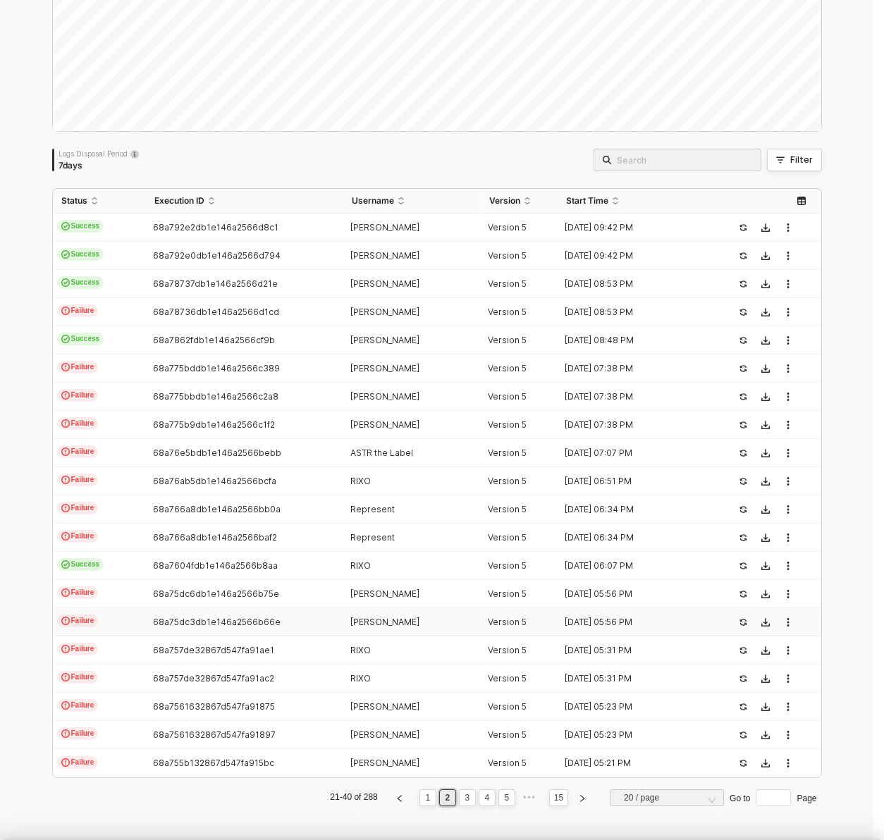
scroll to position [76, 0]
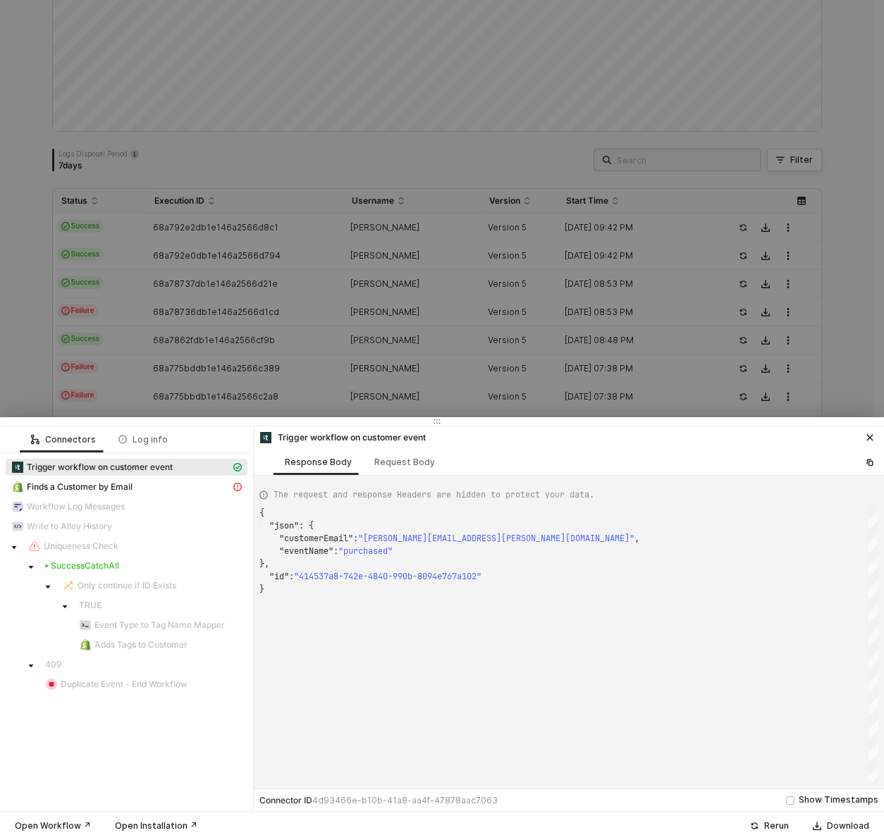
type textarea "{ "json": { "customerEmail": "[EMAIL_ADDRESS][DOMAIN_NAME]", "eventName": "sold…"
click at [767, 827] on div "Rerun" at bounding box center [776, 825] width 25 height 11
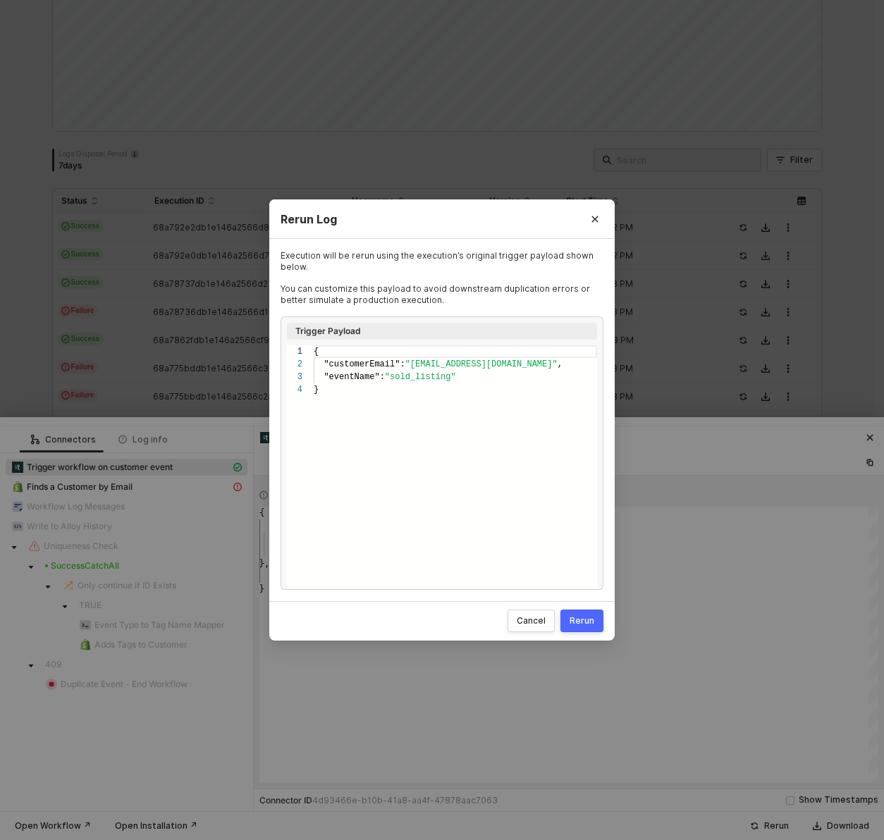
scroll to position [38, 0]
click at [572, 618] on div "Rerun" at bounding box center [581, 620] width 25 height 11
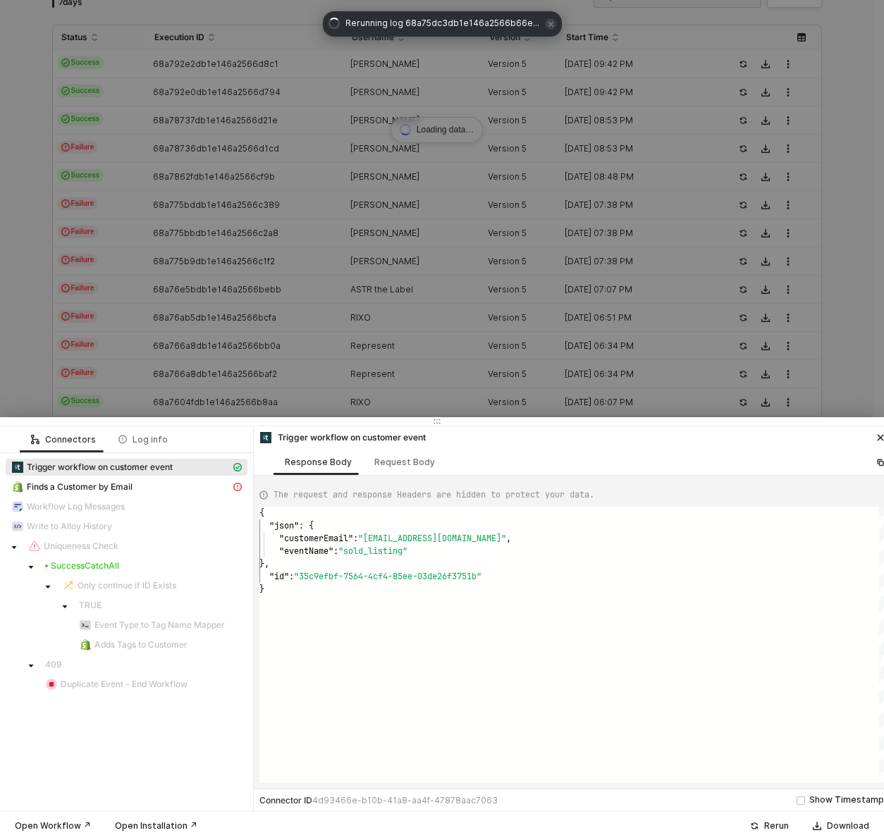
scroll to position [0, 0]
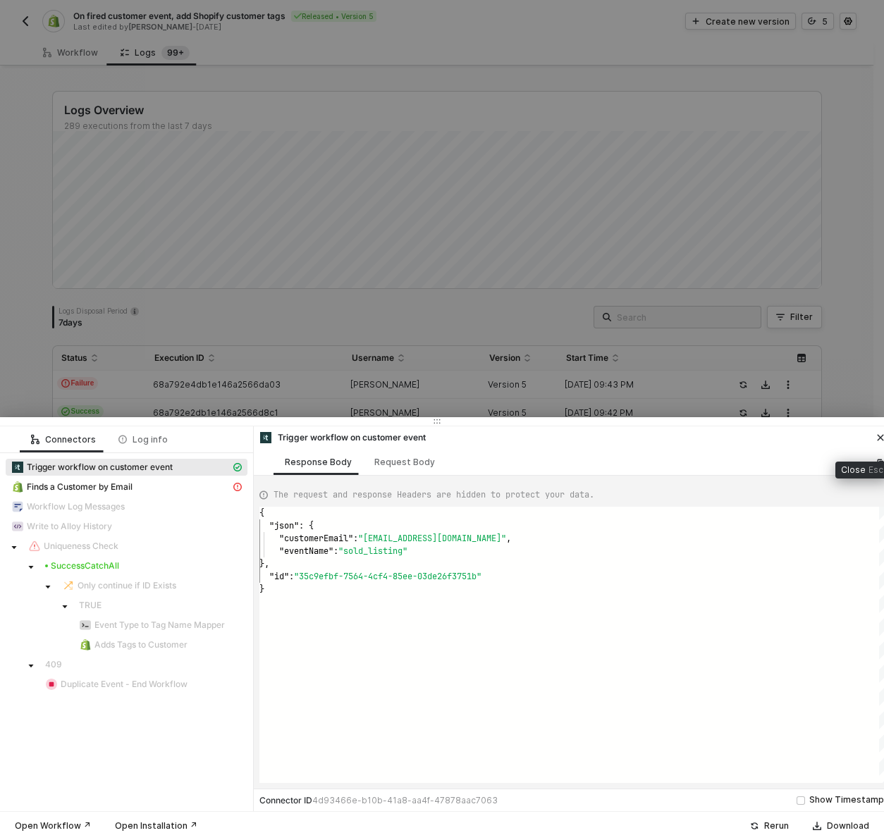
click at [878, 434] on icon "icon-close" at bounding box center [880, 437] width 8 height 8
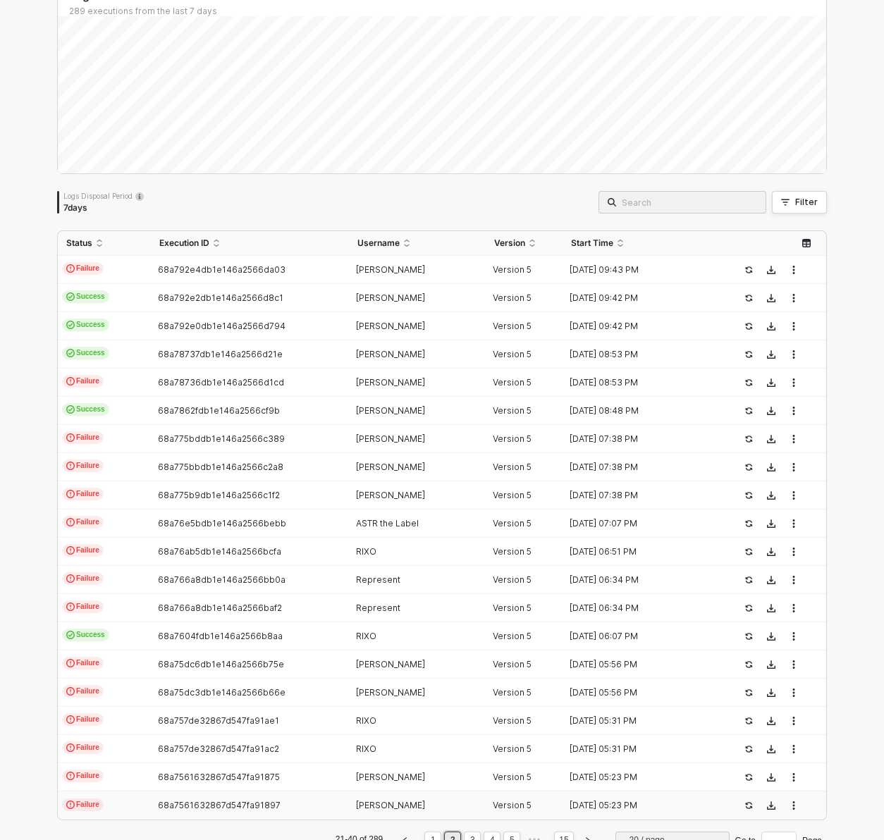
scroll to position [157, 0]
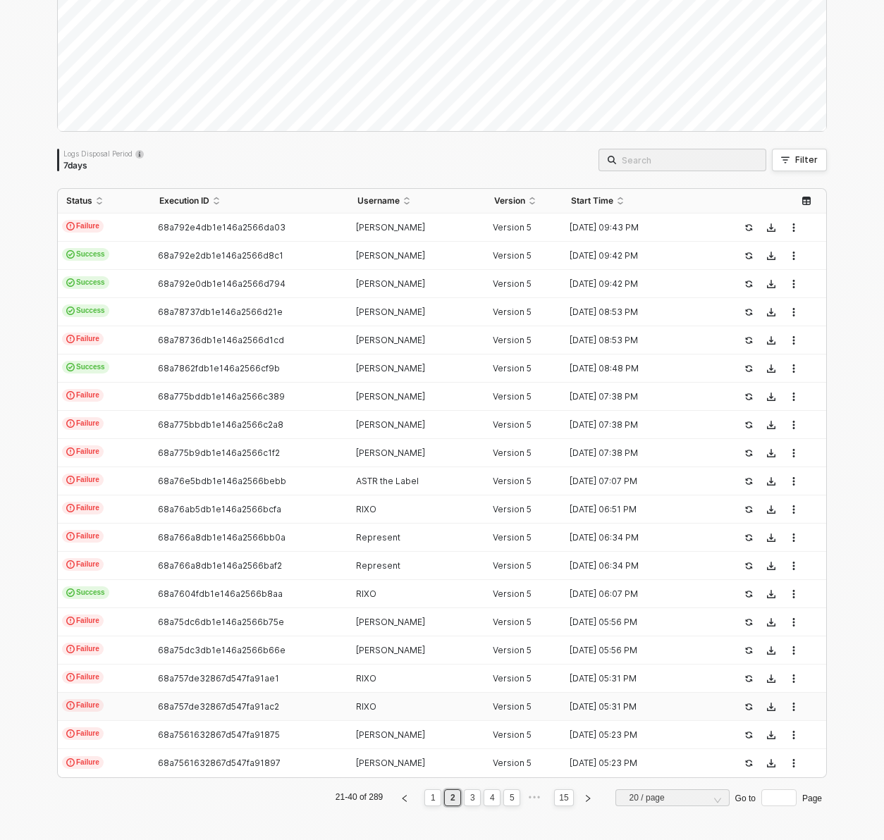
click at [275, 710] on div "68a757de32867d547fa91ac2" at bounding box center [244, 706] width 186 height 11
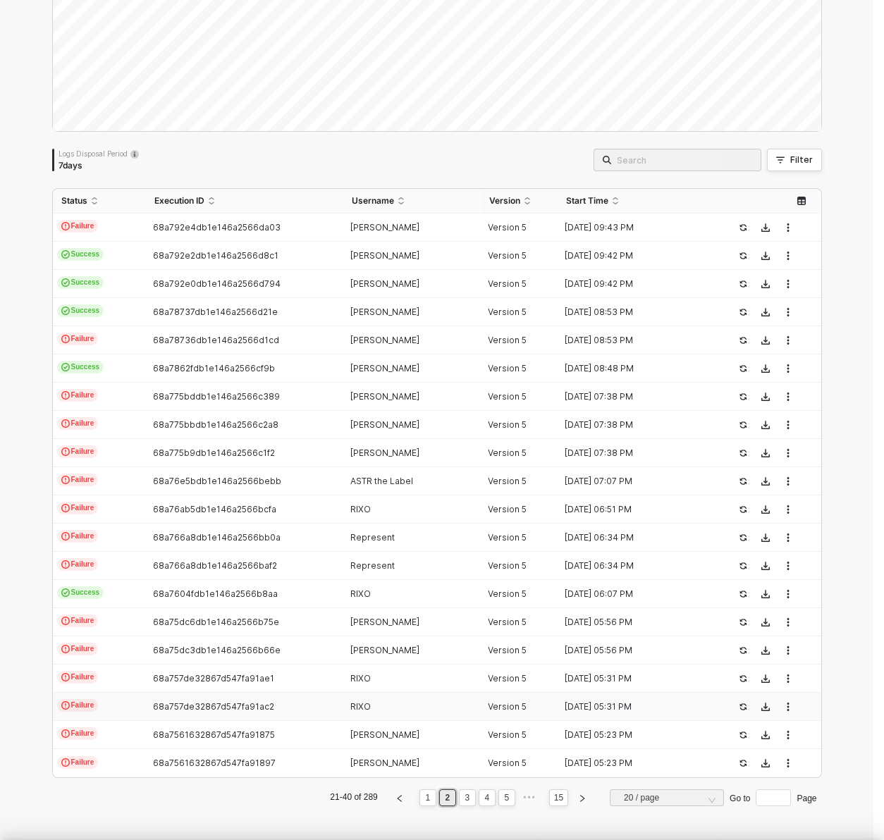
scroll to position [76, 0]
type textarea "{ "json": { "customerEmail": "[EMAIL_ADDRESS][DOMAIN_NAME]", "eventName": "purc…"
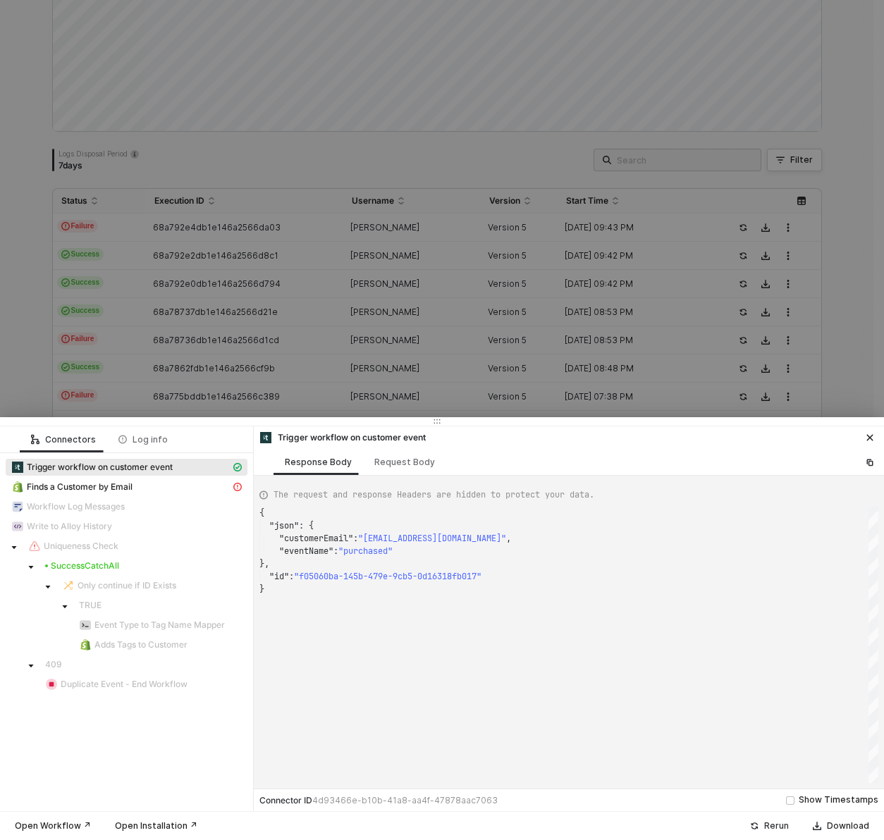
click at [777, 825] on div "Rerun" at bounding box center [776, 825] width 25 height 11
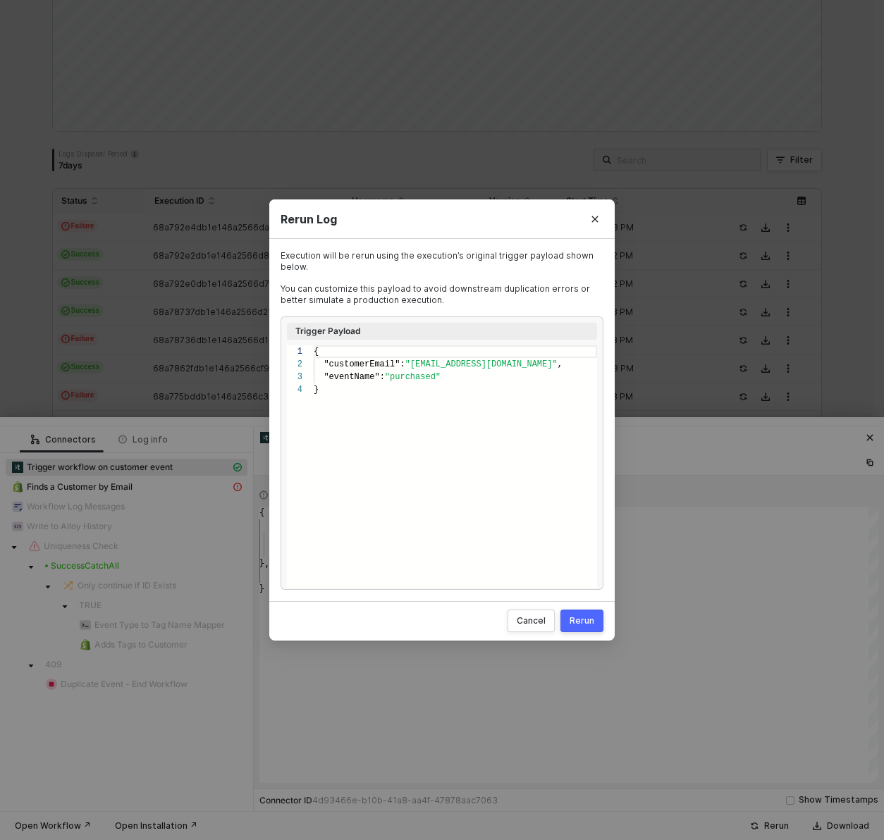
scroll to position [38, 0]
click at [595, 621] on button "Rerun" at bounding box center [581, 621] width 43 height 23
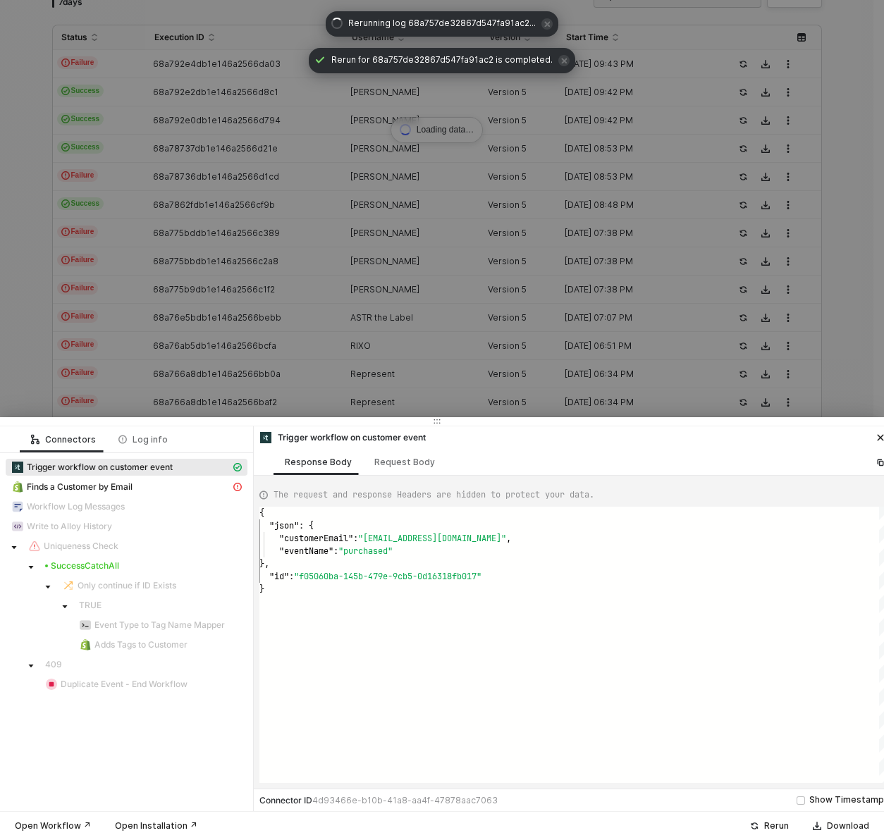
scroll to position [0, 0]
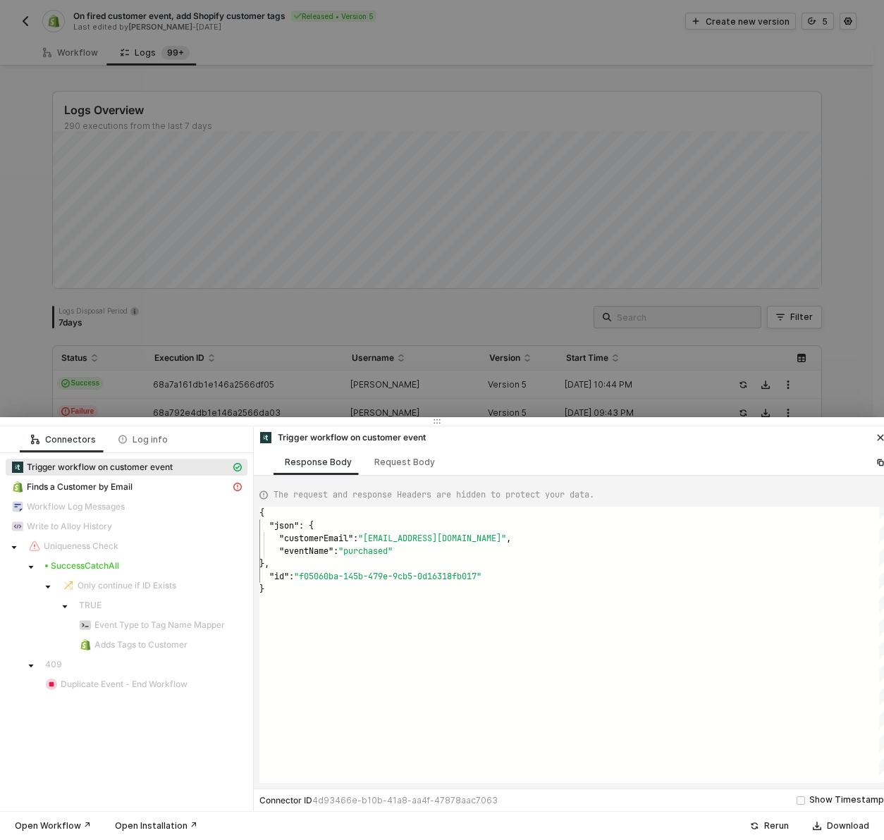
click at [877, 438] on icon "icon-close" at bounding box center [880, 437] width 8 height 8
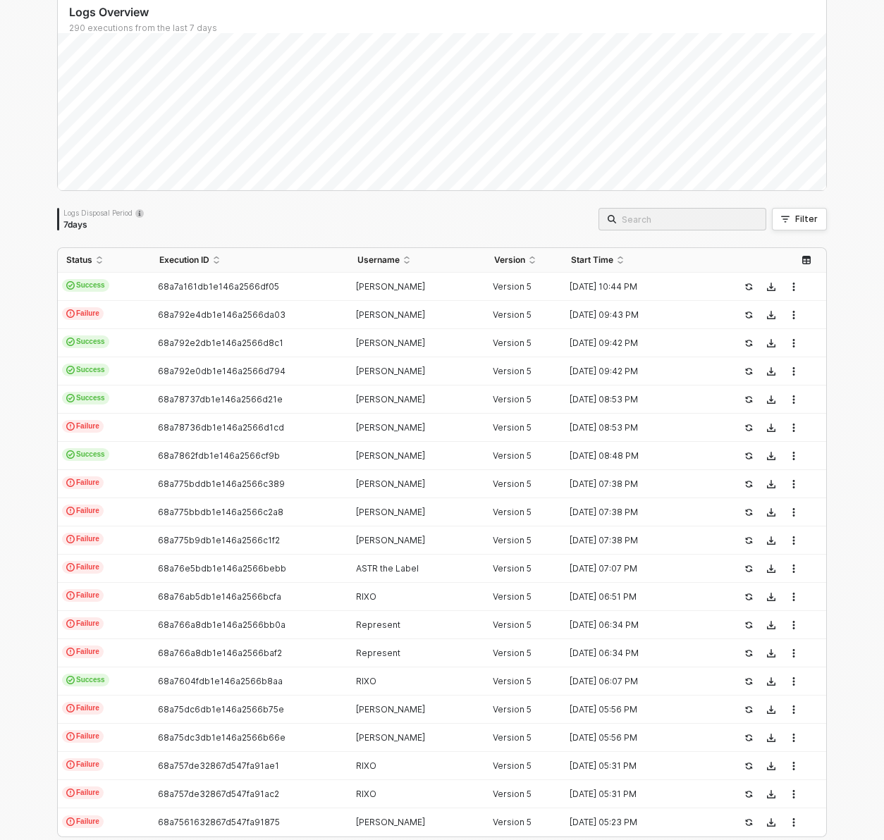
scroll to position [157, 0]
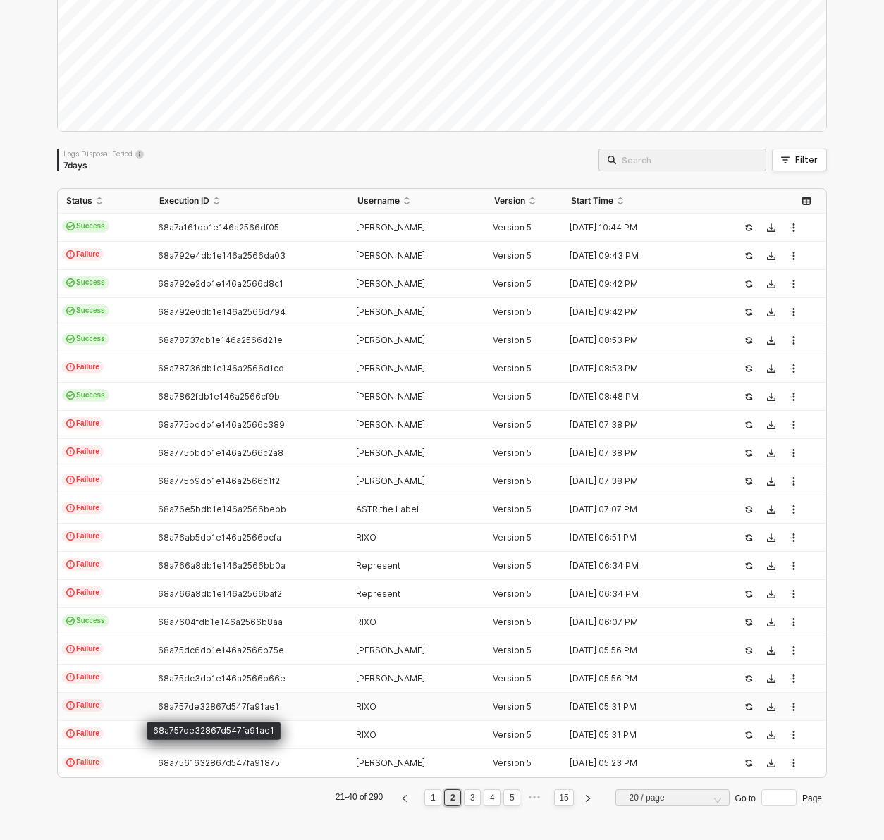
click at [233, 705] on span "68a757de32867d547fa91ae1" at bounding box center [218, 706] width 121 height 11
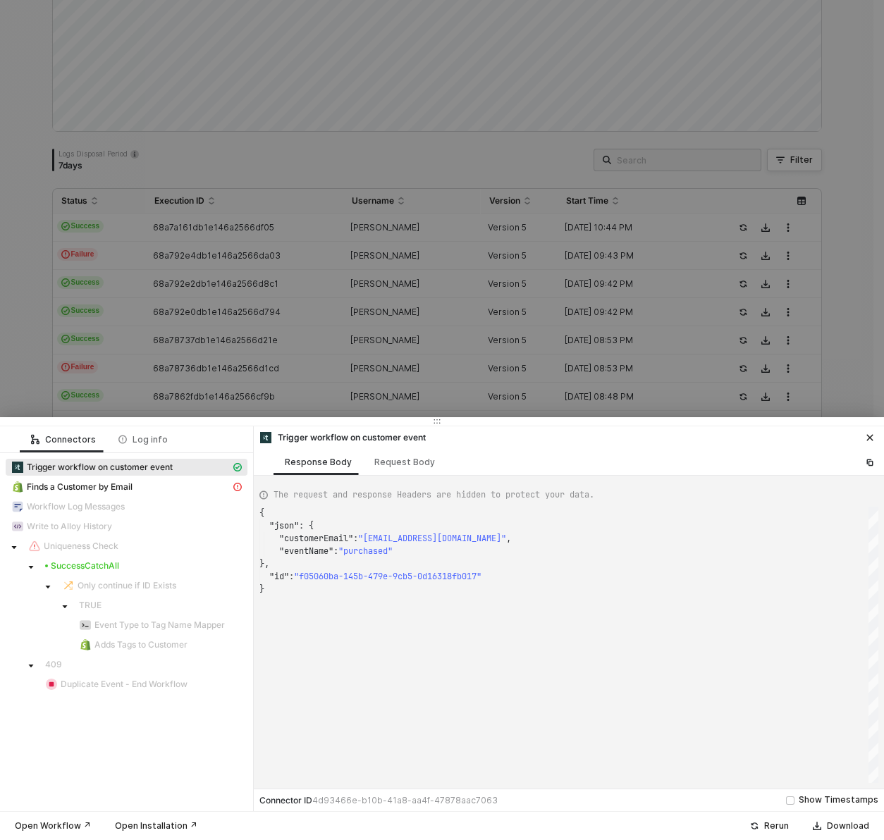
scroll to position [76, 0]
type textarea "{ "json": { "customerEmail": "[EMAIL_ADDRESS][DOMAIN_NAME]", "eventName": "sold…"
click at [769, 824] on div "Rerun" at bounding box center [776, 825] width 25 height 11
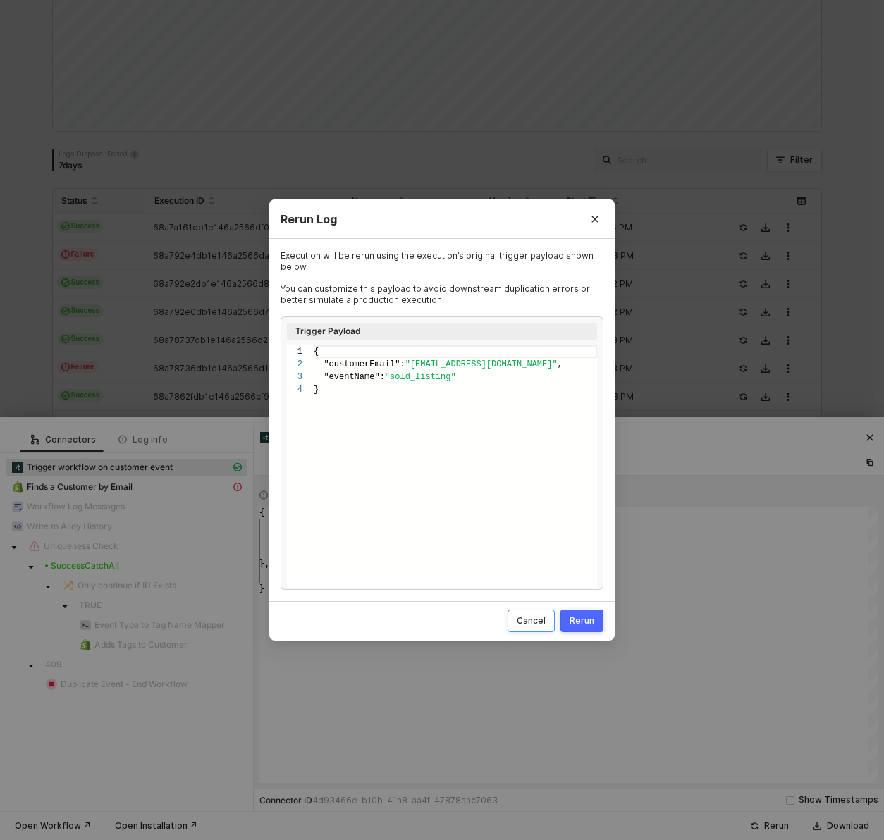
scroll to position [38, 0]
click at [589, 619] on div "Rerun" at bounding box center [581, 620] width 25 height 11
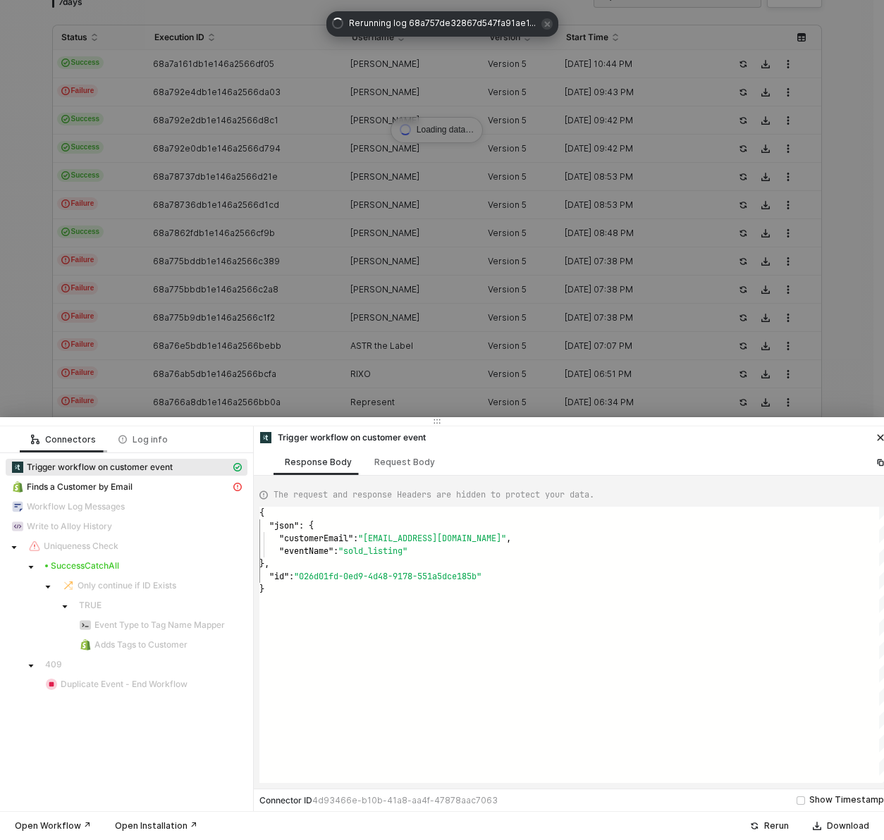
scroll to position [0, 0]
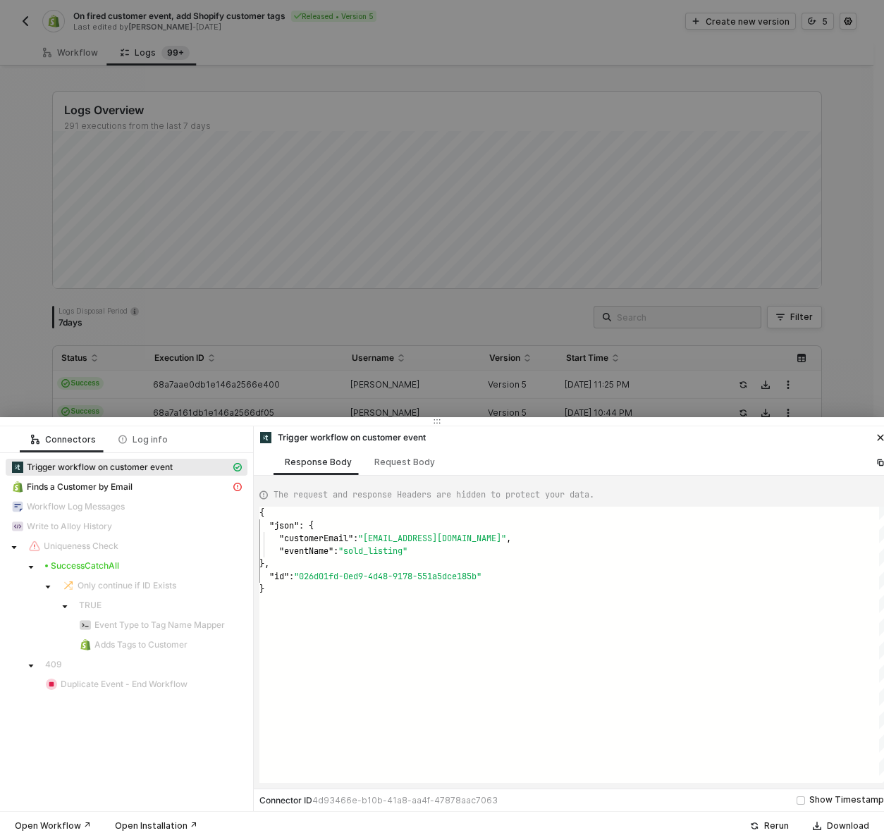
click at [853, 403] on div at bounding box center [442, 420] width 884 height 840
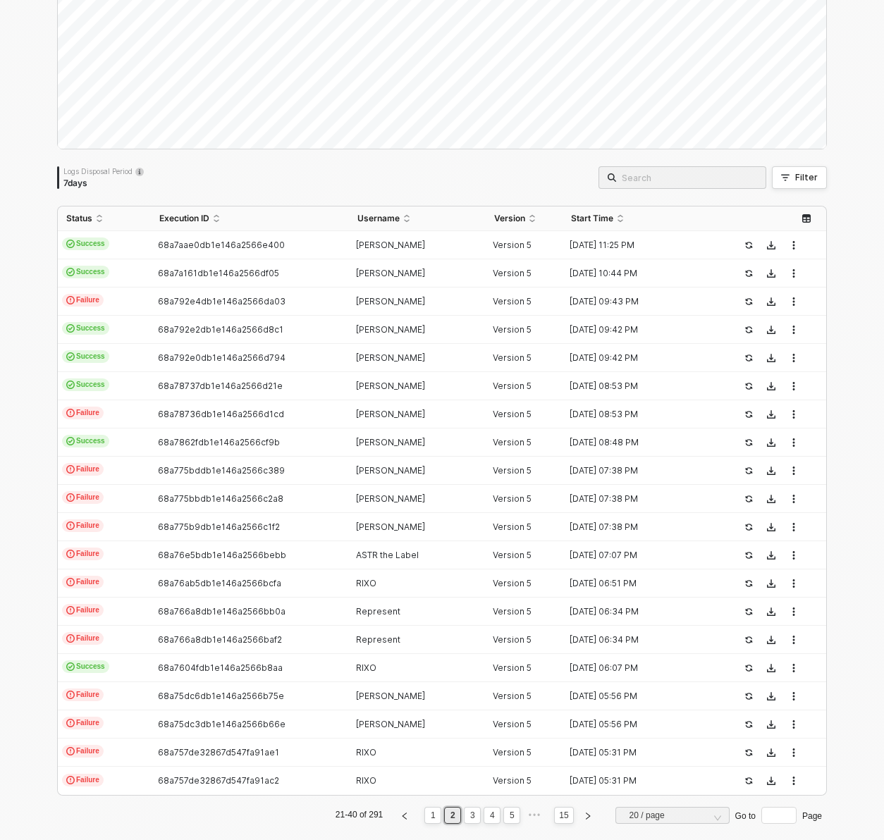
scroll to position [157, 0]
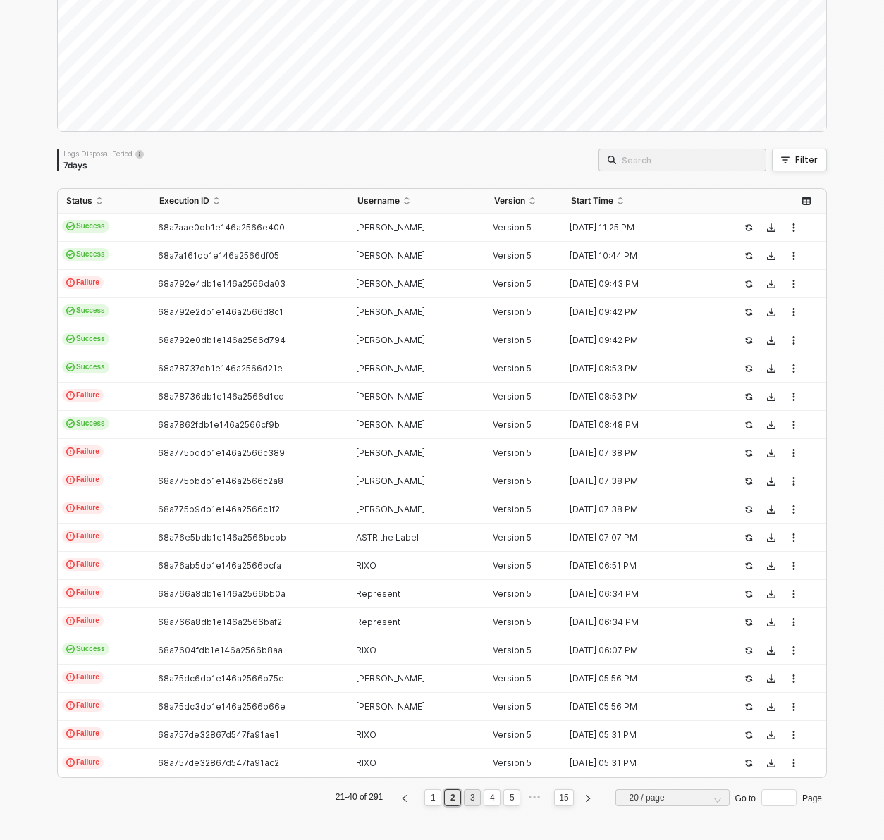
click at [466, 802] on link "3" at bounding box center [472, 798] width 13 height 16
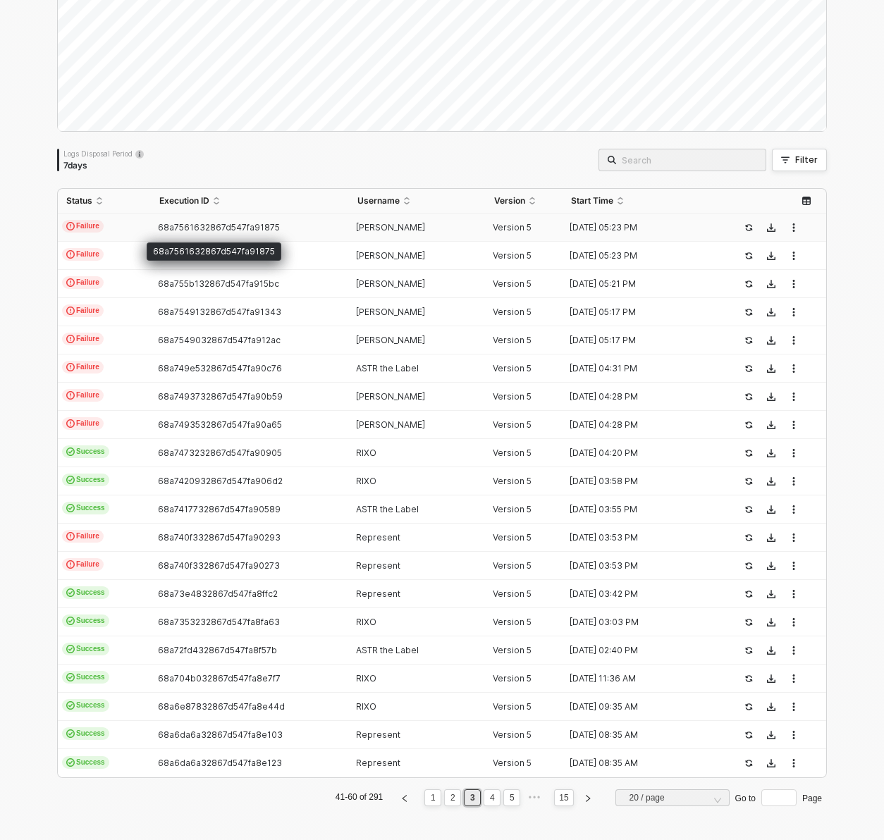
click at [242, 230] on span "68a7561632867d547fa91875" at bounding box center [219, 227] width 122 height 11
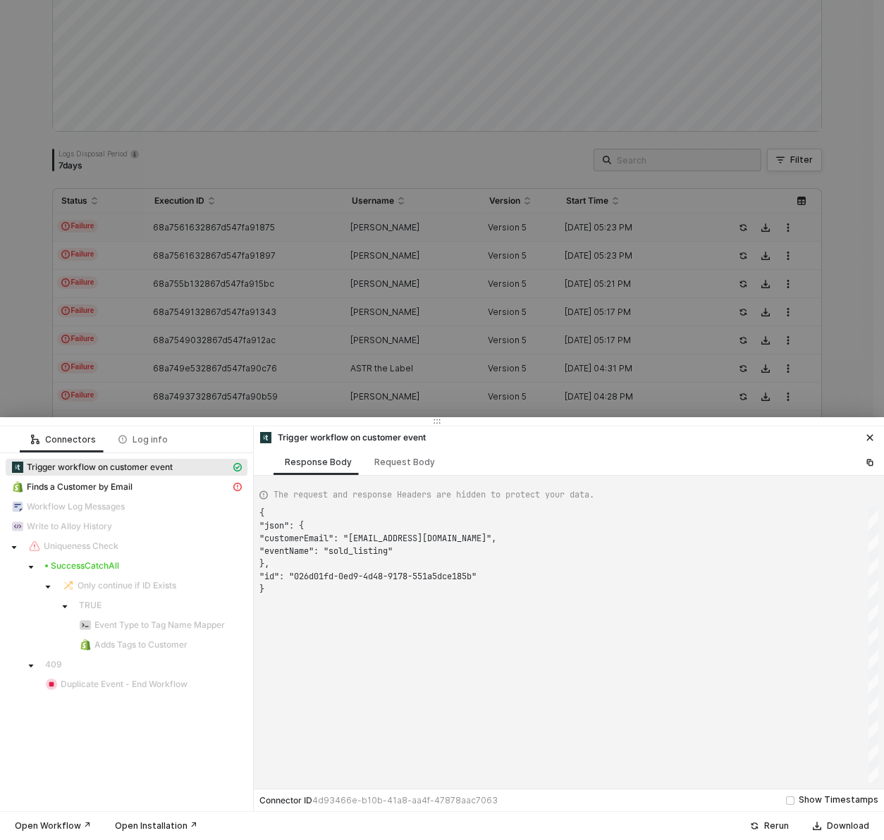
scroll to position [76, 0]
type textarea "{ "json": { "customerEmail": "[EMAIL_ADDRESS][DOMAIN_NAME]", "eventName": "sold…"
click at [765, 829] on button "Rerun" at bounding box center [769, 825] width 57 height 17
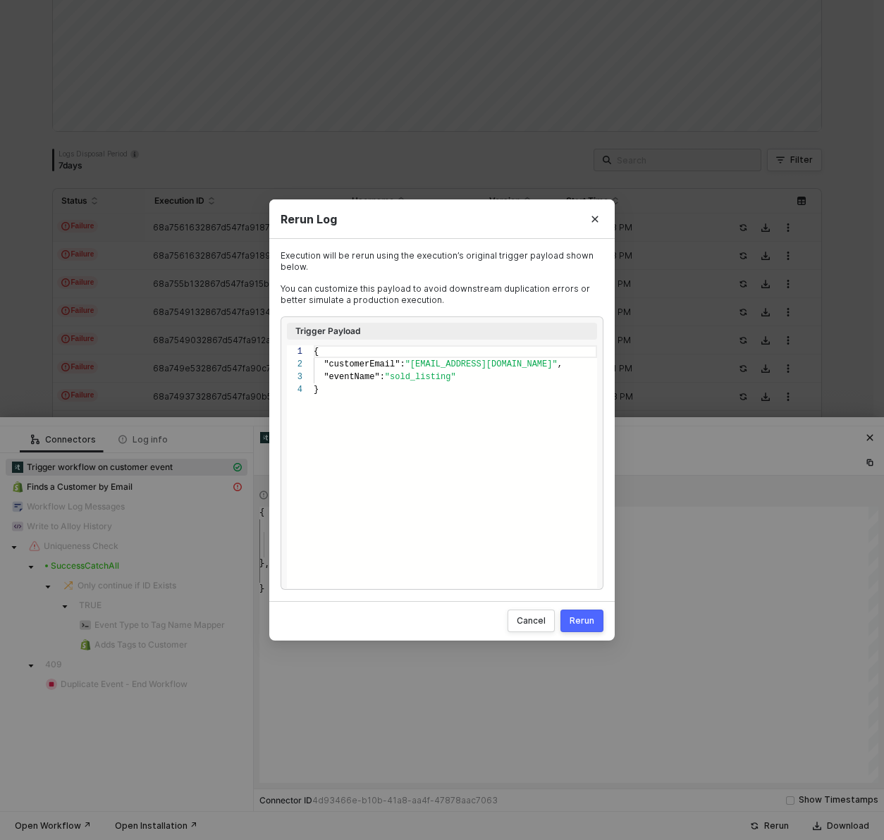
scroll to position [38, 0]
click at [593, 624] on button "Rerun" at bounding box center [581, 621] width 43 height 23
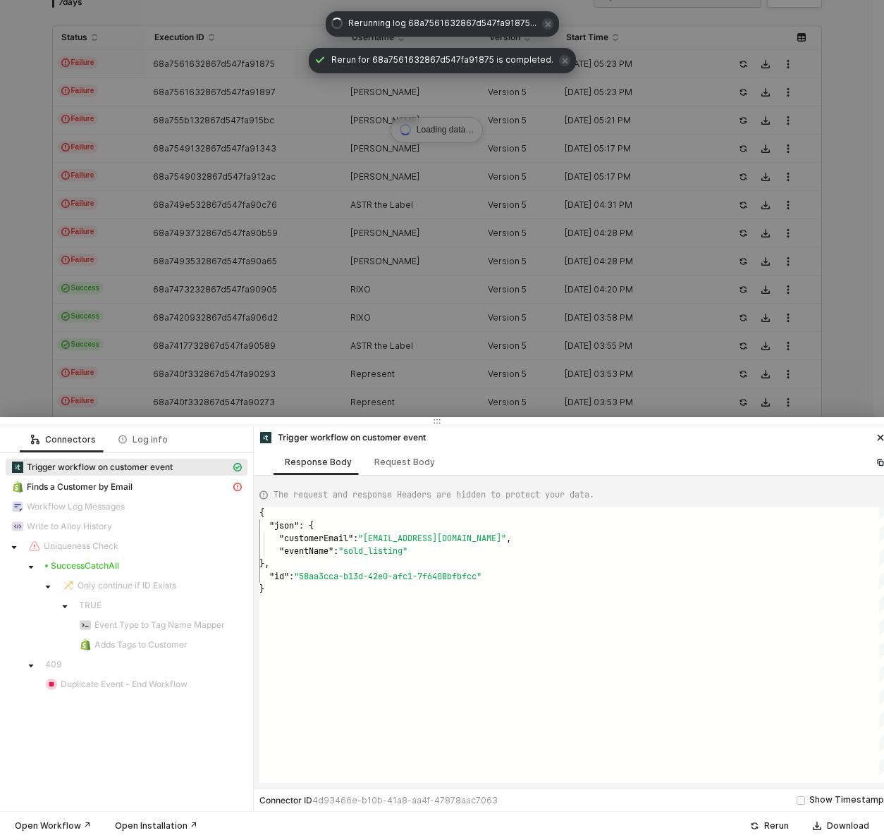
scroll to position [0, 0]
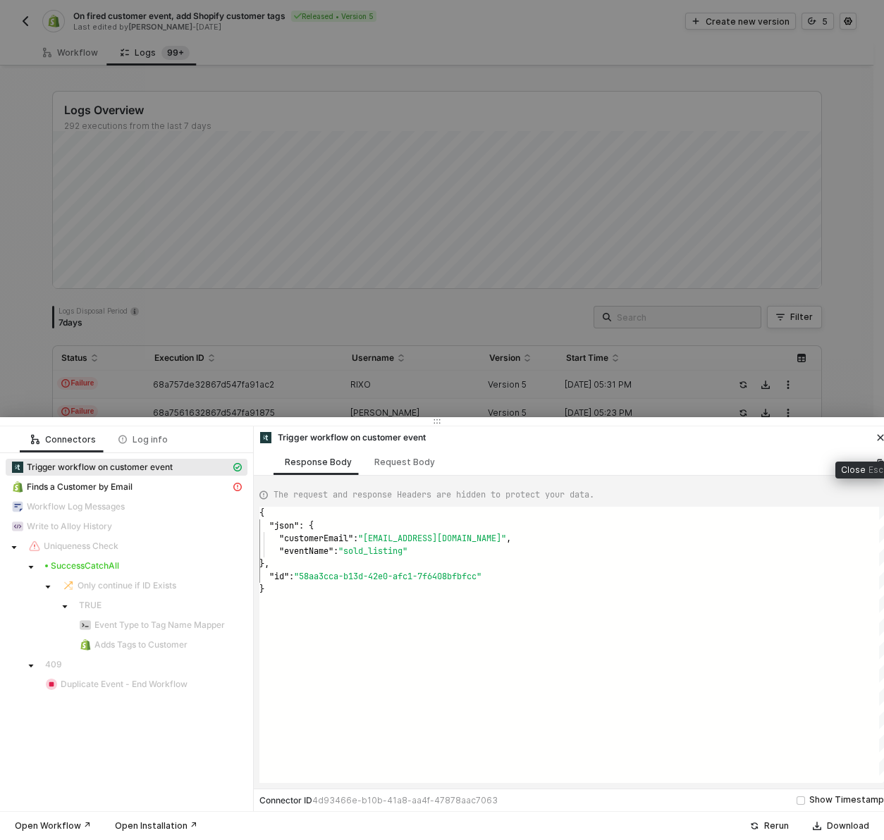
click at [879, 439] on icon "icon-close" at bounding box center [880, 437] width 8 height 8
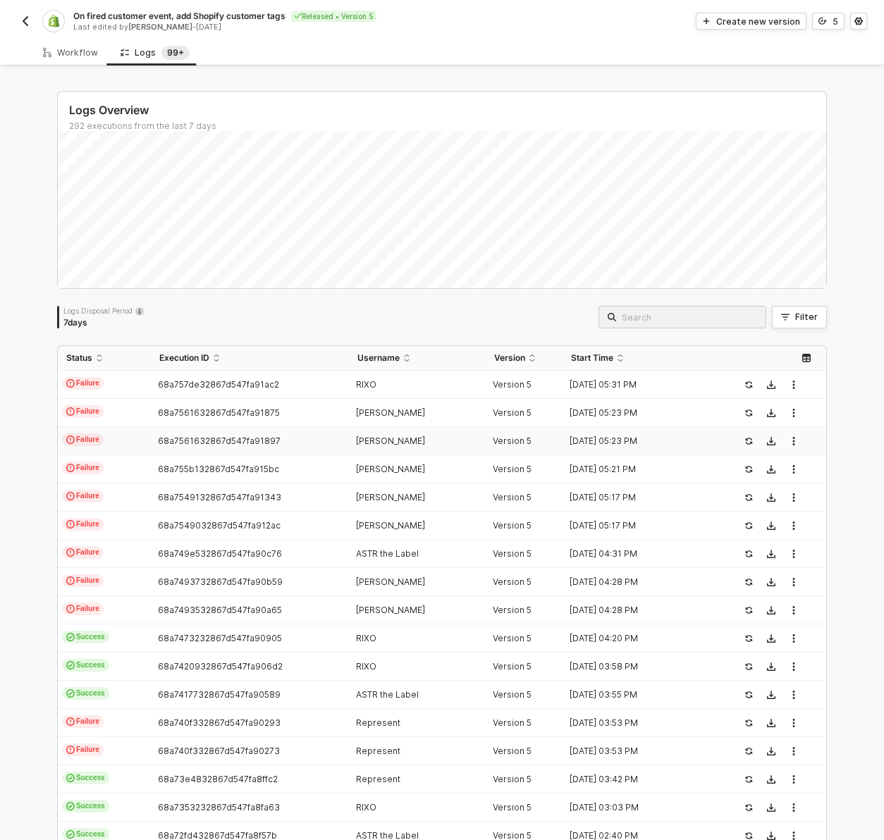
click at [279, 442] on div "68a7561632867d547fa91897" at bounding box center [244, 440] width 186 height 11
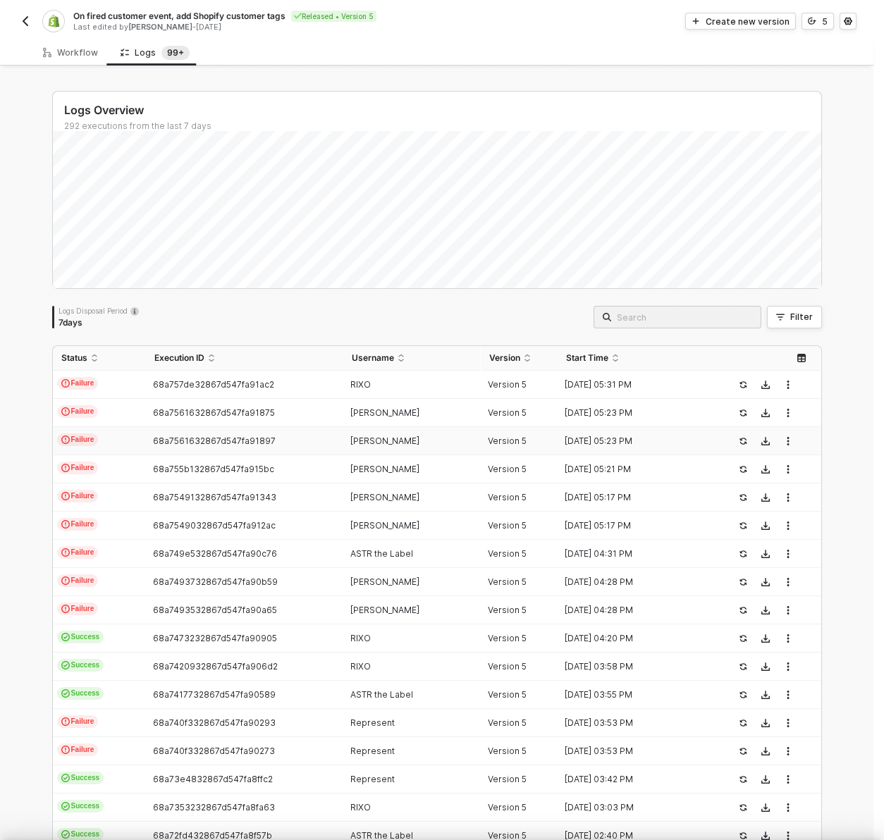
scroll to position [76, 0]
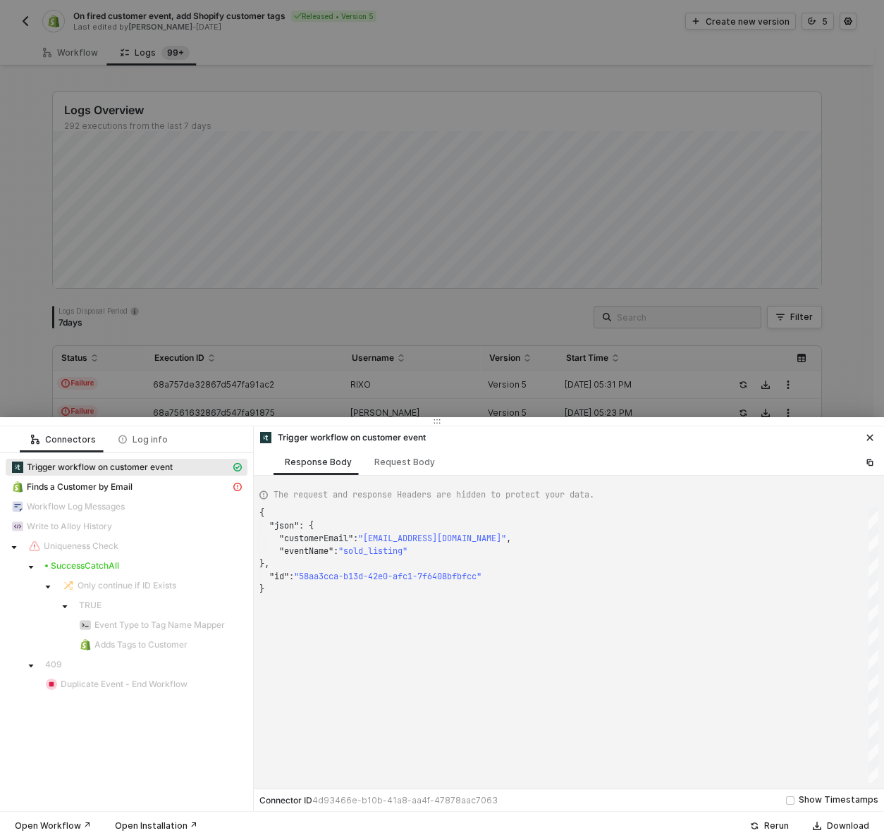
type textarea "{ "json": { "customerEmail": "[PERSON_NAME][DOMAIN_NAME][EMAIL_ADDRESS][DOMAIN_…"
drag, startPoint x: 781, startPoint y: 825, endPoint x: 778, endPoint y: 817, distance: 9.2
click at [781, 825] on div "Rerun" at bounding box center [776, 825] width 25 height 11
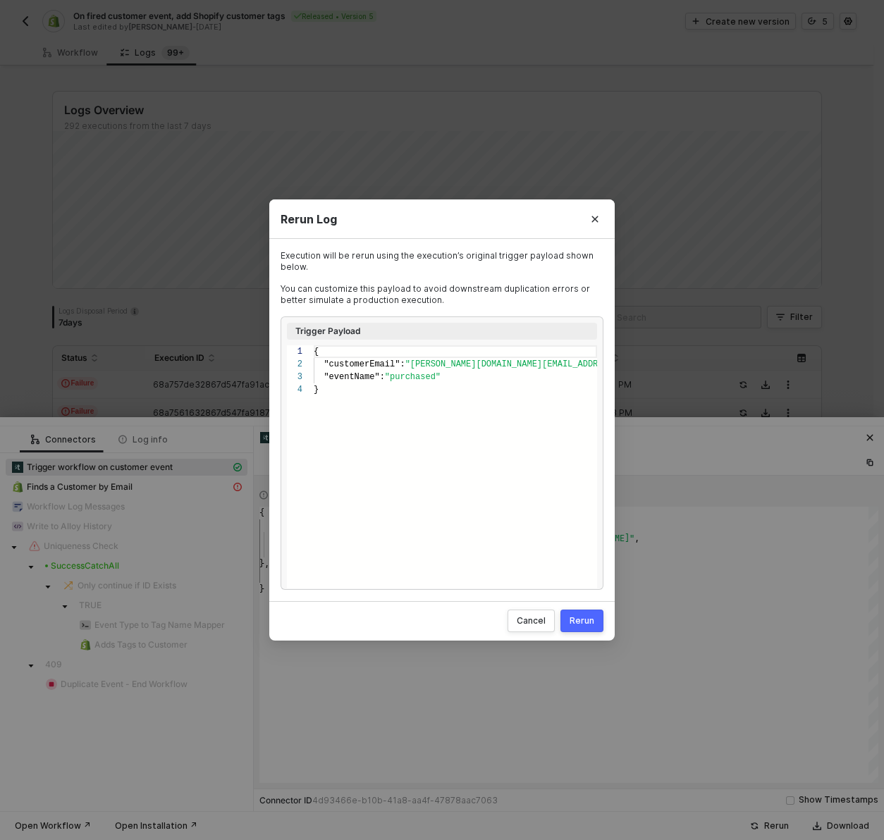
scroll to position [38, 0]
click at [588, 624] on div "Rerun" at bounding box center [581, 620] width 25 height 11
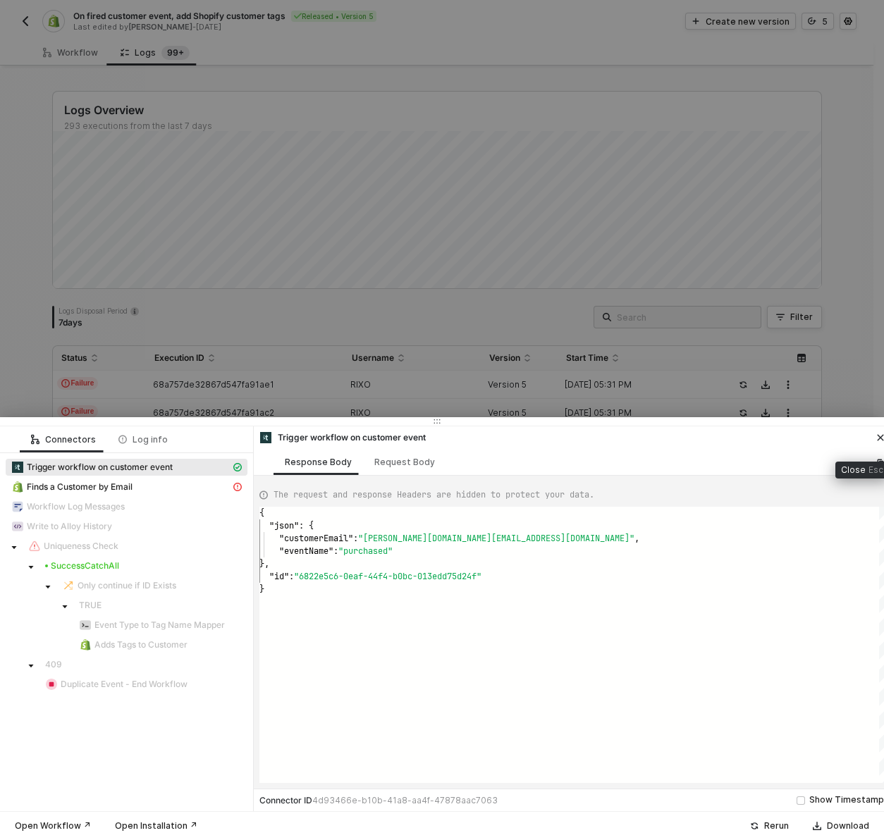
click at [878, 439] on icon "icon-close" at bounding box center [880, 438] width 6 height 6
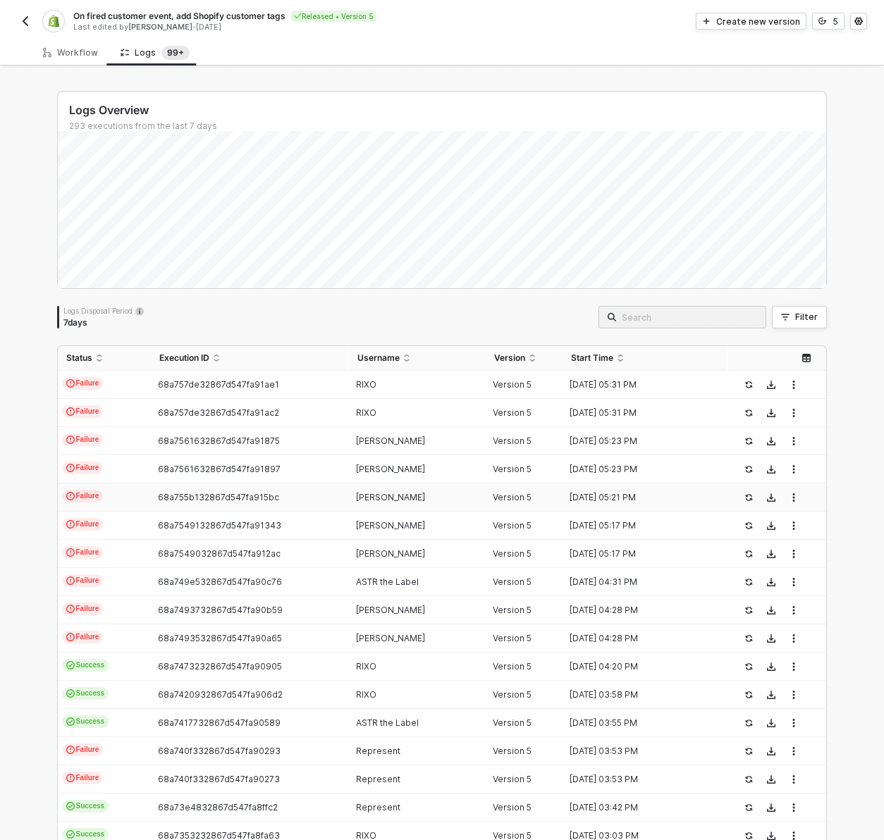
click at [277, 497] on div "68a755b132867d547fa915bc" at bounding box center [244, 497] width 186 height 11
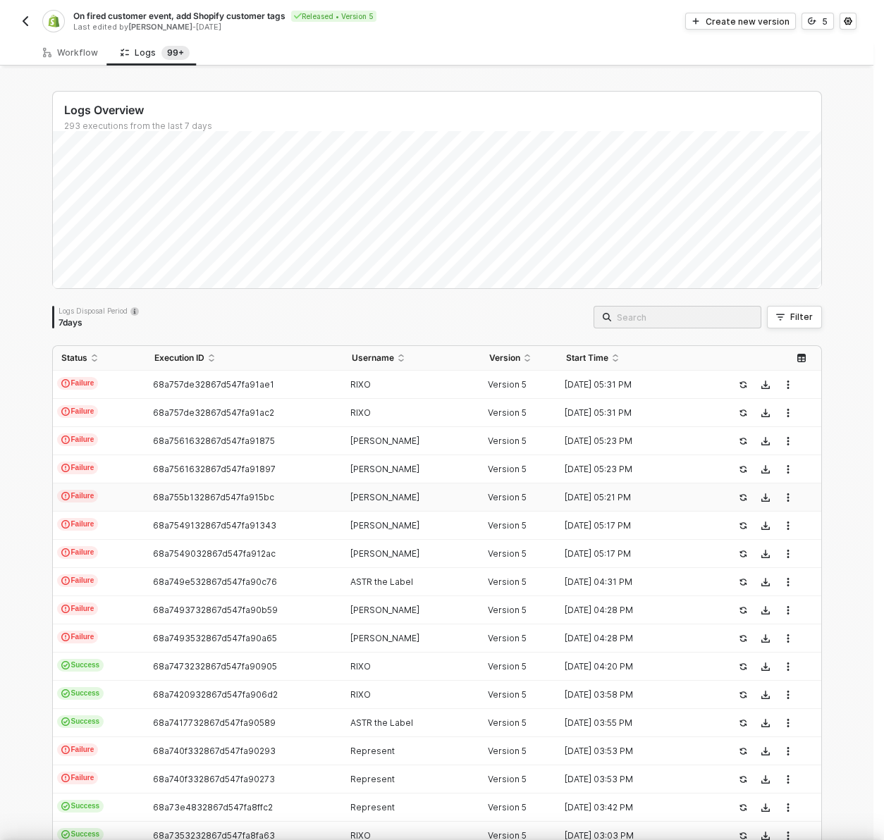
scroll to position [76, 0]
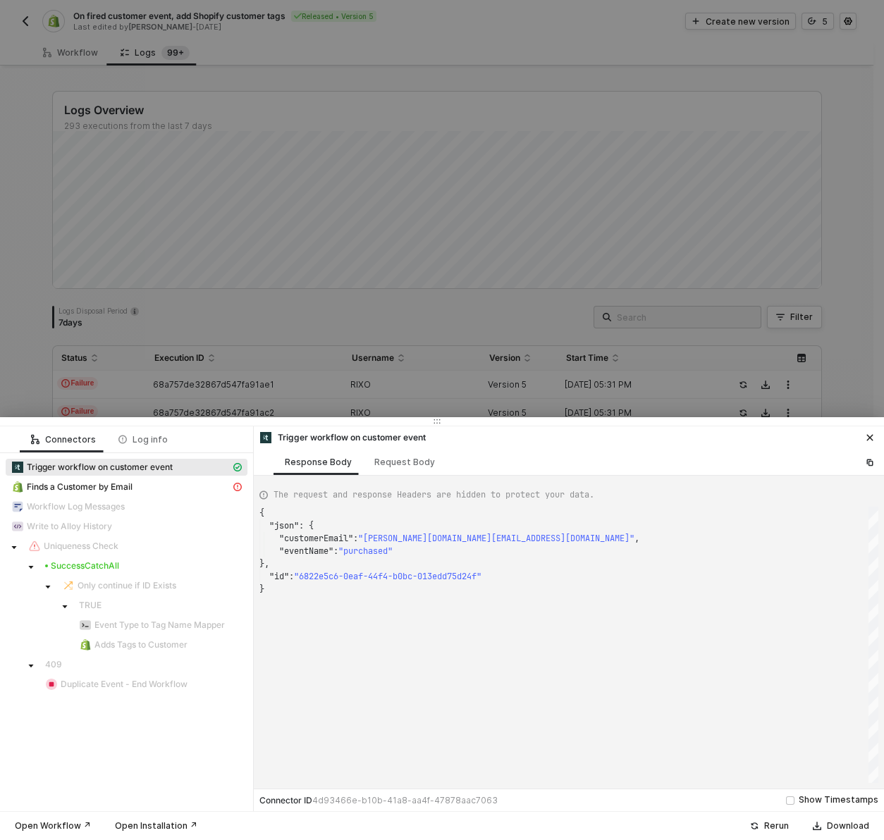
type textarea "{ "json": { "customerEmail": "[PERSON_NAME][DOMAIN_NAME][EMAIL_ADDRESS][DOMAIN_…"
click at [762, 830] on button "Rerun" at bounding box center [769, 825] width 57 height 17
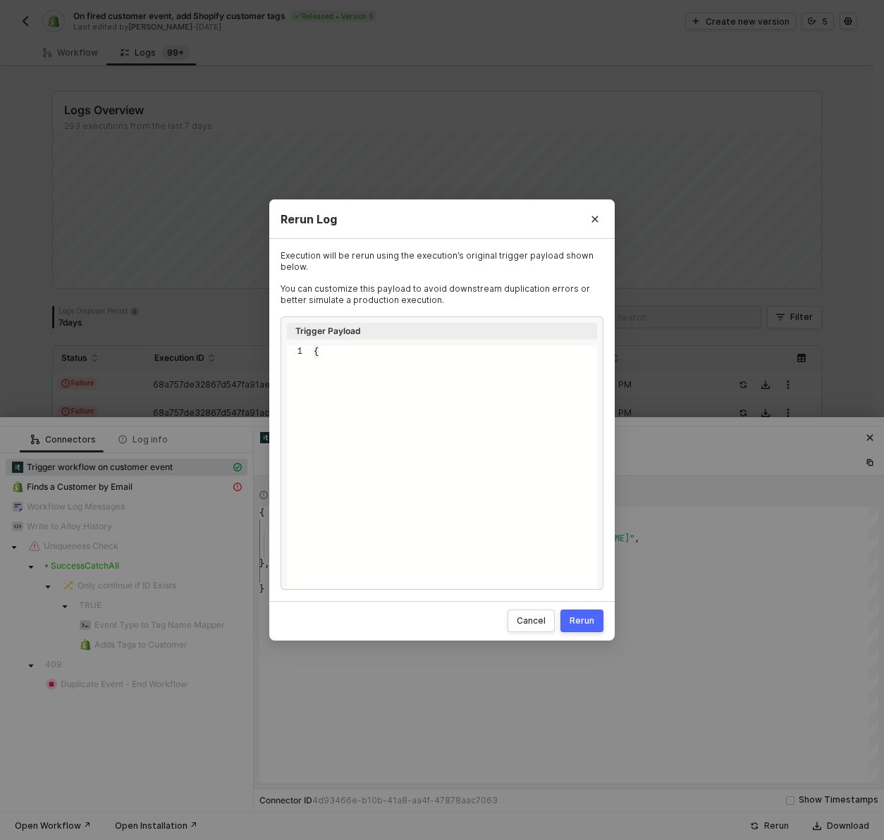
type textarea "{ "customerEmail": "[PERSON_NAME][DOMAIN_NAME][EMAIL_ADDRESS][DOMAIN_NAME]", "e…"
click at [590, 623] on div "Rerun" at bounding box center [581, 620] width 25 height 11
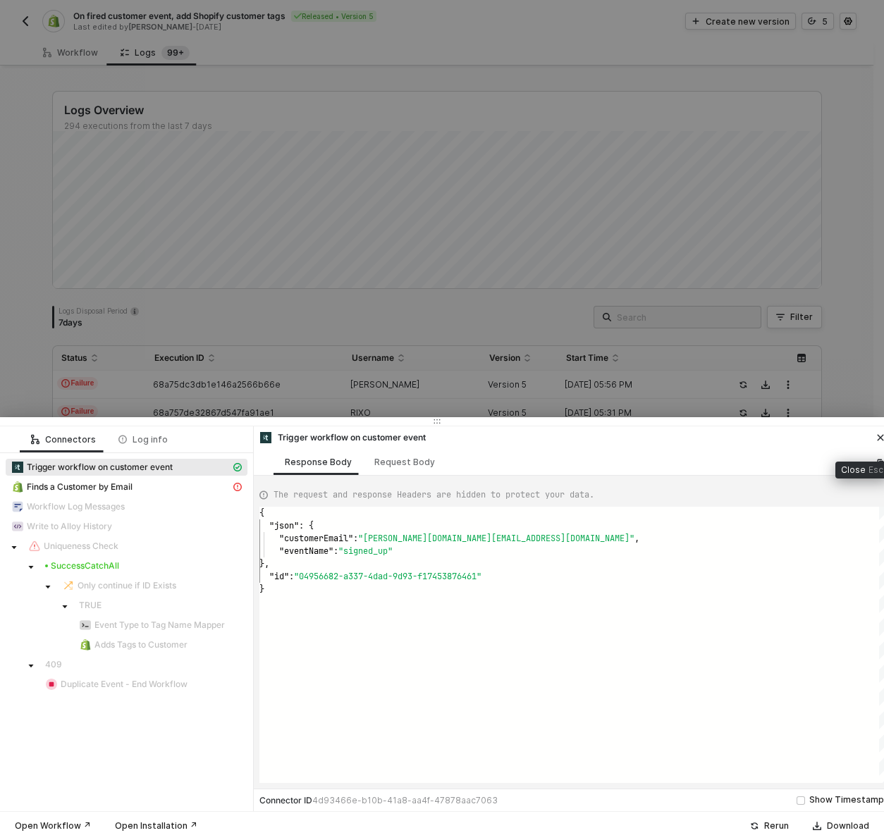
click at [877, 437] on icon "icon-close" at bounding box center [880, 437] width 8 height 8
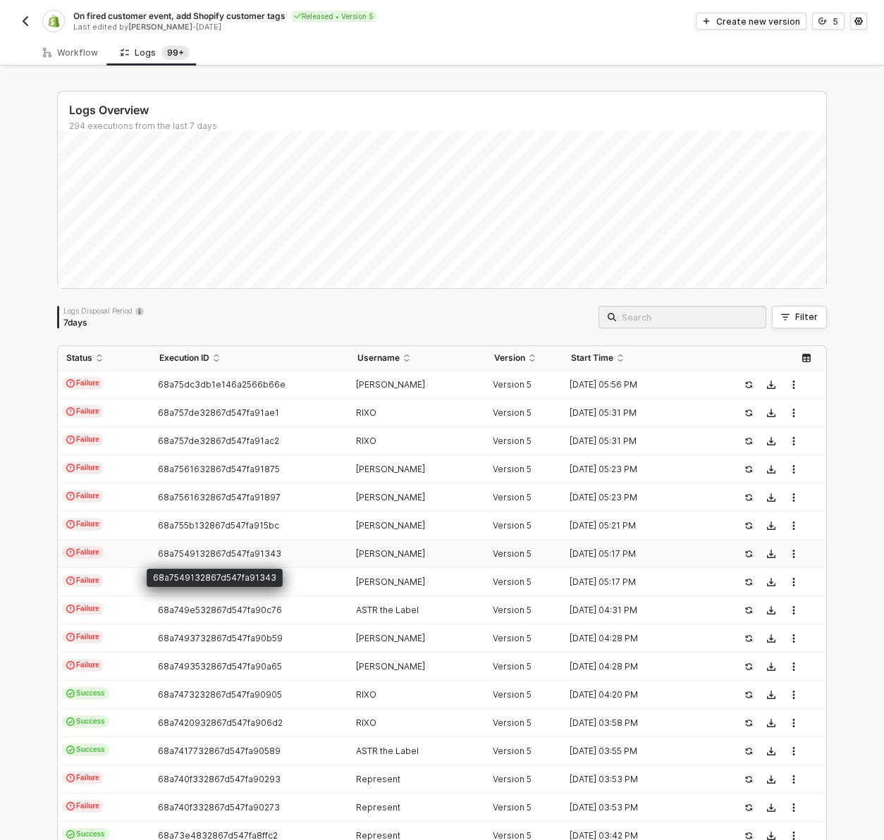
click at [256, 554] on span "68a7549132867d547fa91343" at bounding box center [219, 553] width 123 height 11
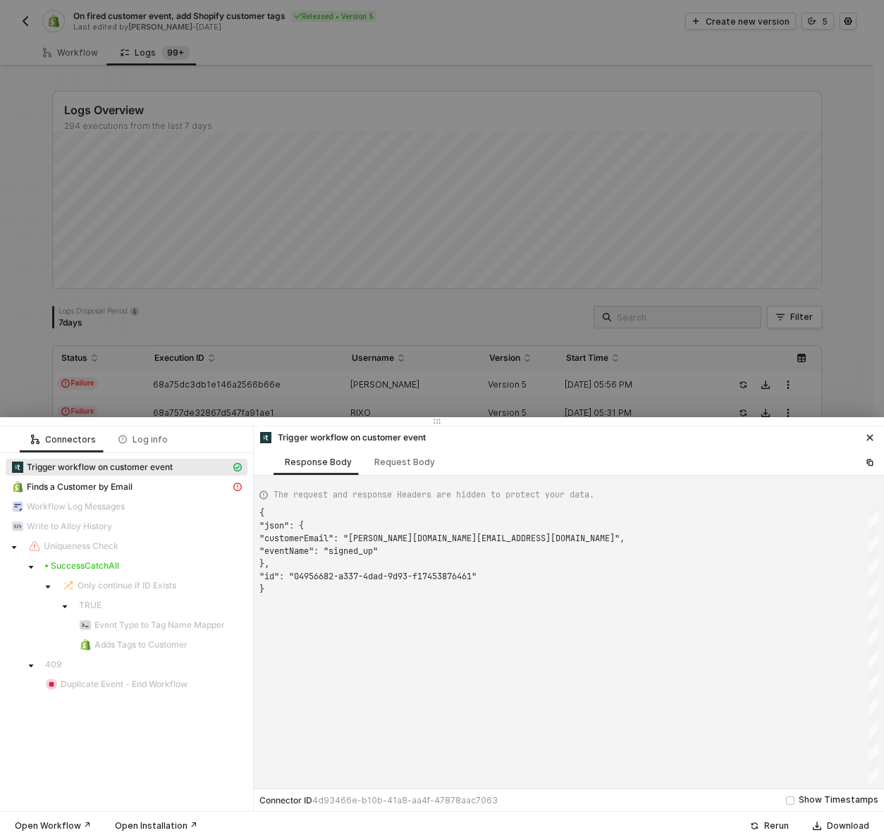
scroll to position [76, 0]
type textarea "{ "json": { "customerEmail": "[EMAIL_ADDRESS][DOMAIN_NAME]", "eventName": "sold…"
click at [769, 827] on div "Rerun" at bounding box center [776, 825] width 25 height 11
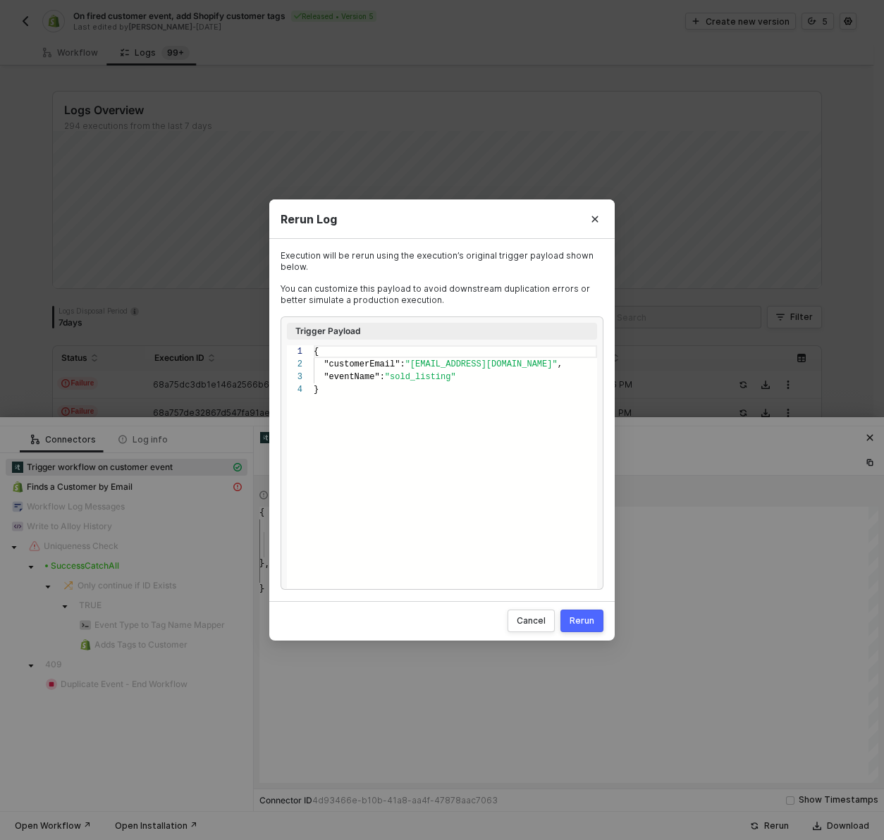
scroll to position [38, 0]
click at [588, 620] on div "Rerun" at bounding box center [581, 620] width 25 height 11
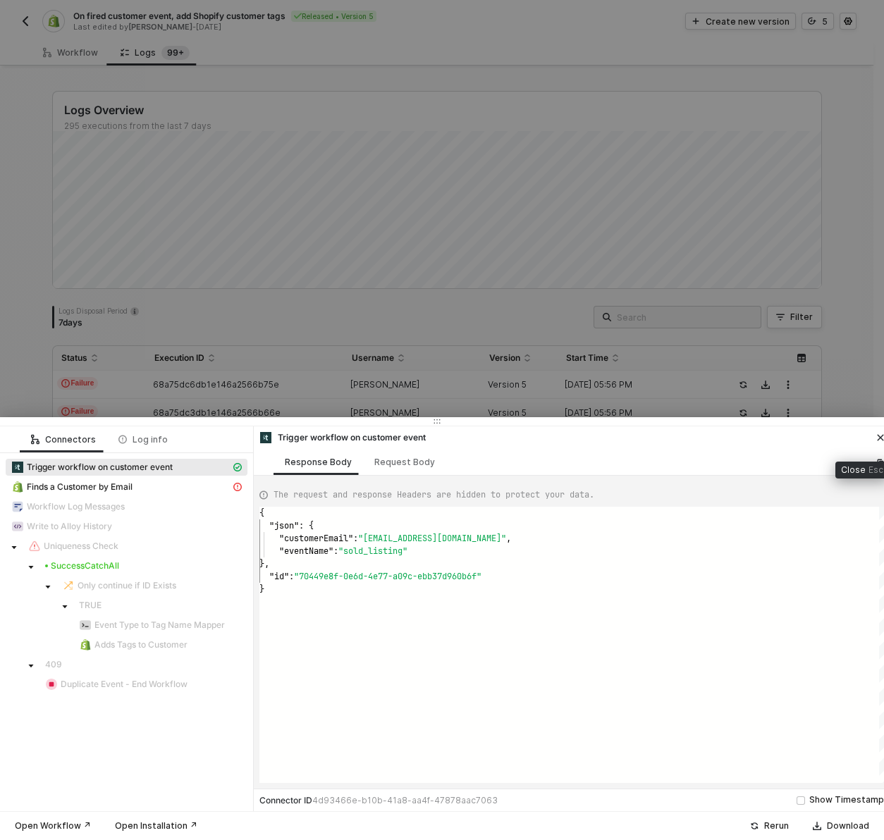
click at [879, 438] on icon "icon-close" at bounding box center [880, 438] width 6 height 6
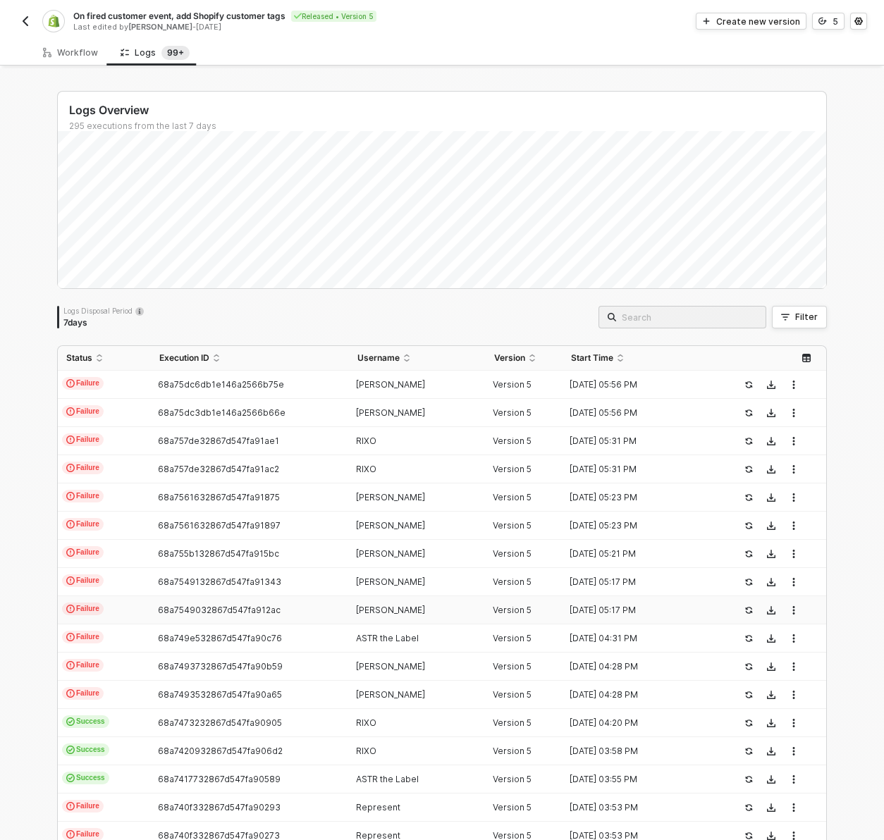
click at [263, 612] on span "68a7549032867d547fa912ac" at bounding box center [219, 610] width 123 height 11
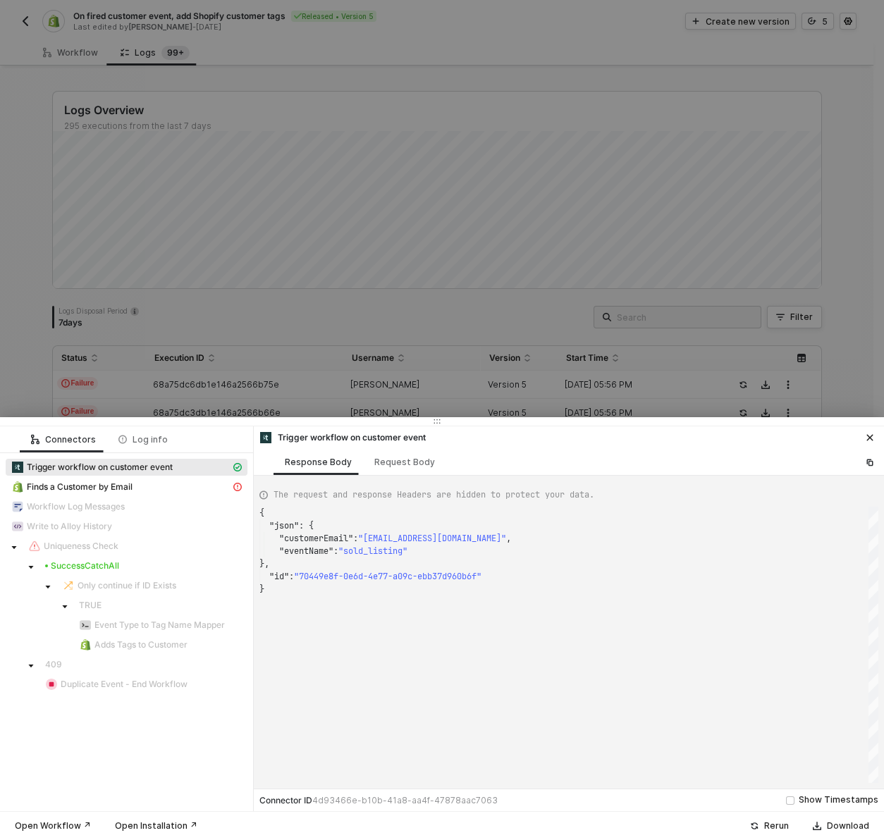
scroll to position [76, 0]
type textarea "{ "json": { "customerEmail": "[PERSON_NAME][EMAIL_ADDRESS][PERSON_NAME][DOMAIN_…"
click at [757, 828] on icon "icon-success-page" at bounding box center [753, 825] width 7 height 7
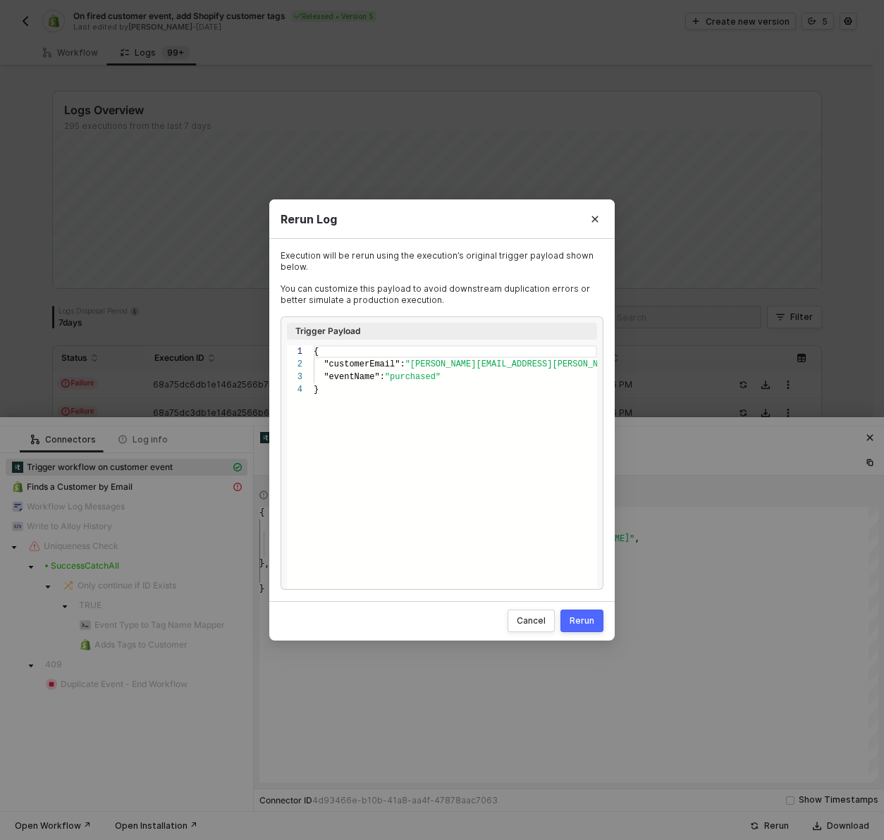
scroll to position [38, 0]
click at [576, 624] on div "Rerun" at bounding box center [581, 620] width 25 height 11
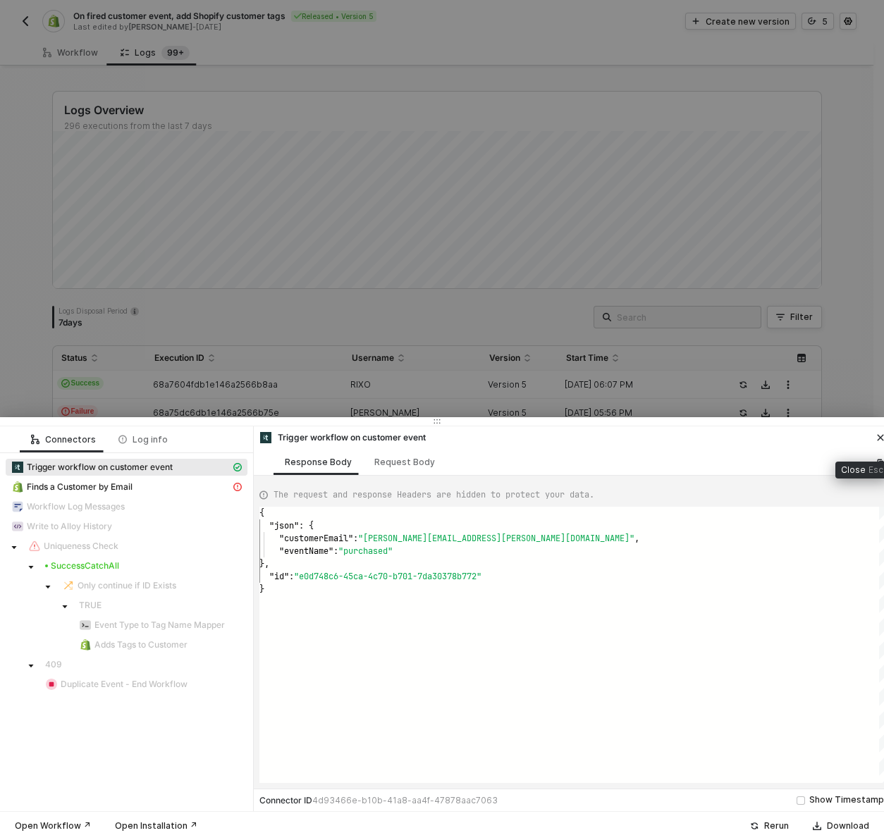
click at [877, 440] on icon "icon-close" at bounding box center [880, 438] width 6 height 6
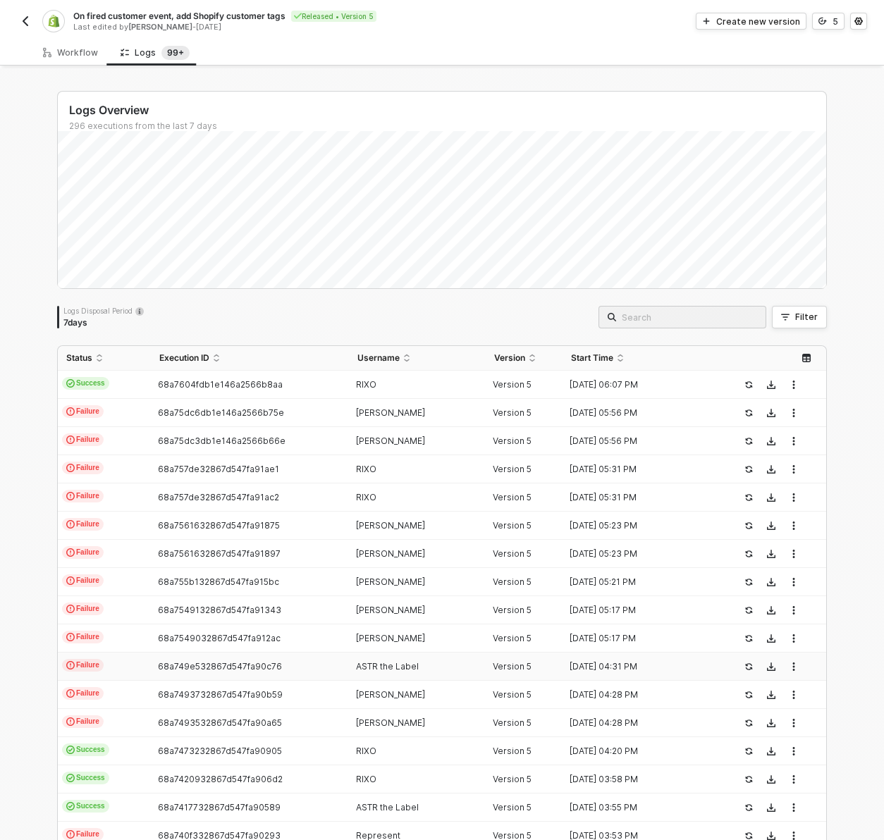
click at [276, 666] on div "68a749e532867d547fa90c76" at bounding box center [244, 666] width 186 height 11
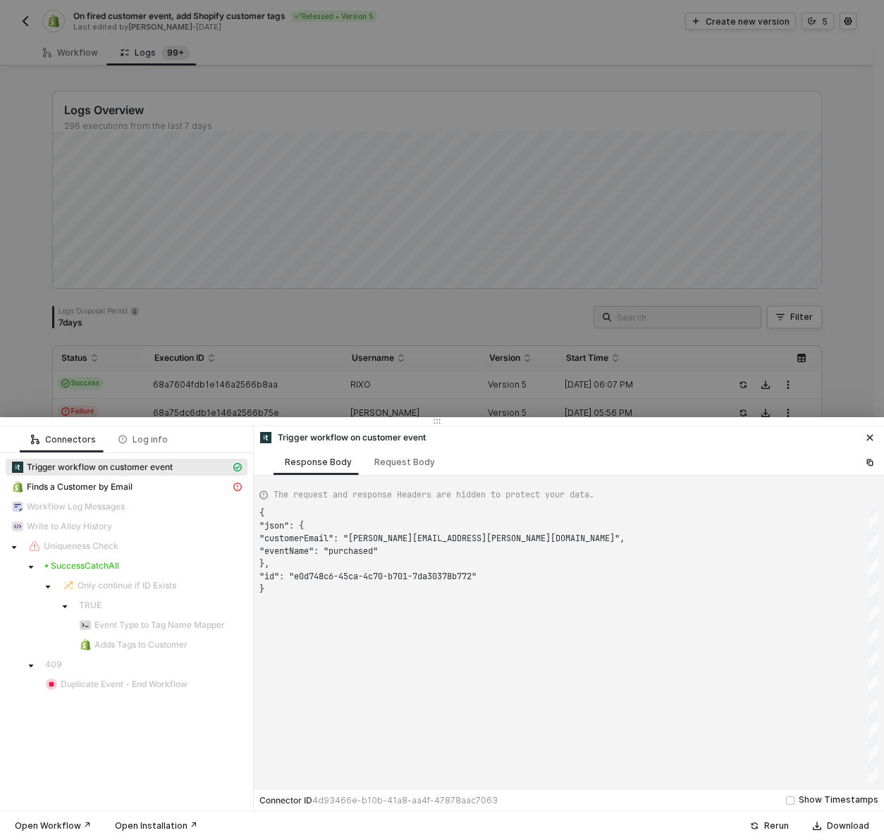
scroll to position [76, 0]
type textarea "{ "json": { "customerEmail": "[PERSON_NAME][EMAIL_ADDRESS][DOMAIN_NAME]", "even…"
click at [763, 822] on button "Rerun" at bounding box center [769, 825] width 57 height 17
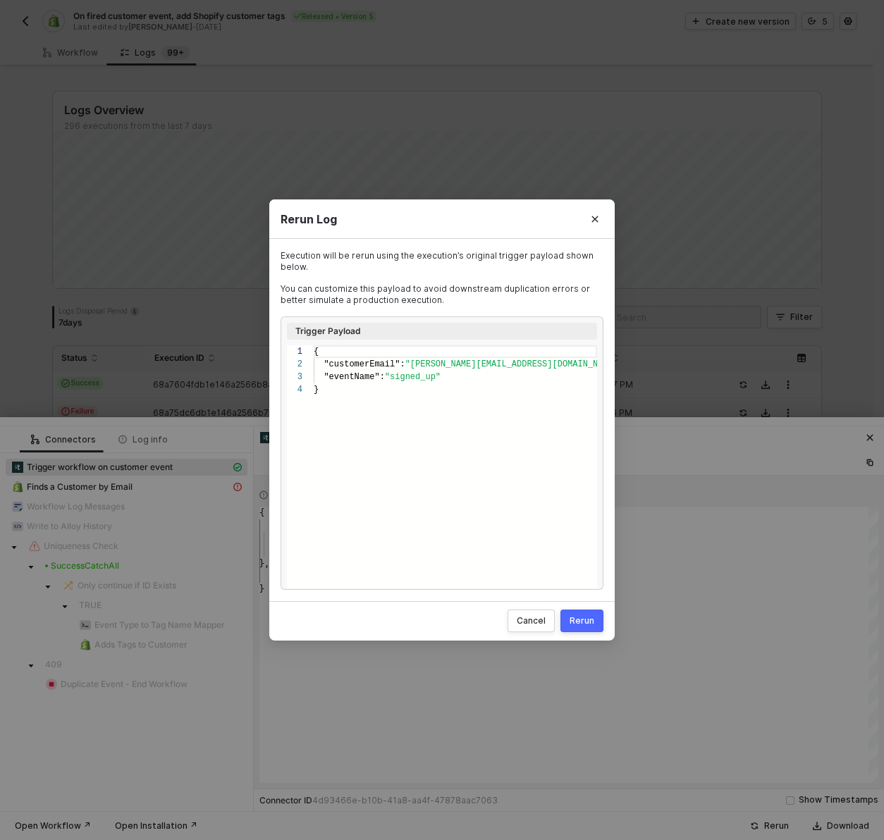
scroll to position [38, 0]
click at [581, 619] on div "Rerun" at bounding box center [581, 620] width 25 height 11
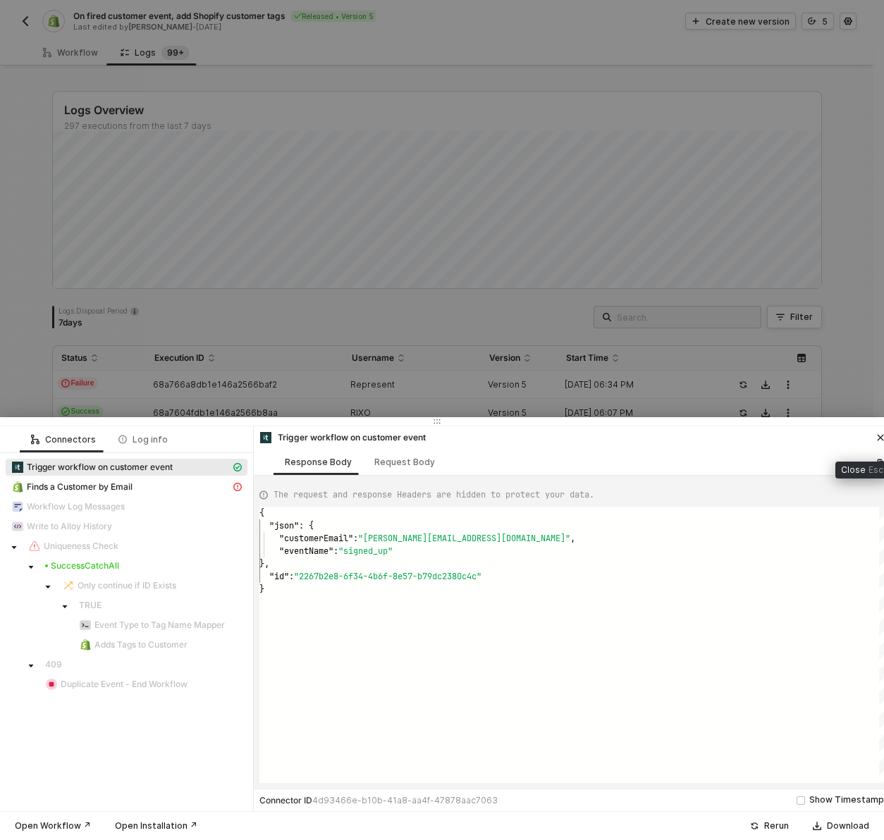
click at [879, 434] on icon "icon-close" at bounding box center [880, 437] width 8 height 8
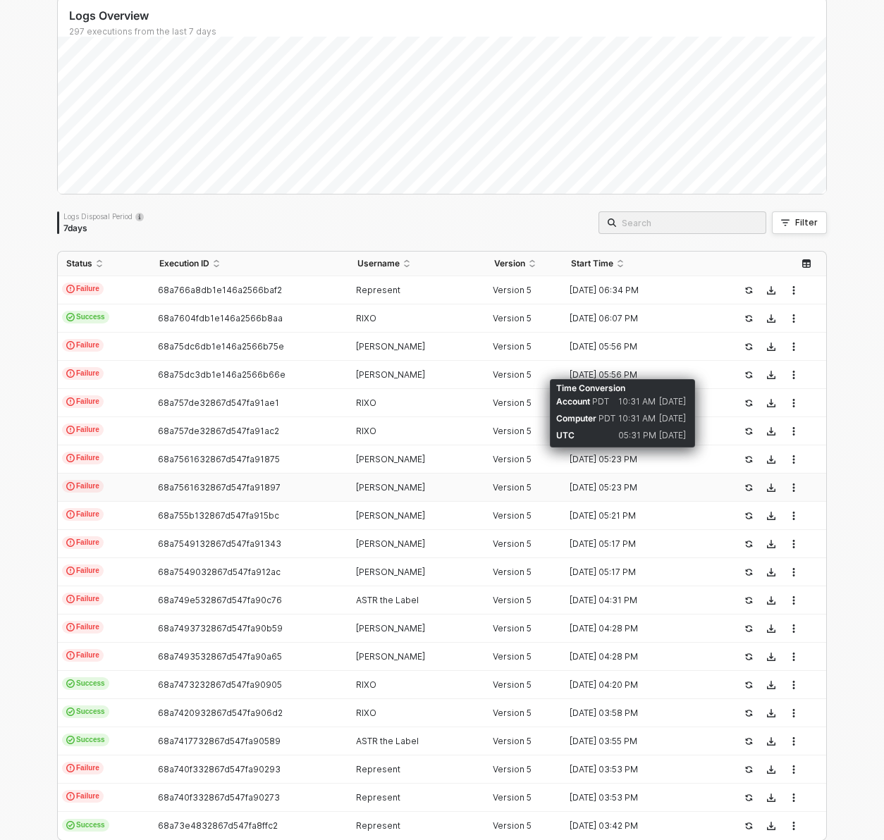
scroll to position [157, 0]
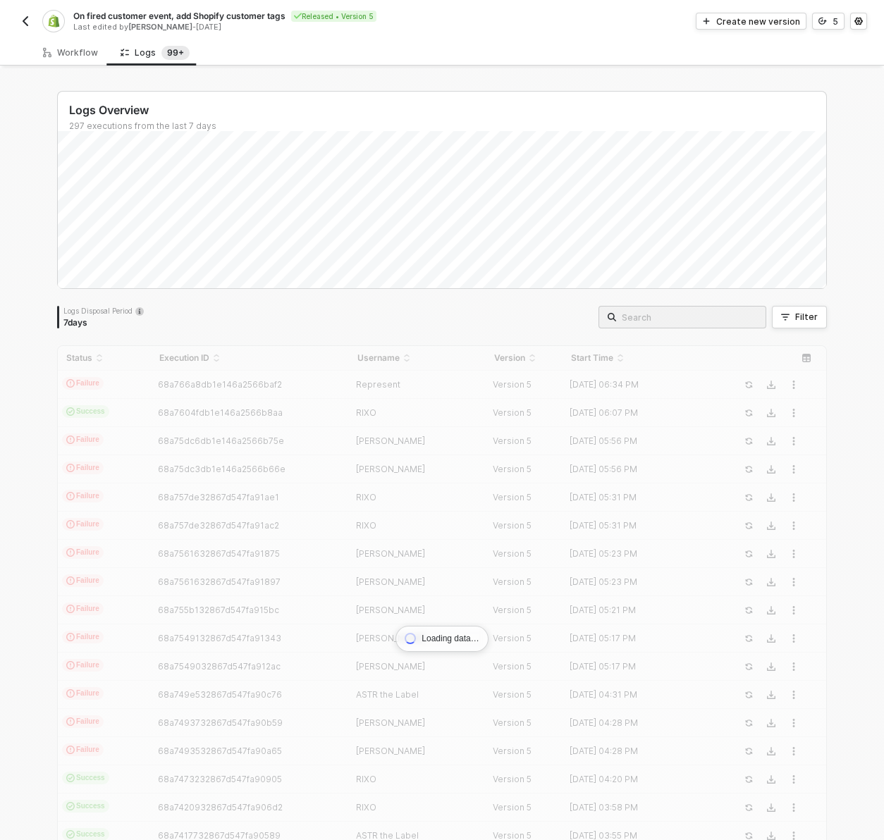
scroll to position [157, 0]
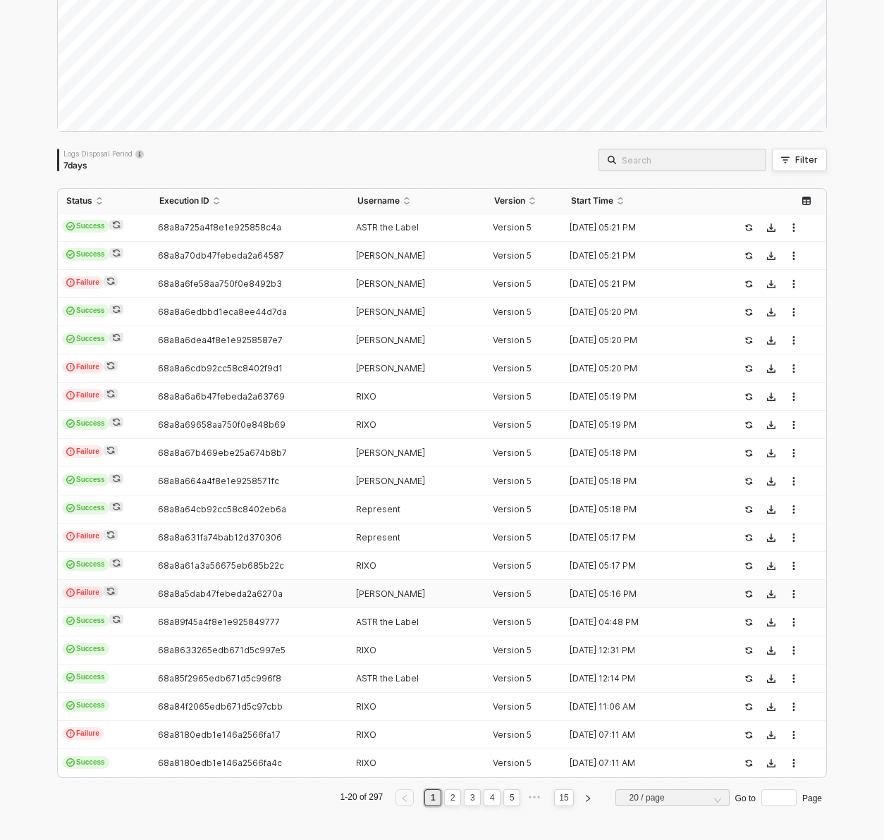
click at [82, 595] on span "Failure" at bounding box center [83, 592] width 42 height 13
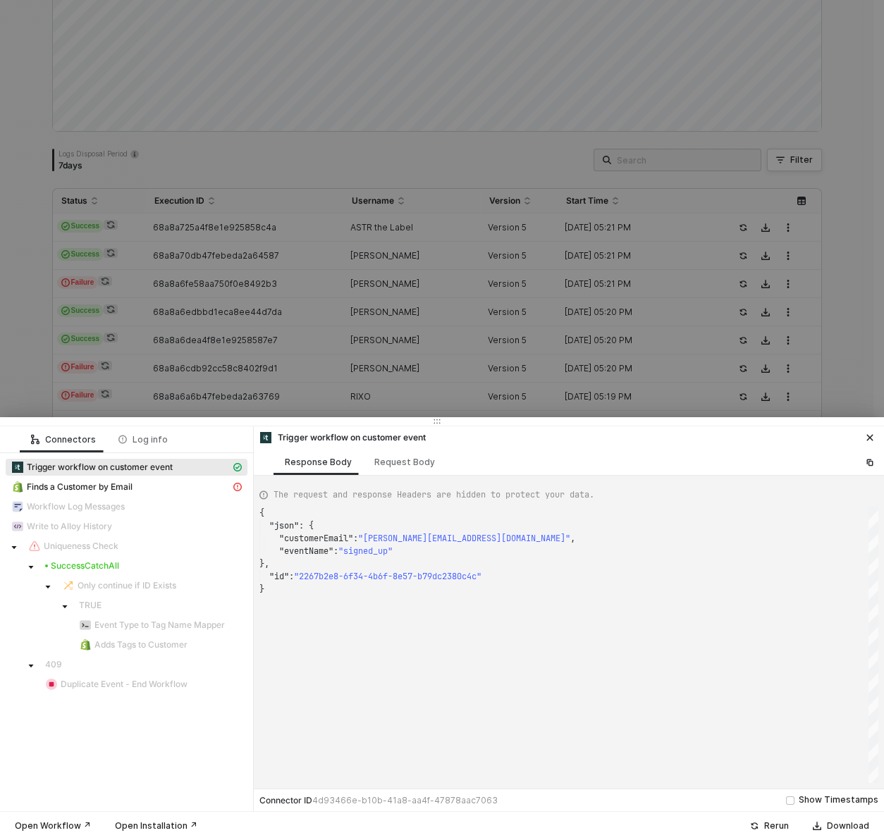
scroll to position [76, 0]
click at [90, 544] on span "Uniqueness Check" at bounding box center [81, 545] width 75 height 11
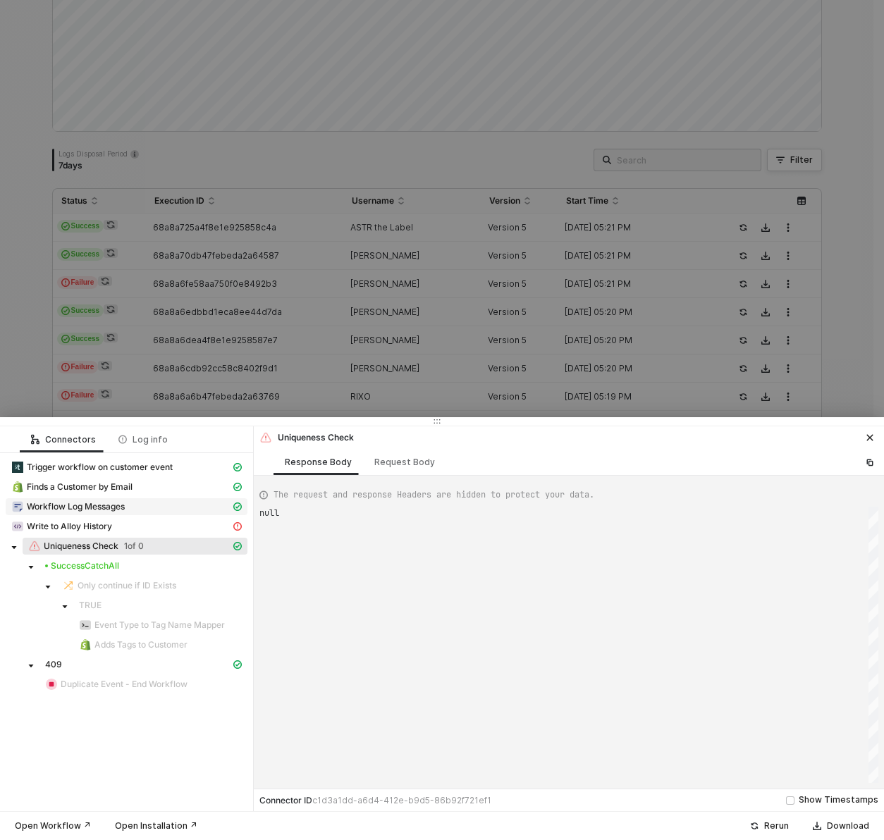
click at [87, 509] on span "Workflow Log Messages" at bounding box center [76, 506] width 98 height 11
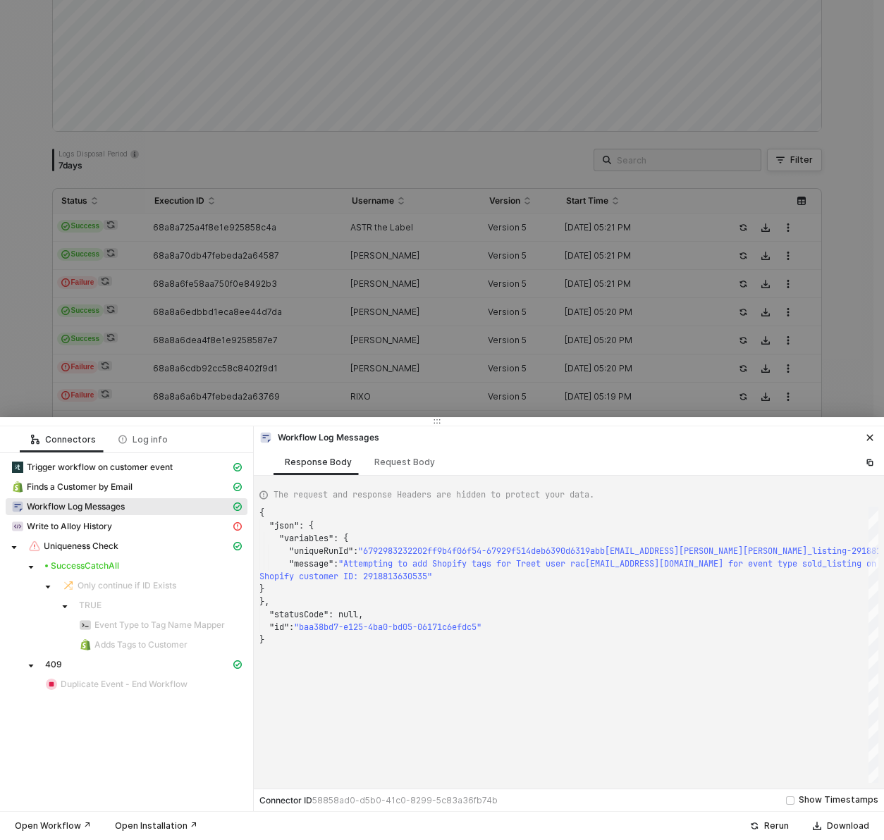
scroll to position [114, 0]
click at [64, 526] on span "Write to Alloy History" at bounding box center [69, 526] width 85 height 11
type textarea "{ "statusCode": 409, "message": "Error : {\"error\":\"Workflow execution alread…"
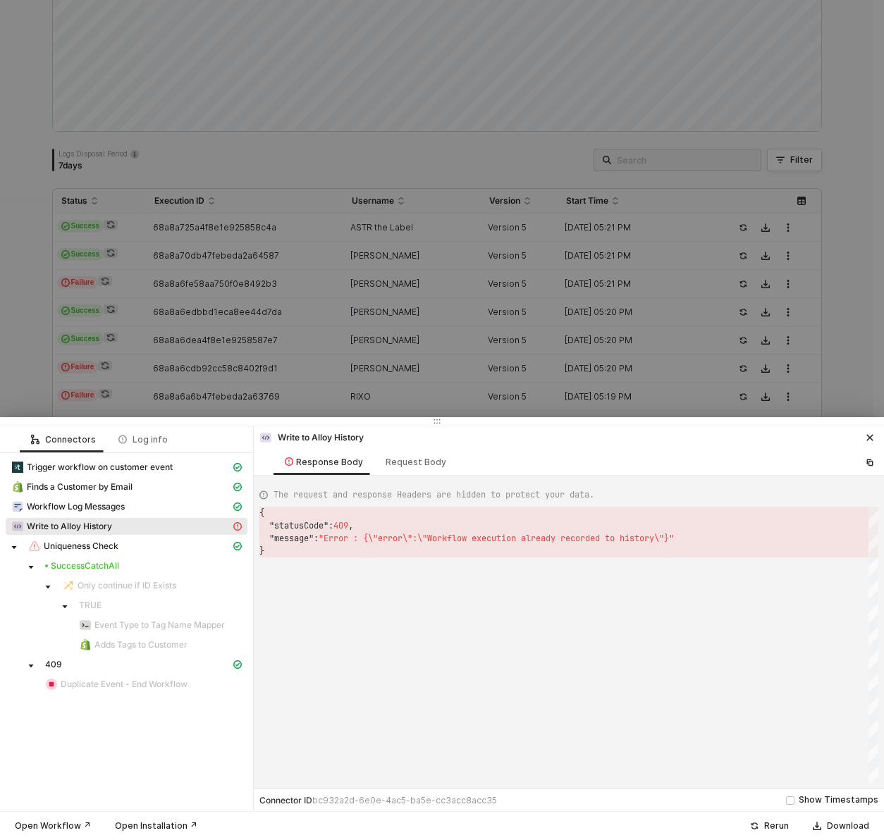
click at [20, 405] on div at bounding box center [442, 420] width 884 height 840
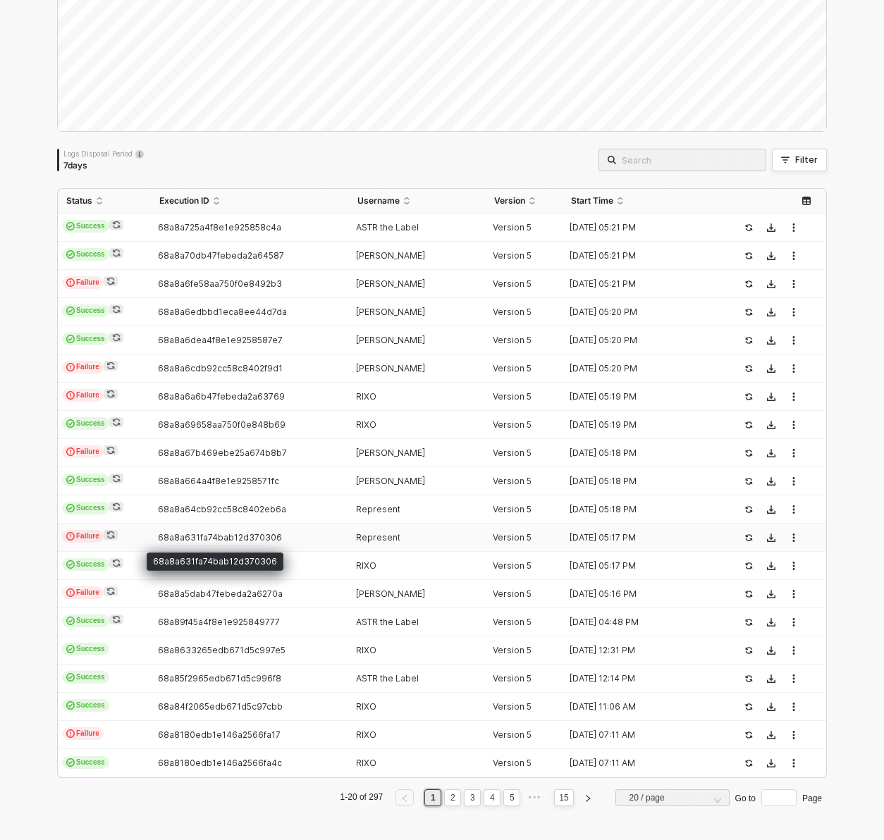
click at [233, 535] on span "68a8a631fa74bab12d370306" at bounding box center [220, 537] width 124 height 11
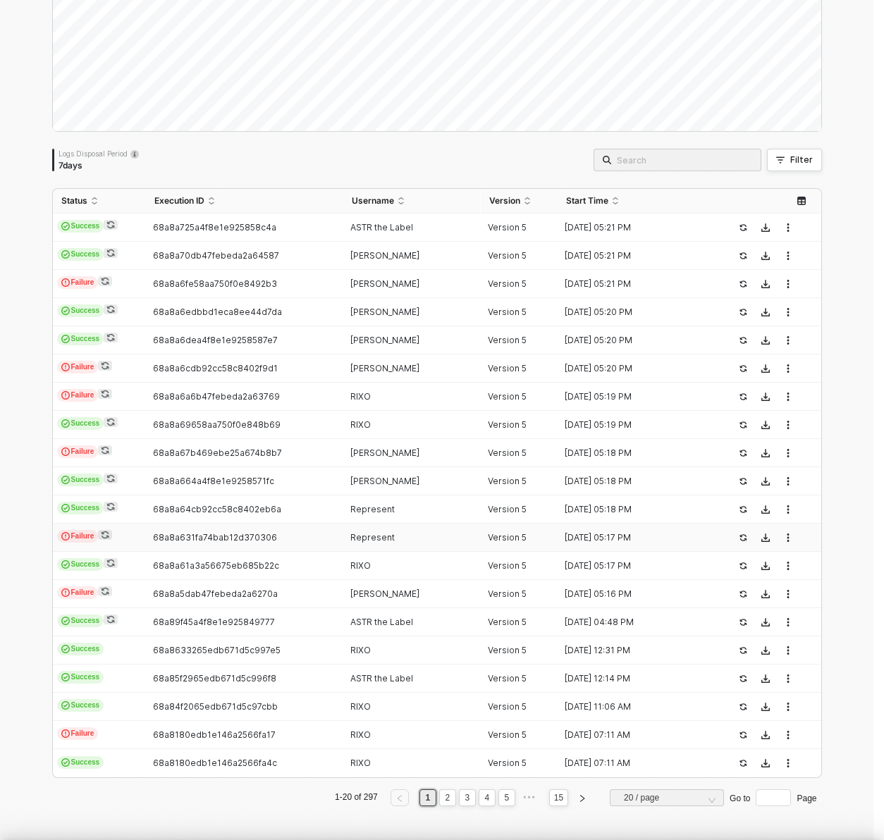
scroll to position [76, 0]
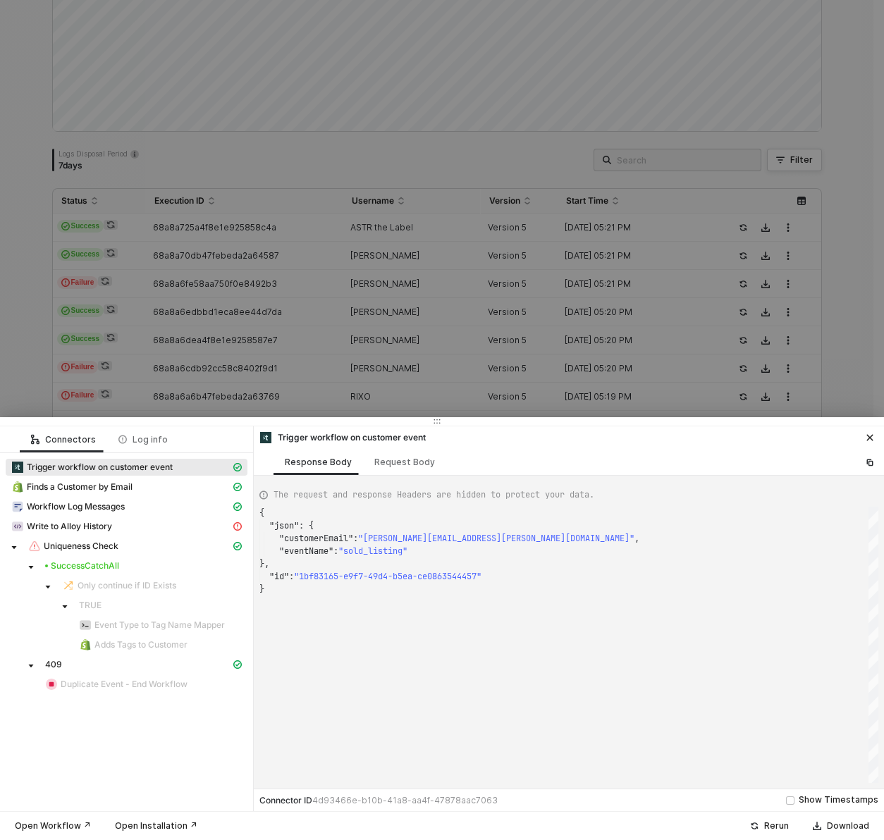
type textarea "{ "json": { "customerEmail": "stillstillwell@gmail.com", "eventName": "purchase…"
drag, startPoint x: 20, startPoint y: 373, endPoint x: 27, endPoint y: 380, distance: 10.5
click at [20, 373] on div at bounding box center [442, 420] width 884 height 840
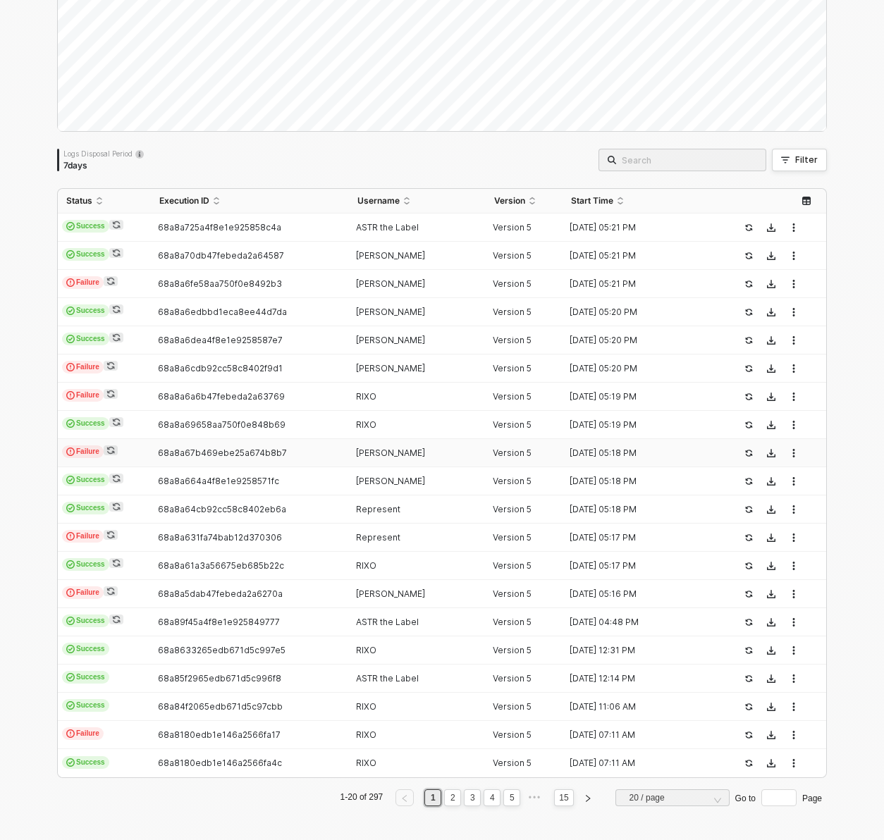
click at [211, 446] on td "68a8a67b469ebe25a674b8b7" at bounding box center [249, 453] width 197 height 28
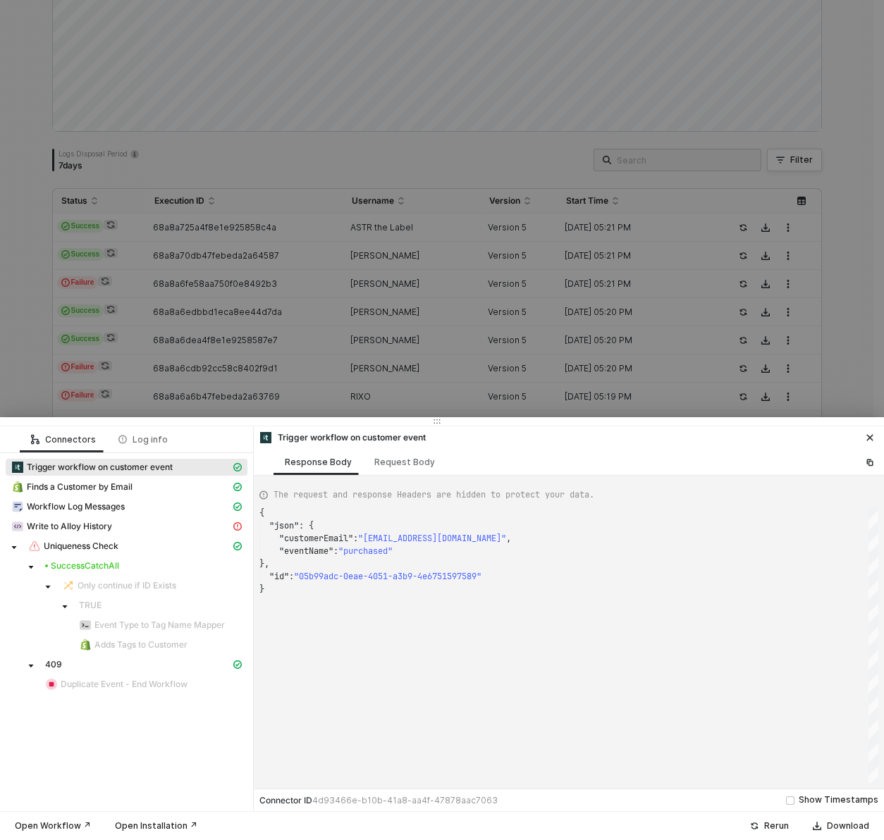
type textarea "{ "json": { "customerEmail": "preloved@kirrinfinch.com", "eventName": "sold_lis…"
click at [34, 369] on div at bounding box center [442, 420] width 884 height 840
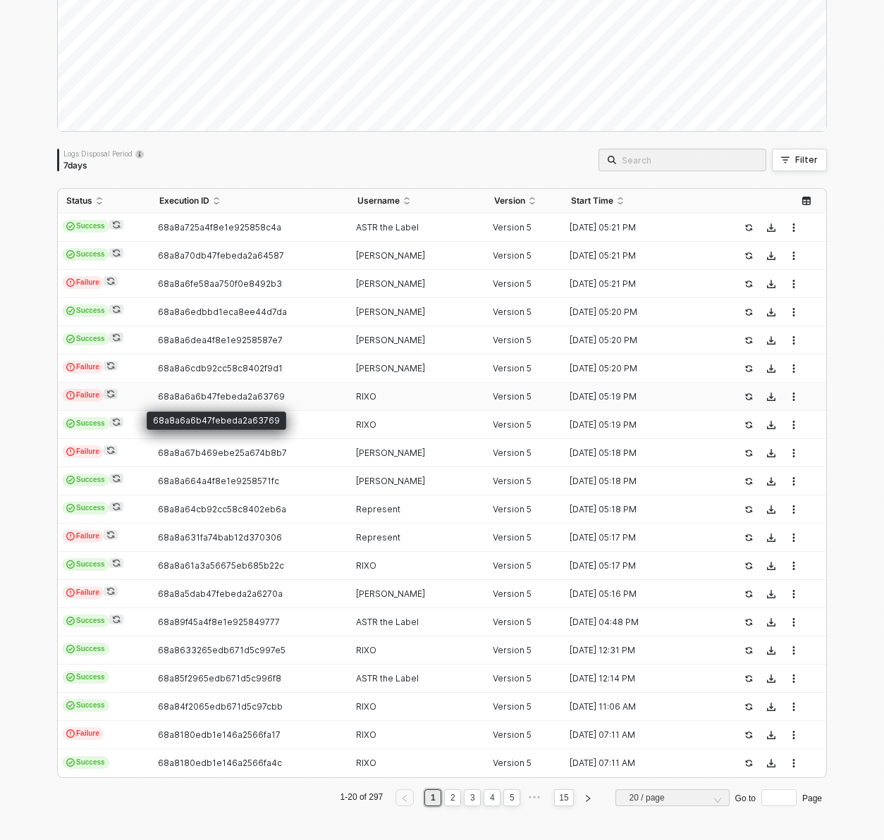
click at [220, 398] on span "68a8a6a6b47febeda2a63769" at bounding box center [221, 396] width 127 height 11
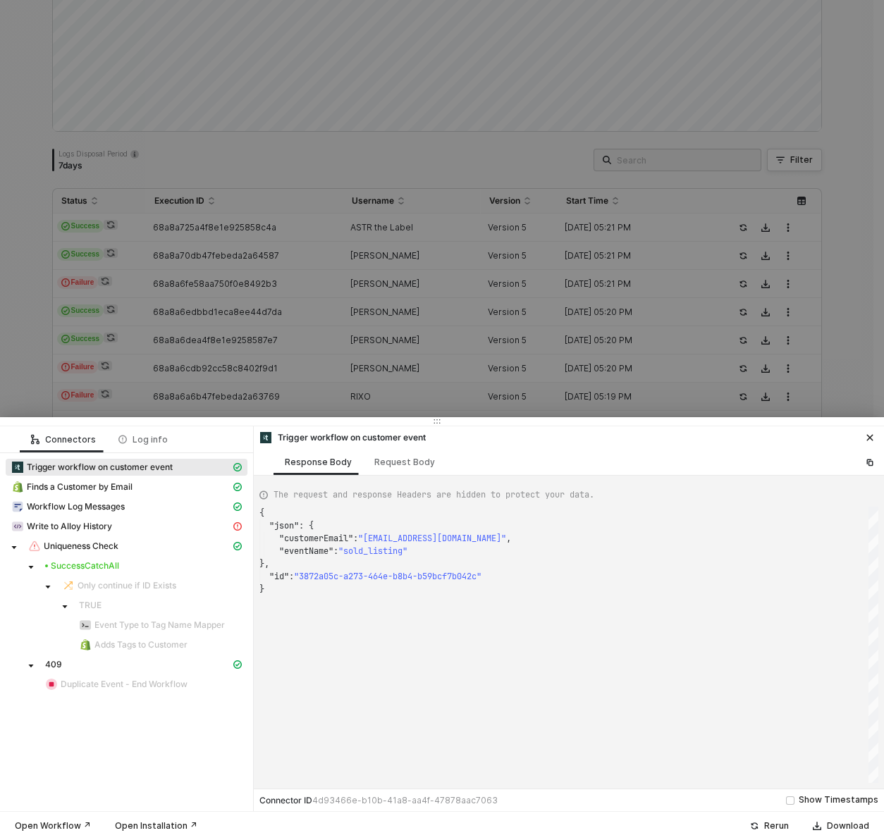
type textarea "{ "json": { "customerEmail": "kathleenpalmgren@rixo.co.uk", "eventName": "sold_…"
click at [25, 376] on div at bounding box center [442, 420] width 884 height 840
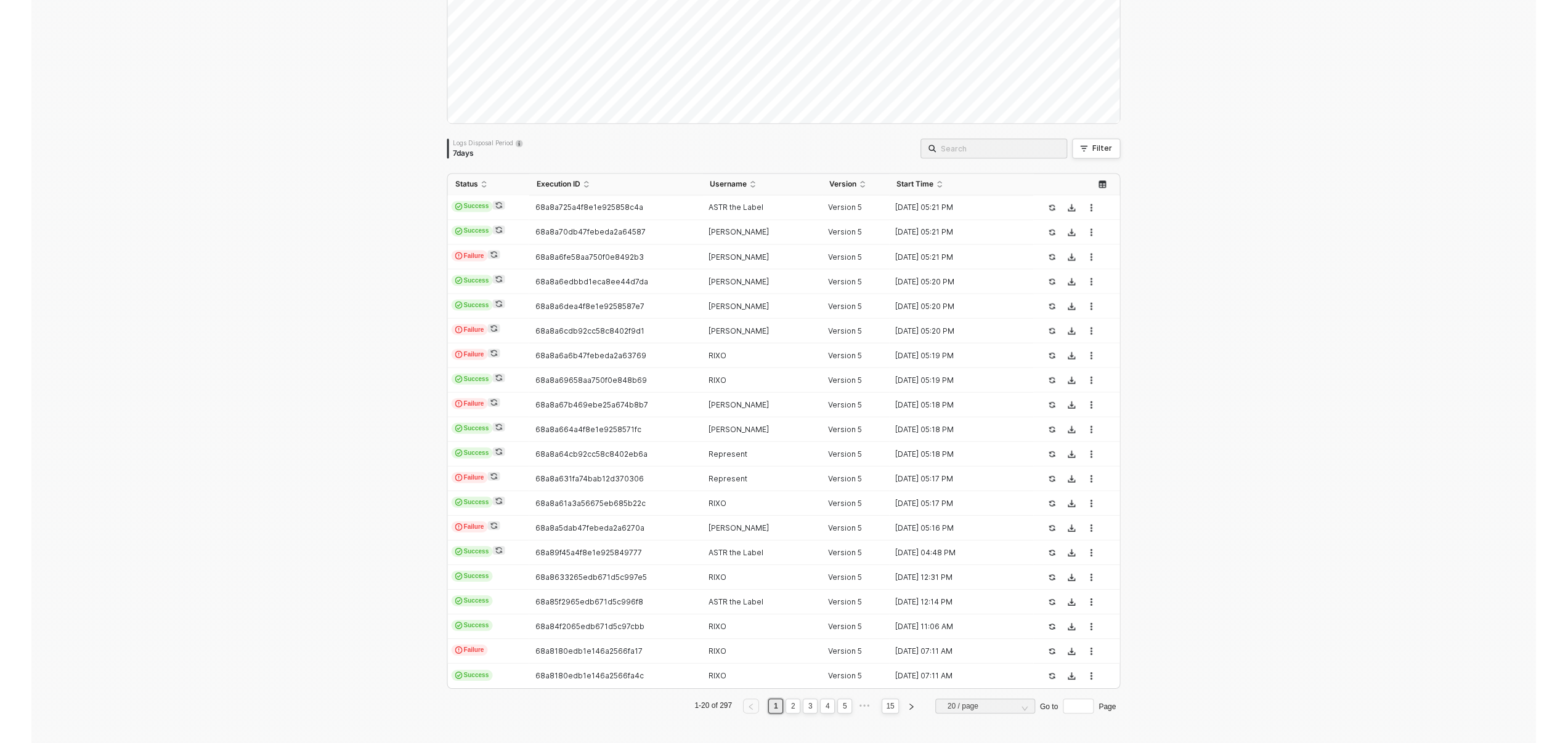
scroll to position [128, 0]
